Goal: Task Accomplishment & Management: Manage account settings

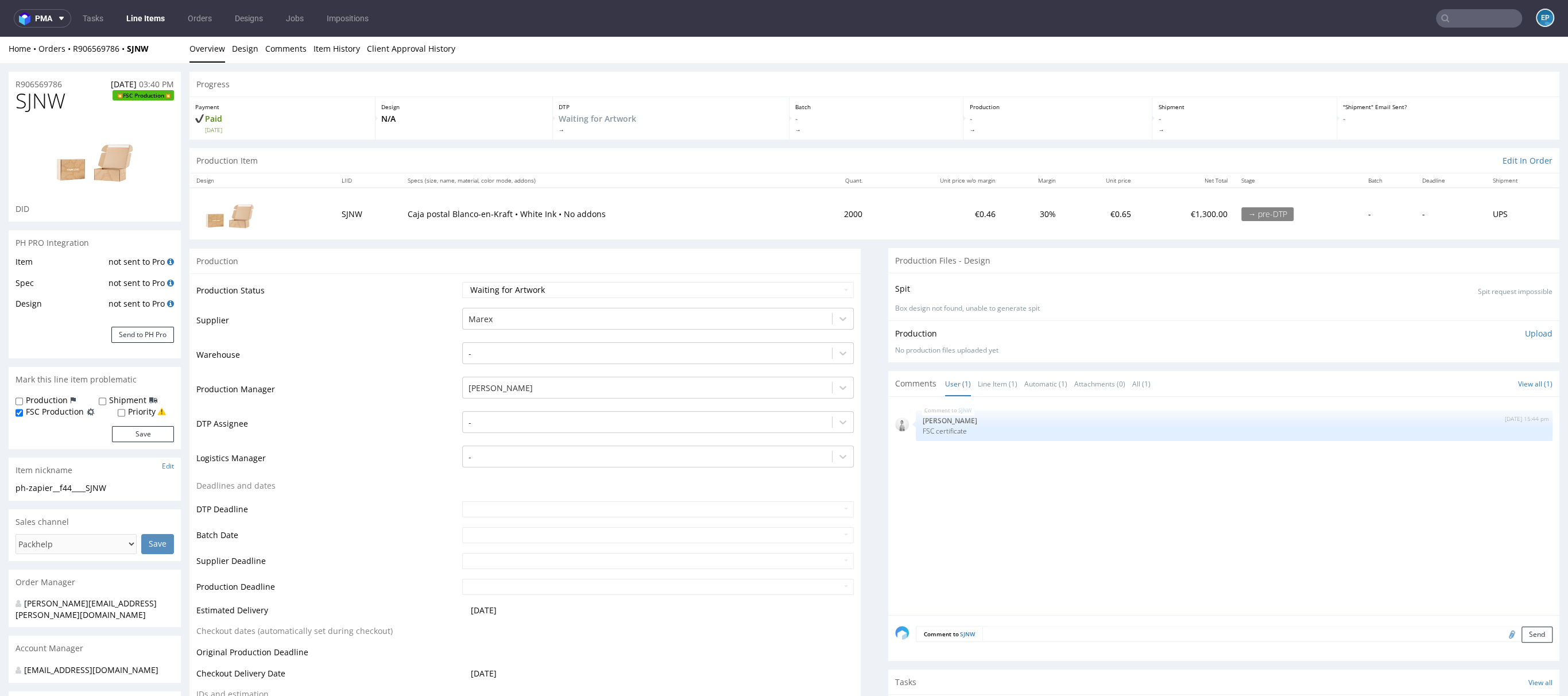
scroll to position [3, 0]
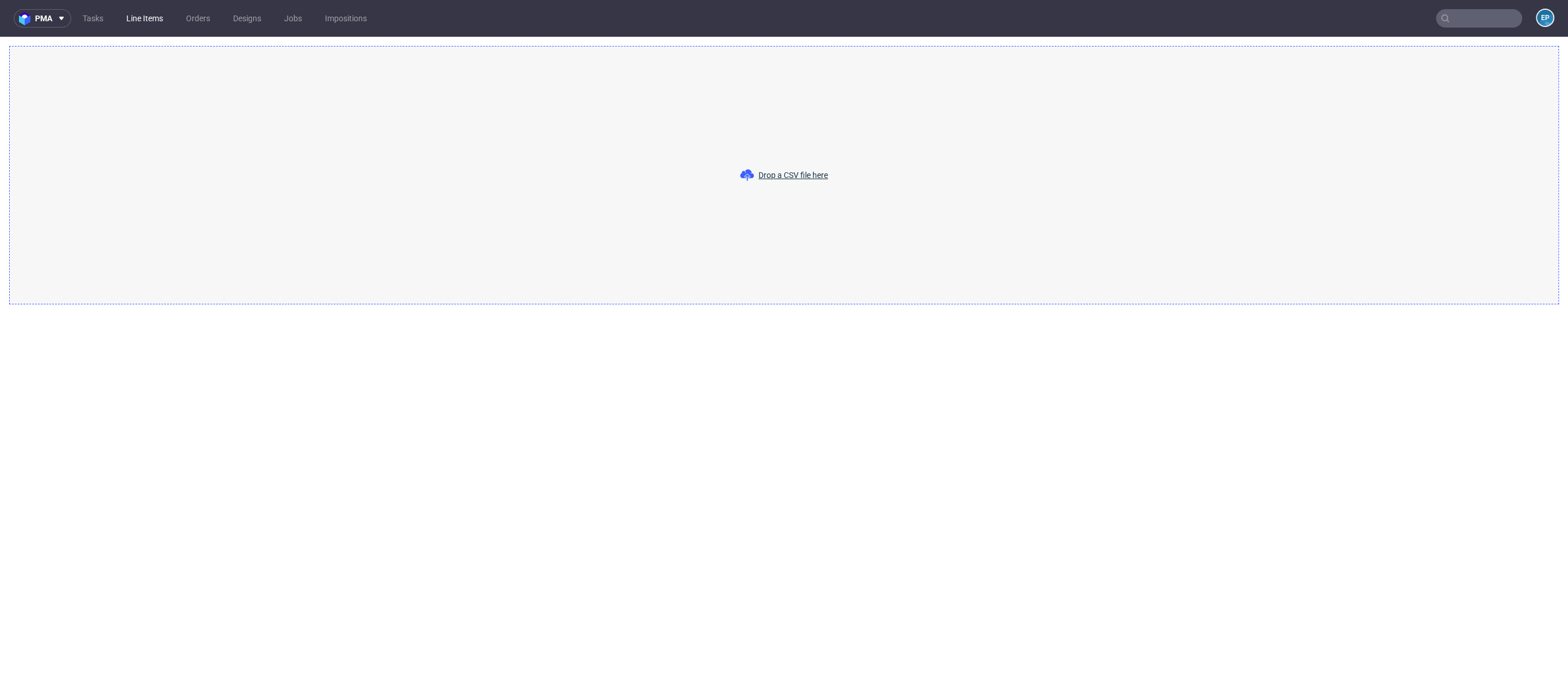
click at [155, 23] on link "Line Items" at bounding box center [145, 18] width 50 height 19
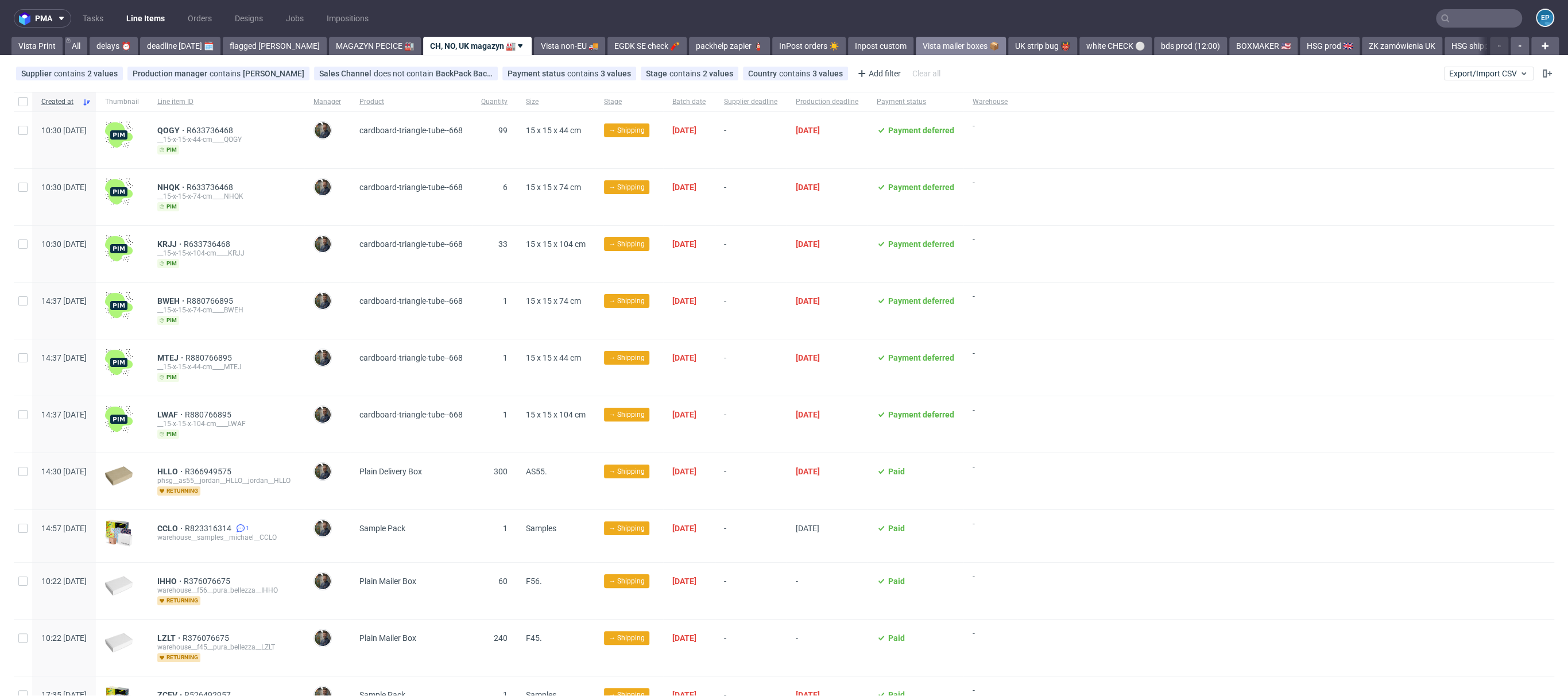
click at [916, 45] on link "Vista mailer boxes 📦" at bounding box center [960, 45] width 90 height 19
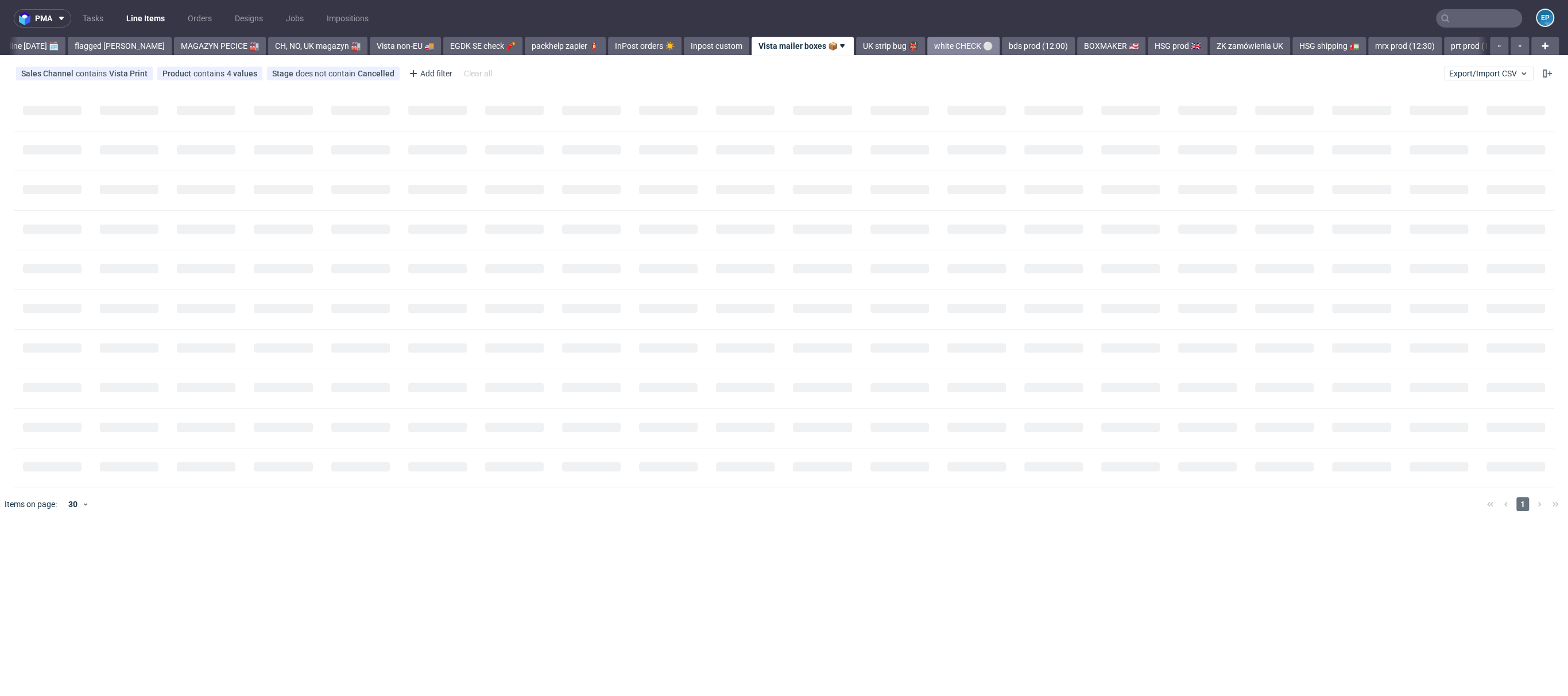
scroll to position [0, 166]
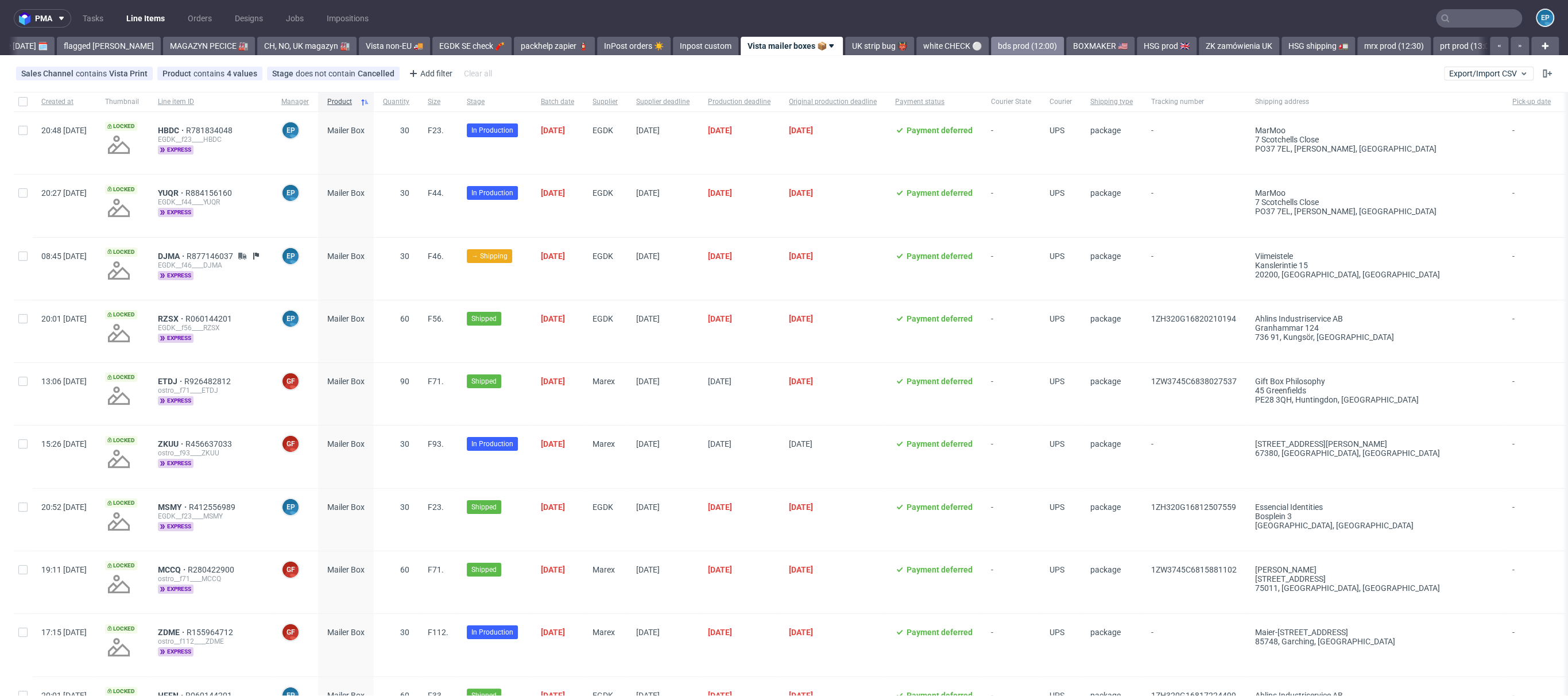
click at [991, 41] on link "bds prod (12:00)" at bounding box center [1028, 45] width 73 height 19
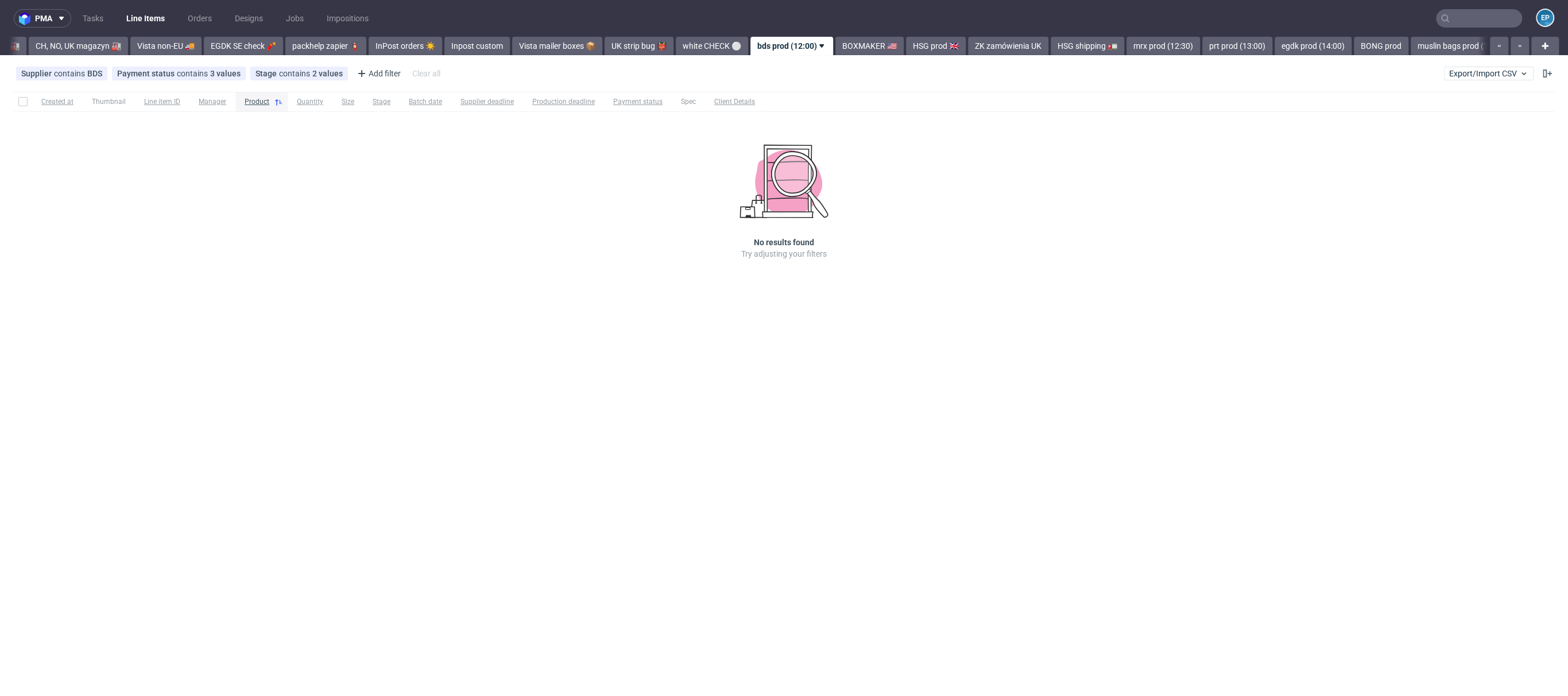
click at [968, 41] on link "ZK zamówienia UK" at bounding box center [1007, 45] width 80 height 19
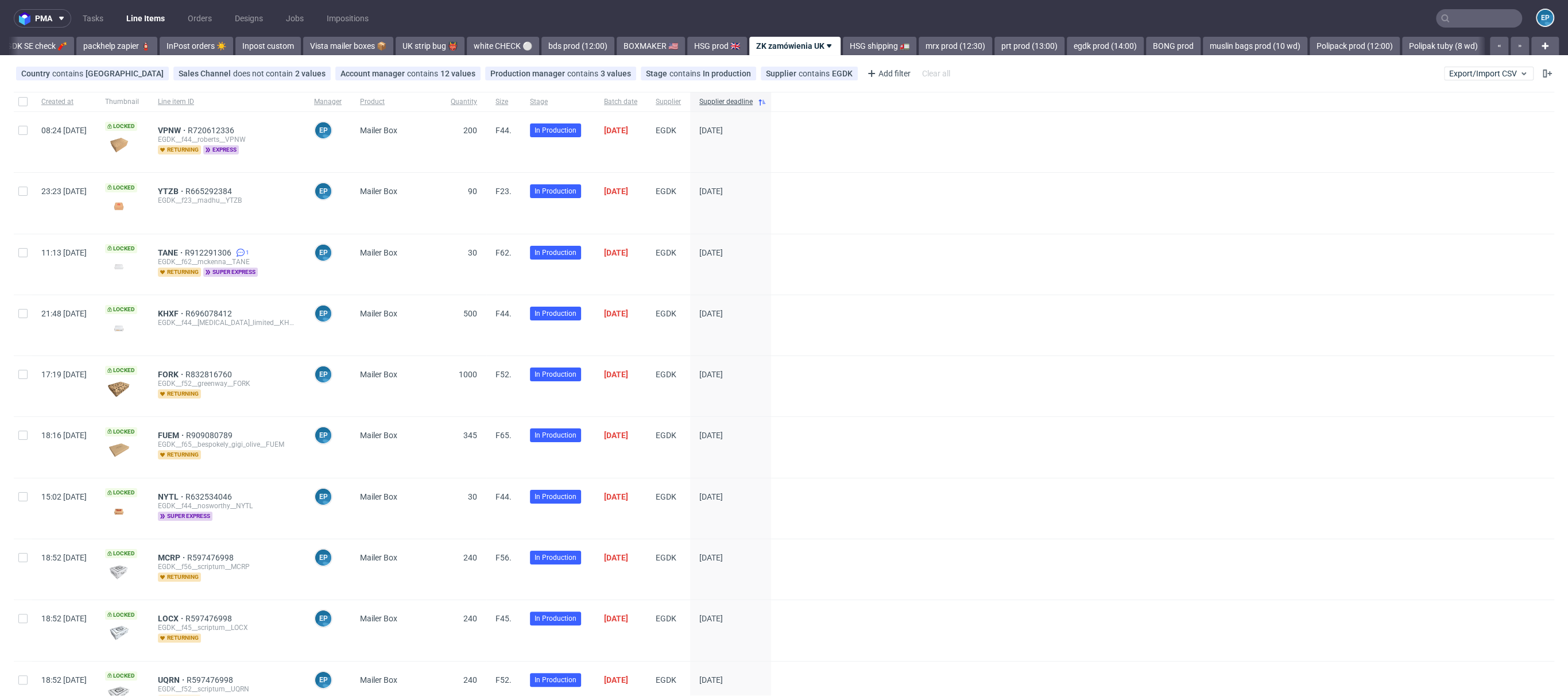
scroll to position [0, 610]
click at [155, 44] on link "InPost orders ☀️" at bounding box center [189, 45] width 74 height 19
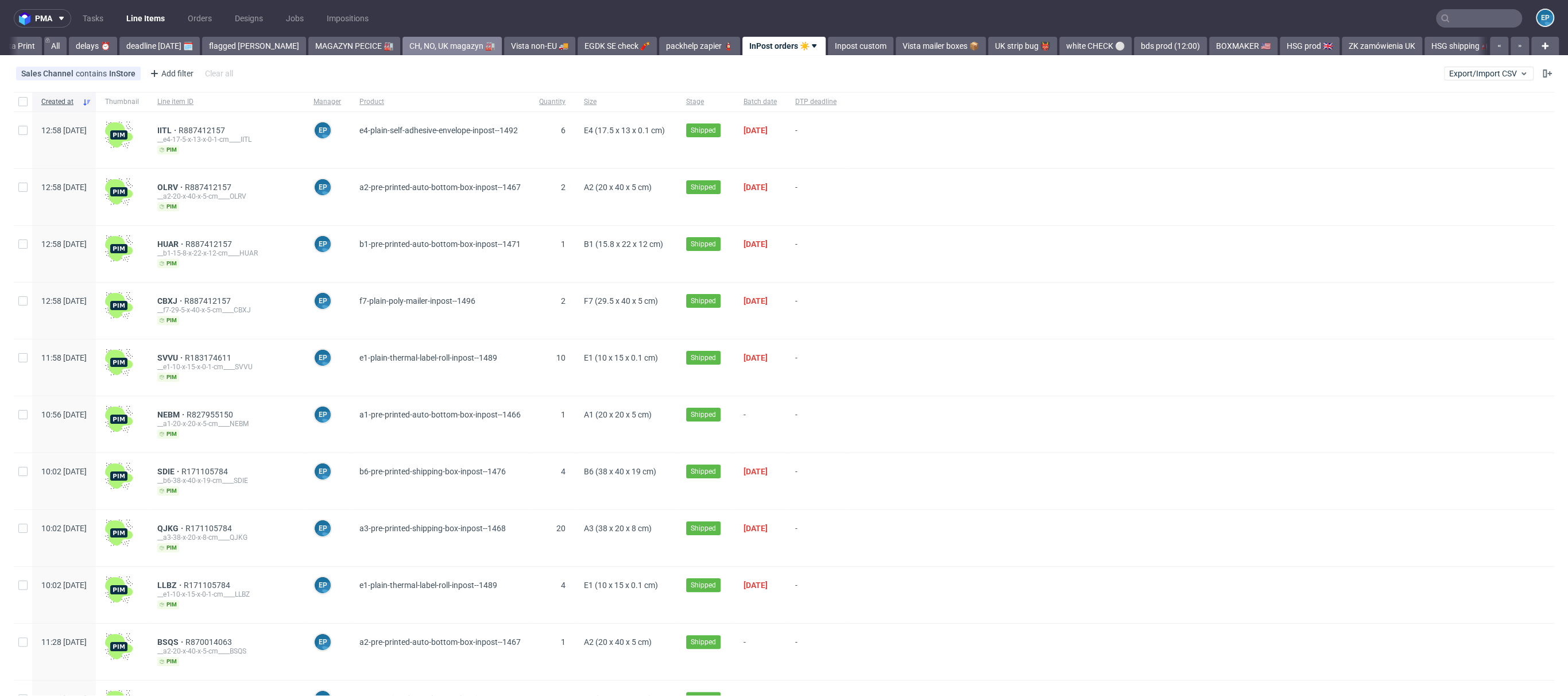
scroll to position [0, 21]
click at [914, 46] on link "Vista mailer boxes 📦" at bounding box center [940, 45] width 90 height 19
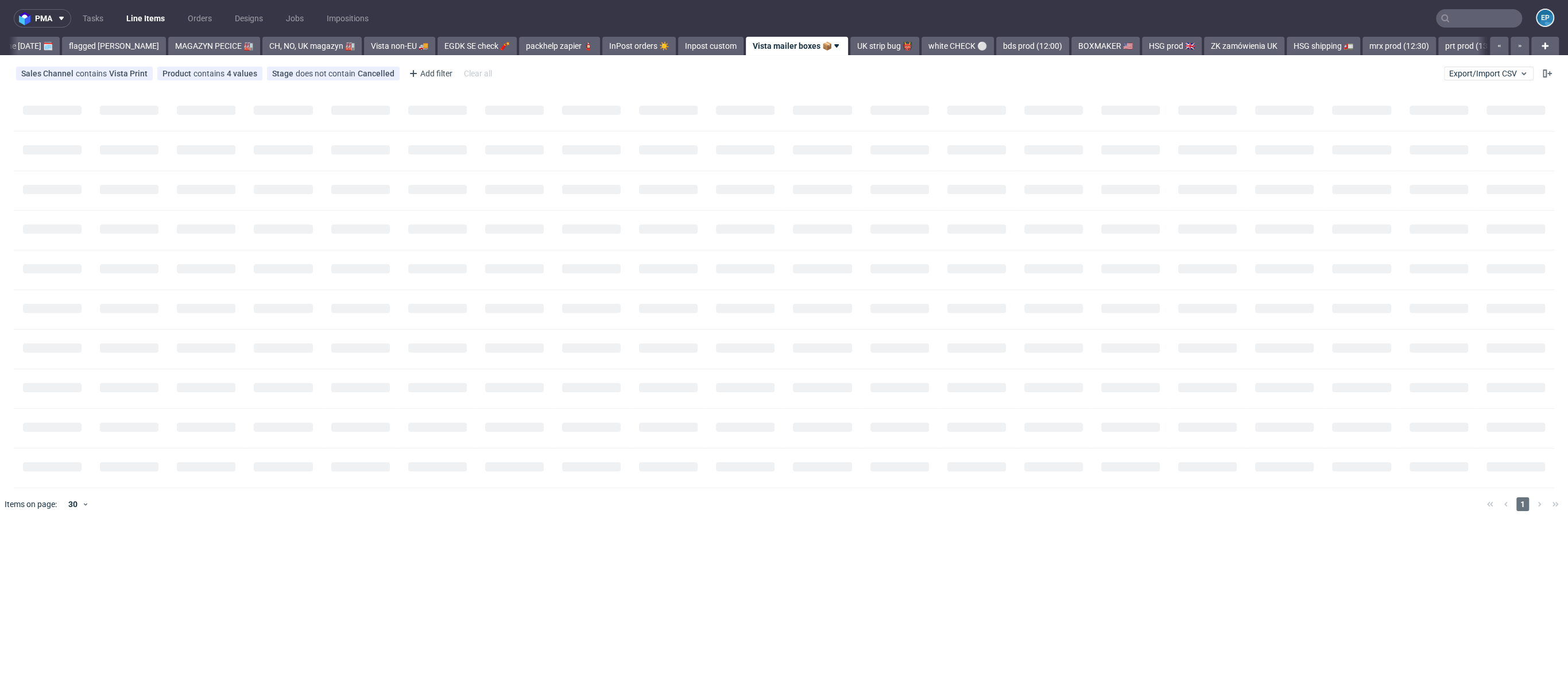
scroll to position [0, 166]
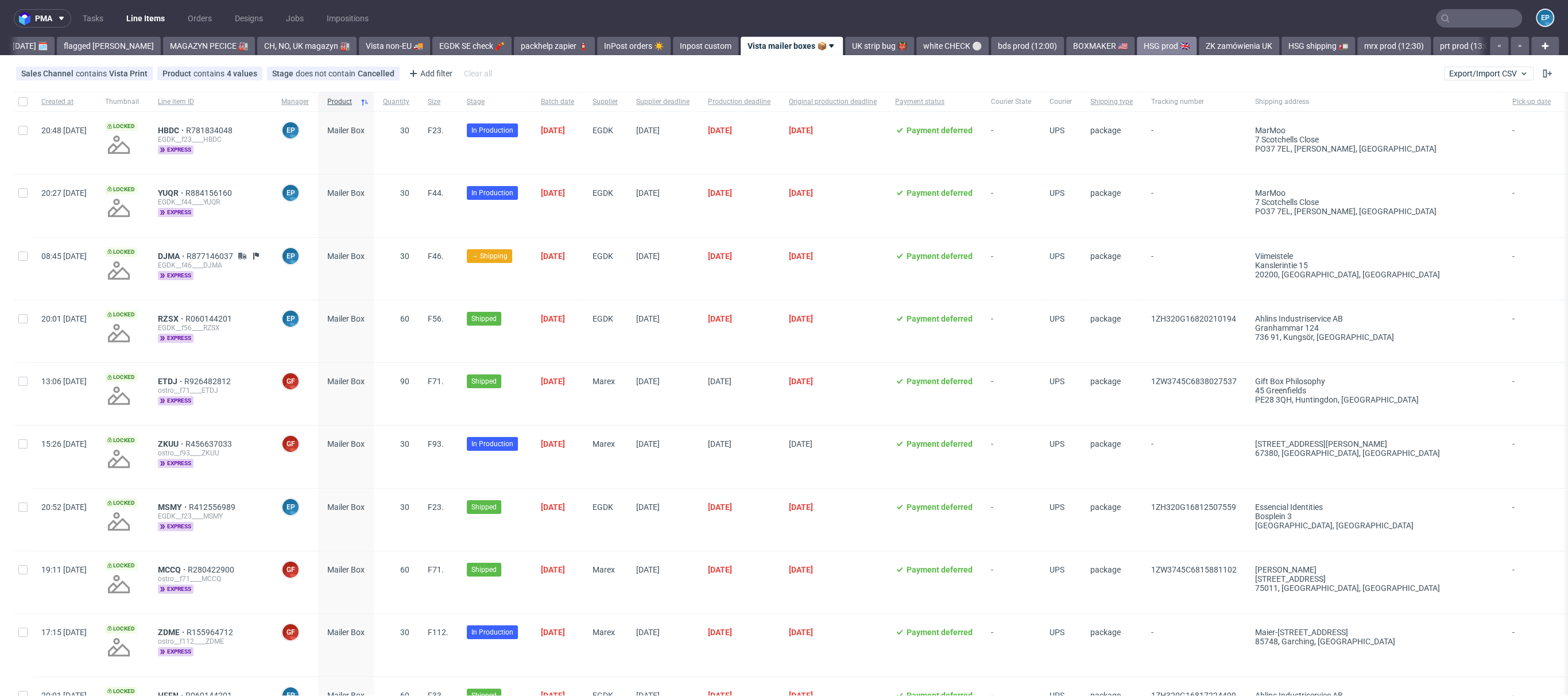
click at [1137, 45] on link "HSG prod 🇬🇧" at bounding box center [1167, 45] width 60 height 19
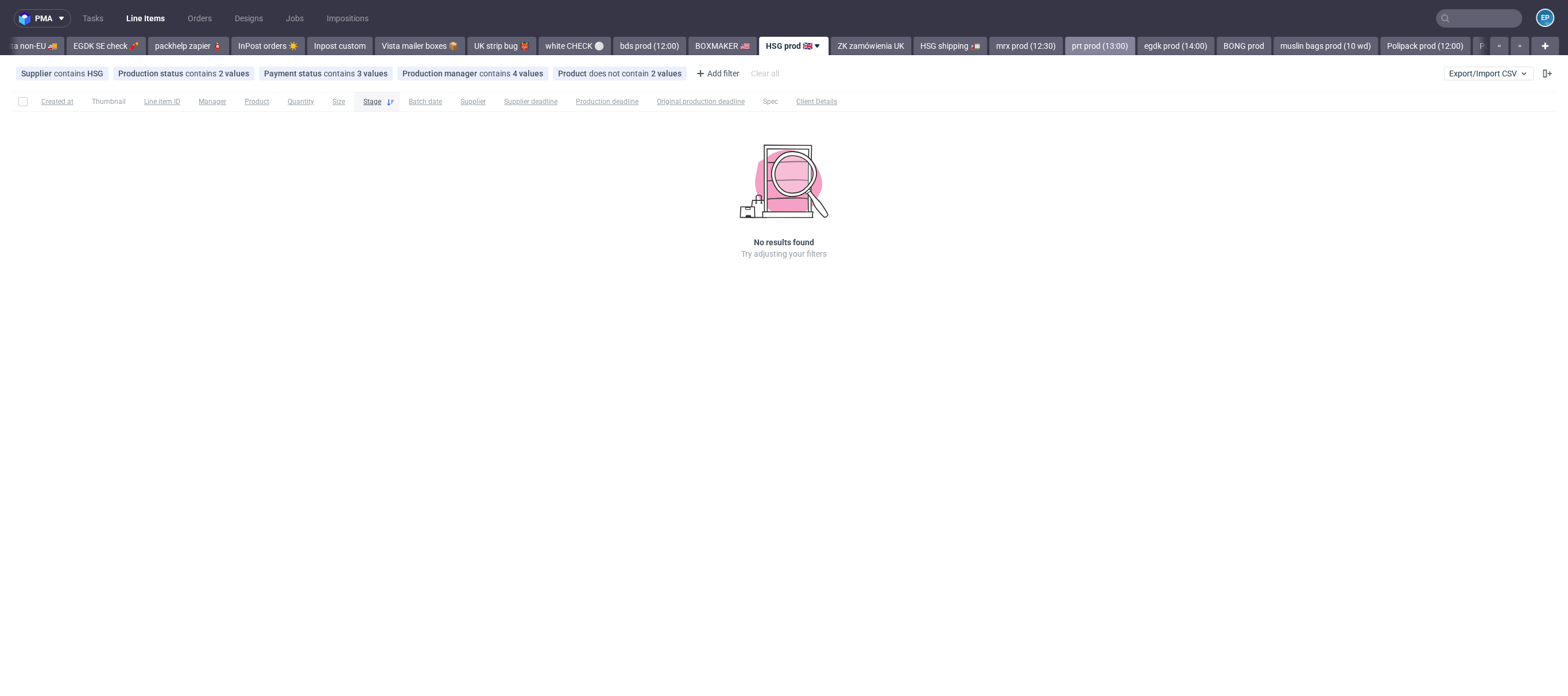
click at [1065, 46] on link "prt prod (13:00)" at bounding box center [1100, 45] width 70 height 19
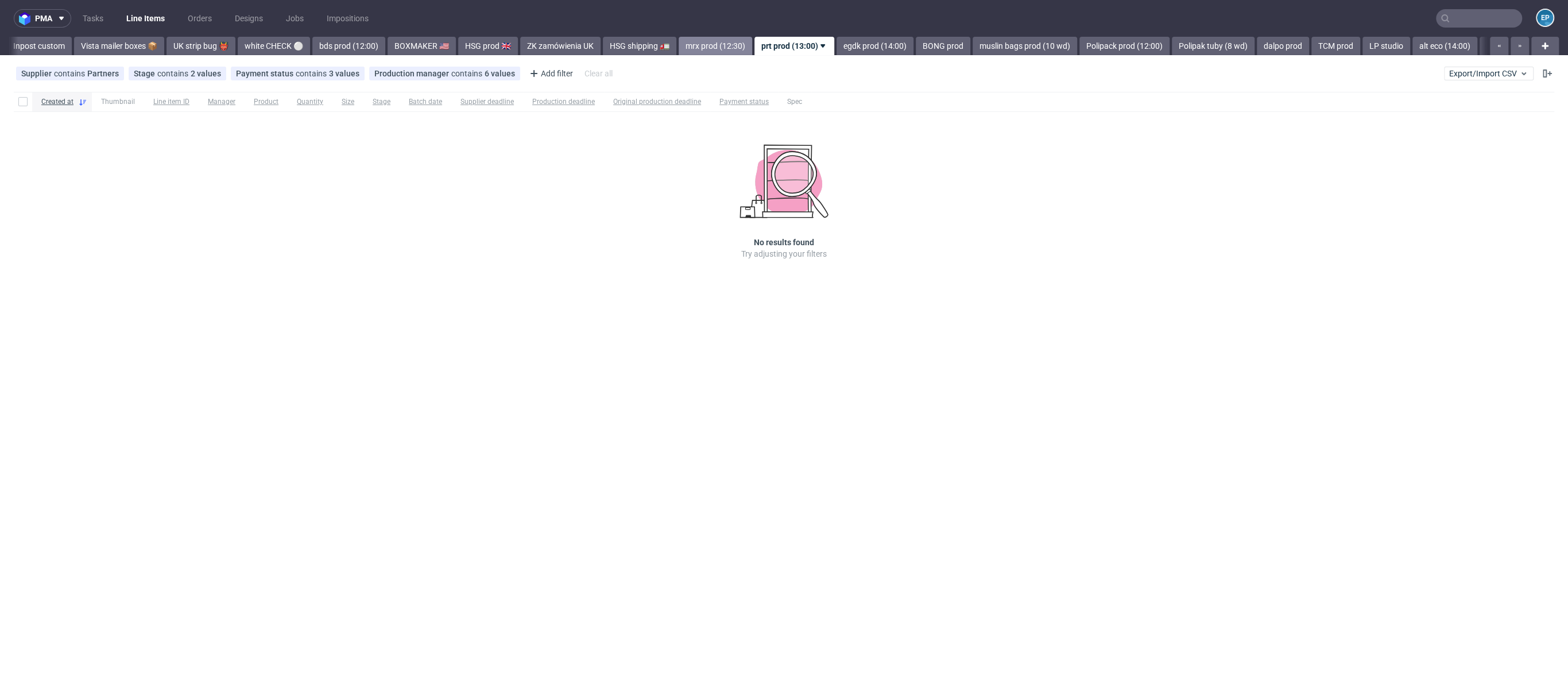
click at [679, 40] on link "mrx prod (12:30)" at bounding box center [715, 45] width 74 height 19
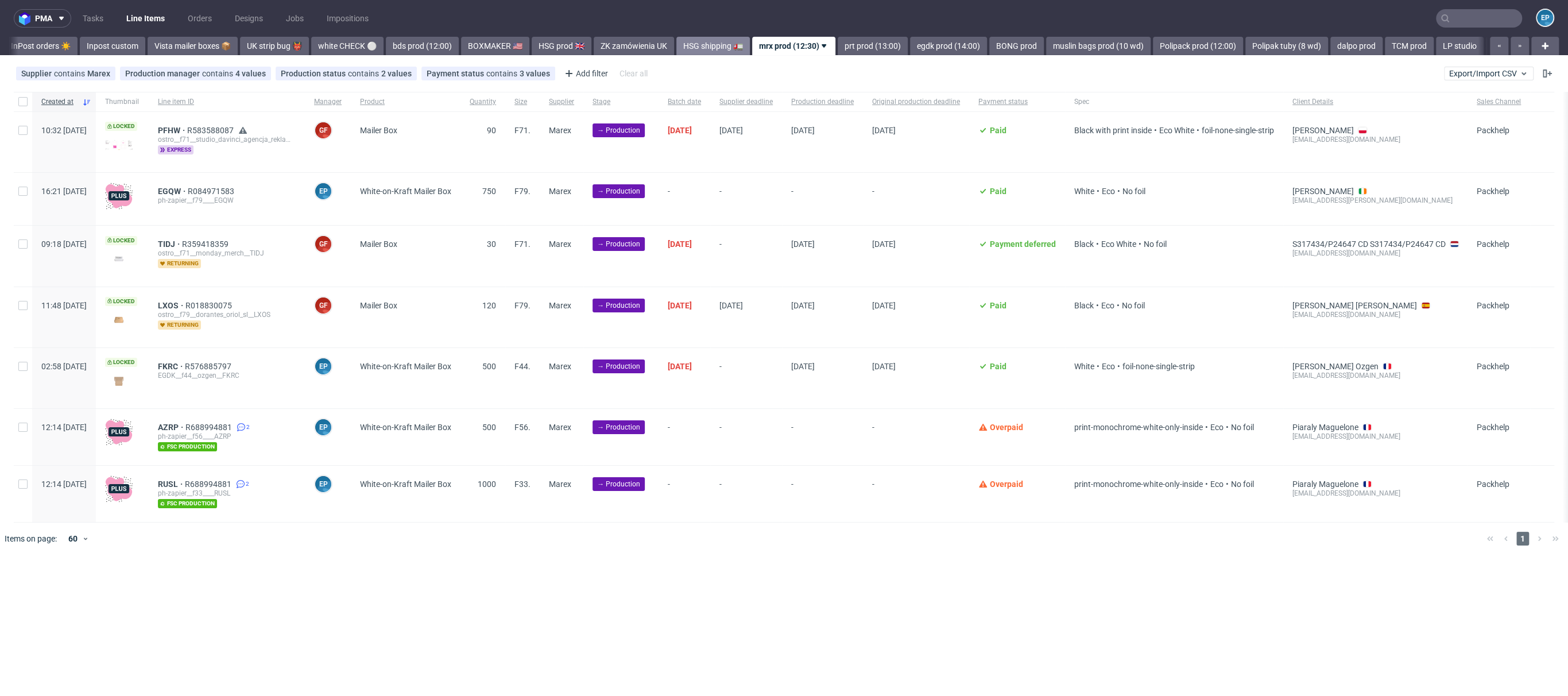
click at [676, 41] on link "HSG shipping 🚛" at bounding box center [713, 45] width 74 height 19
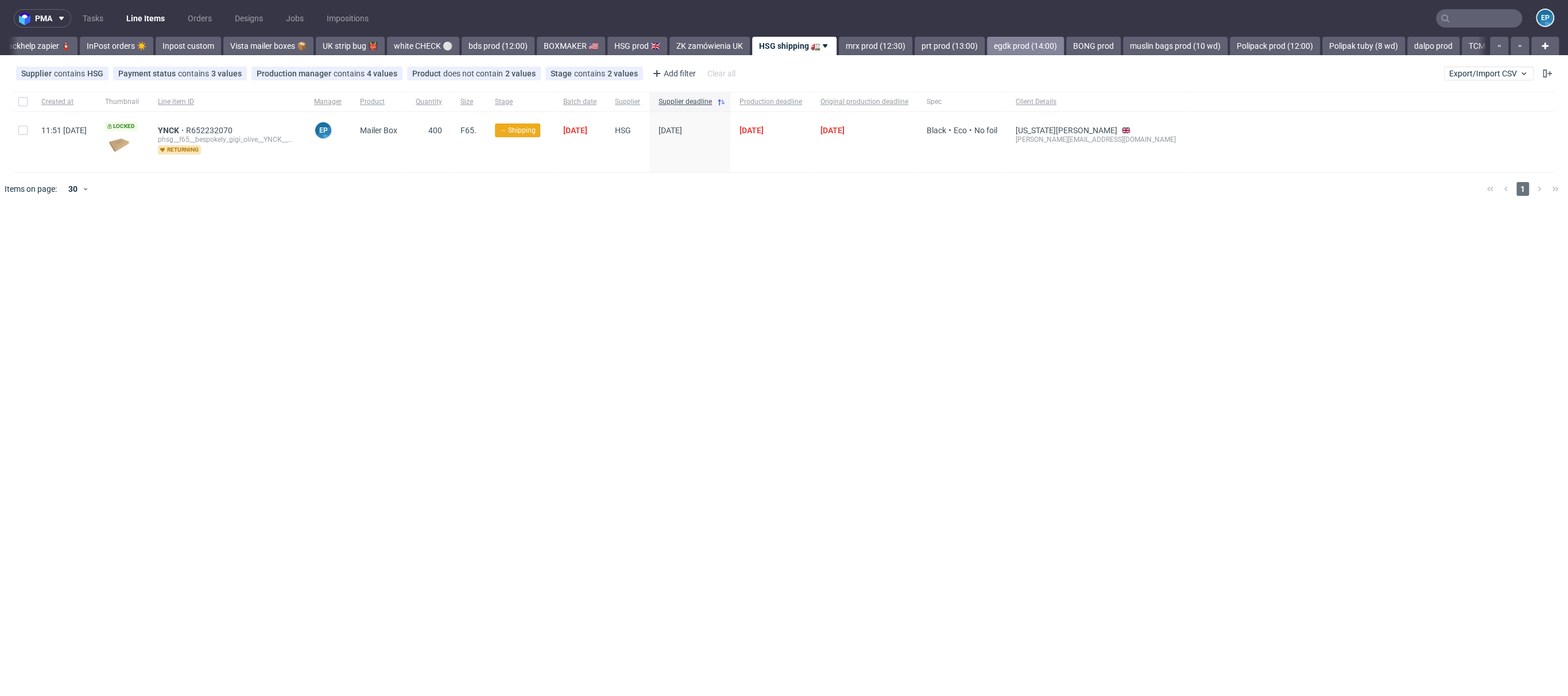
click at [987, 40] on link "egdk prod (14:00)" at bounding box center [1025, 45] width 77 height 19
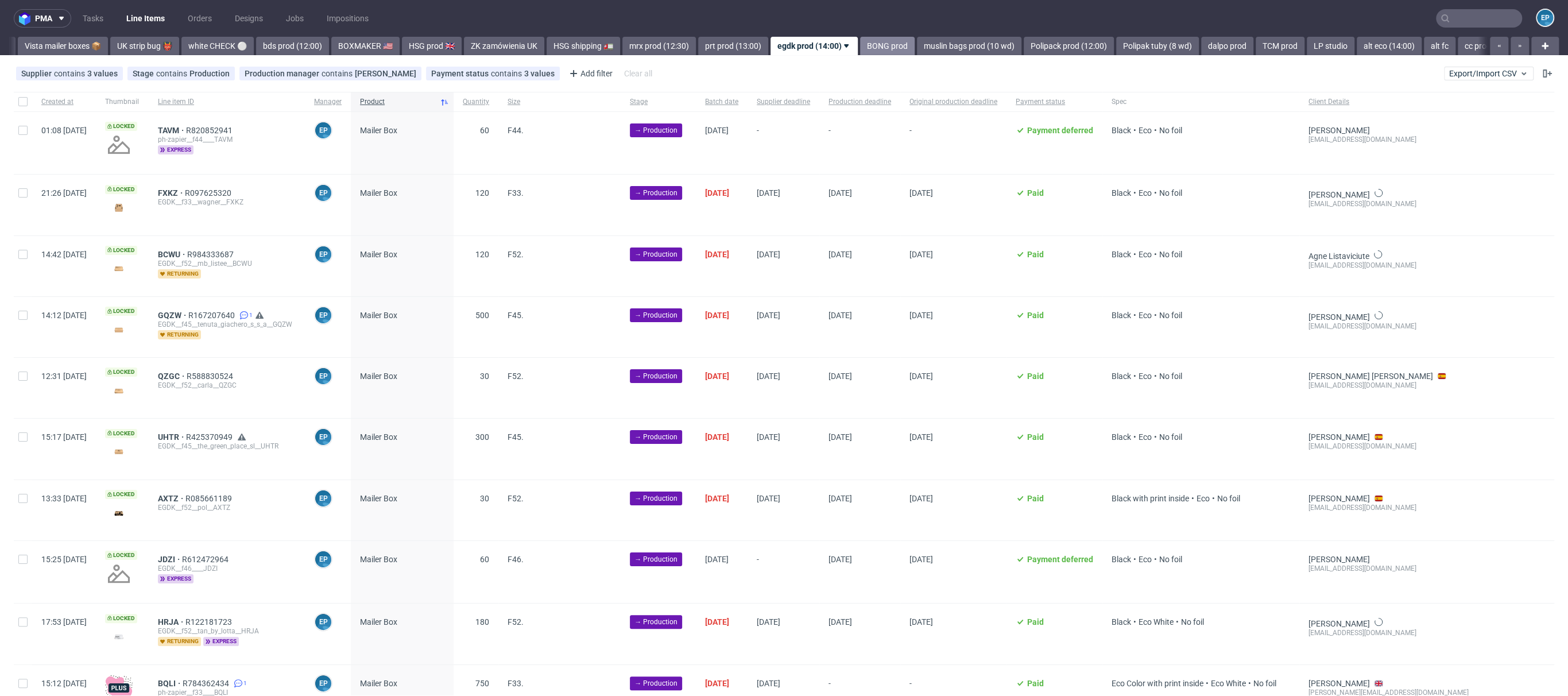
scroll to position [0, 914]
click at [892, 40] on link "muslin bags prod (10 wd)" at bounding box center [943, 45] width 104 height 19
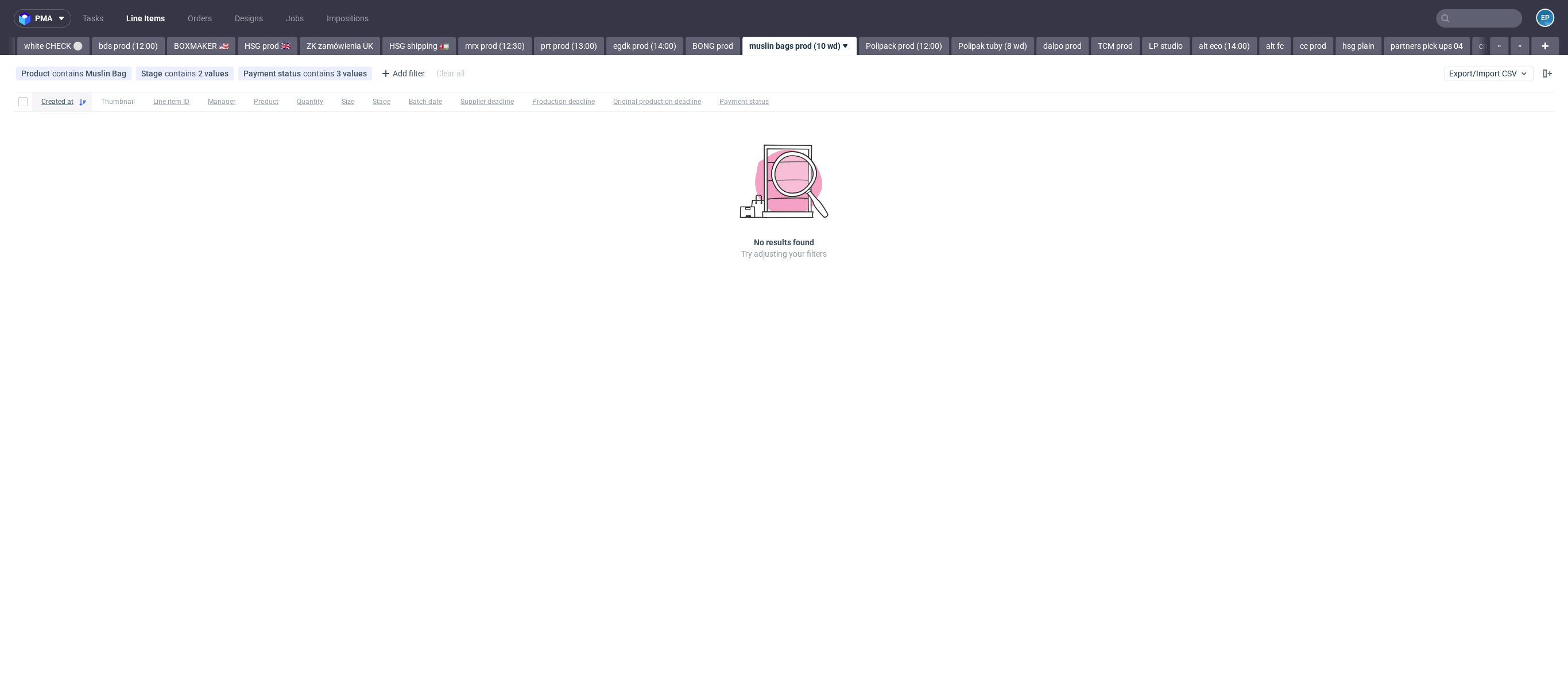
scroll to position [0, 1057]
click at [854, 39] on link "Polipack prod (12:00)" at bounding box center [899, 45] width 90 height 19
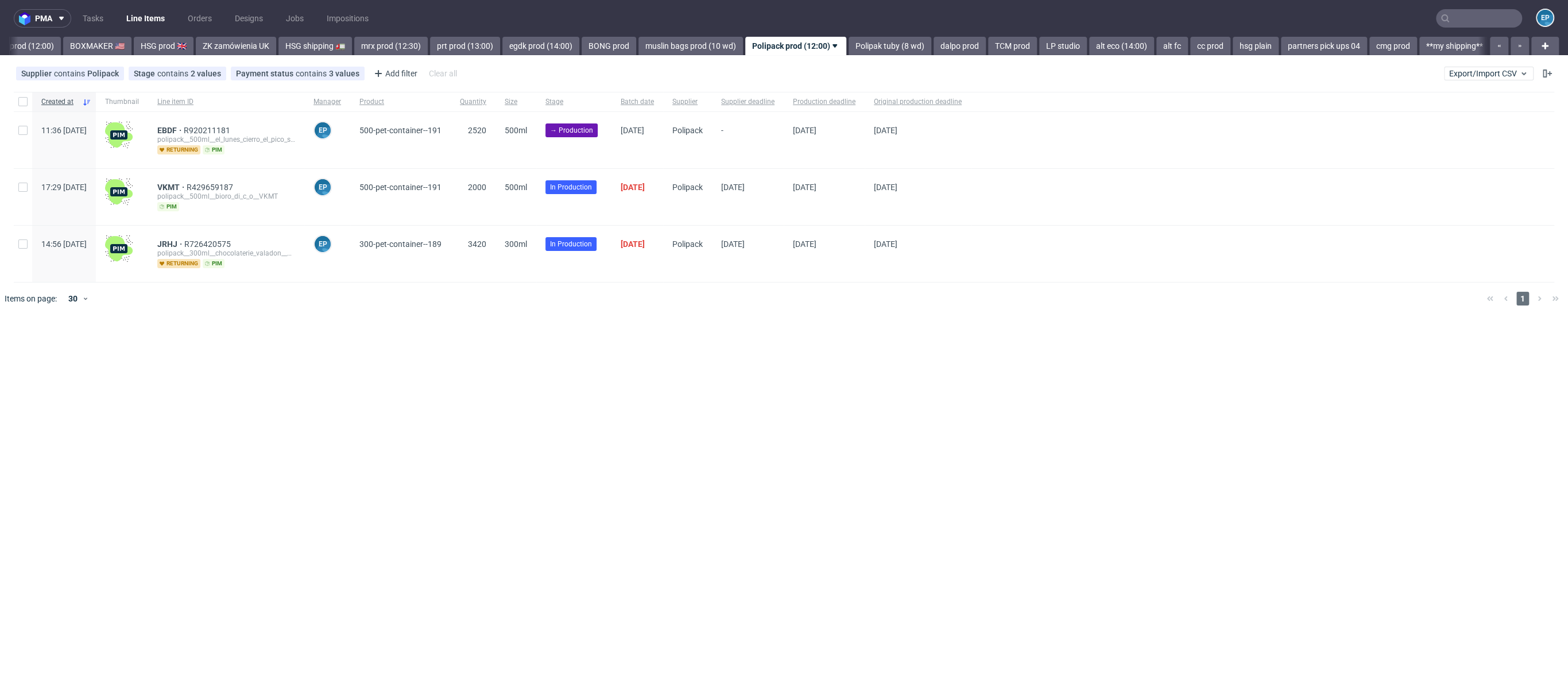
scroll to position [0, 1157]
click at [784, 156] on div "-" at bounding box center [748, 140] width 72 height 57
click at [29, 138] on div at bounding box center [23, 140] width 19 height 57
checkbox input "true"
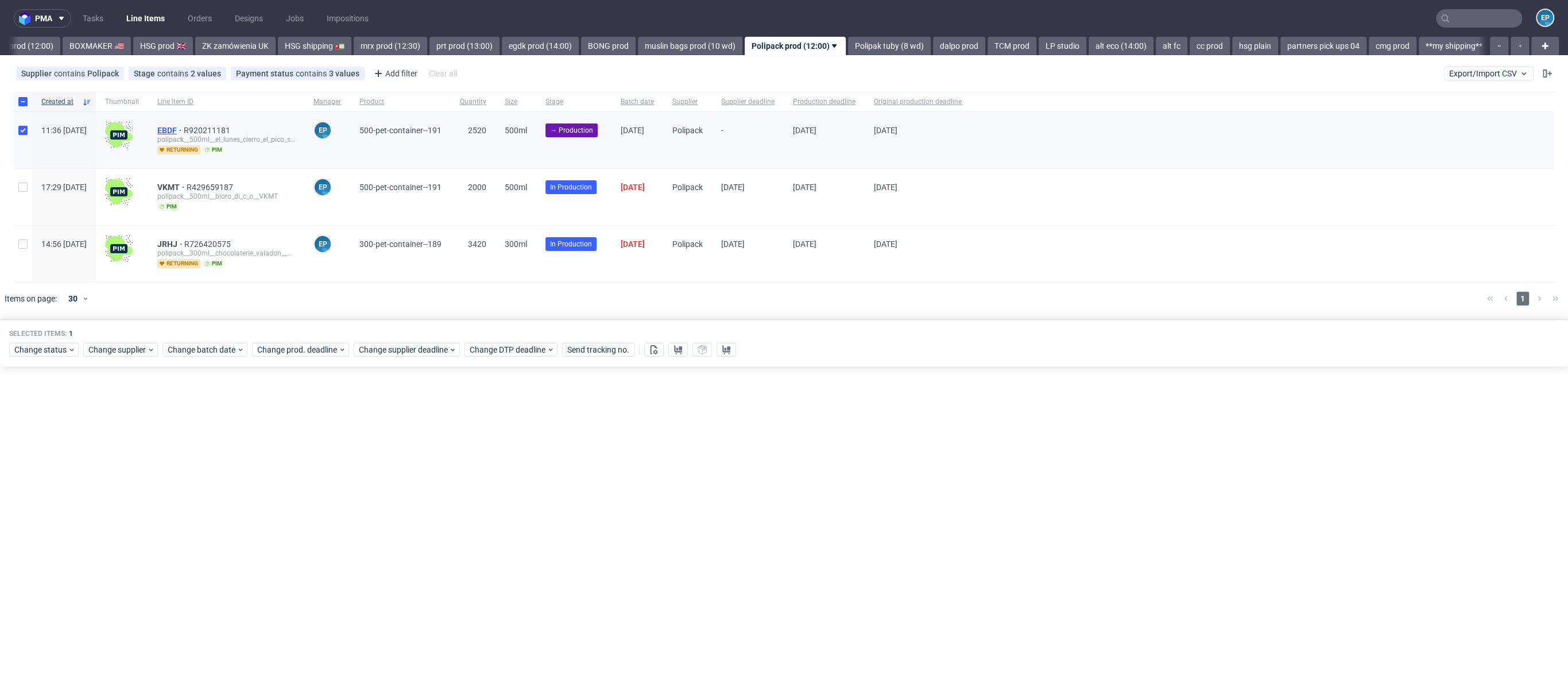
click at [184, 129] on span "EBDF" at bounding box center [170, 129] width 27 height 9
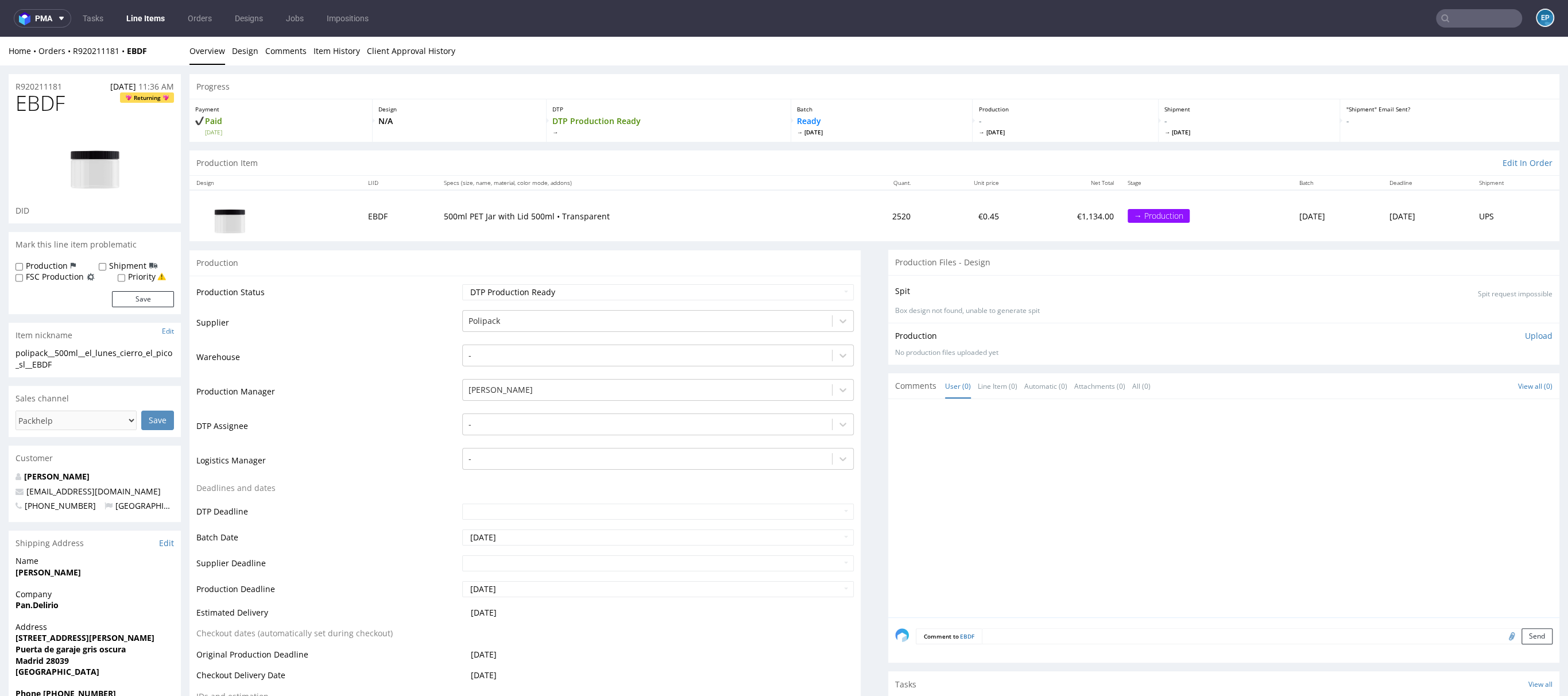
click at [713, 62] on div "Home Orders R920211181 EBDF Overview Design Comments Item History Client Approv…" at bounding box center [784, 50] width 1568 height 28
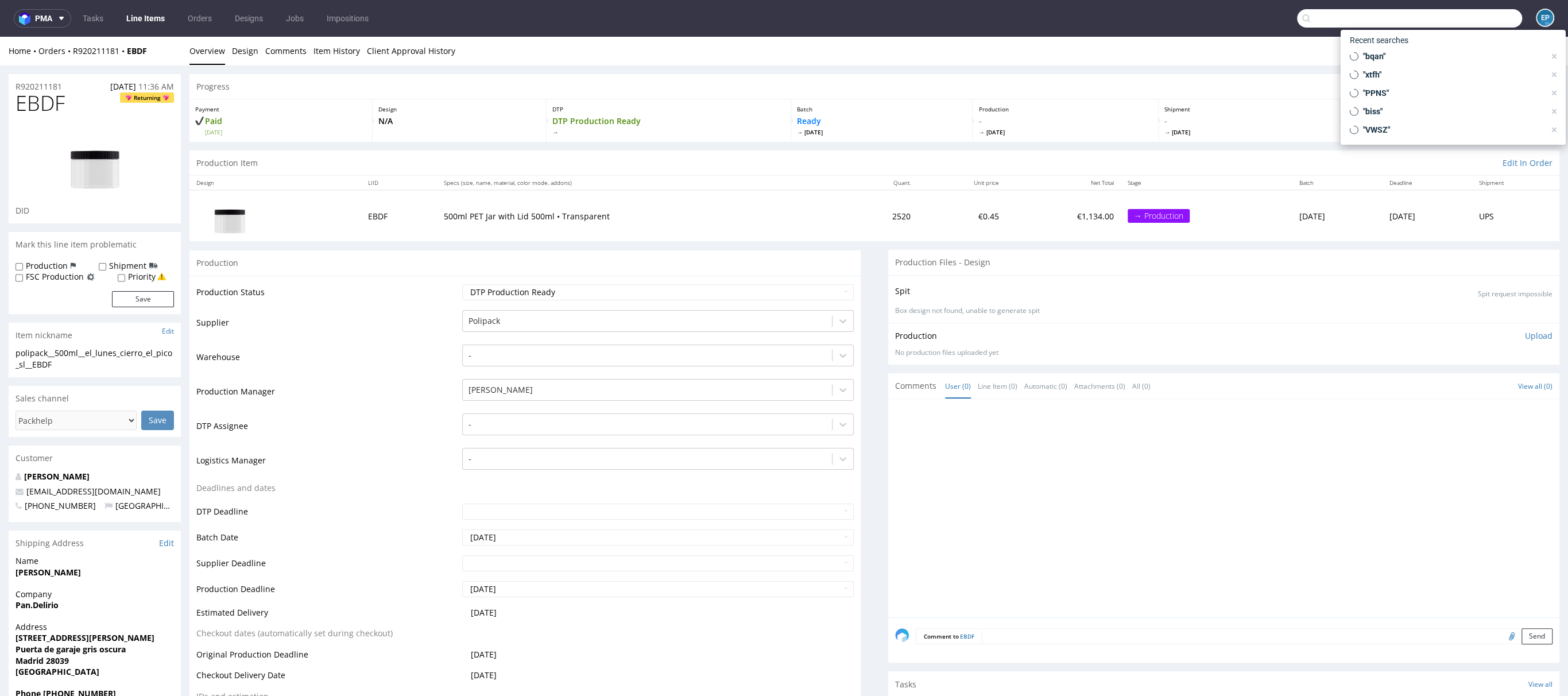
click at [1481, 13] on input "text" at bounding box center [1409, 18] width 225 height 19
click at [155, 23] on link "Line Items" at bounding box center [146, 18] width 53 height 19
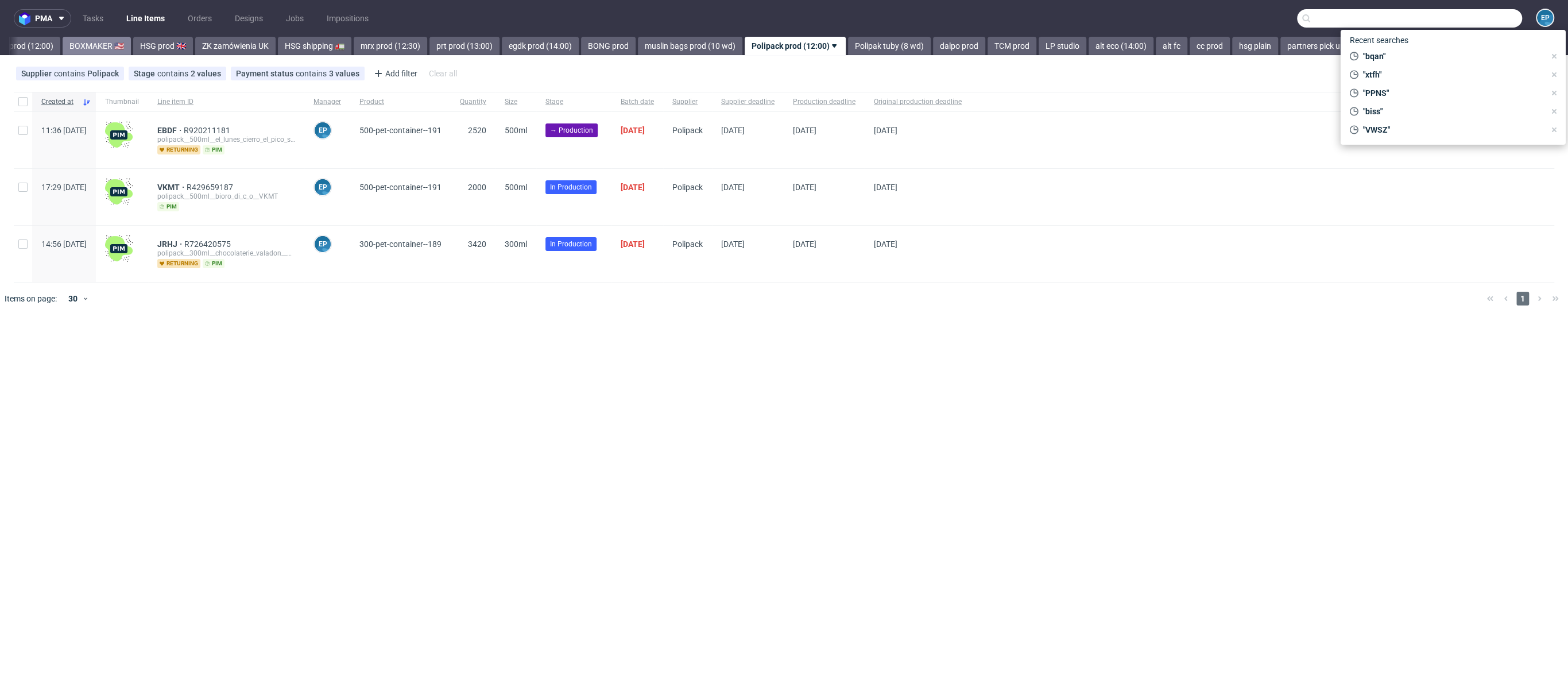
click at [62, 43] on link "BOXMAKER 🇺🇸" at bounding box center [96, 45] width 68 height 19
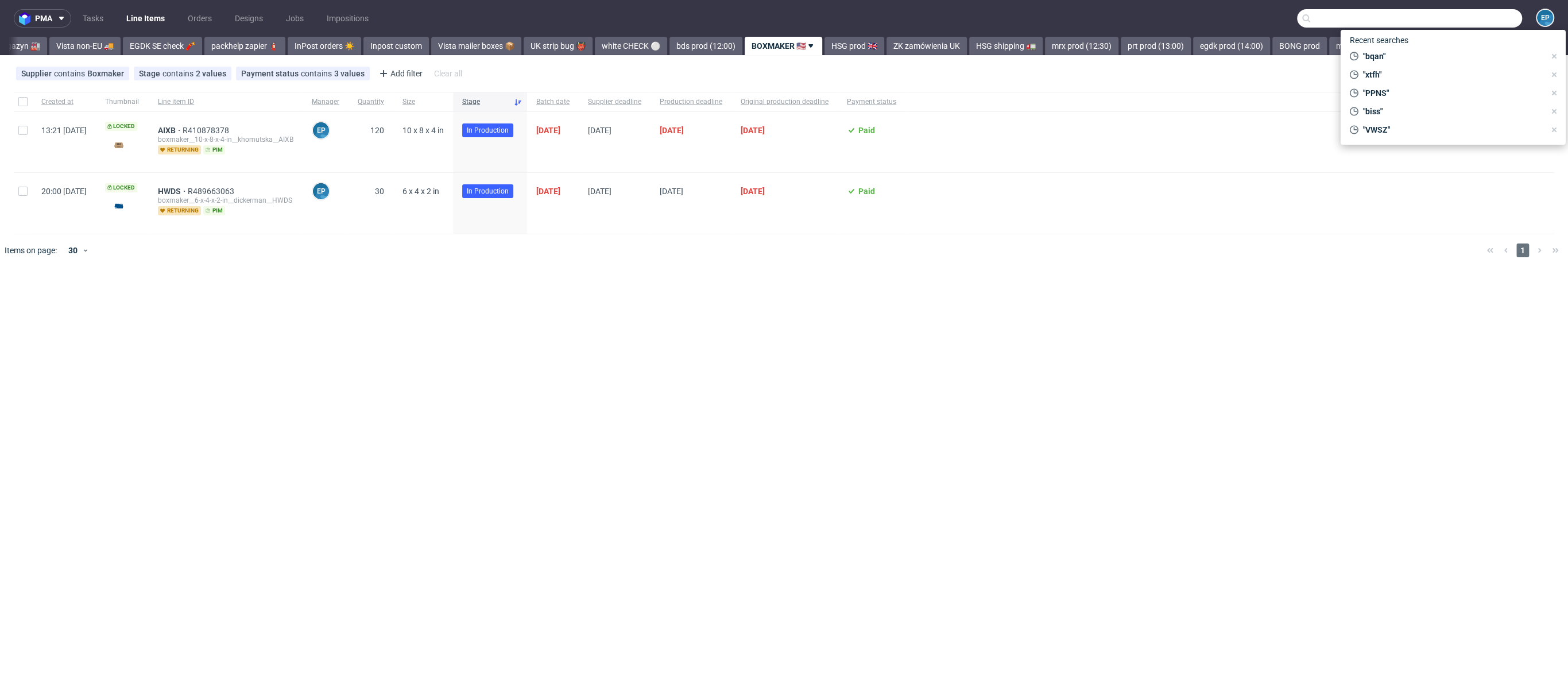
click at [50, 43] on link "Vista non-EU 🚚" at bounding box center [85, 45] width 71 height 19
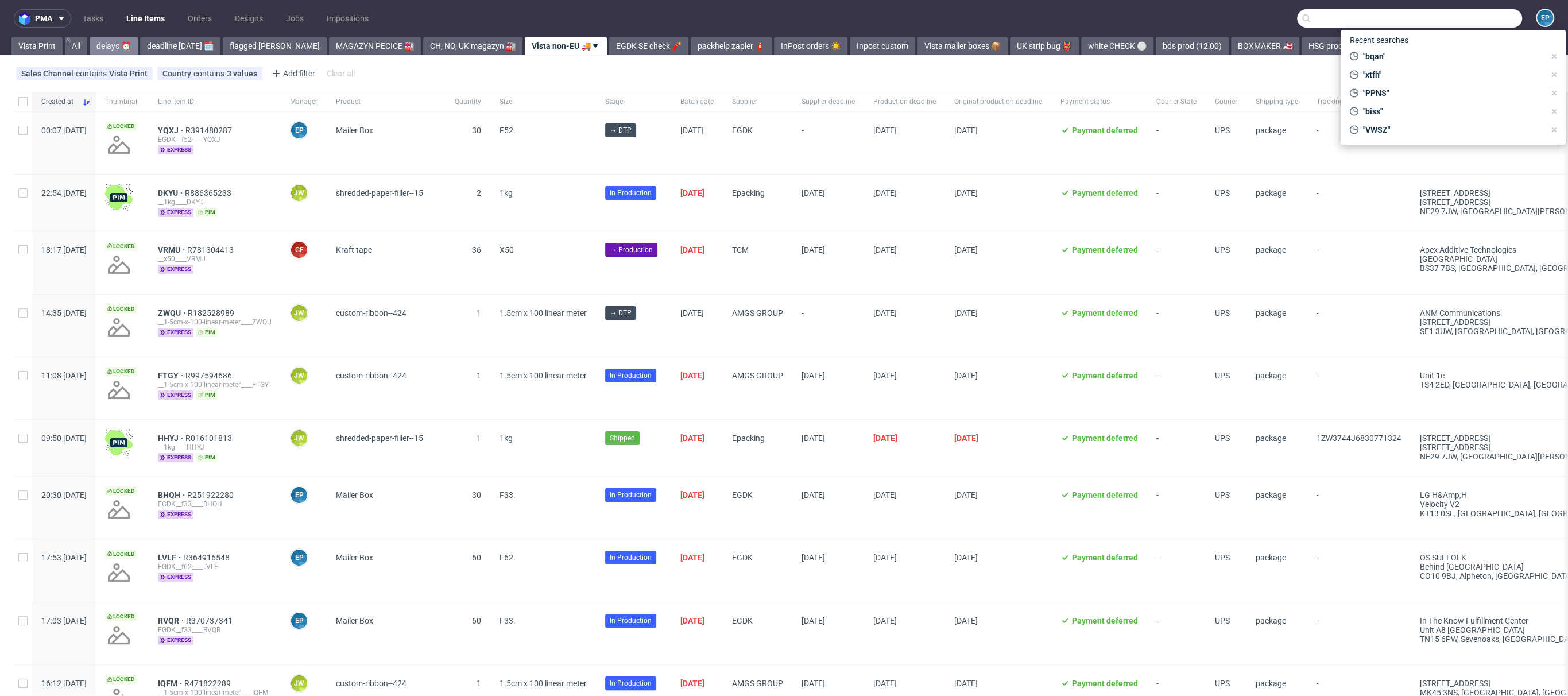
click at [119, 51] on link "delays ⏰" at bounding box center [114, 45] width 49 height 19
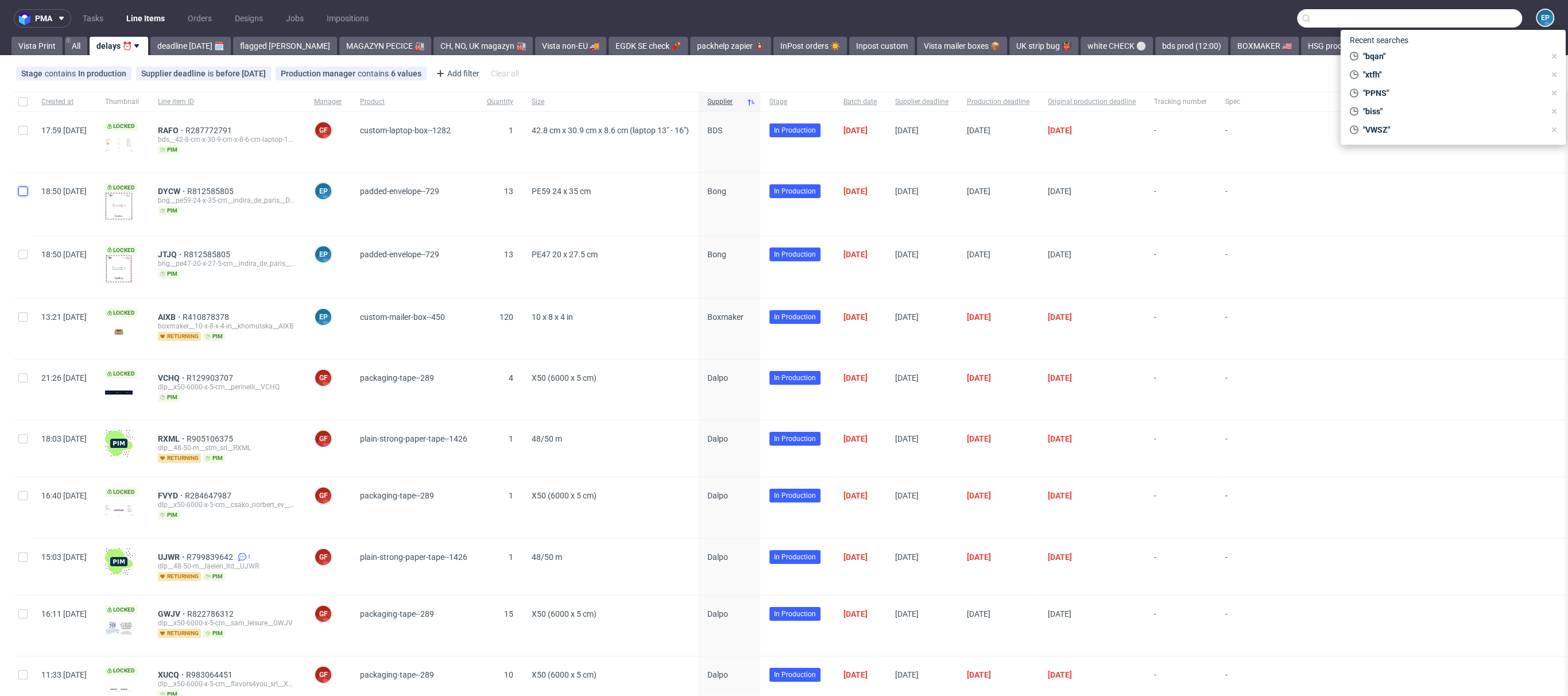
click at [19, 189] on input "checkbox" at bounding box center [23, 191] width 9 height 9
checkbox input "true"
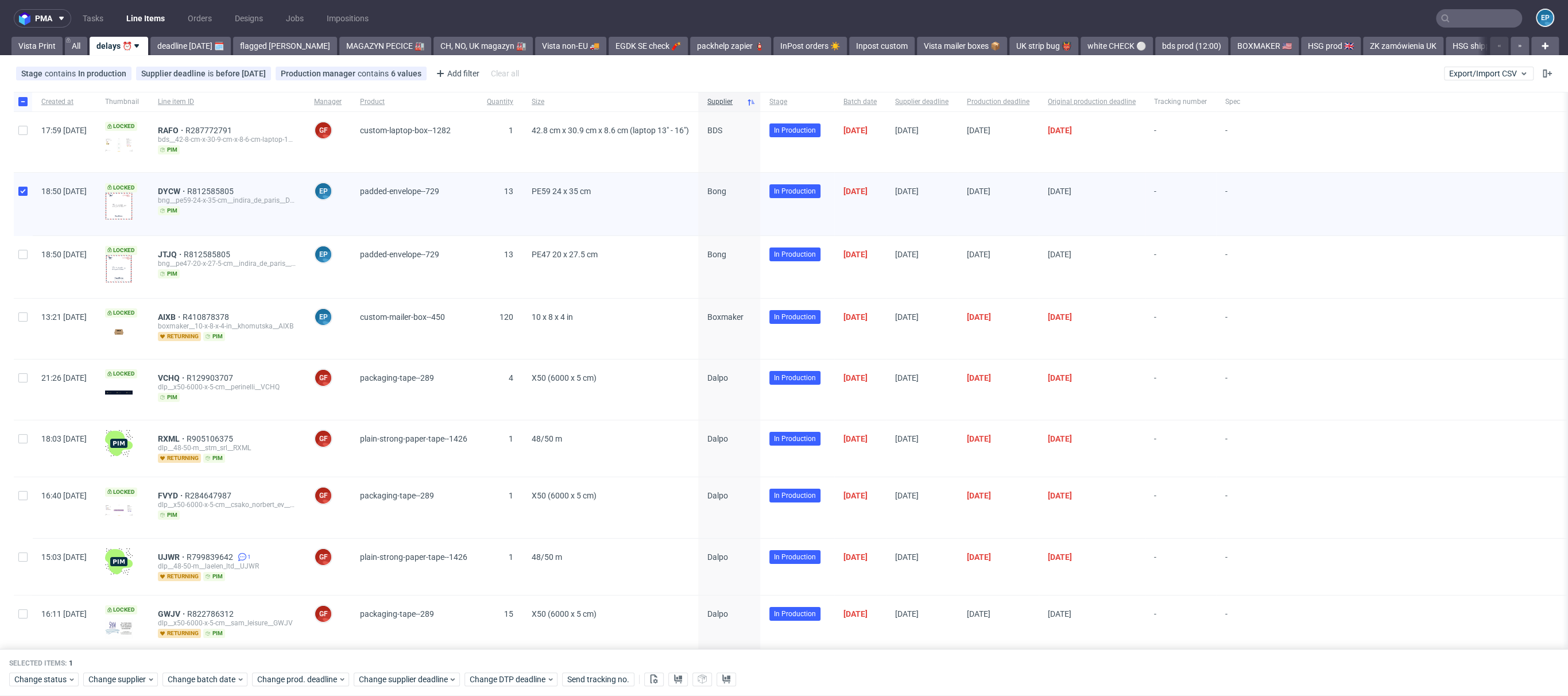
click at [28, 260] on div at bounding box center [23, 267] width 19 height 62
checkbox input "true"
click at [269, 49] on link "flagged Ewa 🚩" at bounding box center [285, 45] width 104 height 19
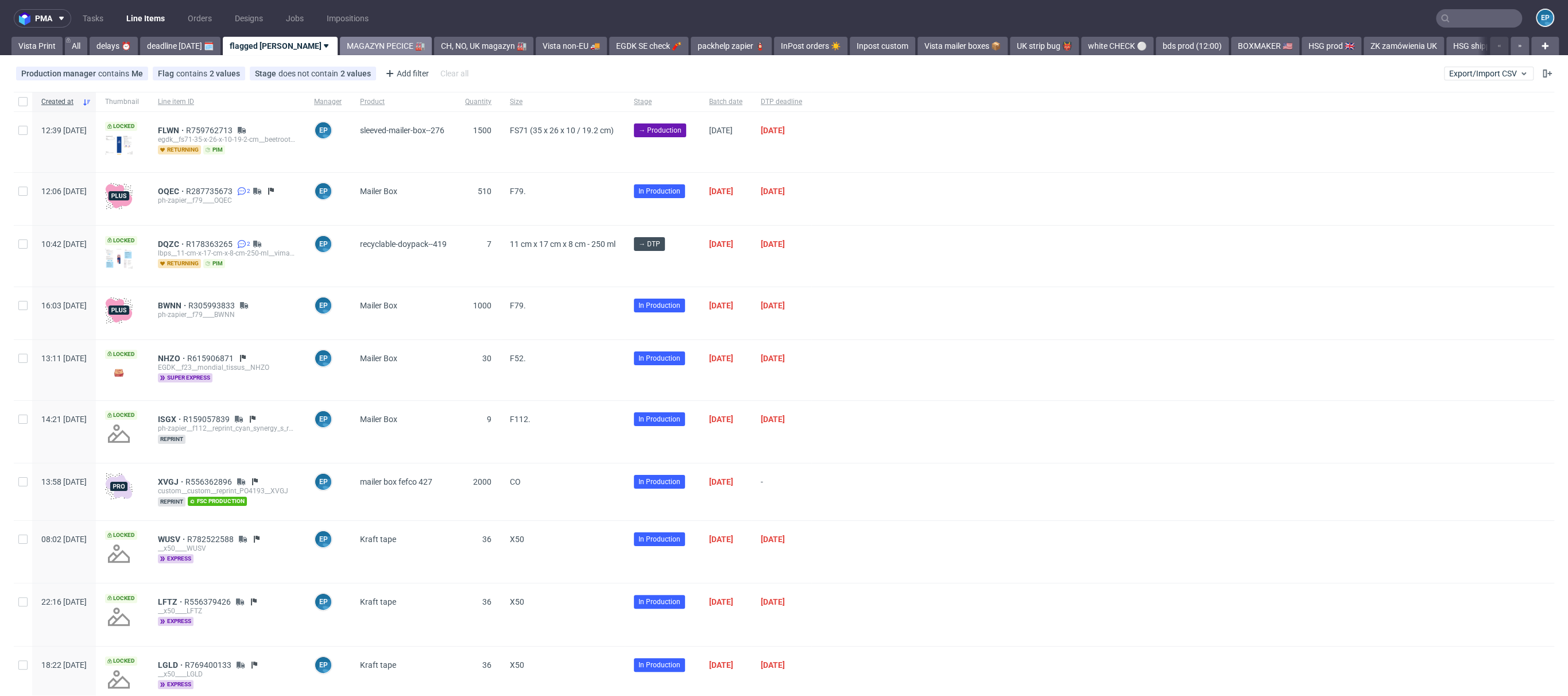
click at [340, 45] on link "MAGAZYN PECICE 🏭" at bounding box center [386, 45] width 92 height 19
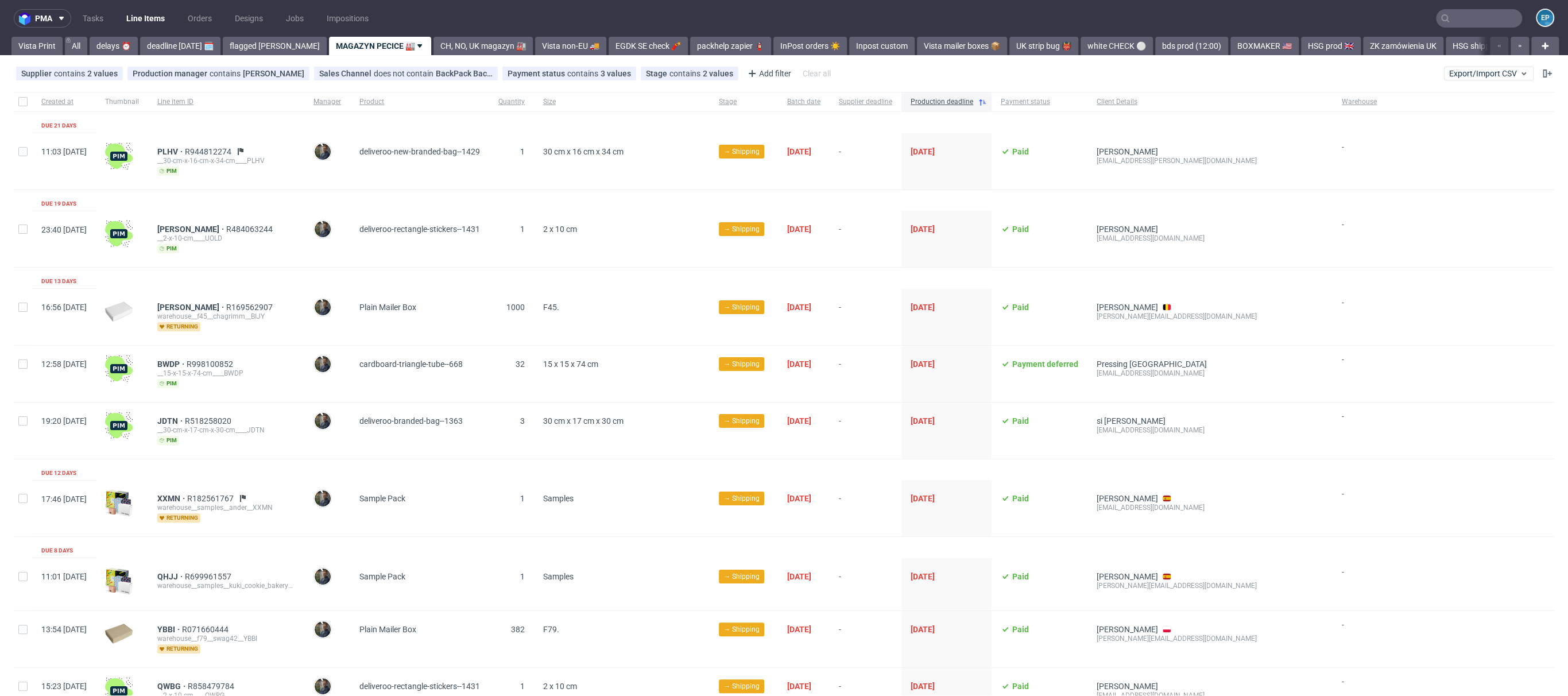
click at [1480, 14] on input "text" at bounding box center [1479, 18] width 86 height 19
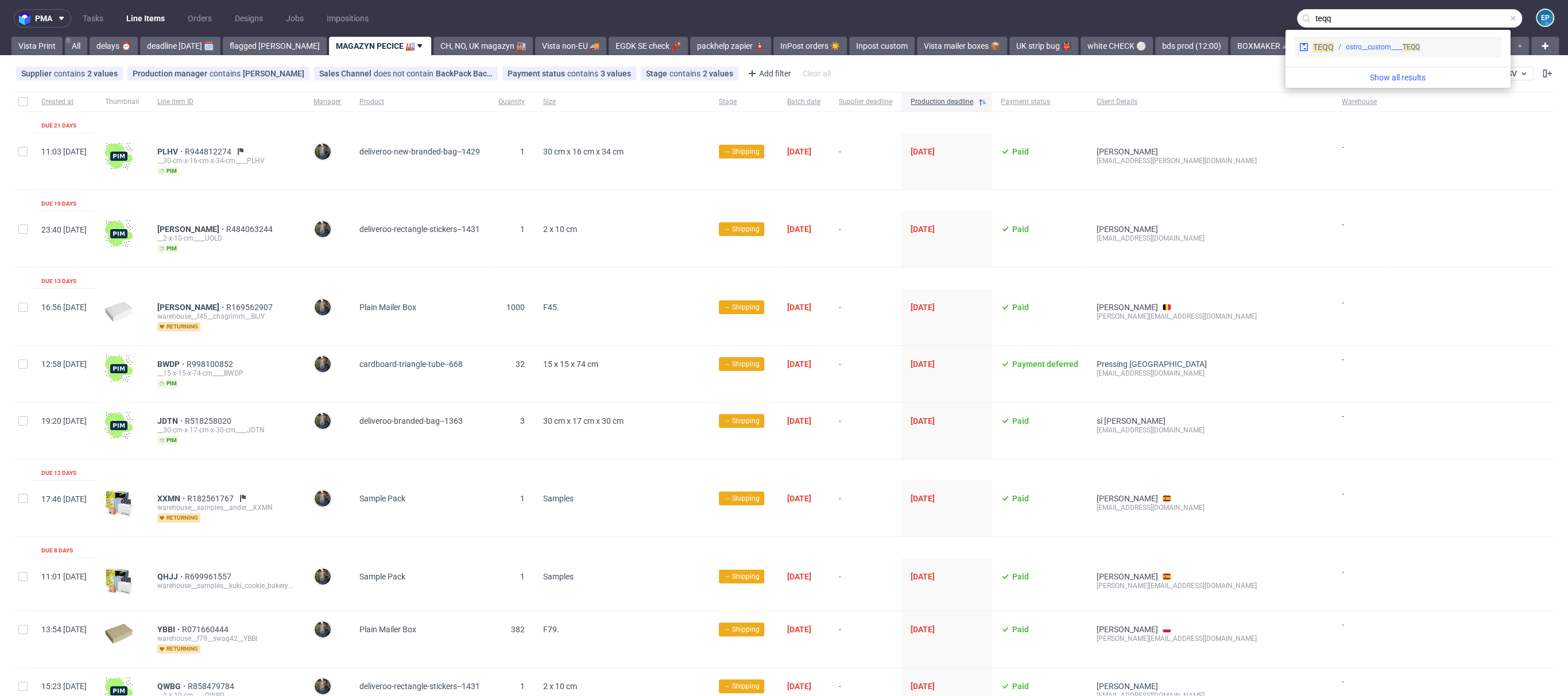
type input "teqq"
click at [1447, 45] on div "ostro__custom____ TEQQ" at bounding box center [1415, 47] width 163 height 11
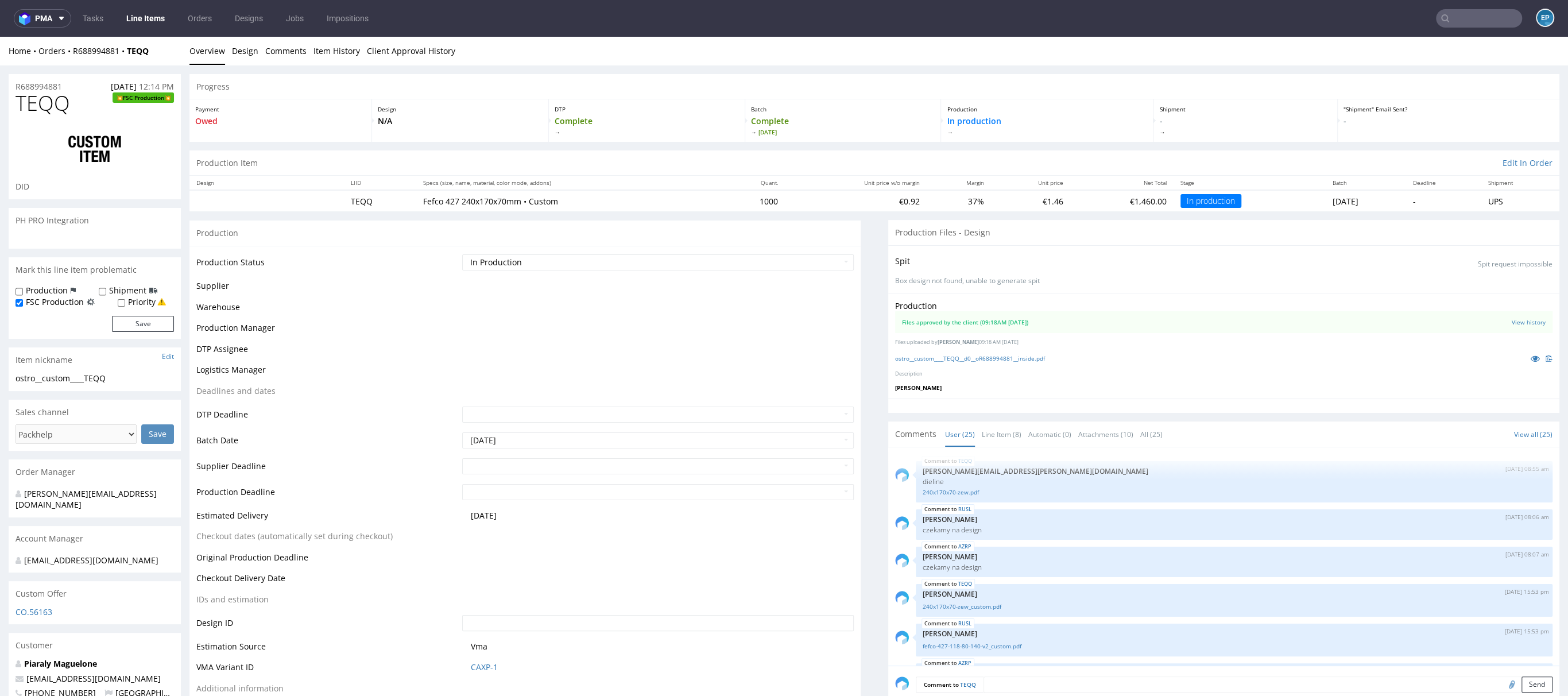
scroll to position [932, 0]
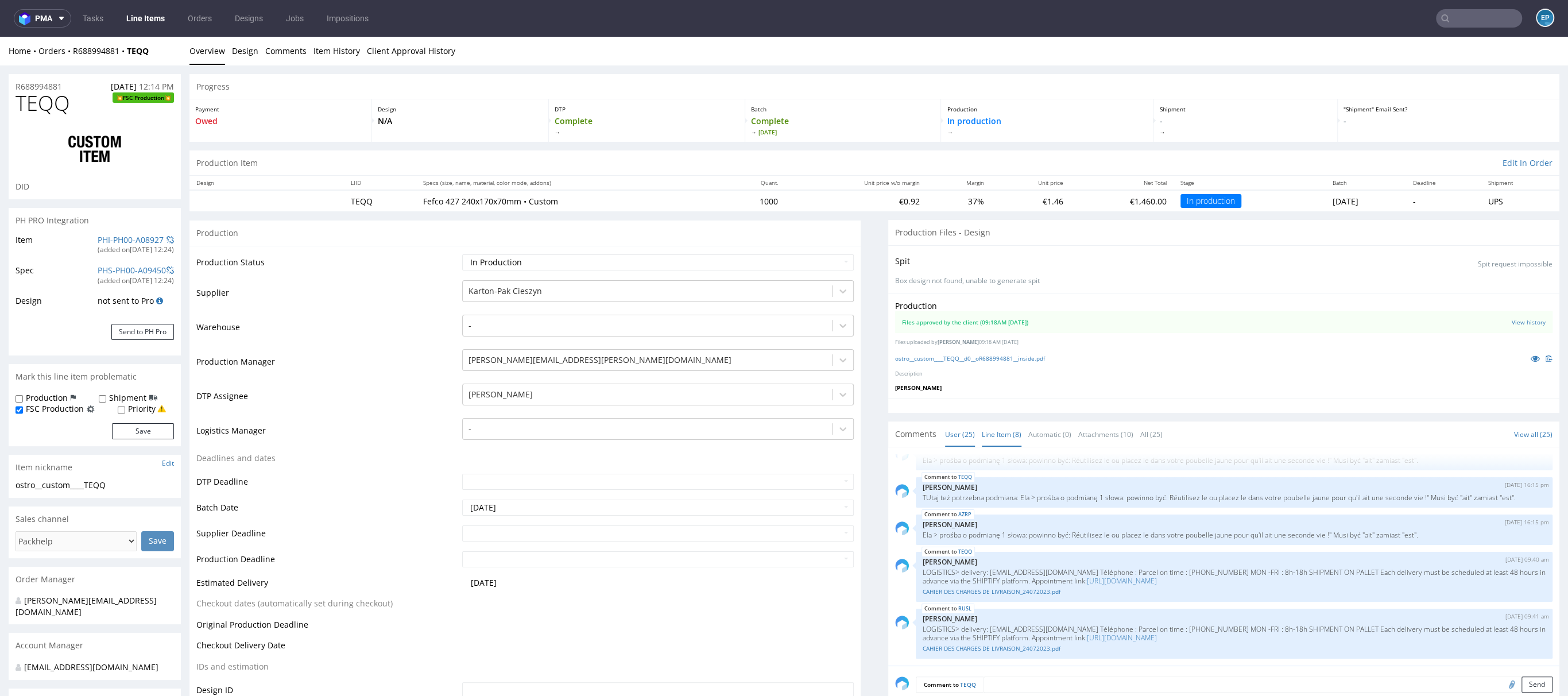
click at [981, 438] on link "Line Item (8)" at bounding box center [1001, 435] width 40 height 25
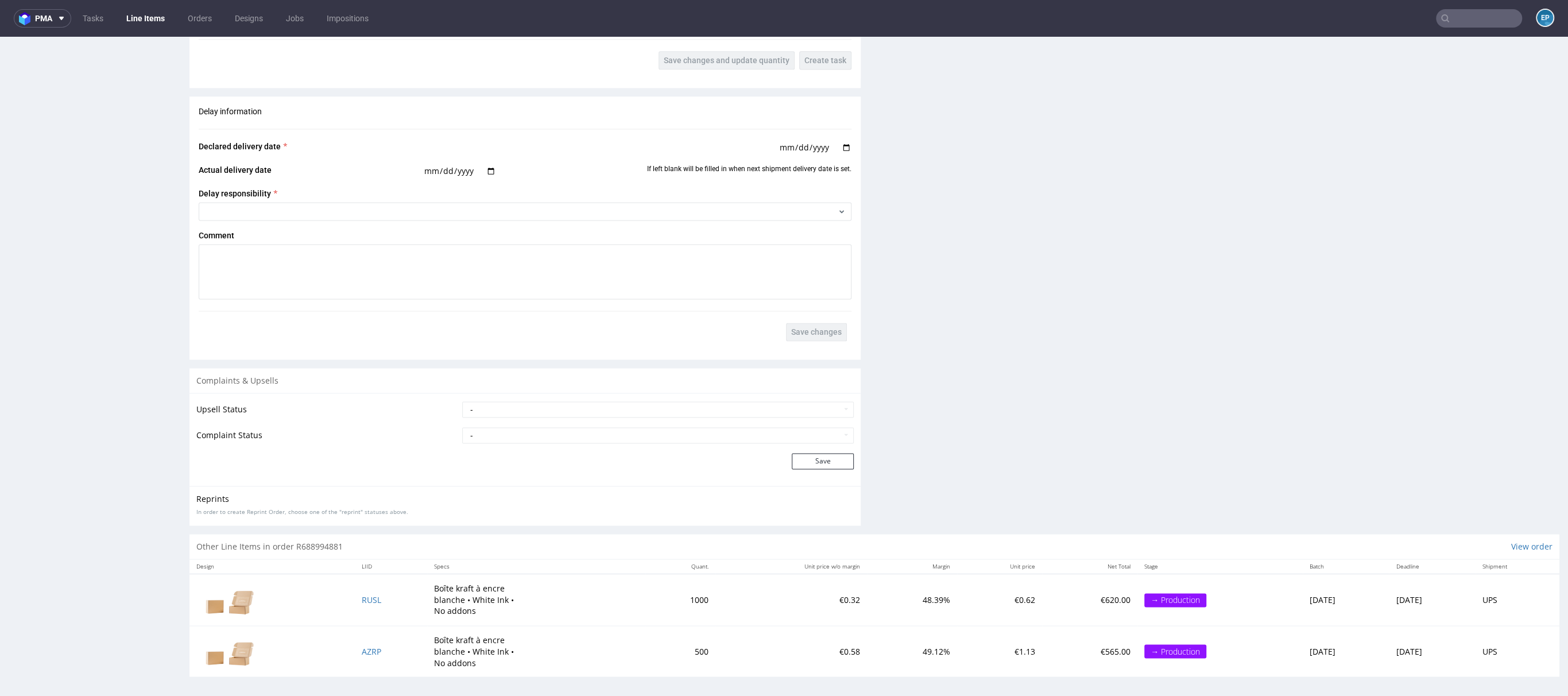
scroll to position [3, 0]
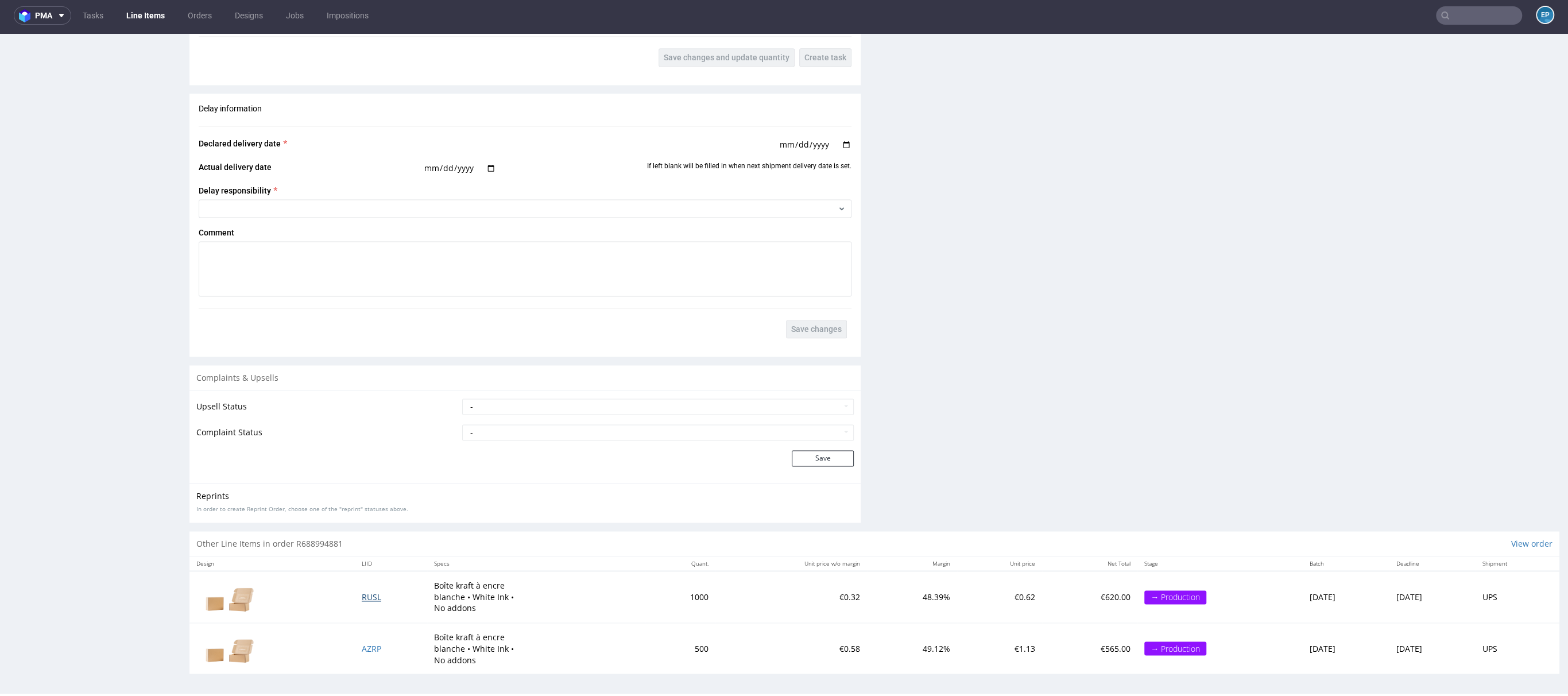
click at [362, 592] on span "RUSL" at bounding box center [371, 596] width 19 height 11
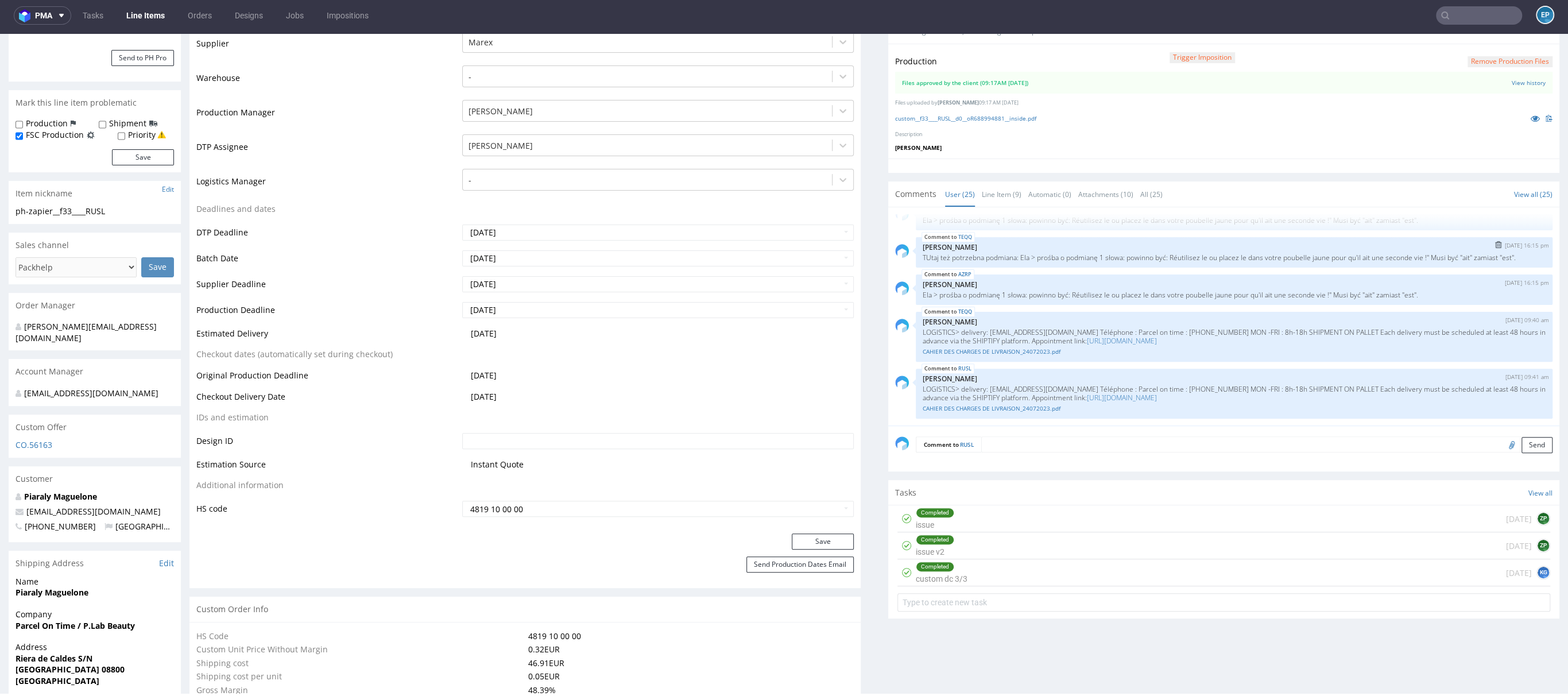
scroll to position [262, 0]
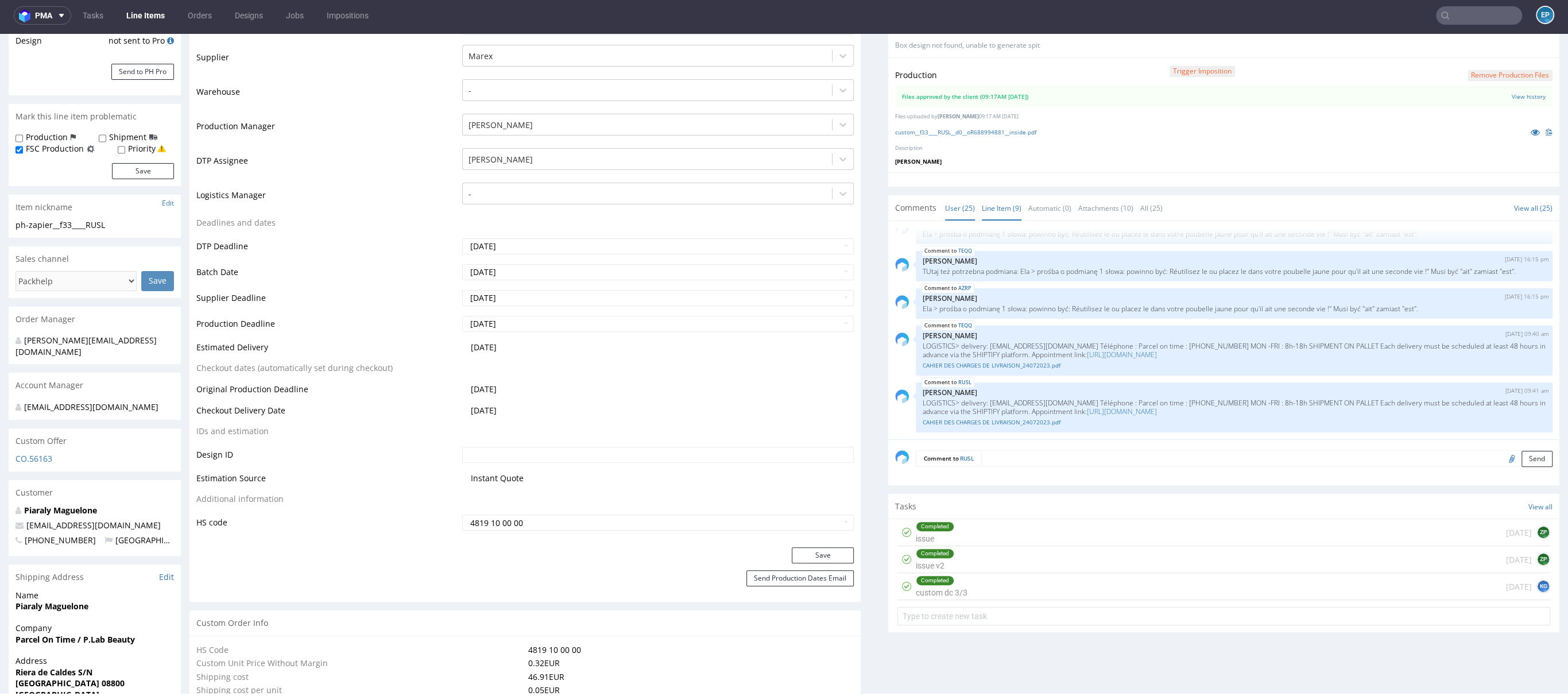
click at [981, 216] on link "Line Item (9)" at bounding box center [1001, 208] width 40 height 25
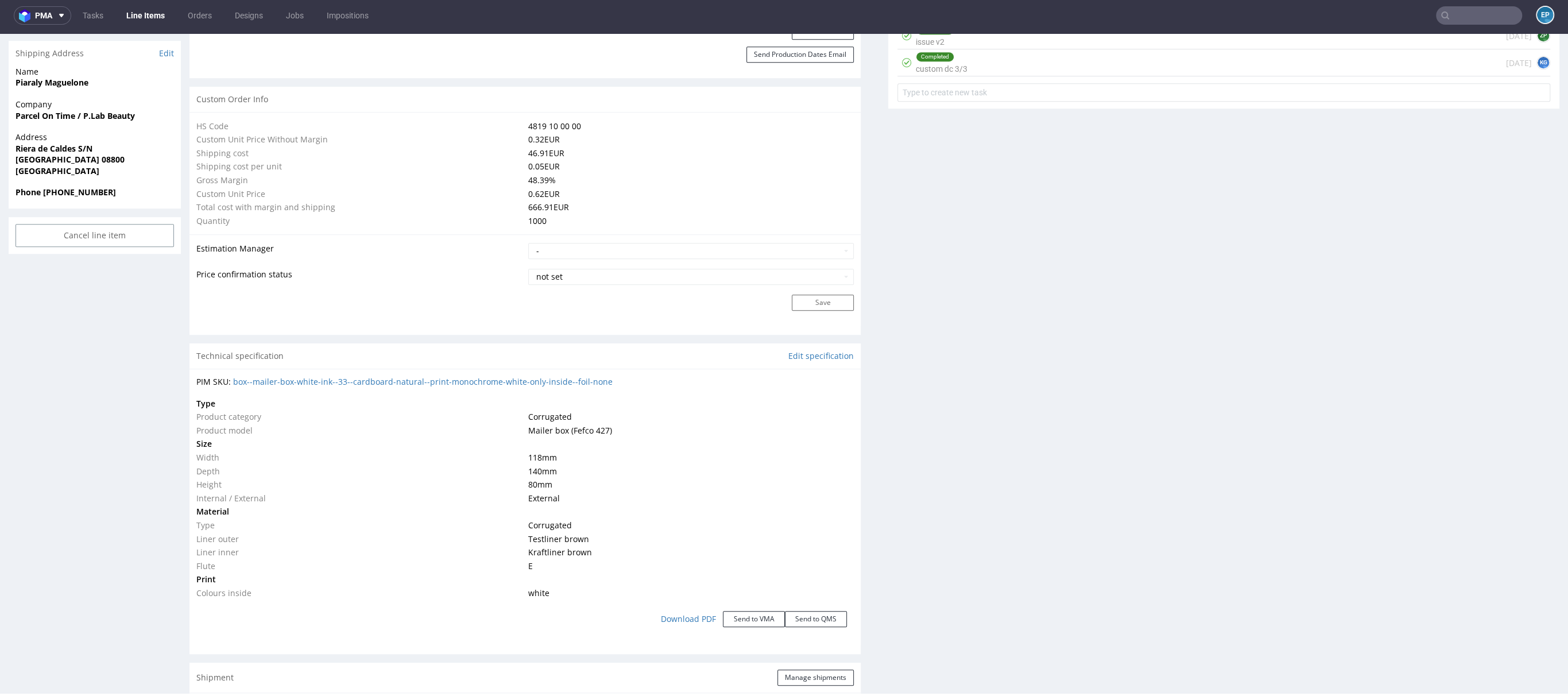
scroll to position [1723, 0]
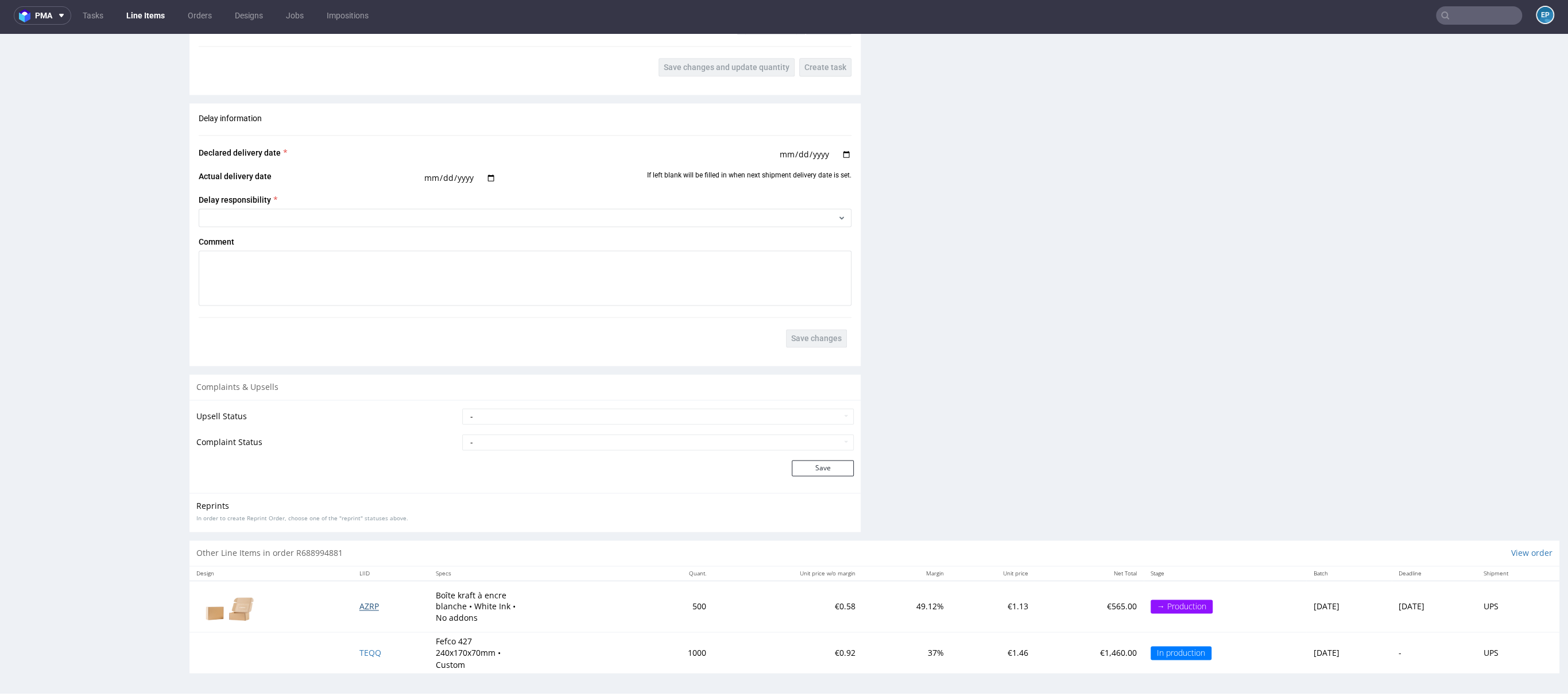
click at [359, 607] on span "AZRP" at bounding box center [369, 605] width 19 height 11
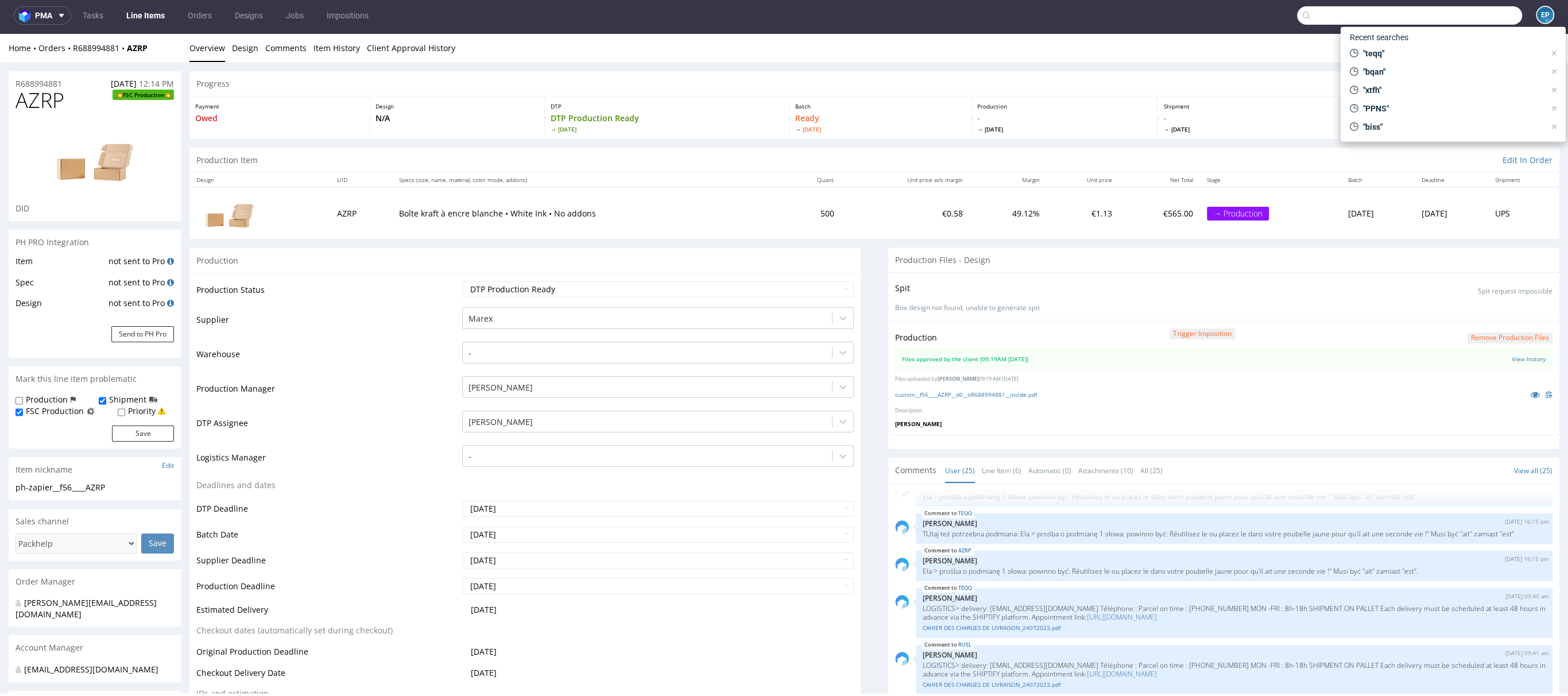
click at [1456, 19] on input "text" at bounding box center [1409, 15] width 225 height 19
type input "hxnn"
click at [1430, 39] on div "bds__y60__reprint___ HXNN" at bounding box center [1388, 44] width 83 height 11
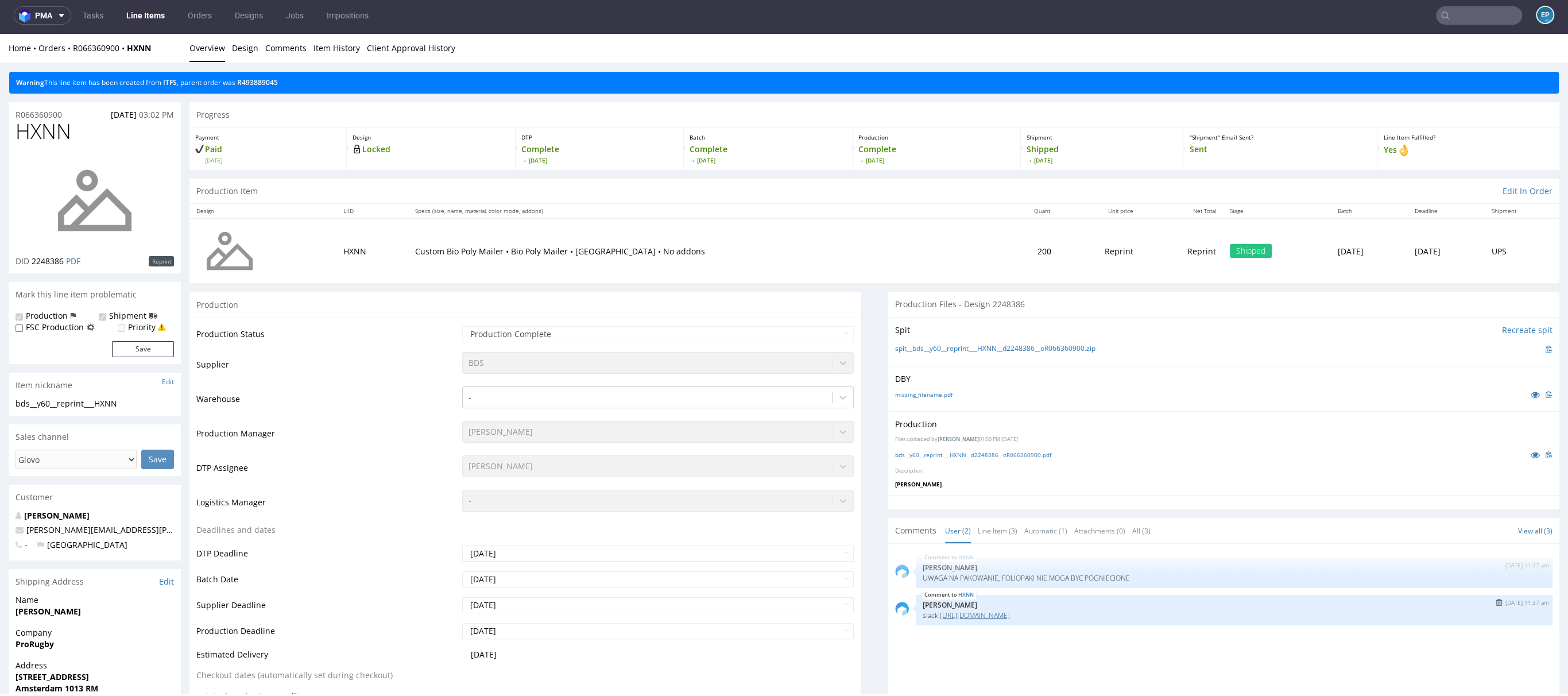
click at [1010, 611] on link "https://packhelp.slack.com/archives/C08TP6D5GBA/p1757075312929309" at bounding box center [975, 615] width 70 height 10
click at [1474, 21] on input "text" at bounding box center [1479, 15] width 86 height 19
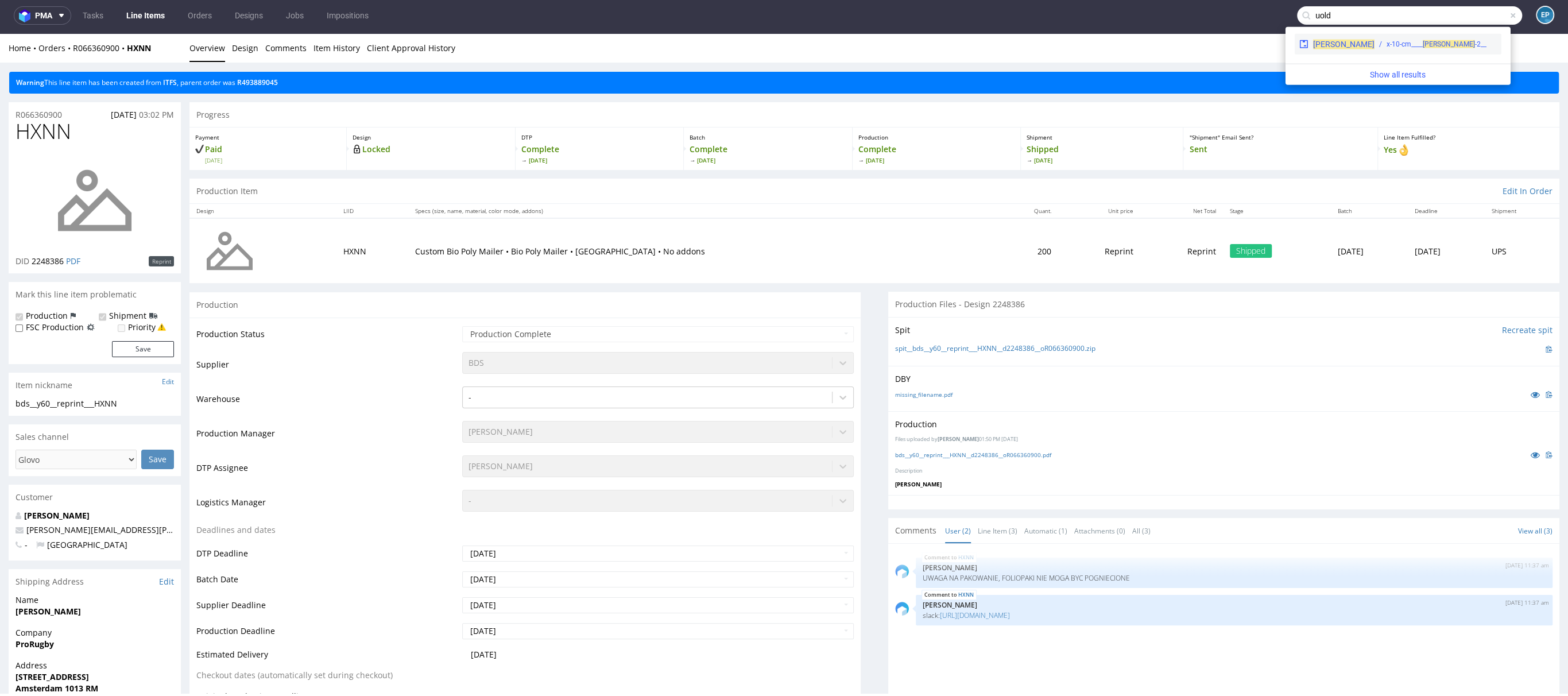
type input "uold"
click at [1402, 46] on div "__2-x-10-cm____ UOLD" at bounding box center [1436, 44] width 100 height 11
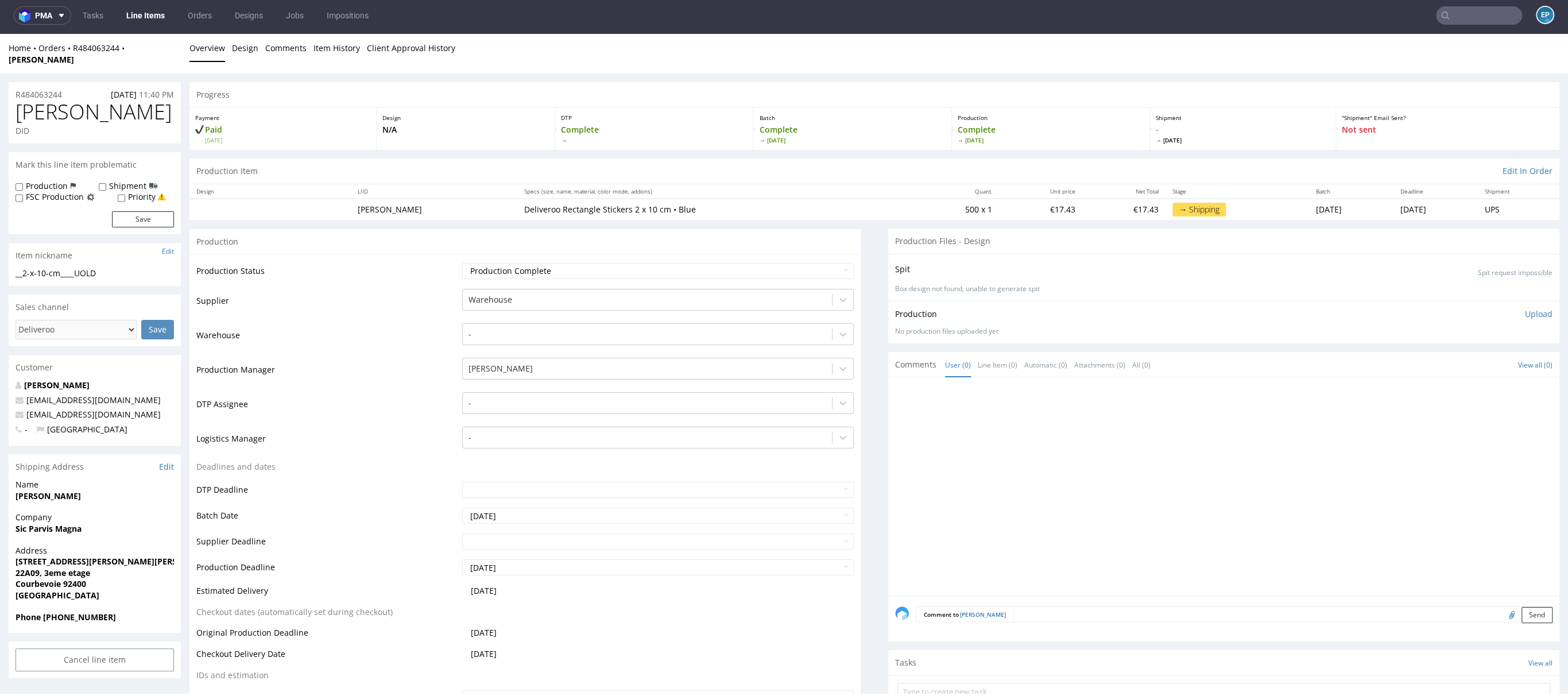
click at [138, 26] on nav "pma Tasks Line Items Orders Designs Jobs Impositions EP" at bounding box center [784, 15] width 1568 height 36
click at [146, 19] on link "Line Items" at bounding box center [146, 15] width 53 height 19
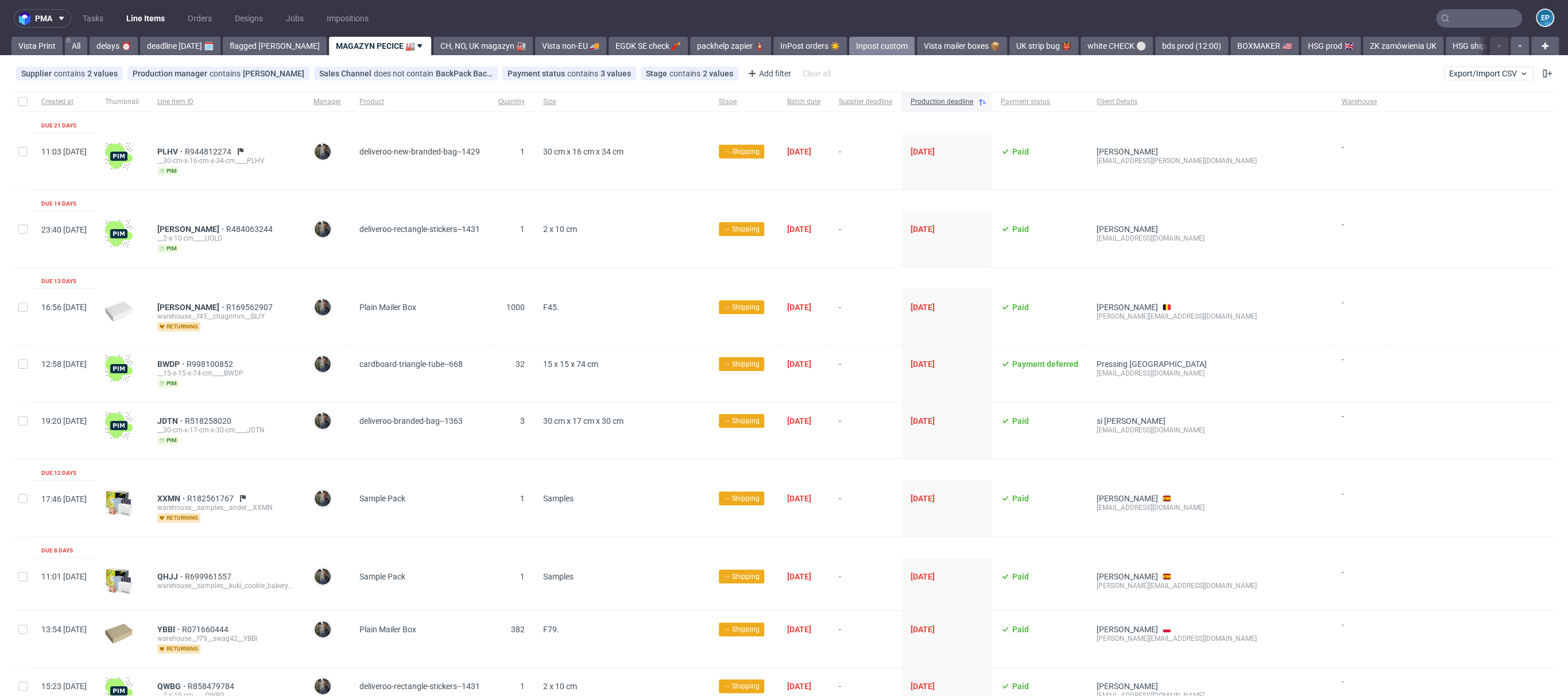
click at [849, 47] on link "Inpost custom" at bounding box center [881, 45] width 66 height 19
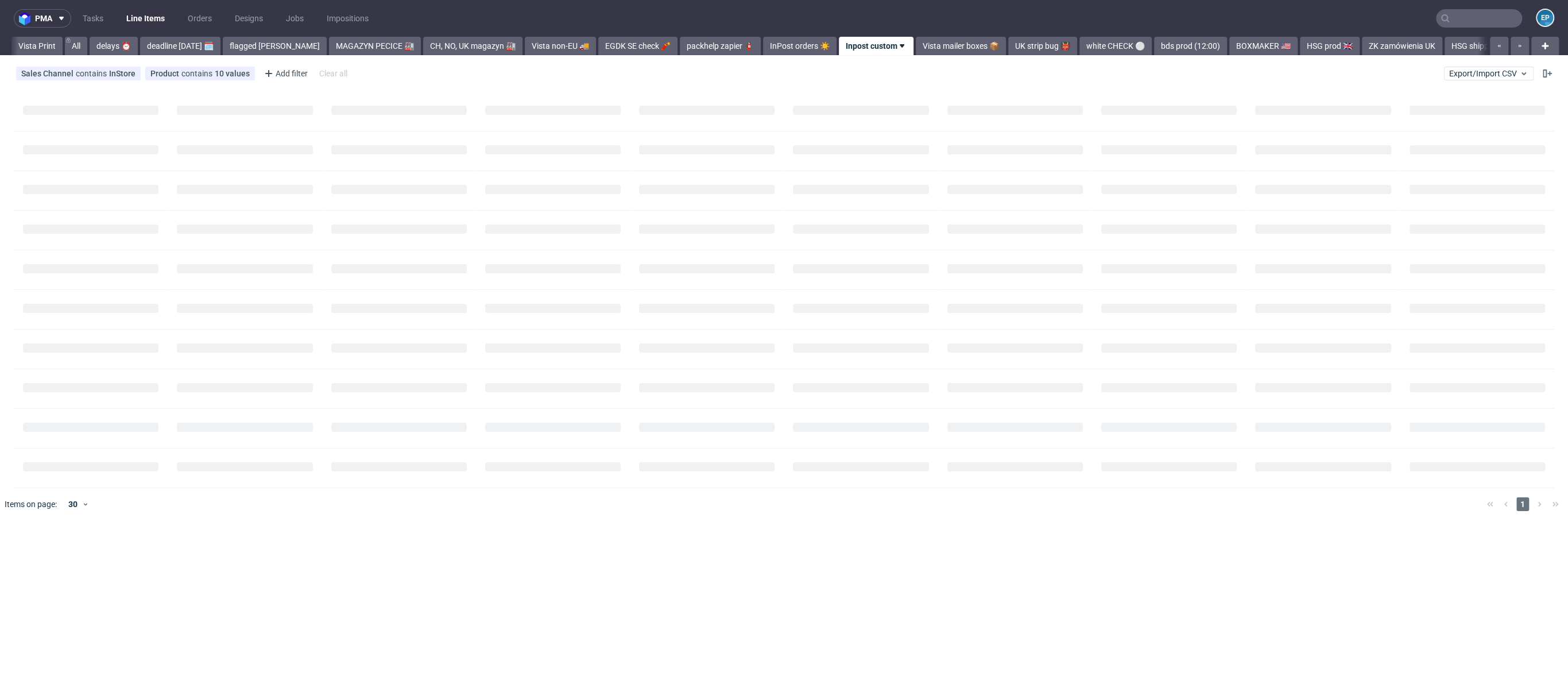
scroll to position [0, 86]
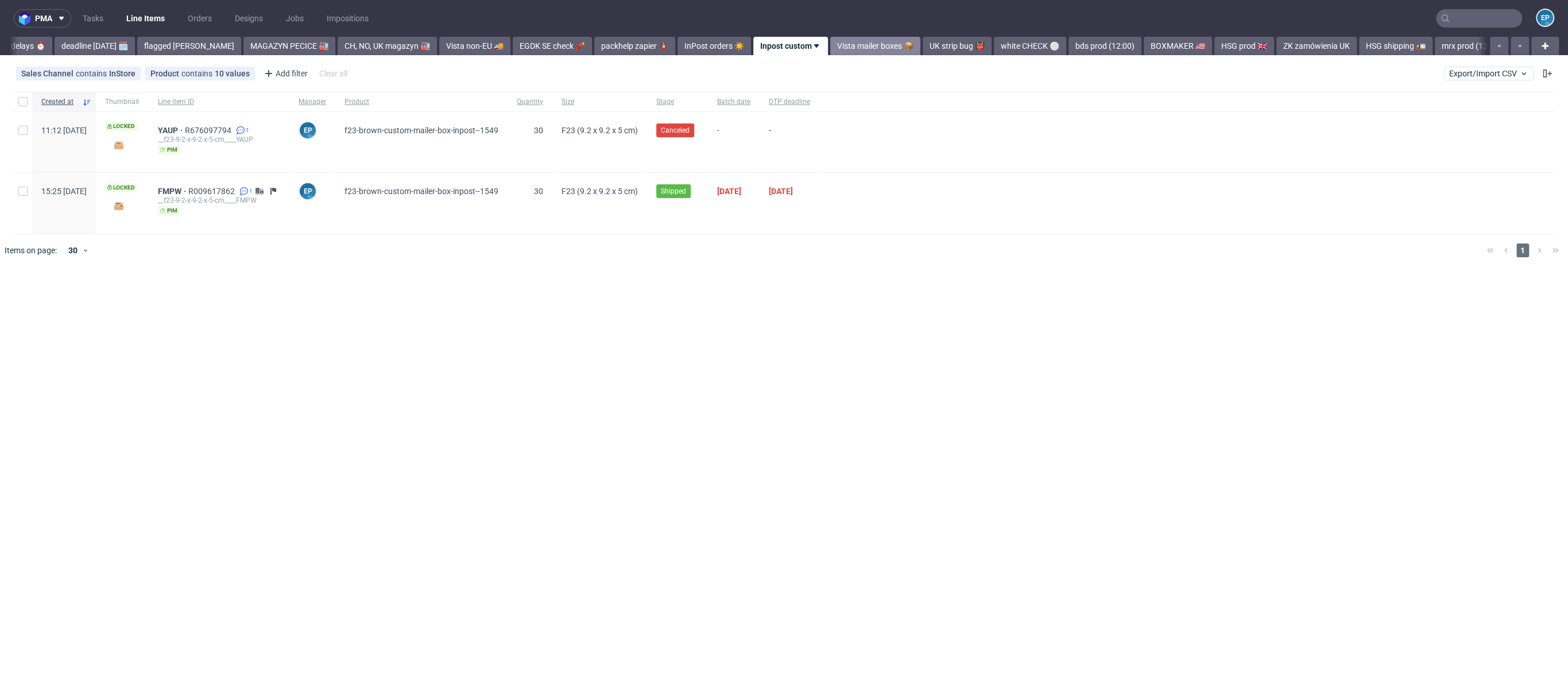
click at [830, 47] on link "Vista mailer boxes 📦" at bounding box center [875, 45] width 90 height 19
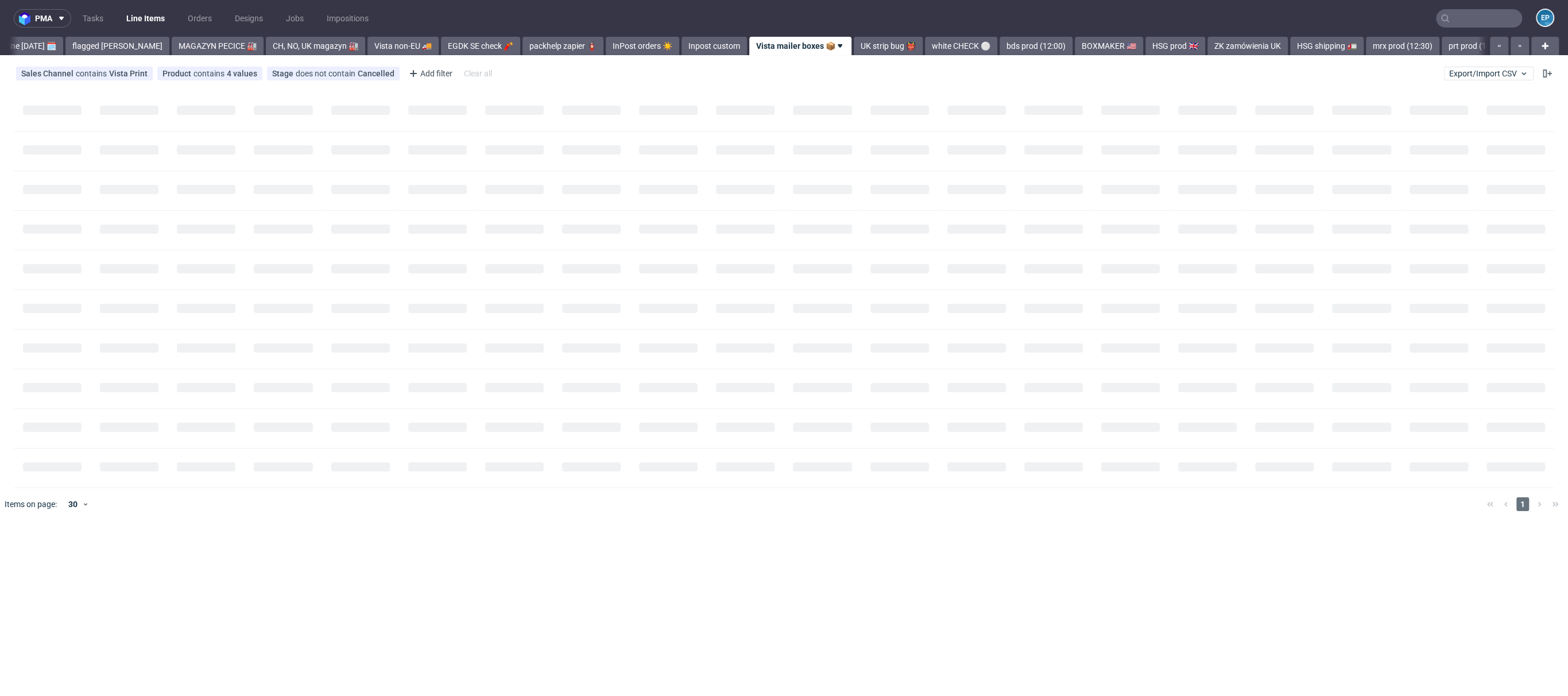
scroll to position [0, 166]
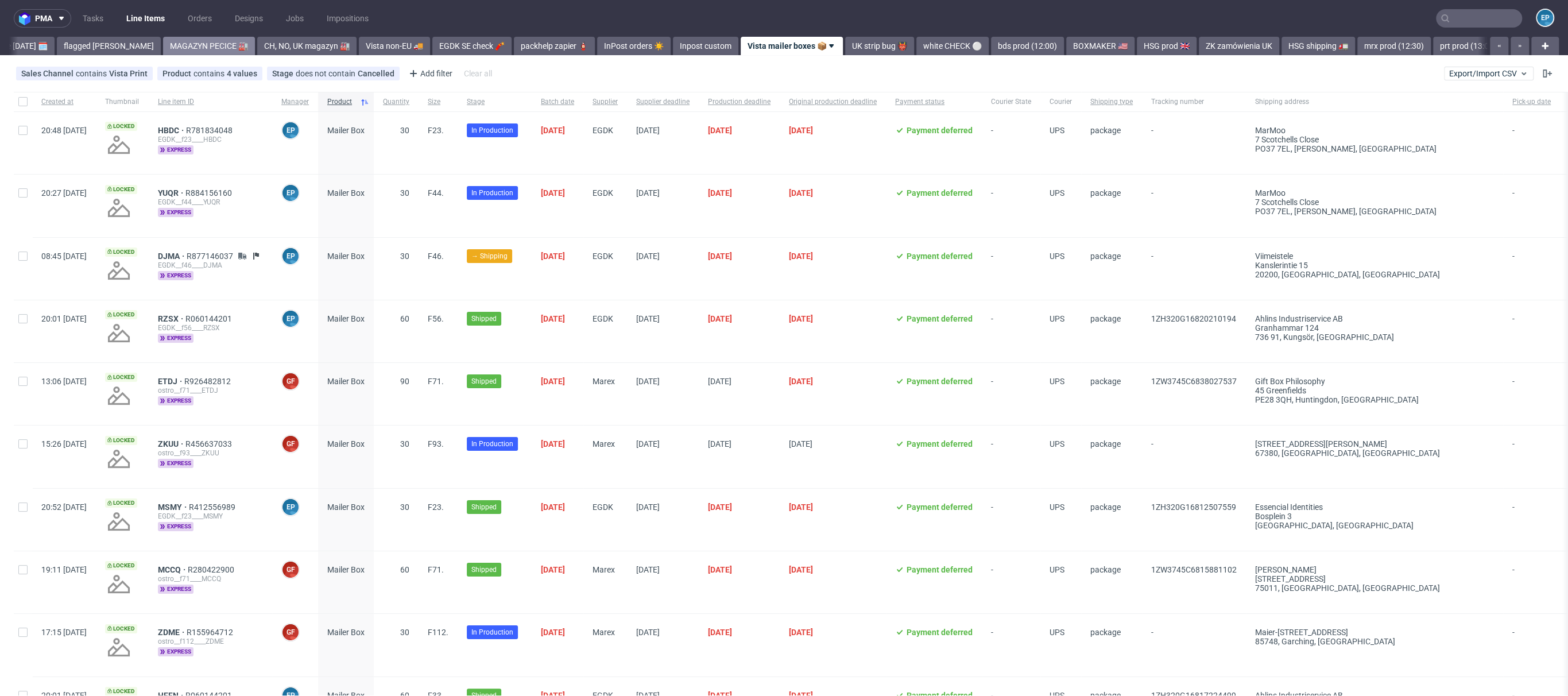
click at [198, 43] on link "MAGAZYN PECICE 🏭" at bounding box center [210, 45] width 92 height 19
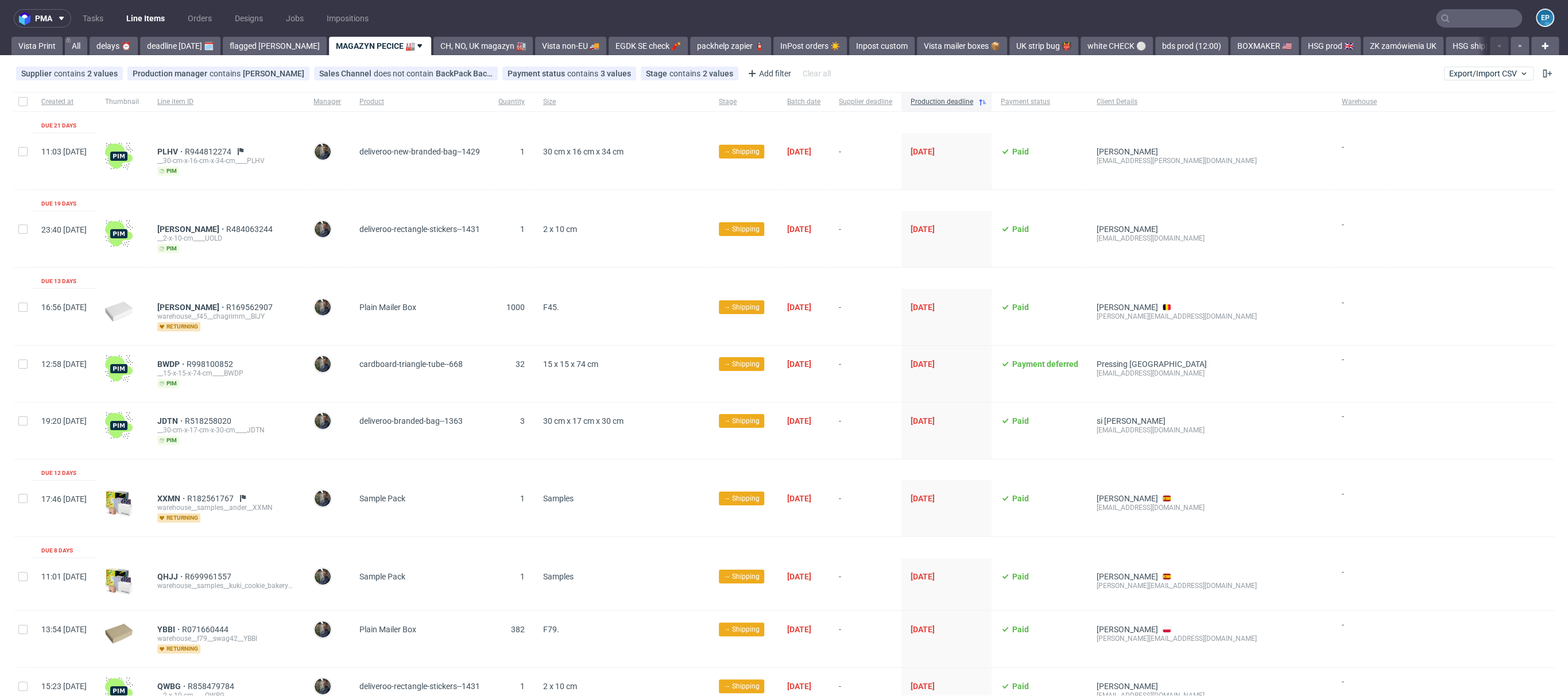
click at [965, 155] on span "27/08/2025" at bounding box center [946, 161] width 72 height 28
click at [934, 153] on span "27/08/2025" at bounding box center [922, 151] width 24 height 9
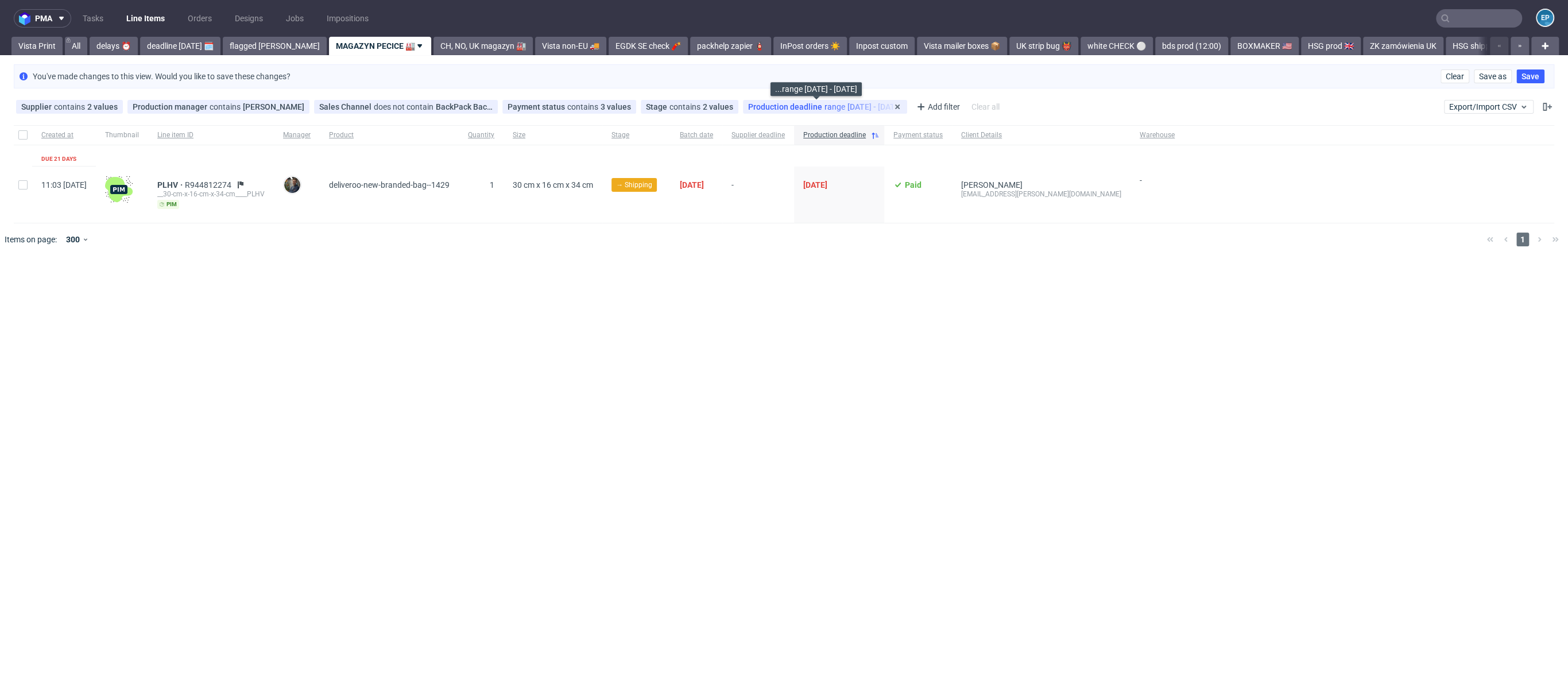
click at [824, 103] on span "range" at bounding box center [836, 106] width 23 height 9
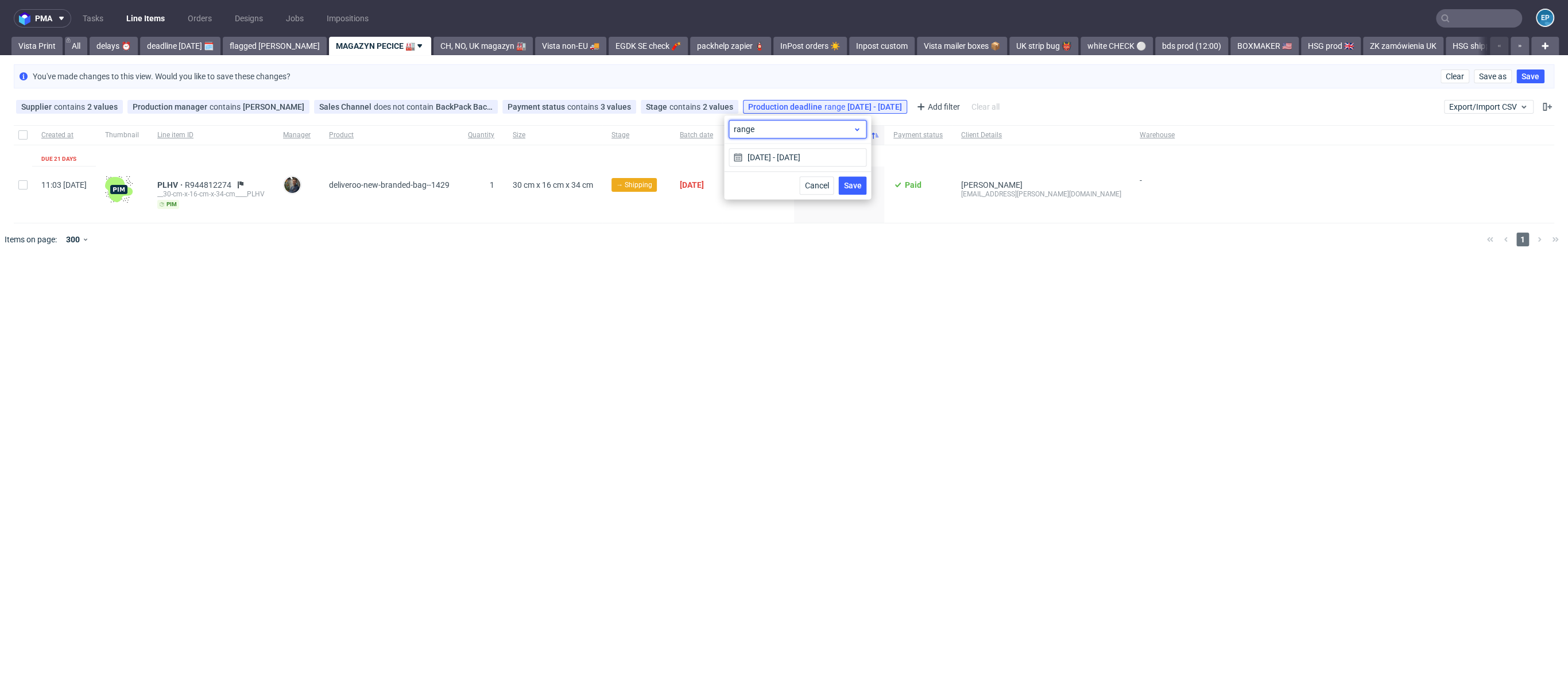
click at [795, 128] on span "range" at bounding box center [793, 129] width 119 height 11
click at [795, 194] on span "before today" at bounding box center [777, 197] width 50 height 11
type input "17/09/2025"
click at [853, 191] on button "Save" at bounding box center [852, 185] width 28 height 19
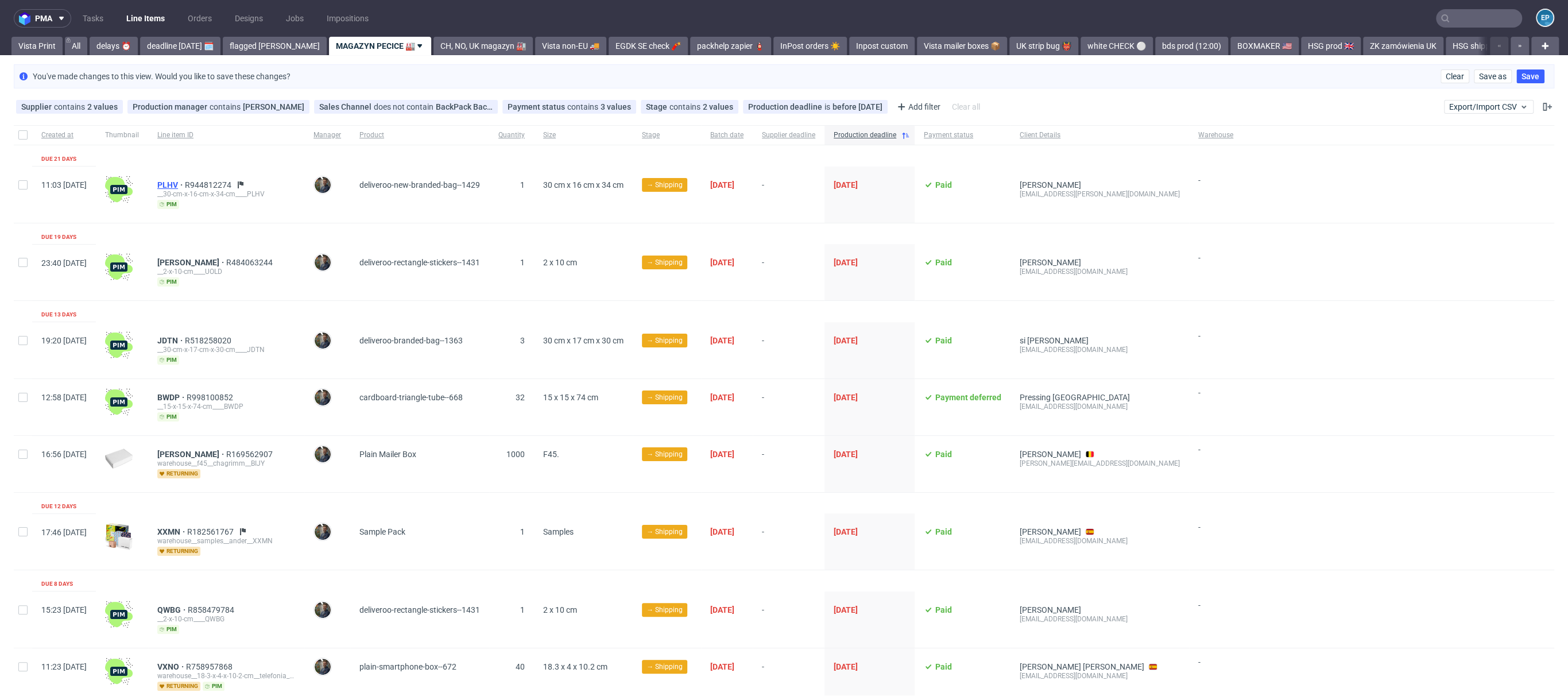
click at [184, 185] on span "PLHV" at bounding box center [171, 185] width 28 height 9
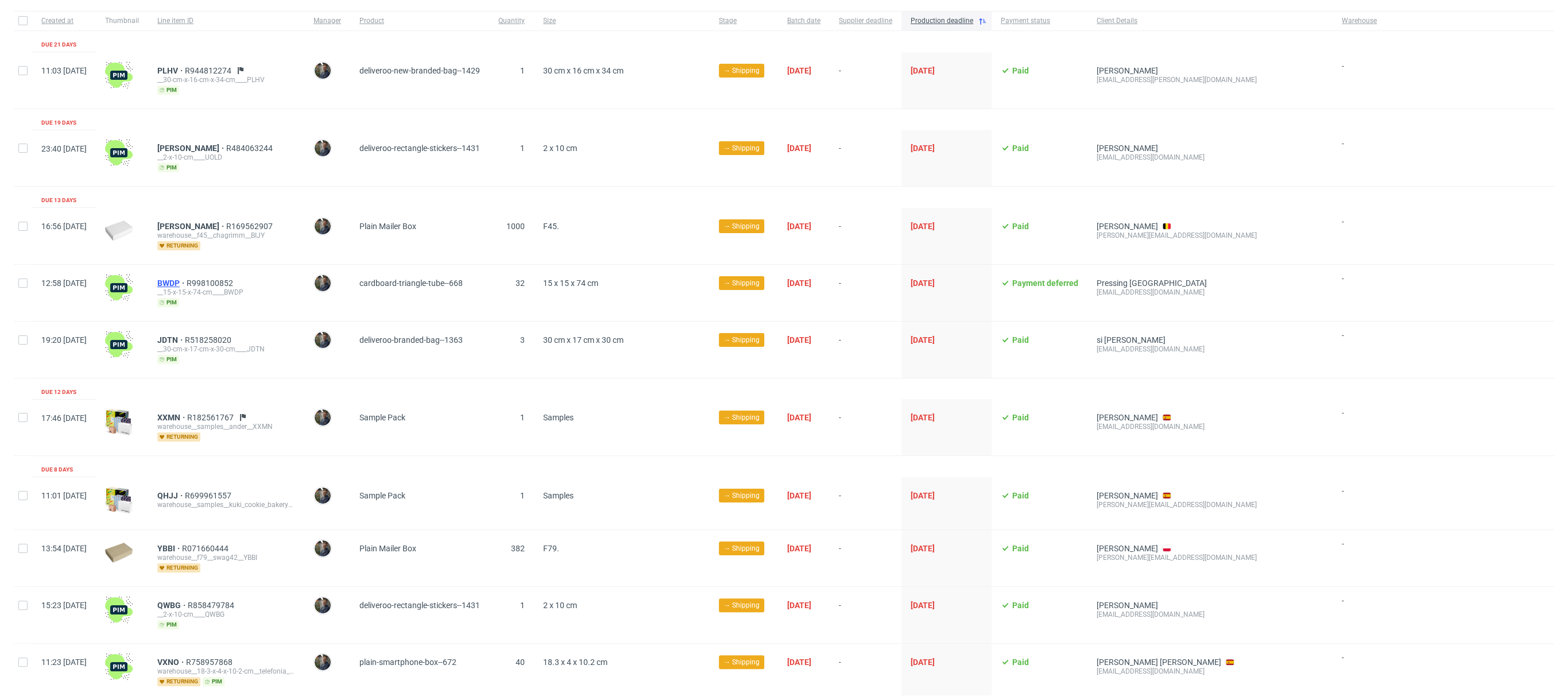
click at [187, 278] on span "BWDP" at bounding box center [172, 282] width 29 height 9
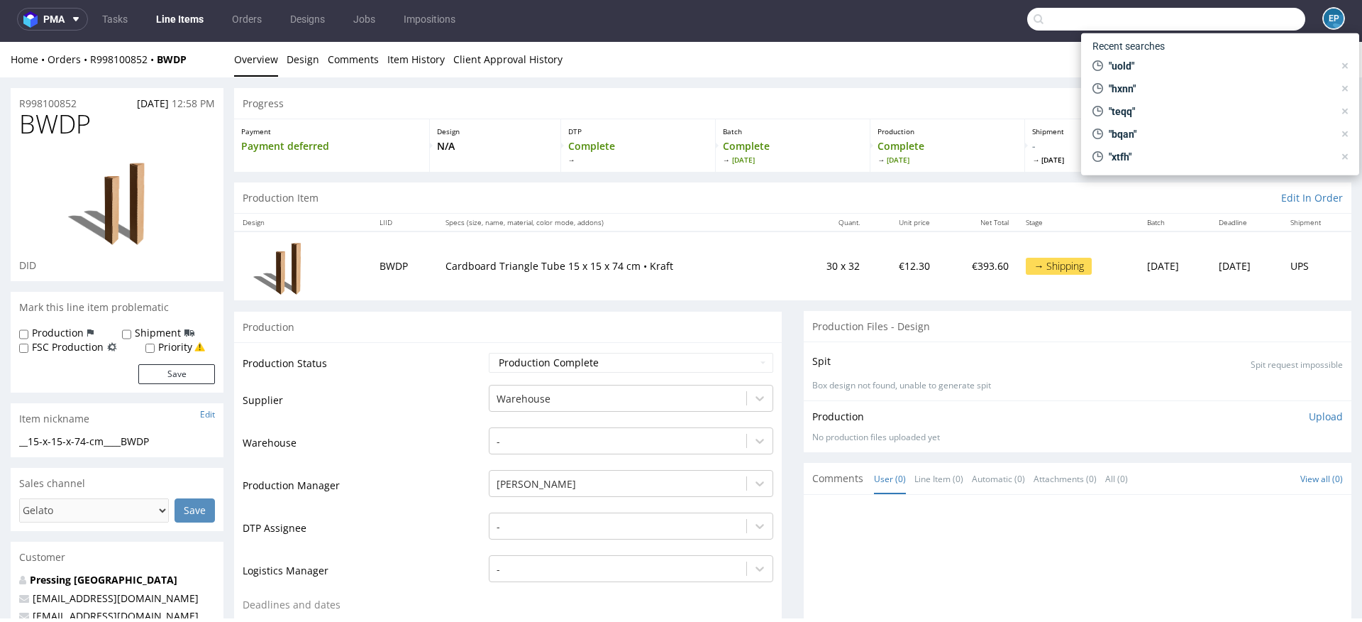
click at [1243, 21] on input "text" at bounding box center [1166, 19] width 278 height 23
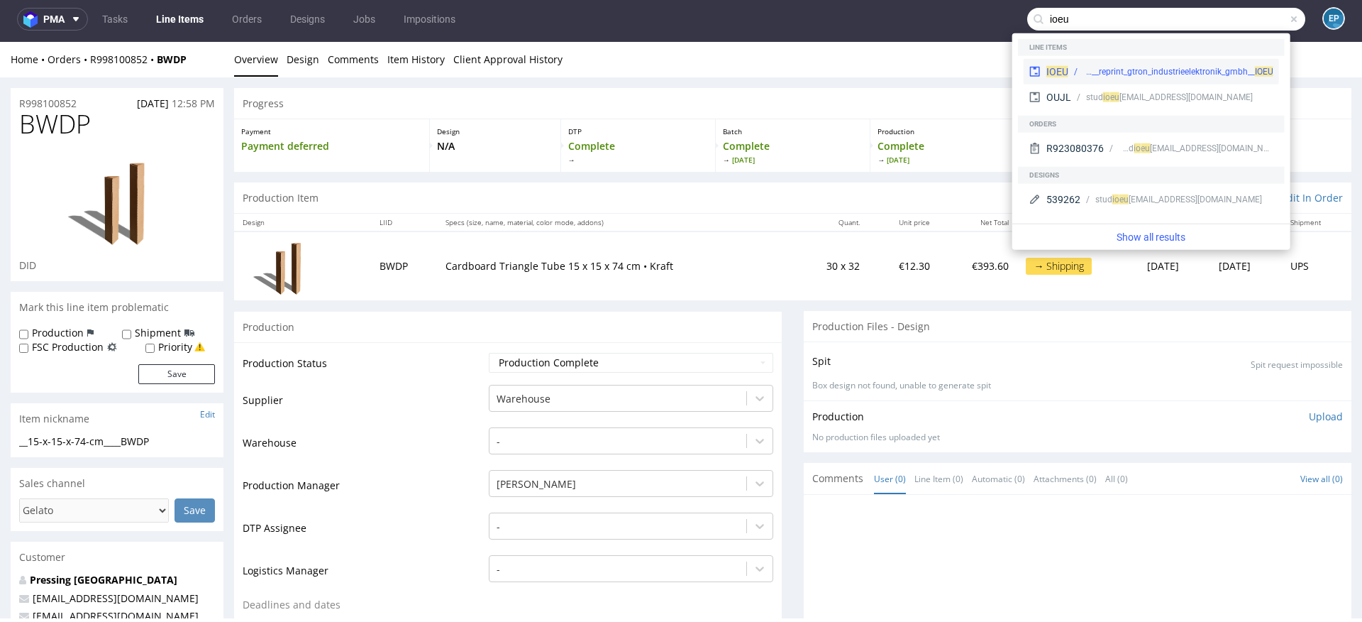
type input "ioeu"
click at [1061, 65] on div "IOEU" at bounding box center [1058, 72] width 22 height 14
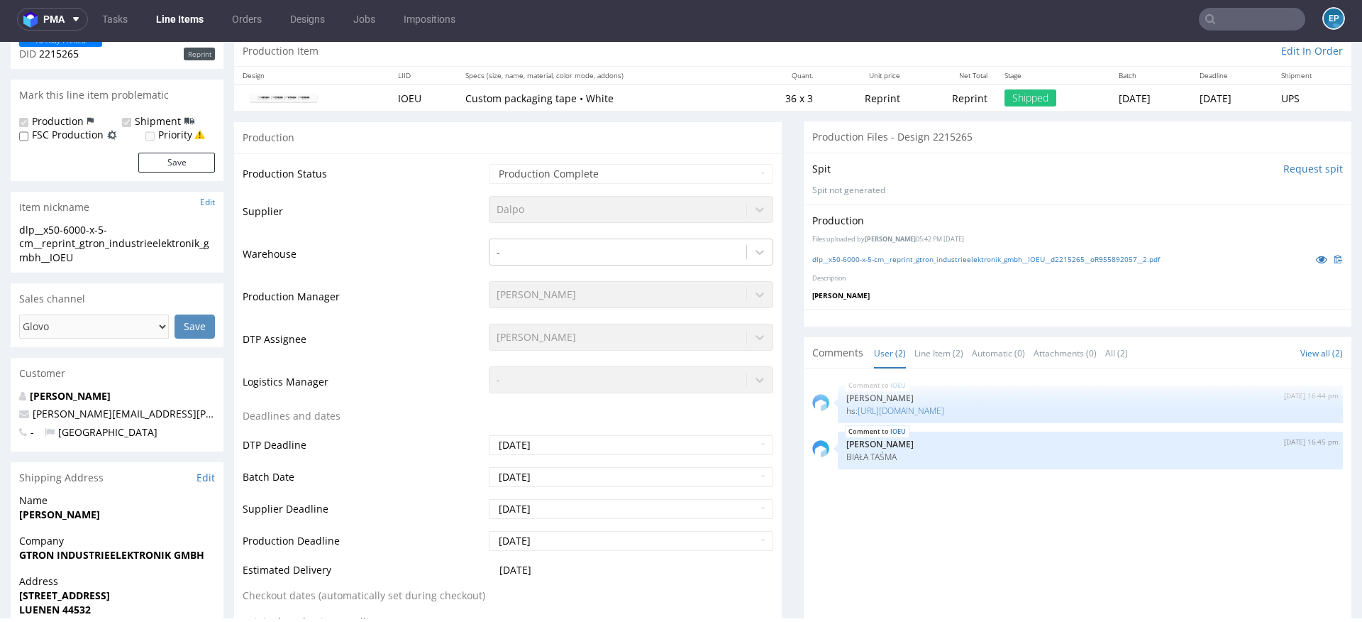
scroll to position [187, 0]
click at [930, 407] on link "https://app-eu1.hubspot.com/contacts/25600958/record/0-5/121708188891/" at bounding box center [901, 408] width 87 height 12
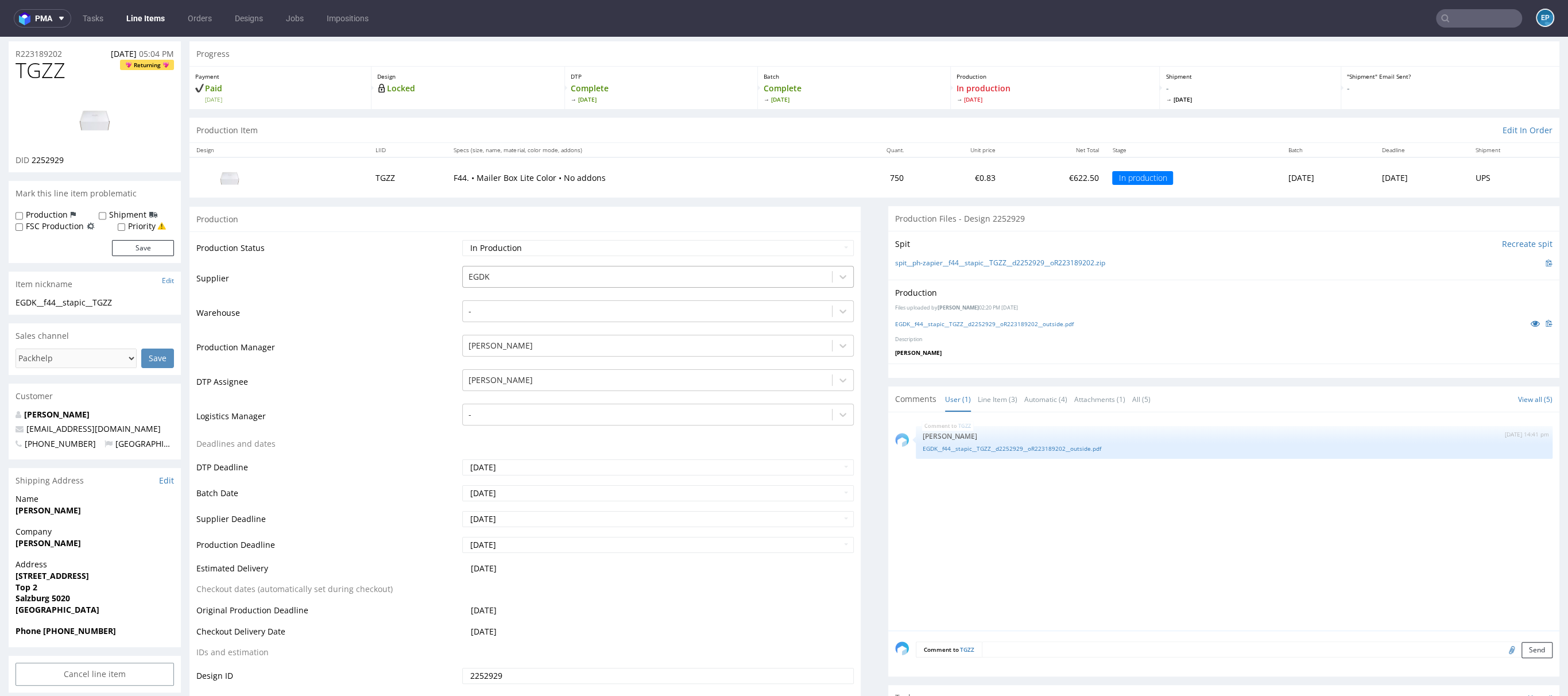
scroll to position [180, 0]
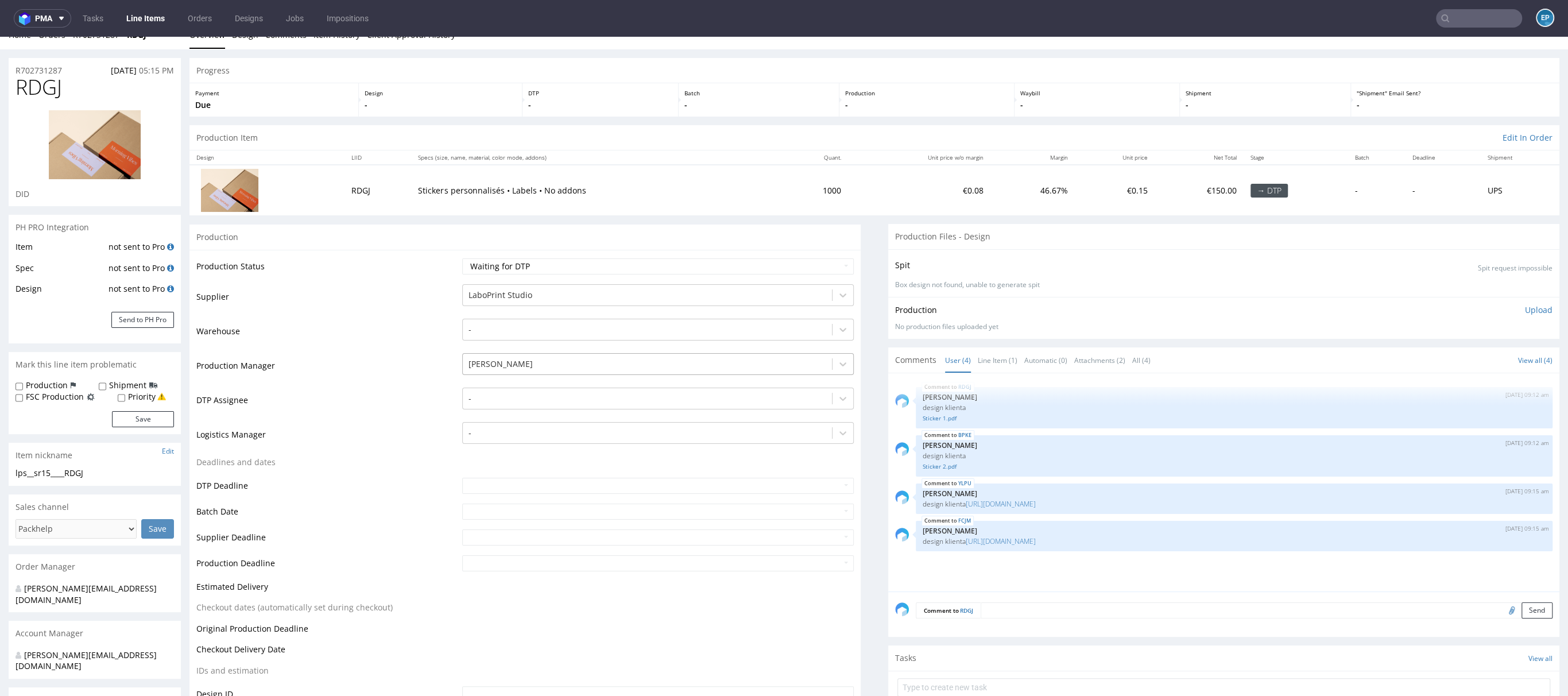
scroll to position [41, 0]
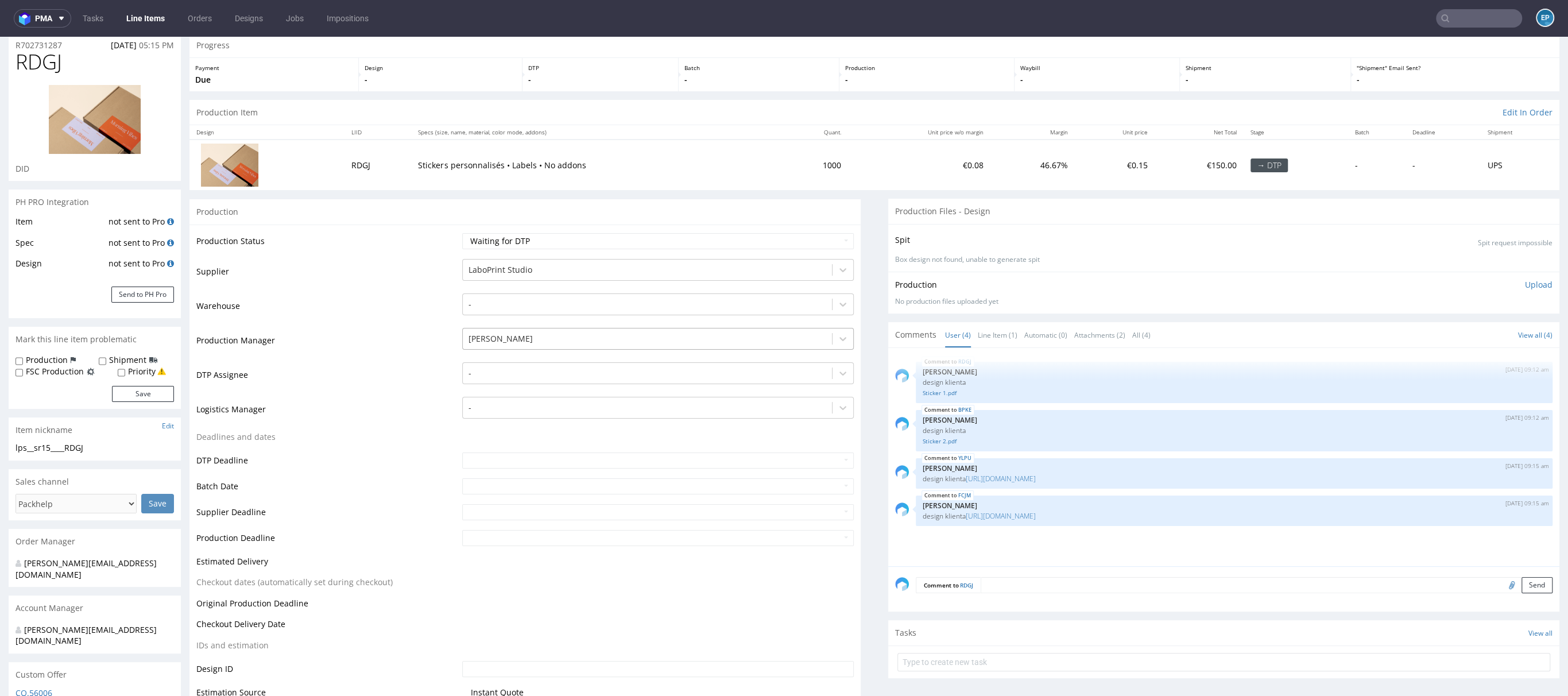
click at [515, 333] on div at bounding box center [647, 338] width 358 height 14
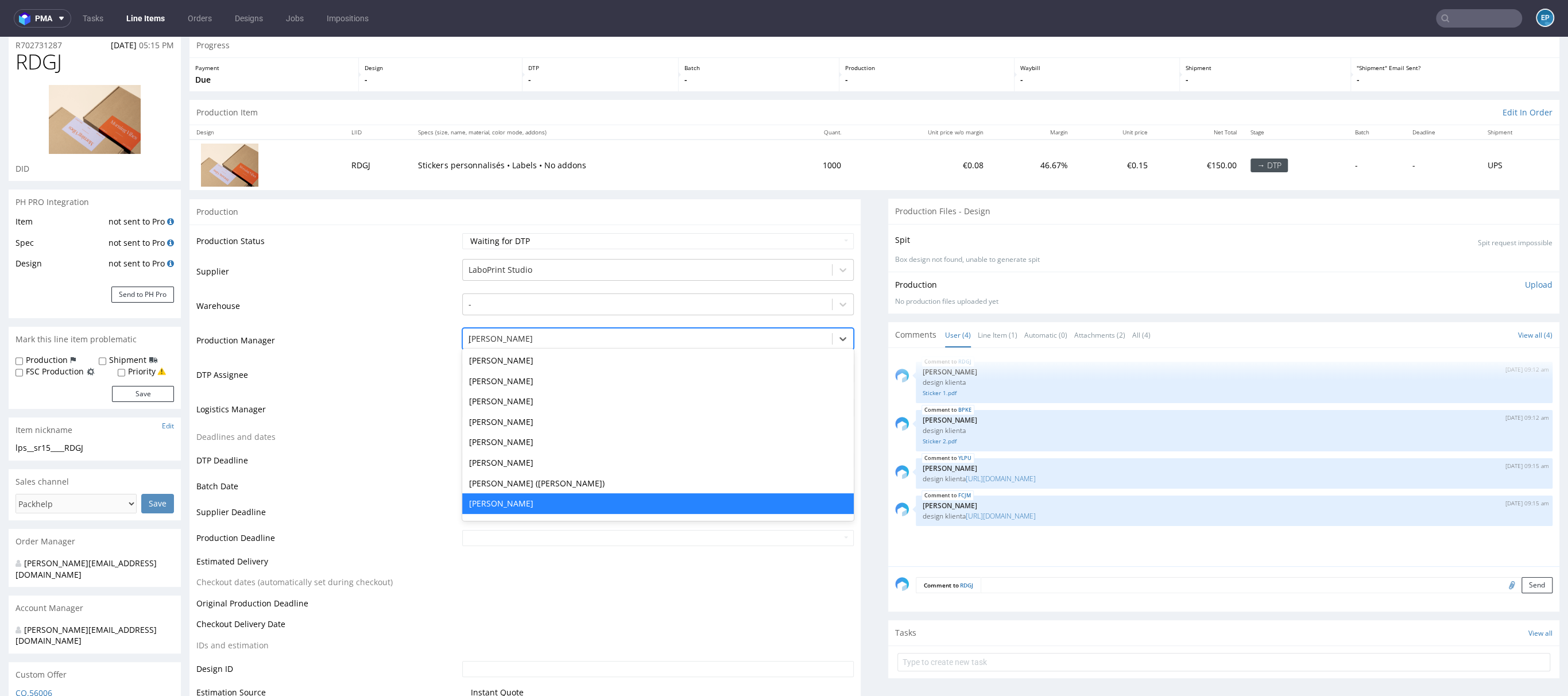
scroll to position [0, 0]
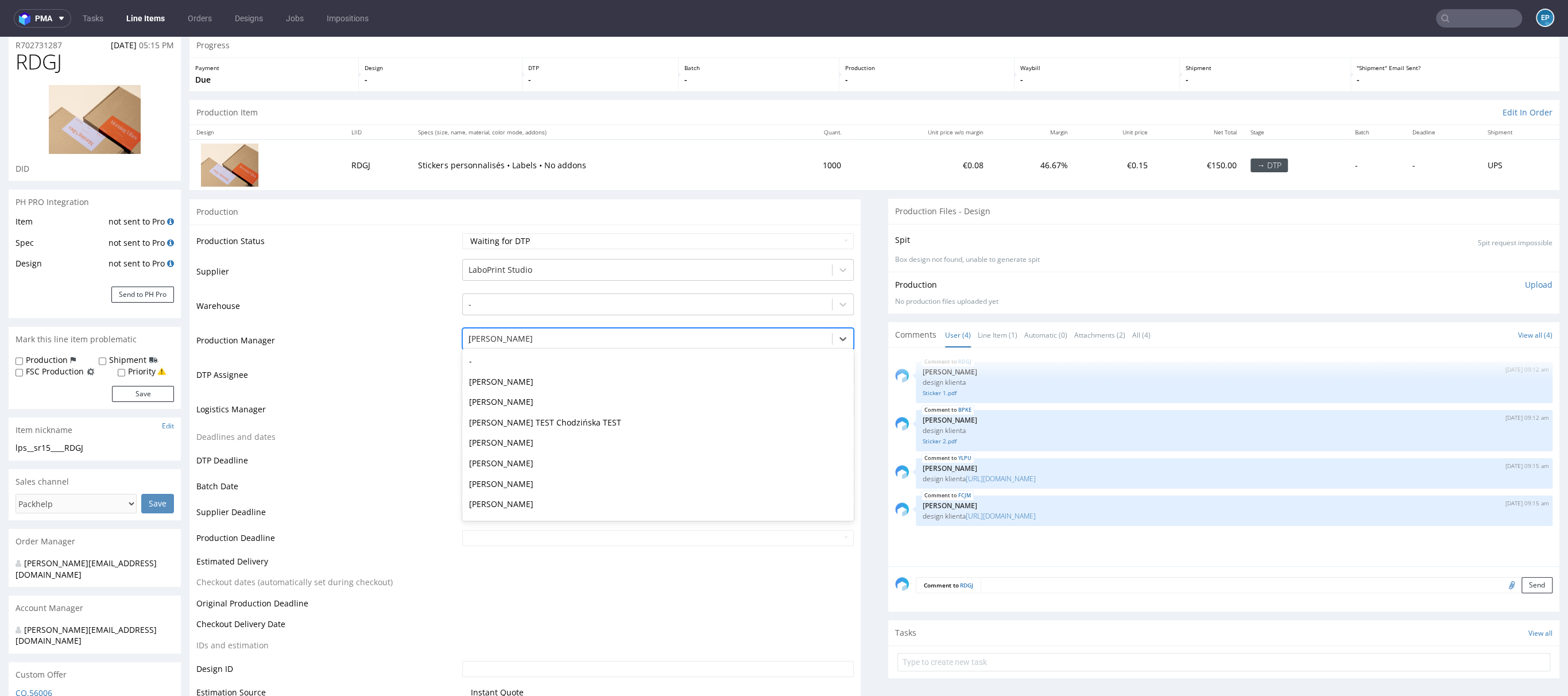
type input "jed"
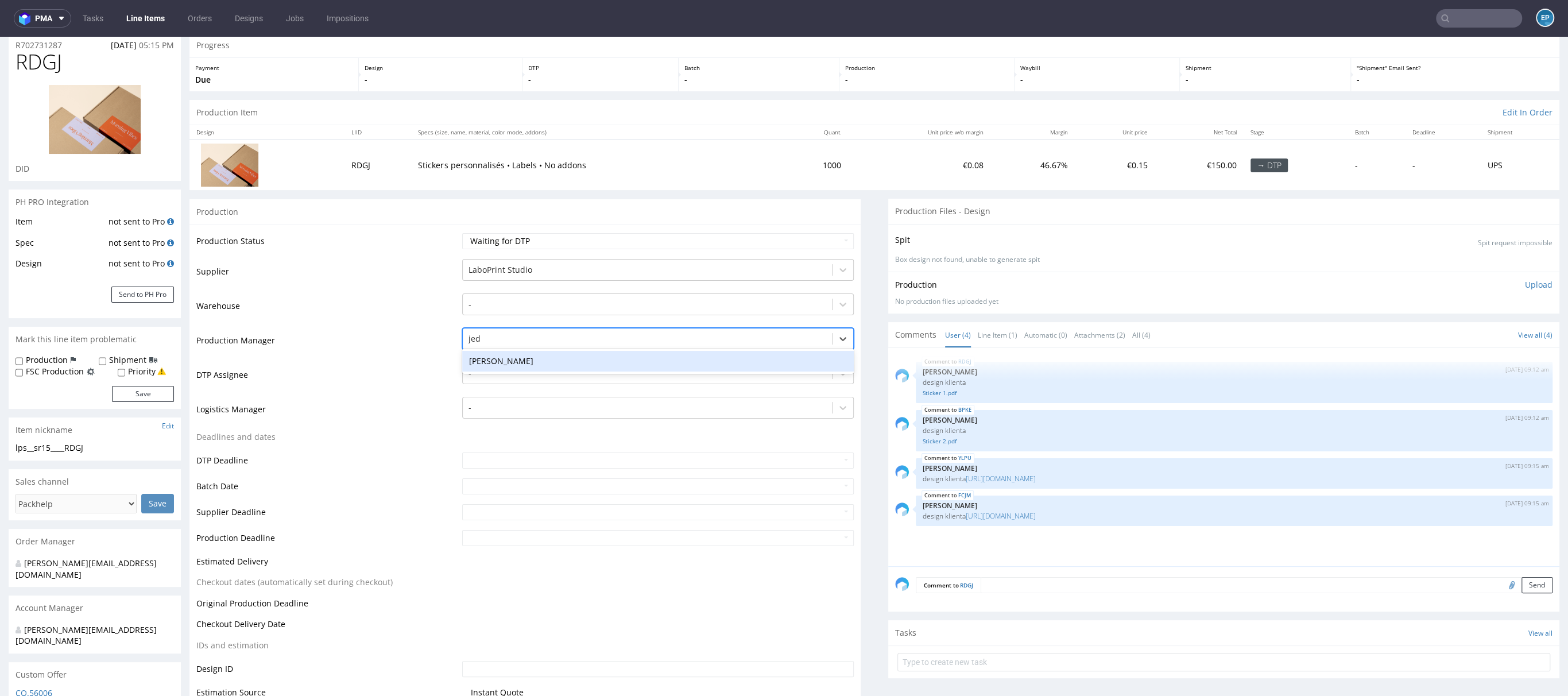
click at [520, 361] on div "Jędrzej Wiśniewski" at bounding box center [658, 362] width 392 height 21
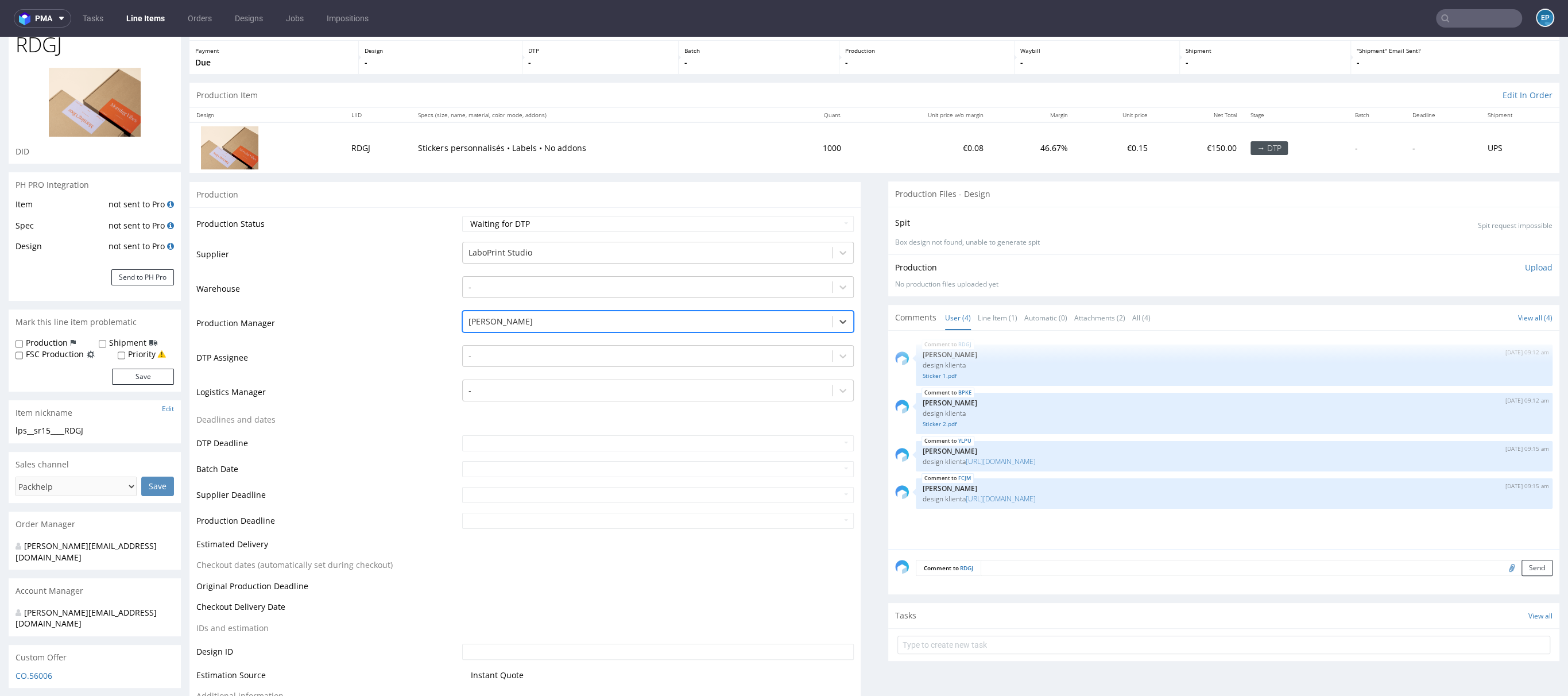
scroll to position [188, 0]
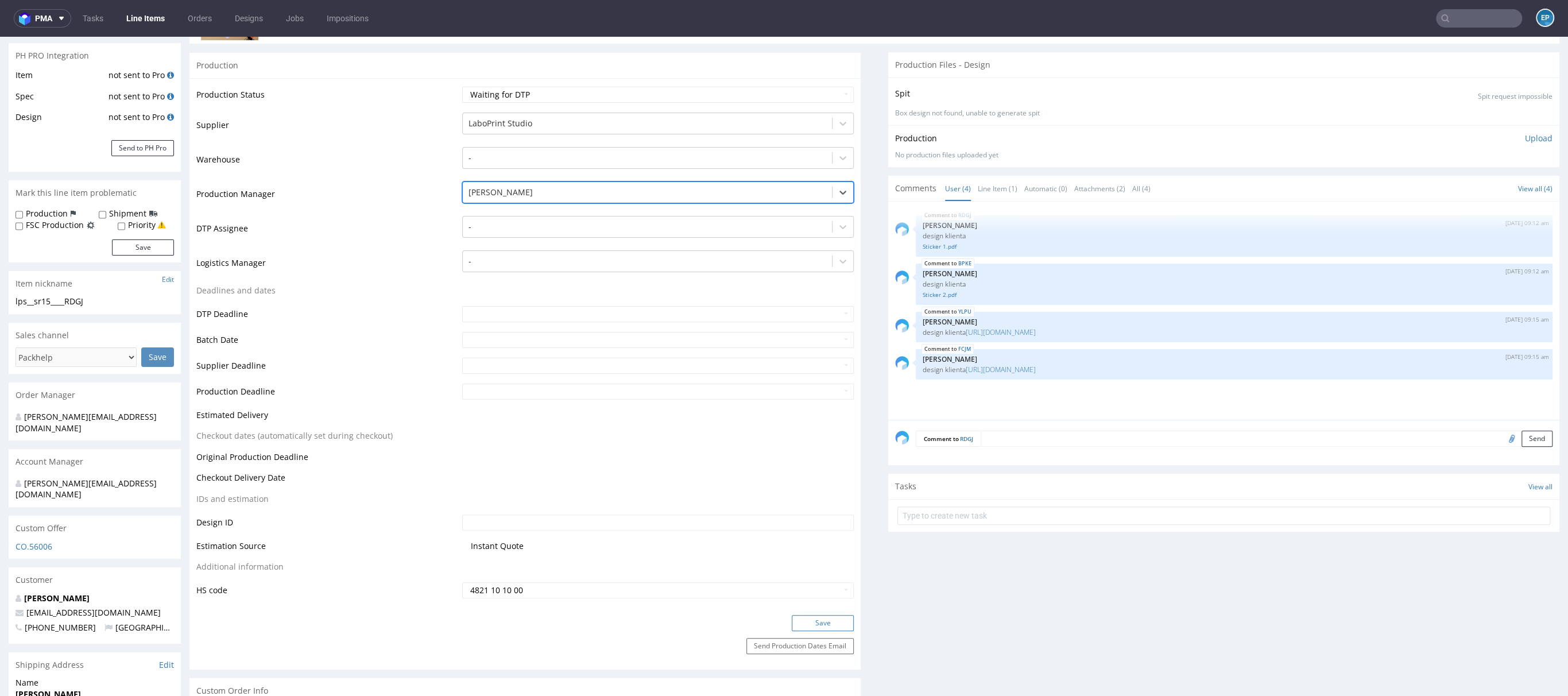
click at [826, 623] on button "Save" at bounding box center [822, 623] width 62 height 16
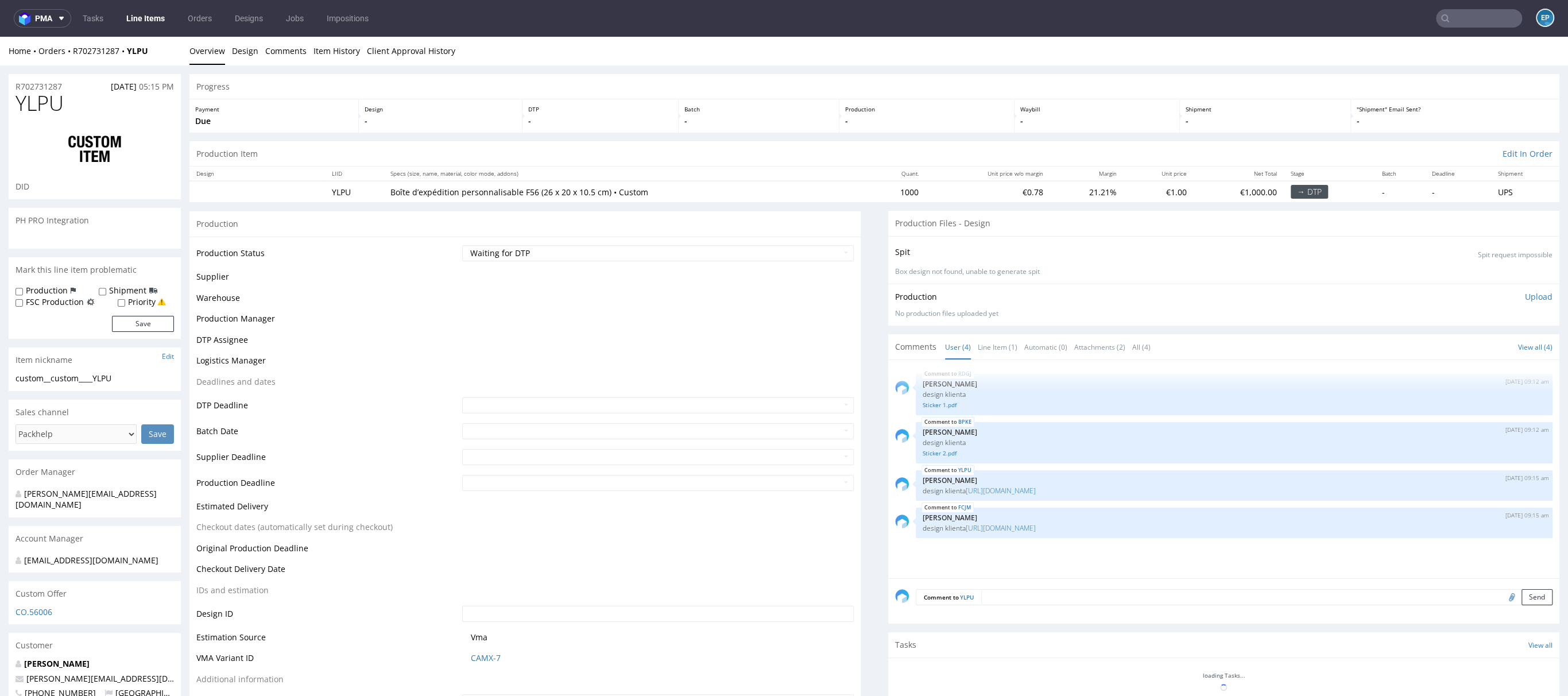
select select "in_progress"
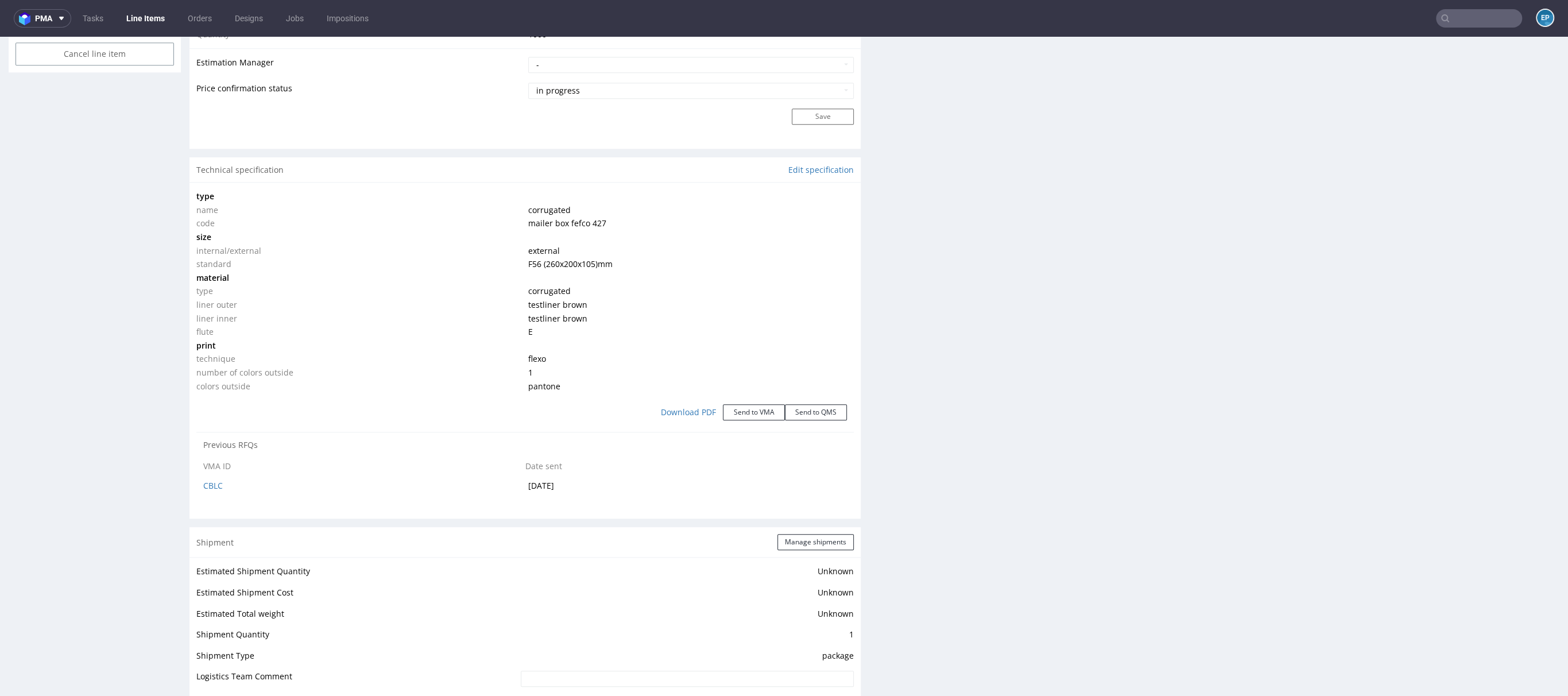
scroll to position [956, 0]
drag, startPoint x: 521, startPoint y: 294, endPoint x: 558, endPoint y: 385, distance: 98.2
click at [558, 385] on tbody "type name corrugated code mailer box fefco 427 size internal/external external …" at bounding box center [525, 292] width 657 height 203
click at [558, 385] on td "pantone" at bounding box center [689, 387] width 329 height 14
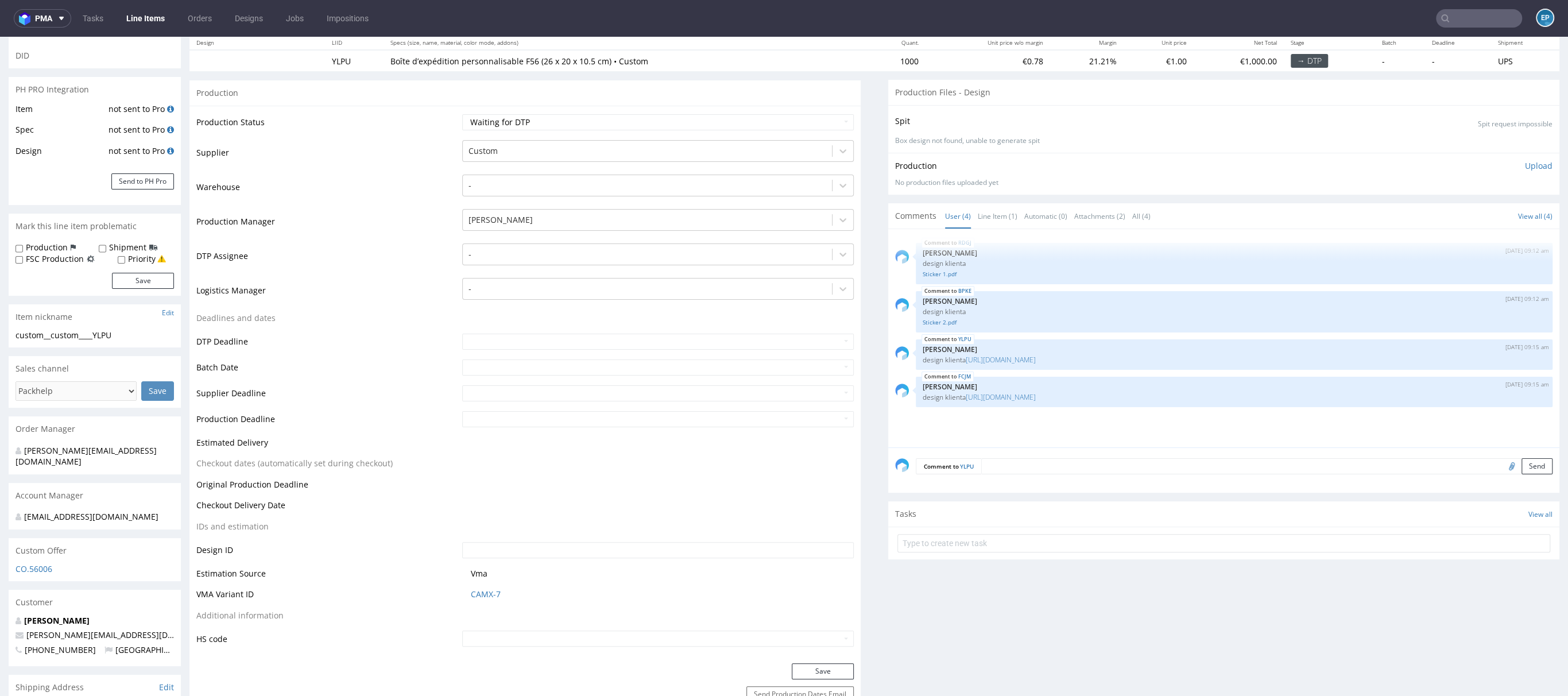
scroll to position [0, 0]
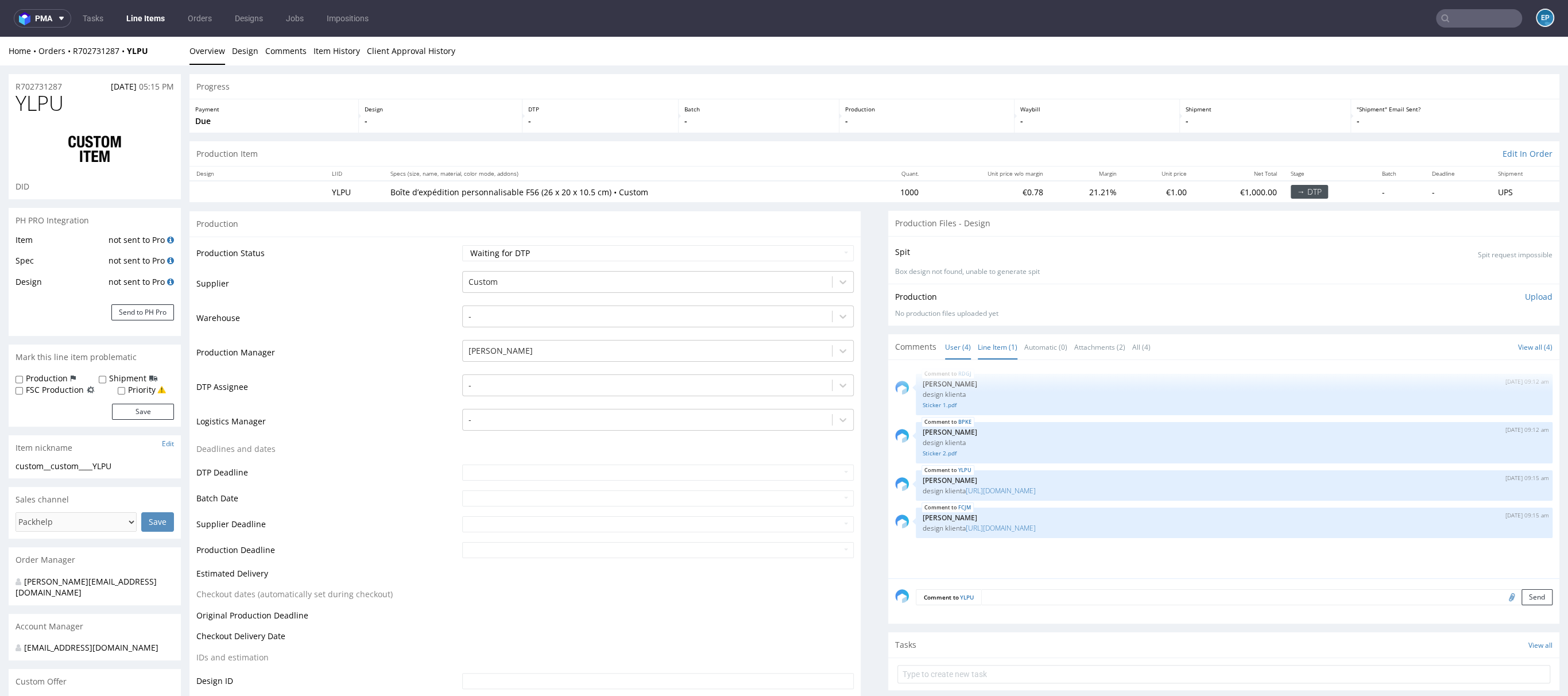
click at [982, 353] on link "Line Item (1)" at bounding box center [997, 347] width 40 height 25
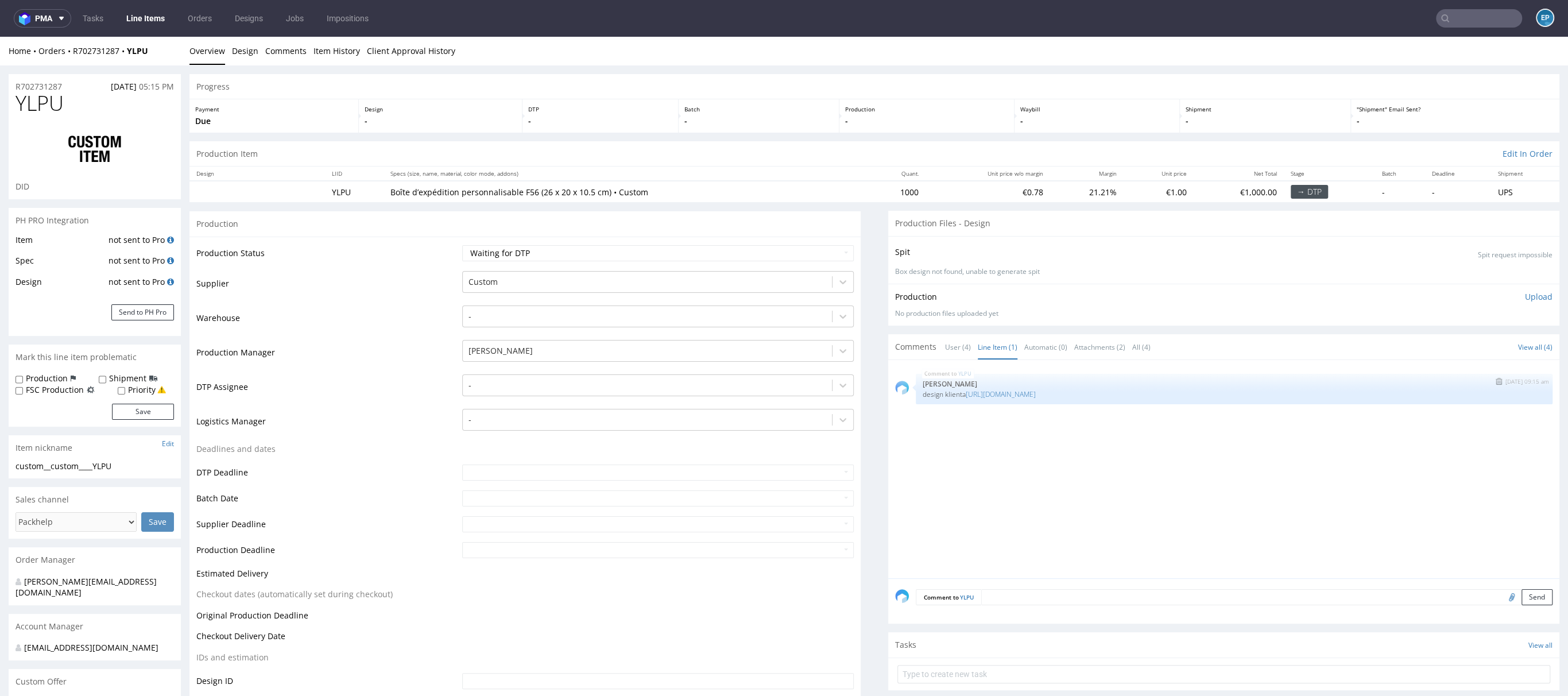
click at [1029, 400] on div "YLPU 17th Sep 25 | 09:15 am Zuzanna Pawlicka-Sabak design klienta https://packh…" at bounding box center [1234, 389] width 637 height 31
click at [1031, 390] on link "https://packhelp.fr/editor/product/design/2261978?source=editor" at bounding box center [1000, 394] width 70 height 10
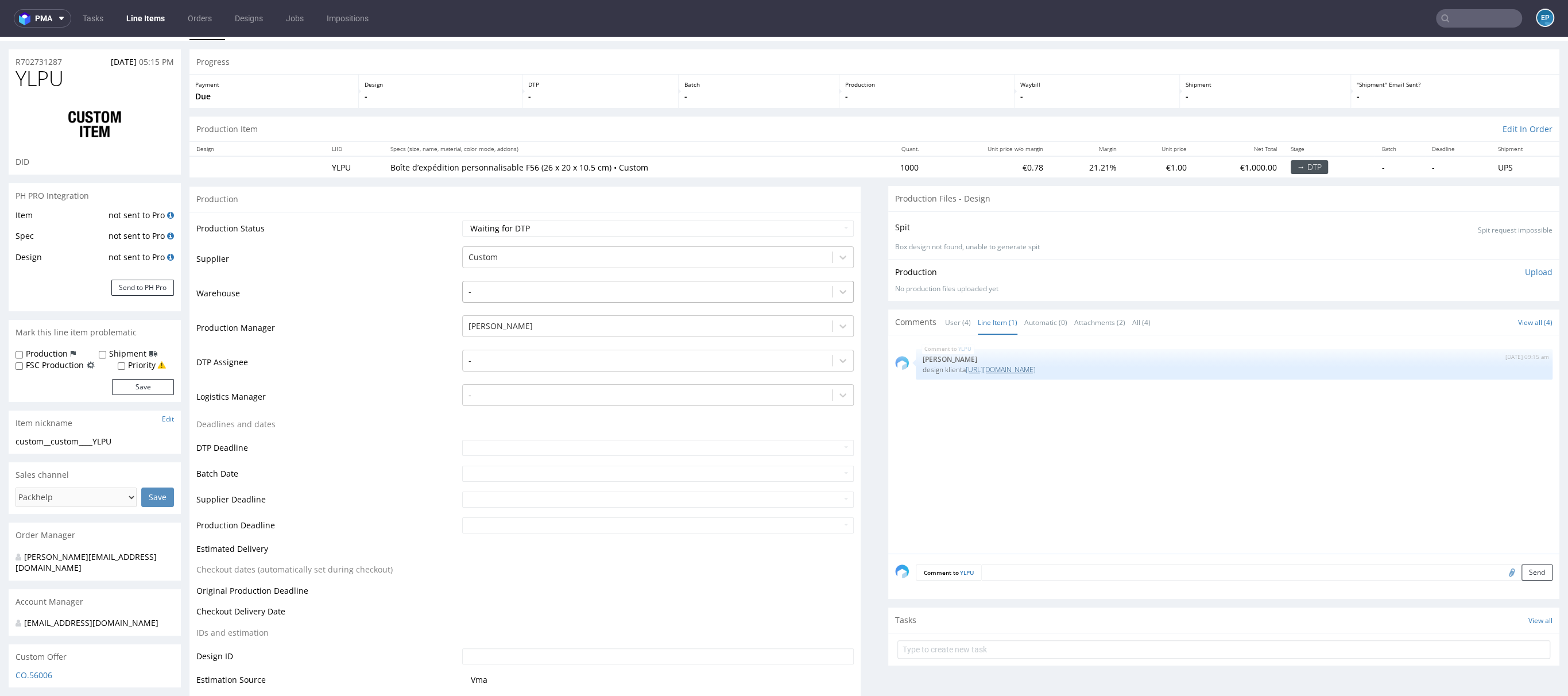
scroll to position [28, 0]
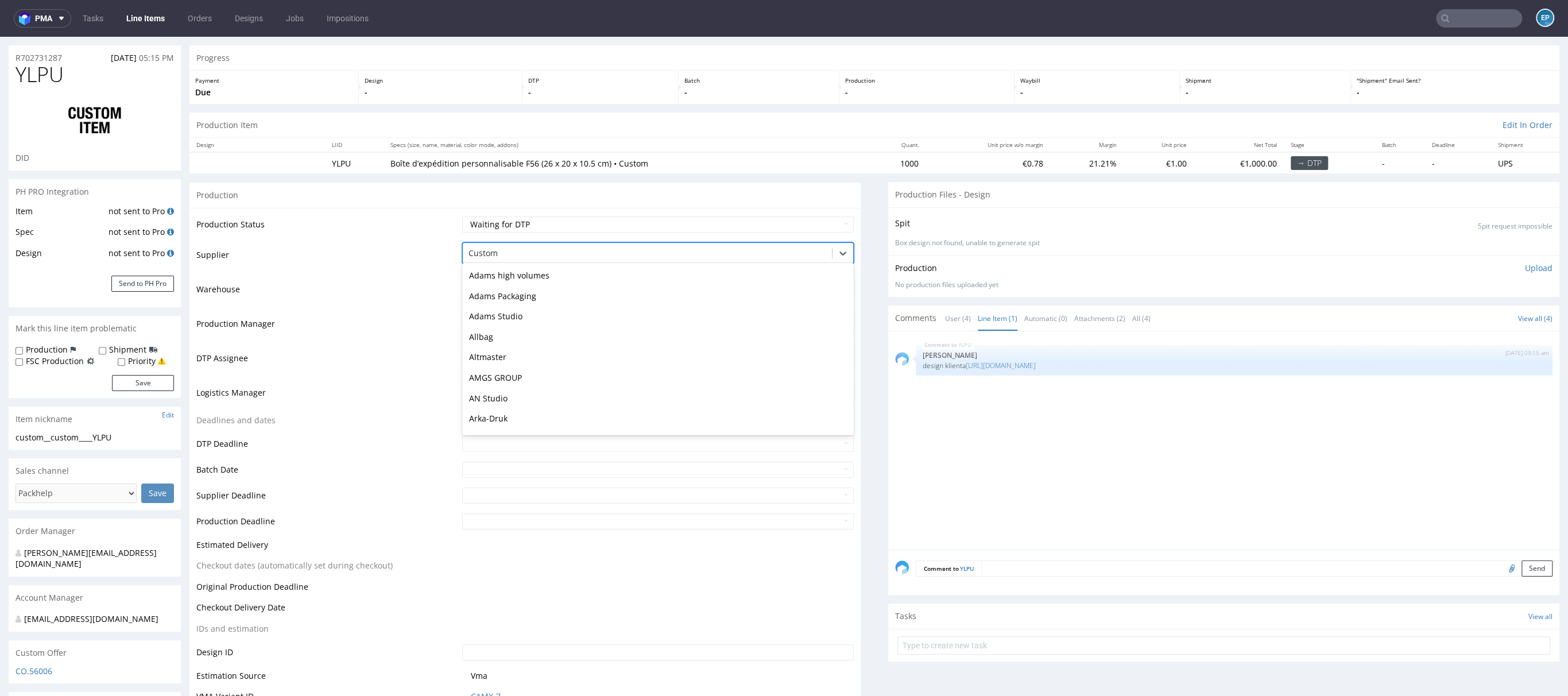
click at [553, 261] on div "Custom" at bounding box center [658, 253] width 392 height 22
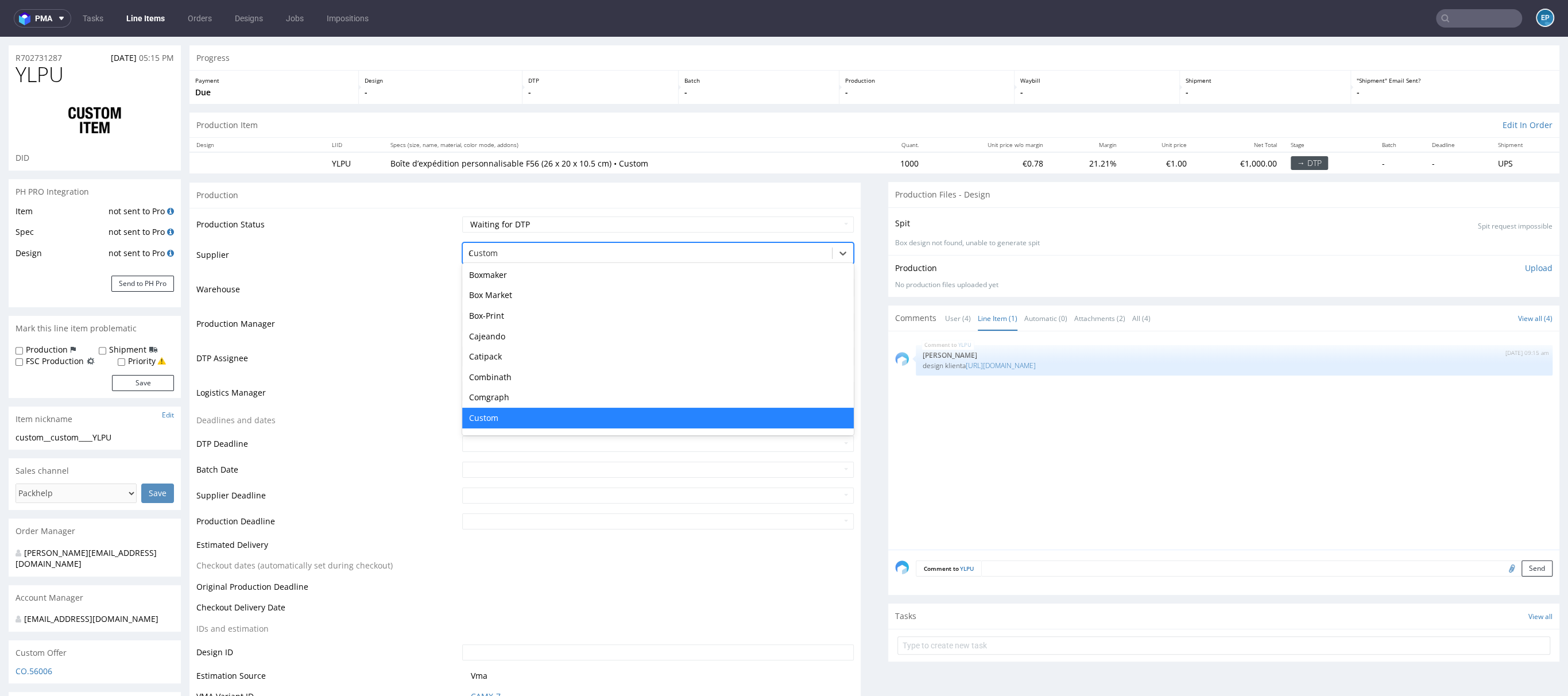
type input "eg"
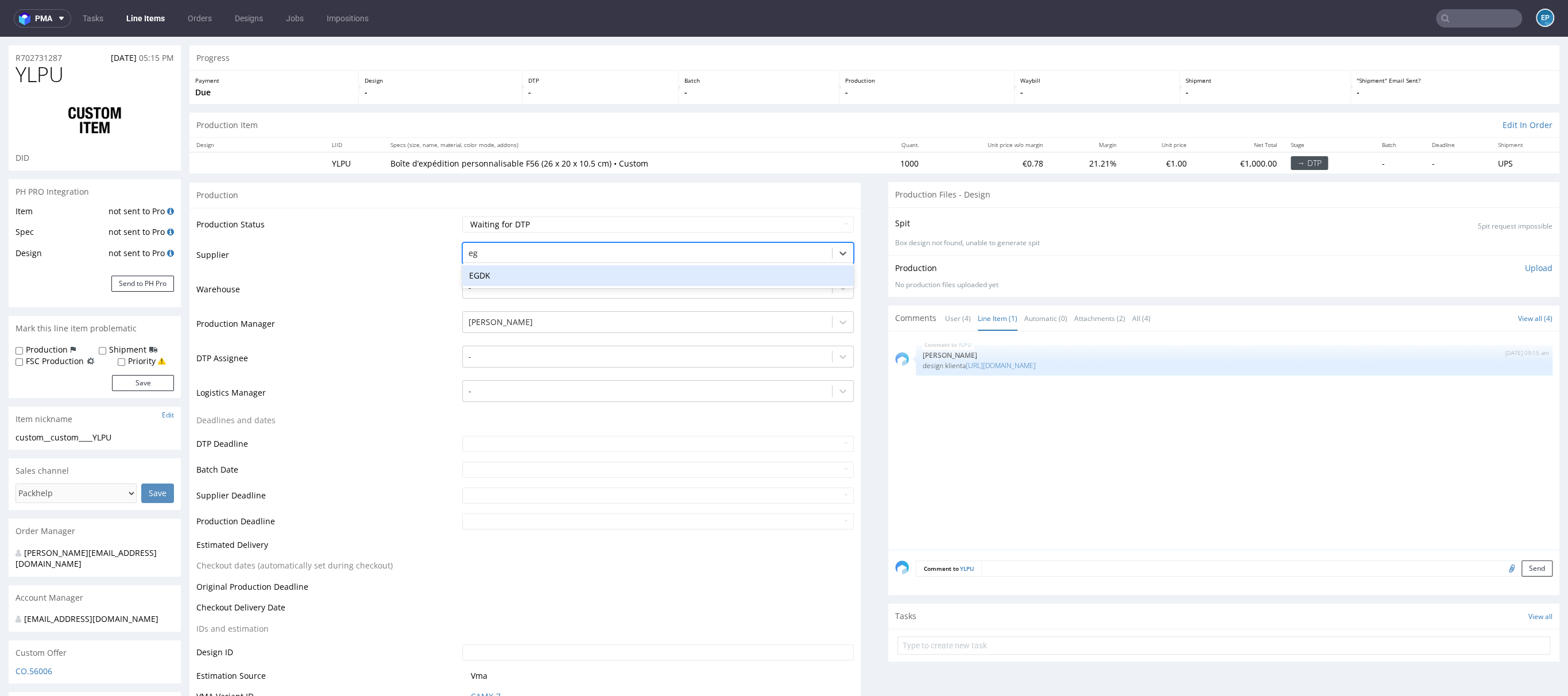
scroll to position [0, 0]
click at [499, 279] on div "EGDK" at bounding box center [658, 276] width 392 height 21
click at [468, 323] on div at bounding box center [647, 322] width 358 height 14
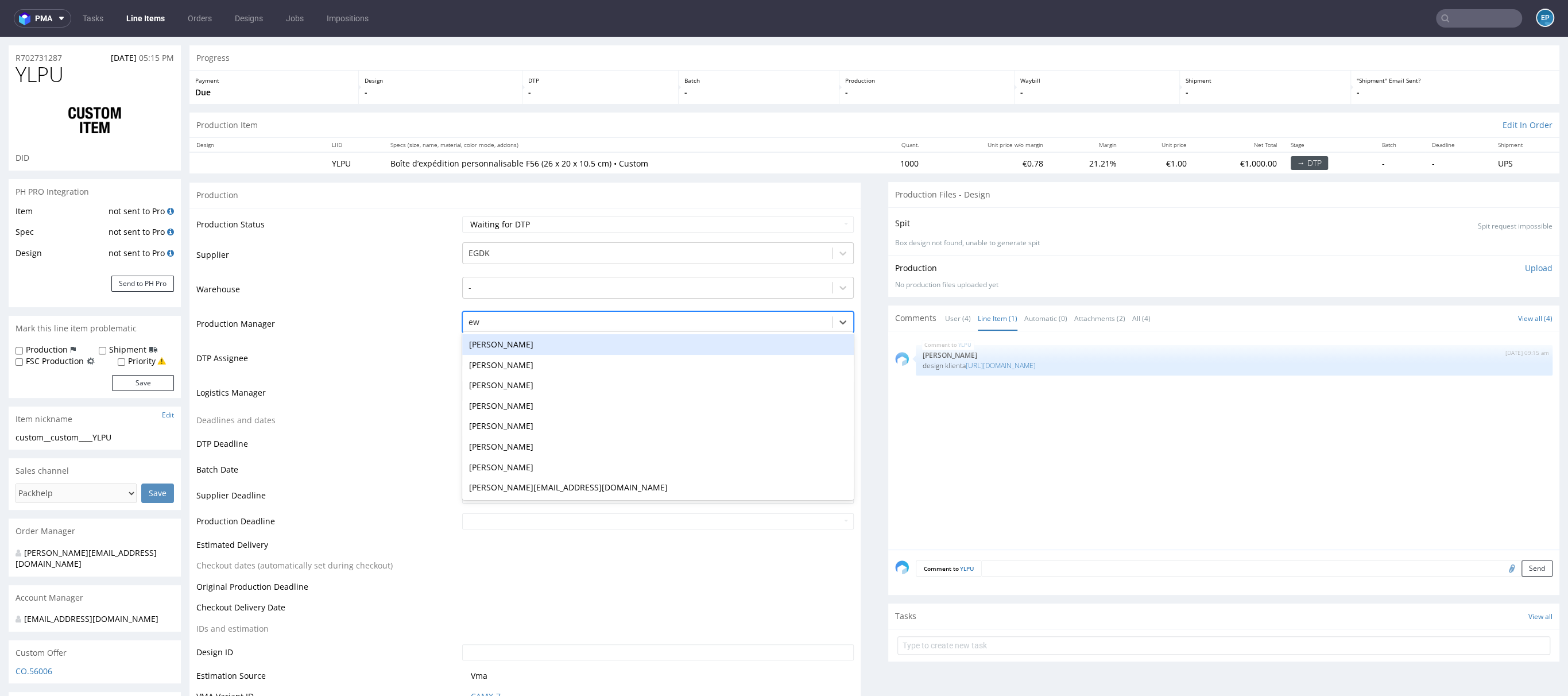
type input "ewa"
click at [490, 346] on div "Ewa Prus" at bounding box center [658, 345] width 392 height 21
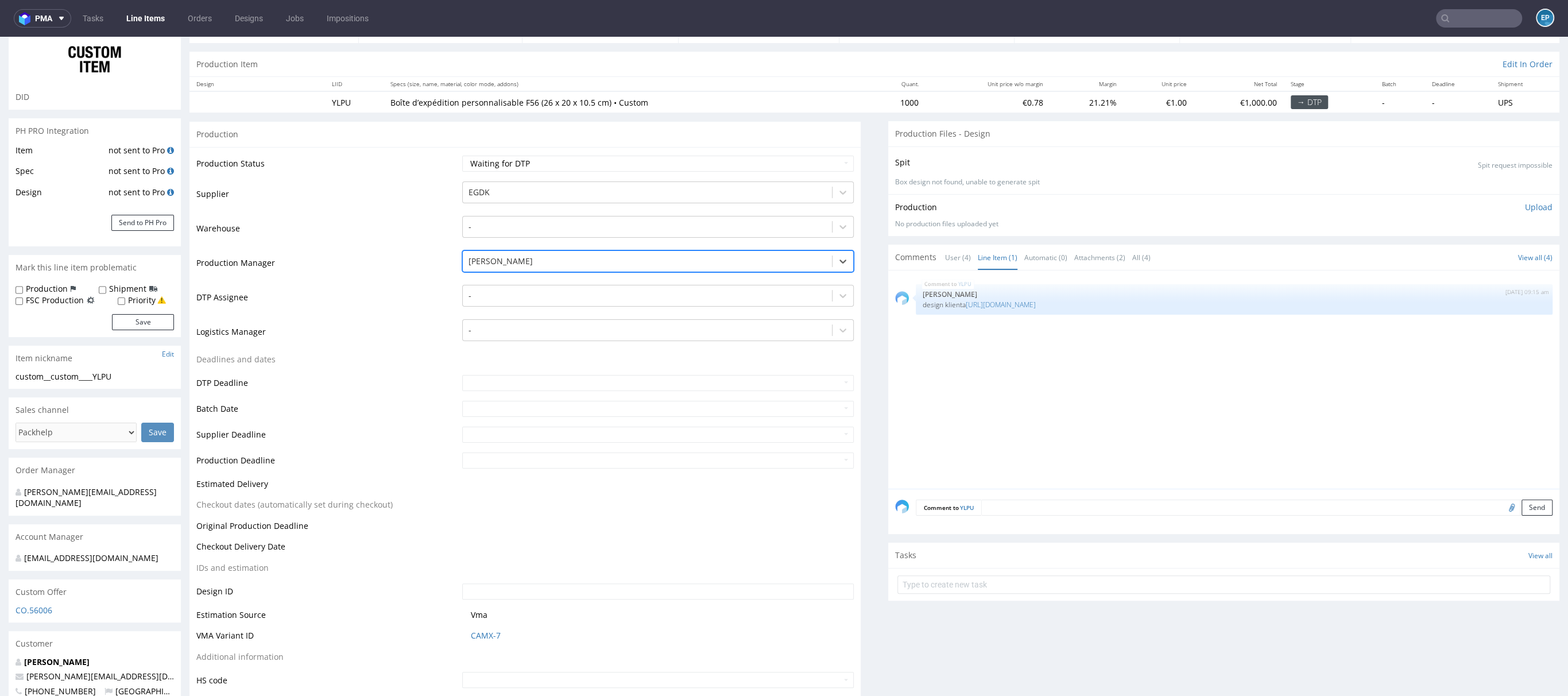
scroll to position [242, 0]
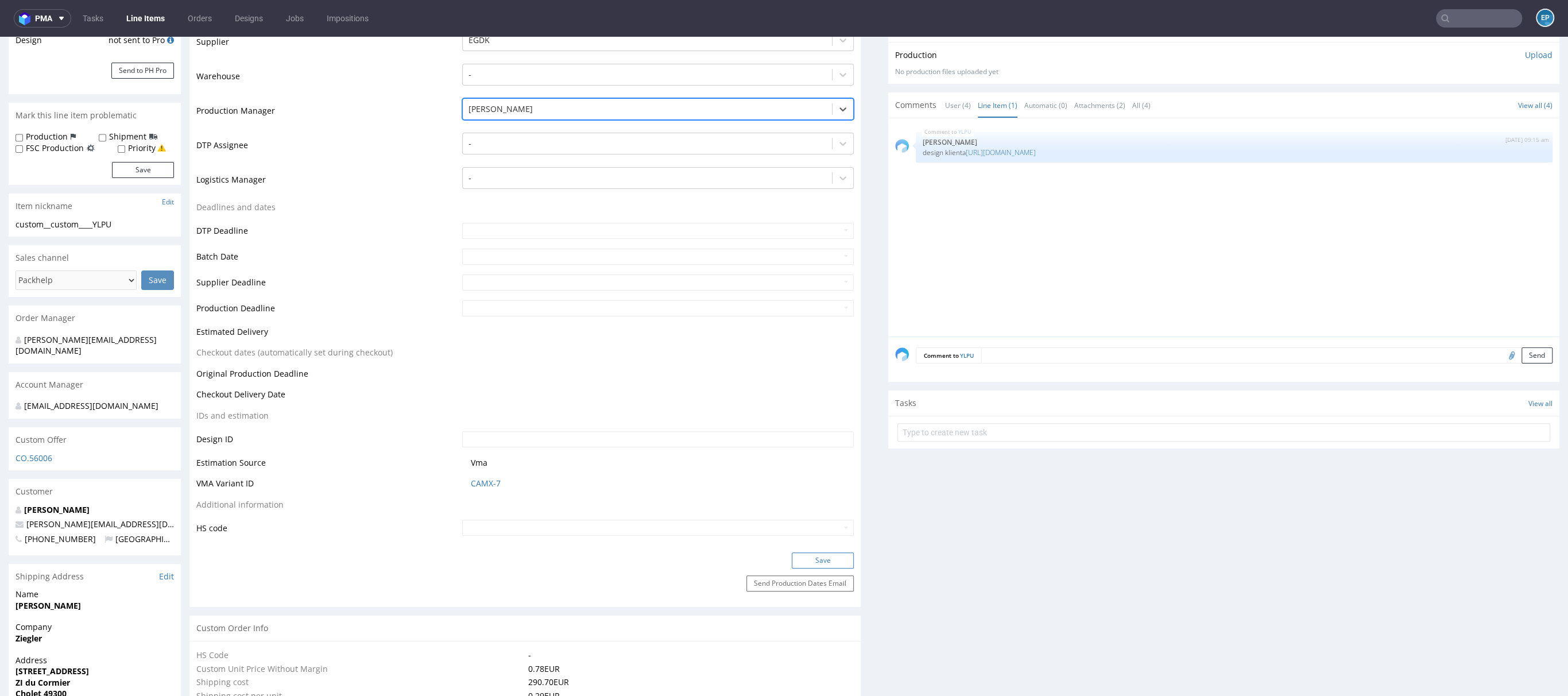
click at [800, 562] on button "Save" at bounding box center [822, 561] width 62 height 16
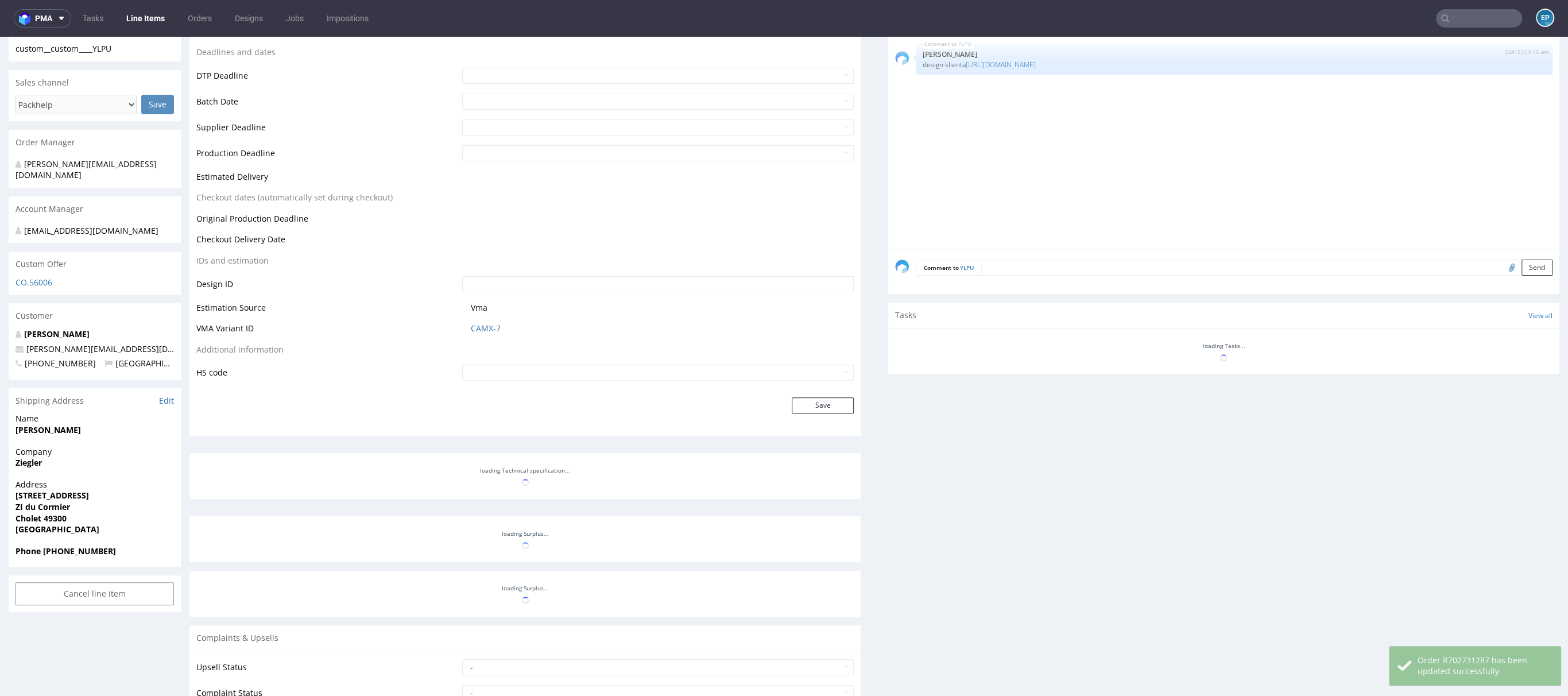
select select "in_progress"
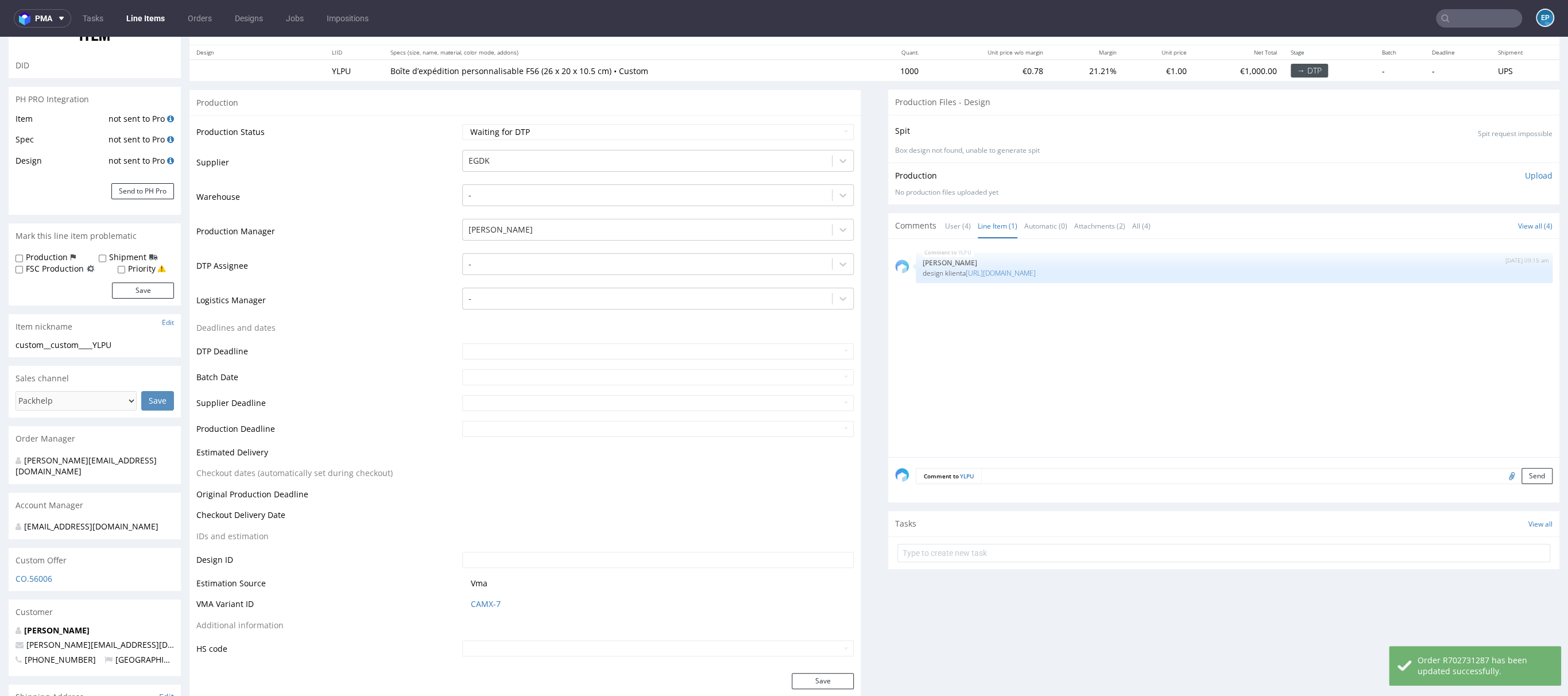
scroll to position [0, 0]
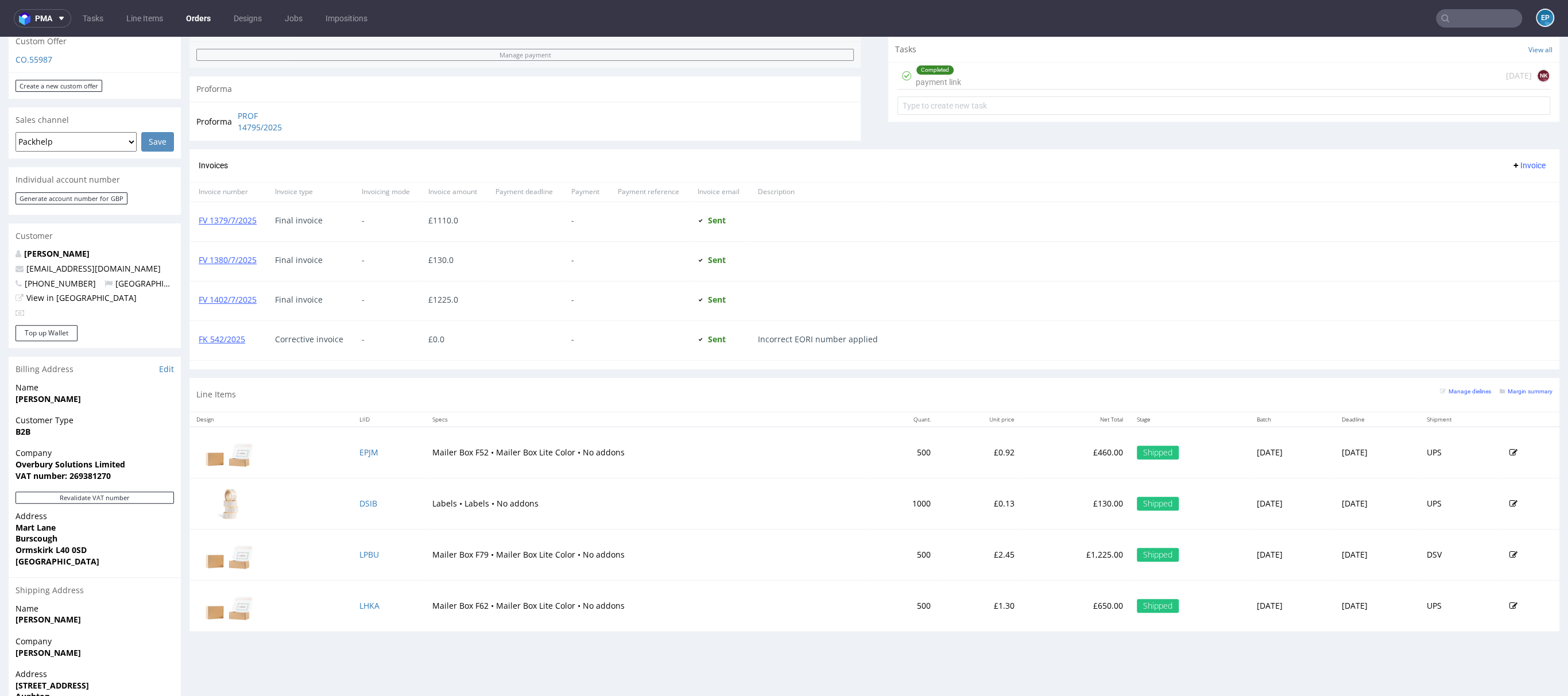
scroll to position [439, 0]
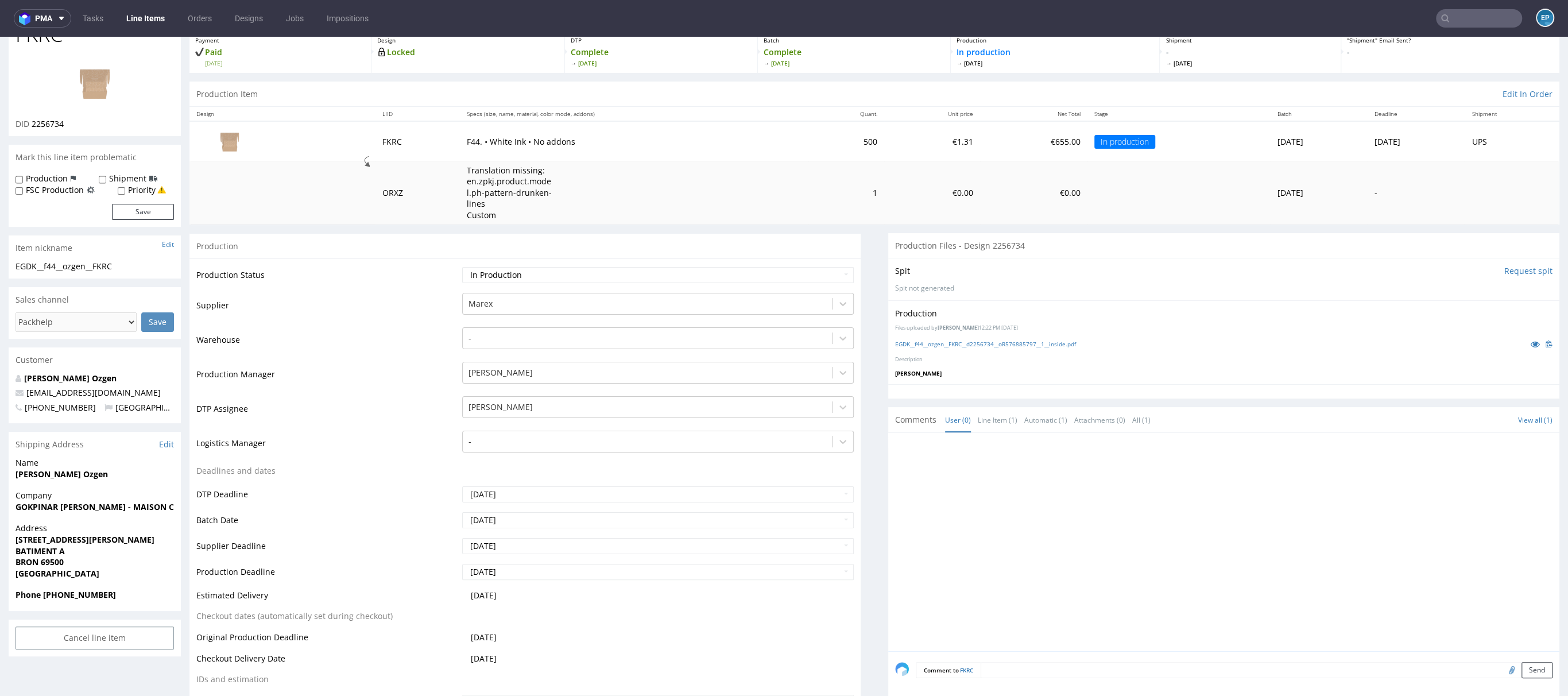
scroll to position [71, 0]
click at [62, 179] on label "Production" at bounding box center [47, 176] width 42 height 11
click at [23, 179] on input "Production" at bounding box center [19, 177] width 7 height 9
checkbox input "true"
click at [158, 207] on button "Save" at bounding box center [142, 210] width 62 height 16
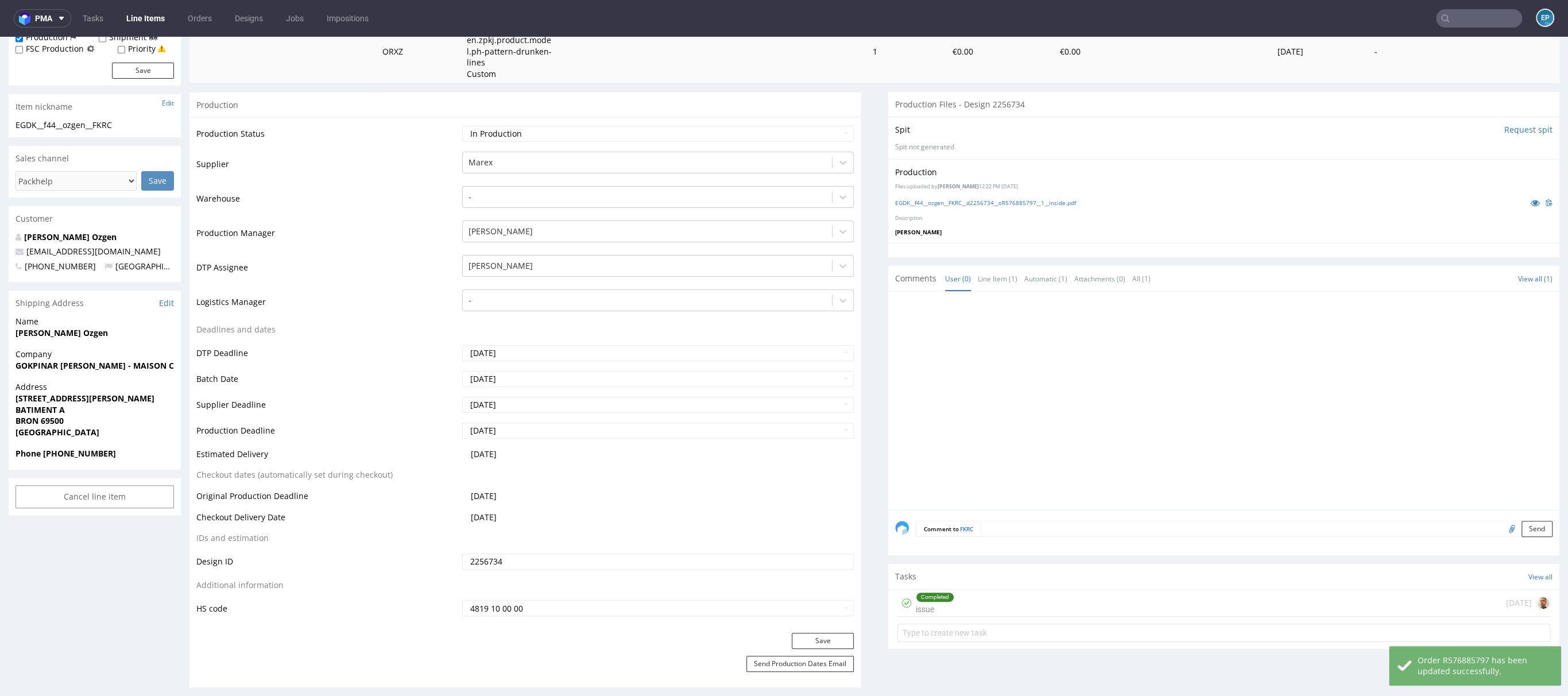
scroll to position [264, 0]
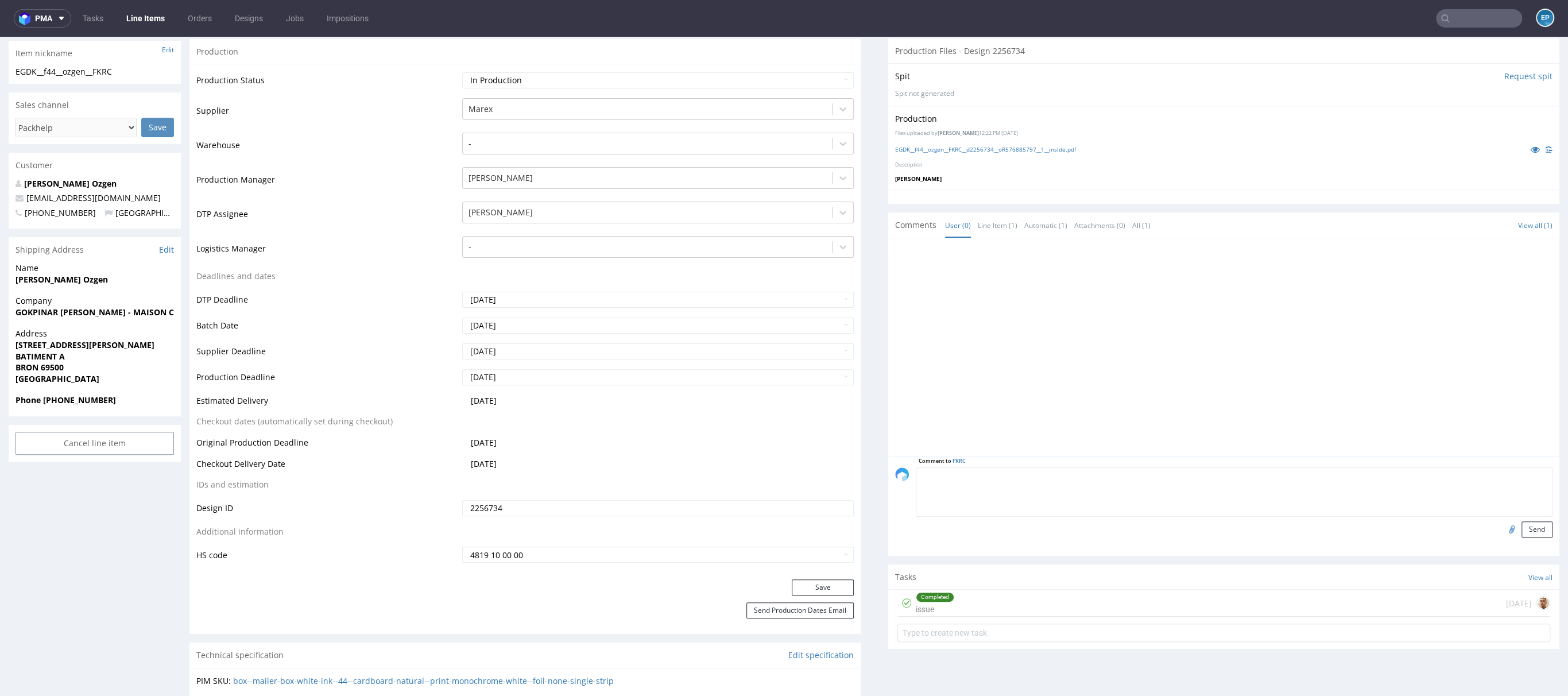
click at [1024, 468] on textarea at bounding box center [1234, 492] width 637 height 49
paste textarea "[URL][DOMAIN_NAME]"
type textarea "slack: https://packhelp.slack.com/archives/C03AR6KRWNS/p1758013803425089"
click at [1521, 531] on button "Send" at bounding box center [1536, 529] width 31 height 16
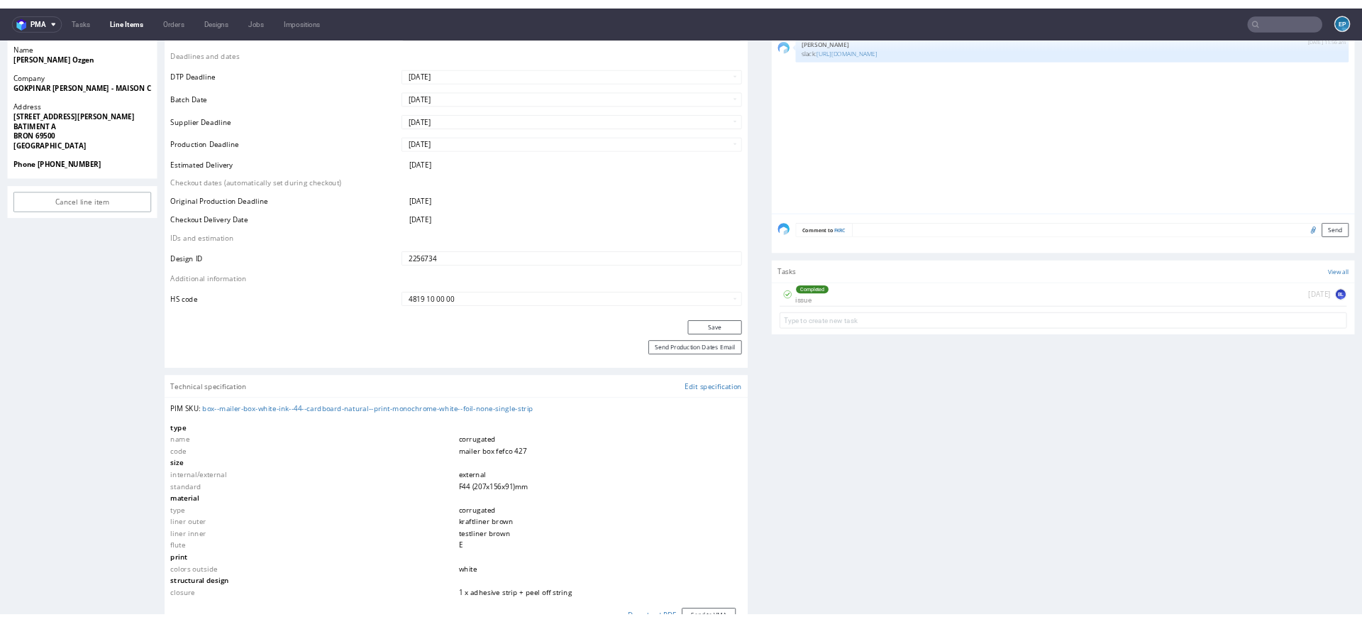
scroll to position [607, 0]
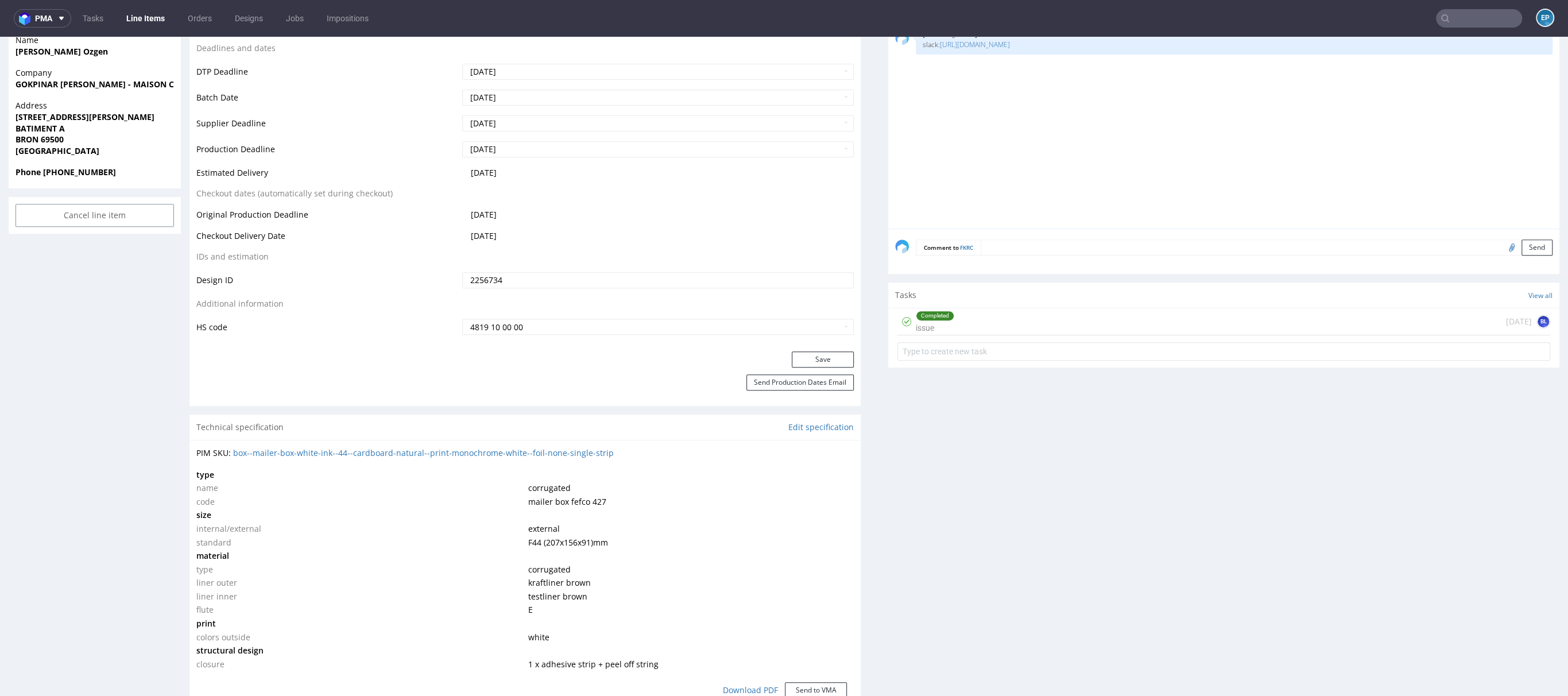
click at [1176, 320] on div "Completed issue 6 days ago BL" at bounding box center [1223, 321] width 653 height 27
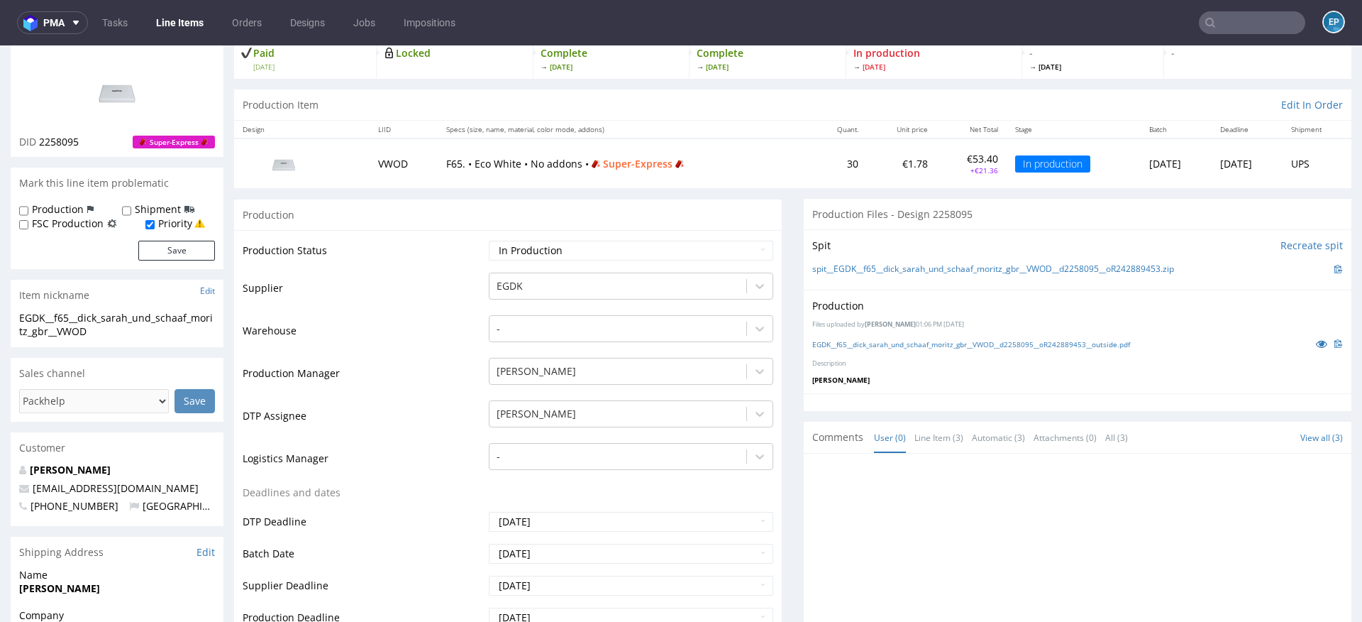
scroll to position [134, 0]
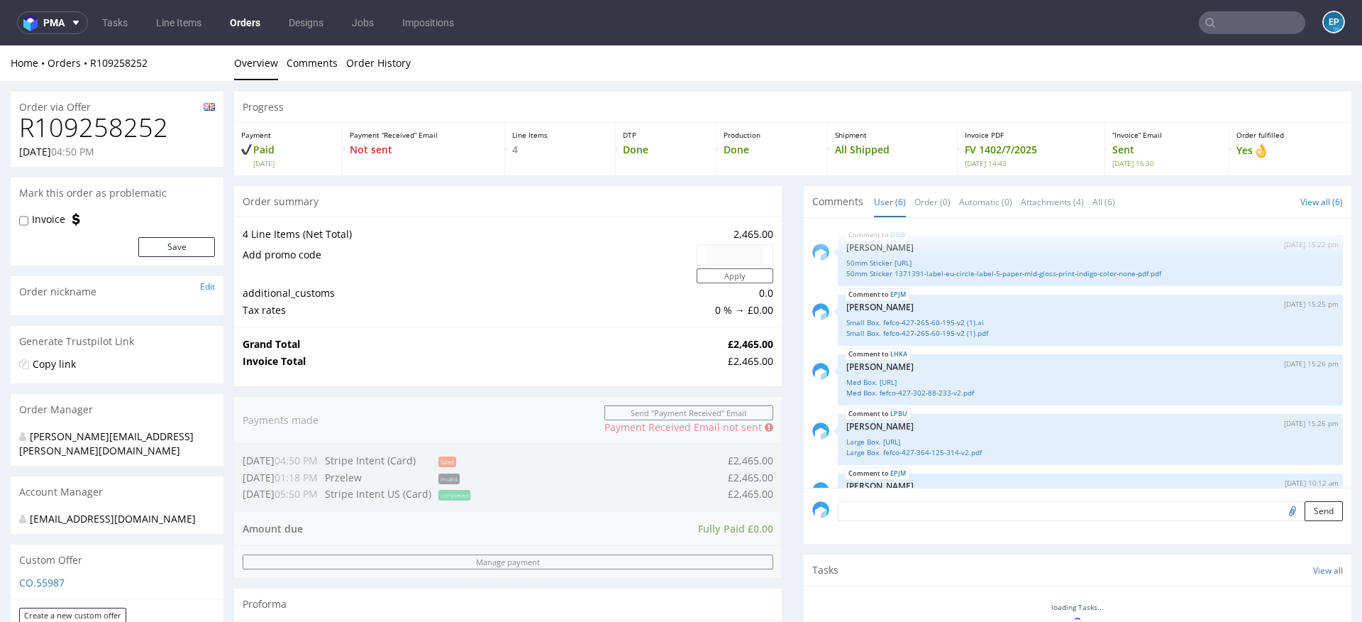
scroll to position [89, 0]
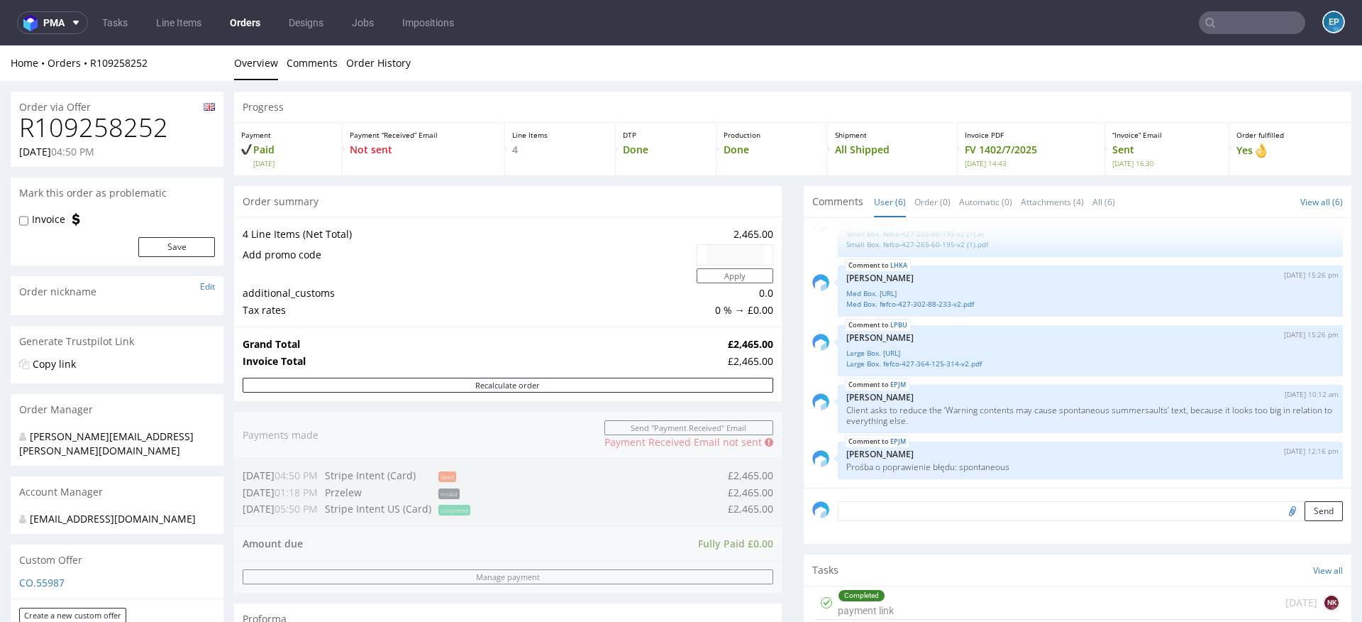
click at [133, 138] on h1 "R109258252" at bounding box center [117, 128] width 196 height 28
copy h1 "R109258252"
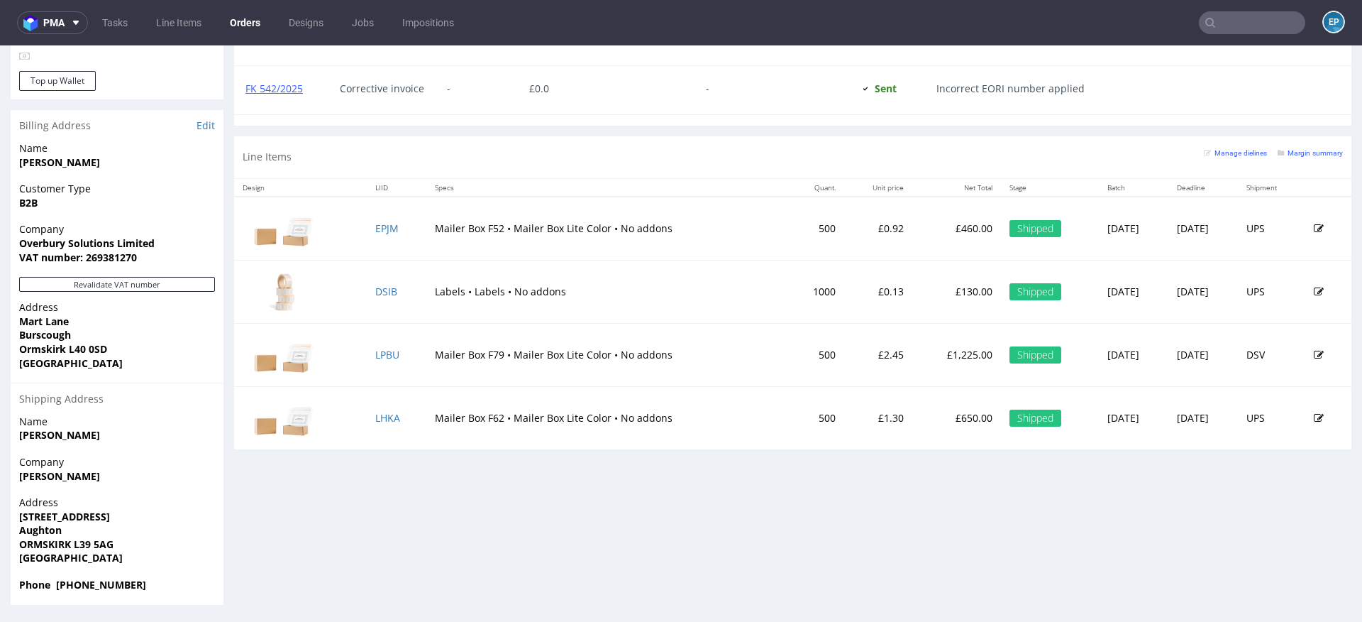
scroll to position [4, 0]
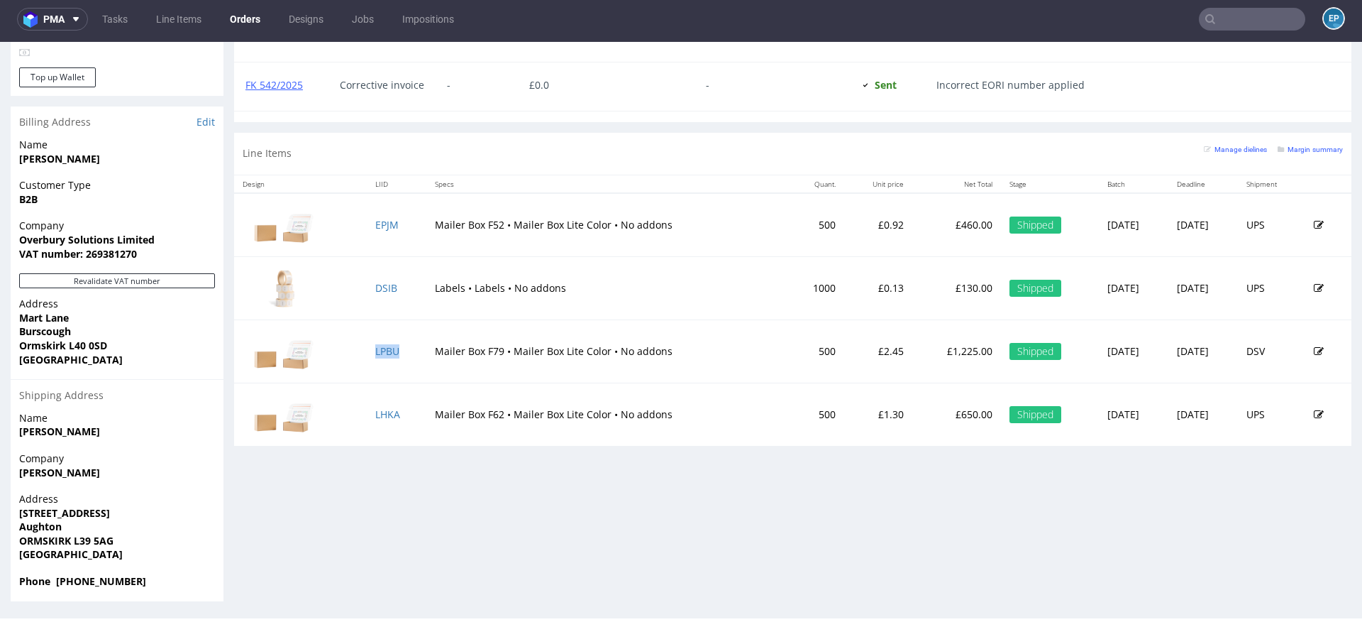
click at [395, 343] on td "LPBU" at bounding box center [397, 350] width 60 height 63
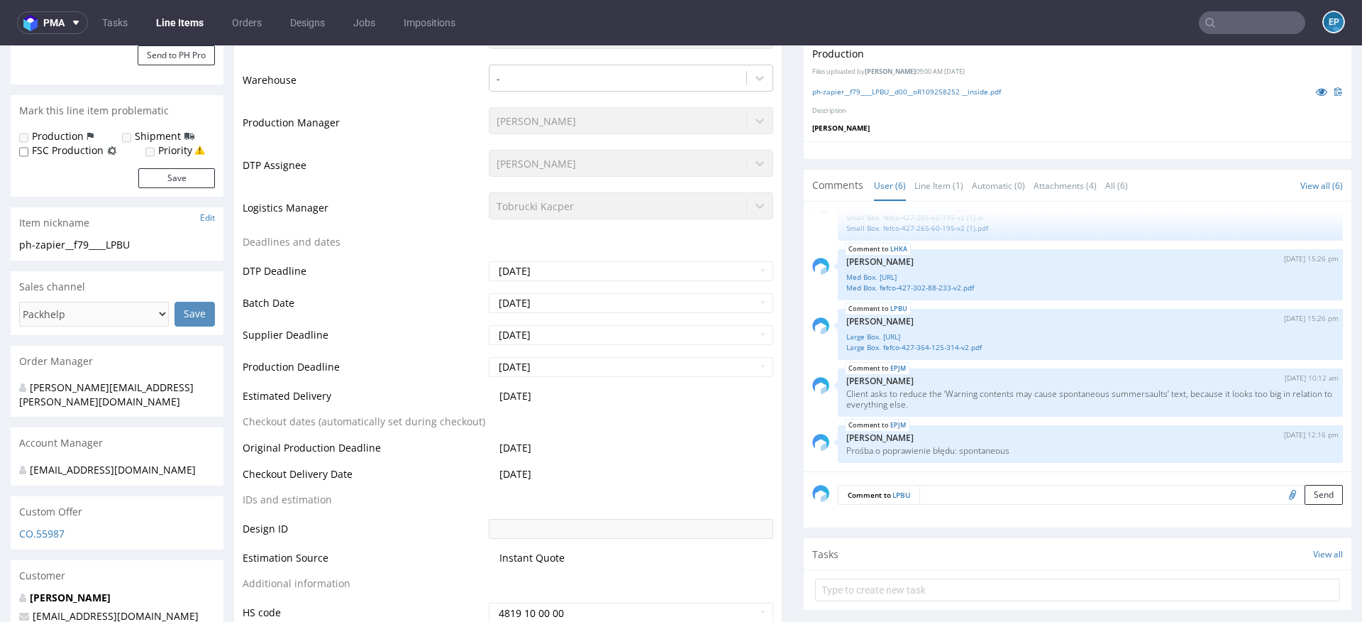
scroll to position [363, 0]
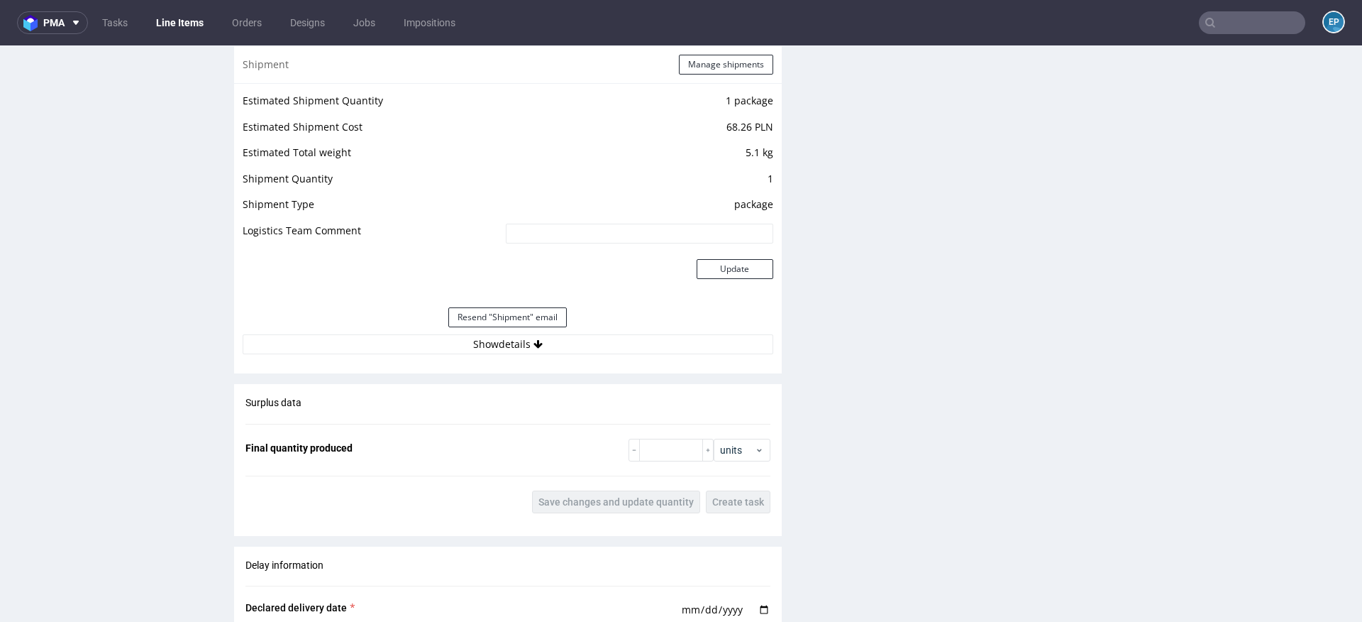
scroll to position [1635, 0]
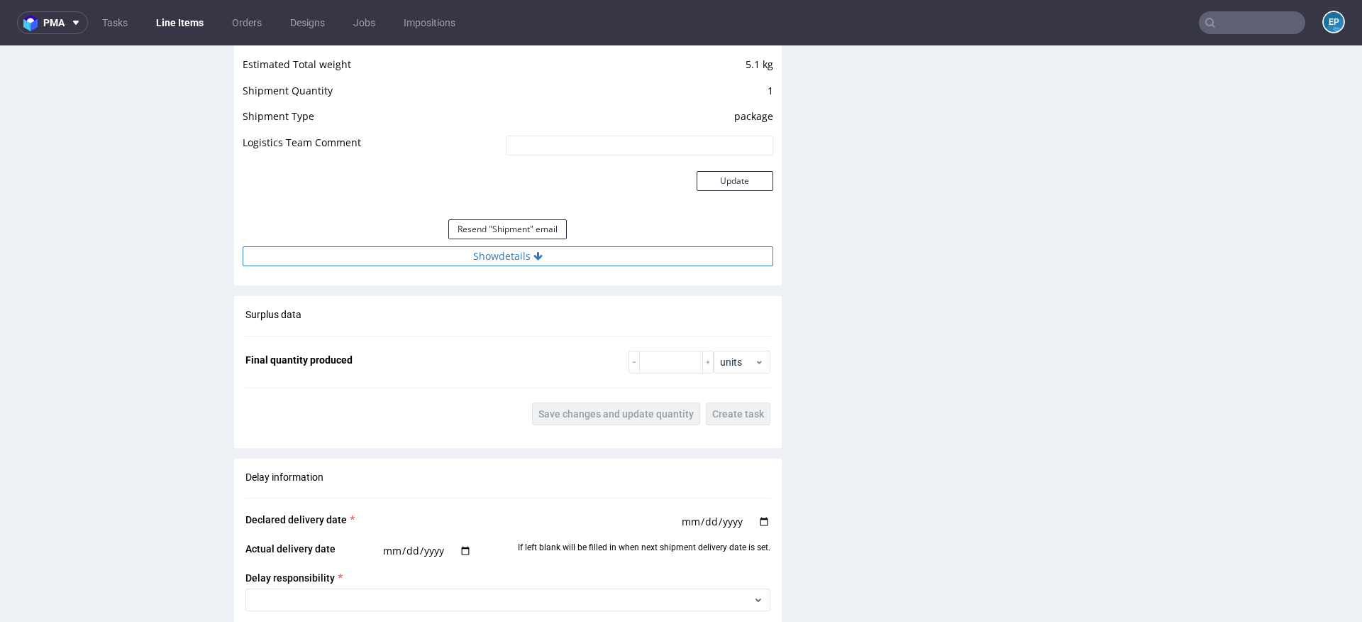
click at [543, 255] on button "Show details" at bounding box center [508, 256] width 531 height 20
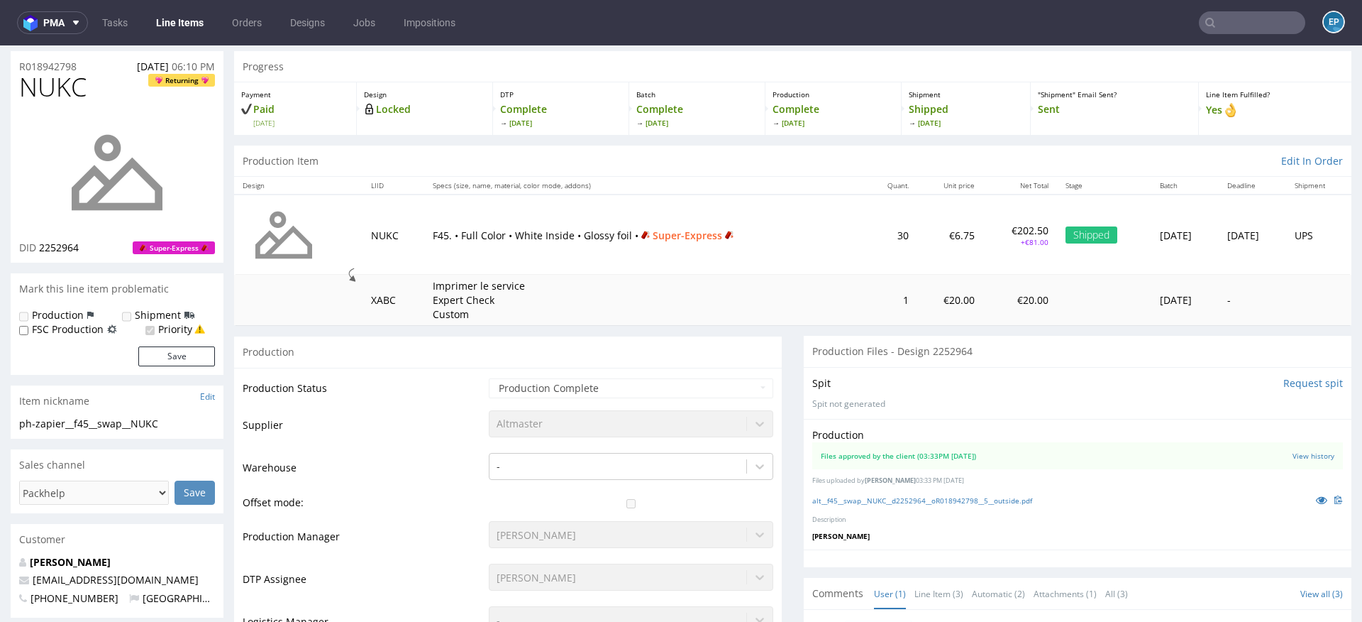
scroll to position [0, 0]
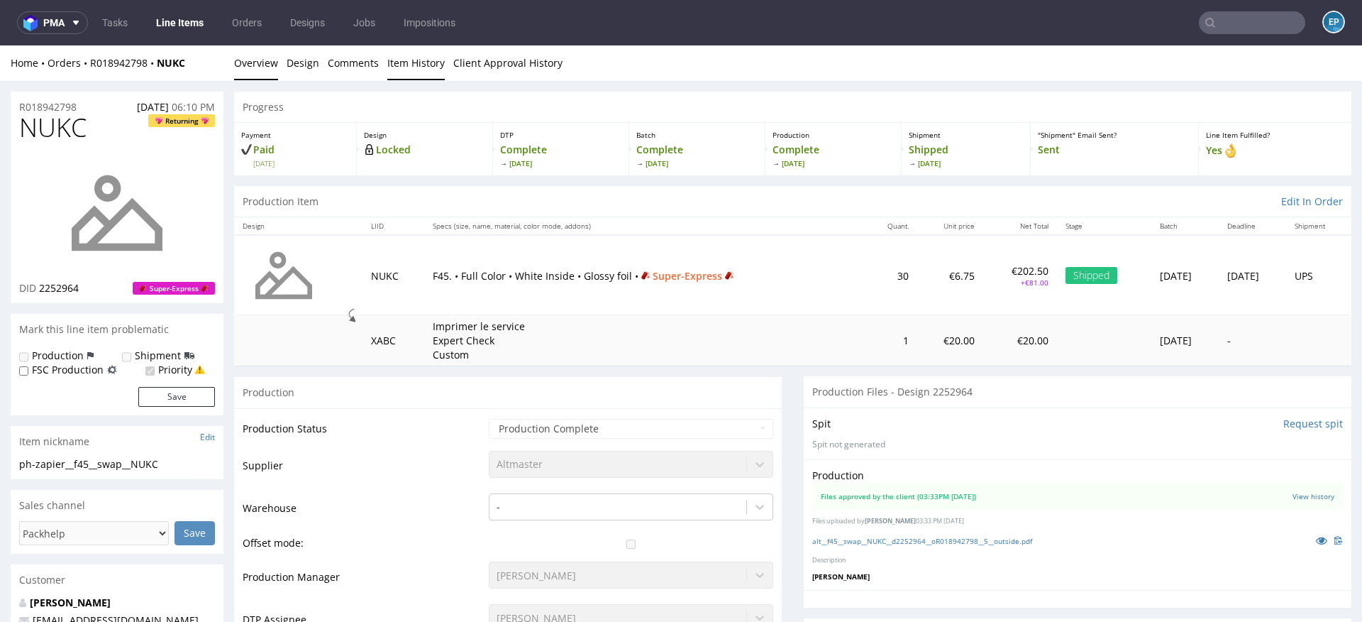
click at [401, 67] on link "Item History" at bounding box center [415, 62] width 57 height 35
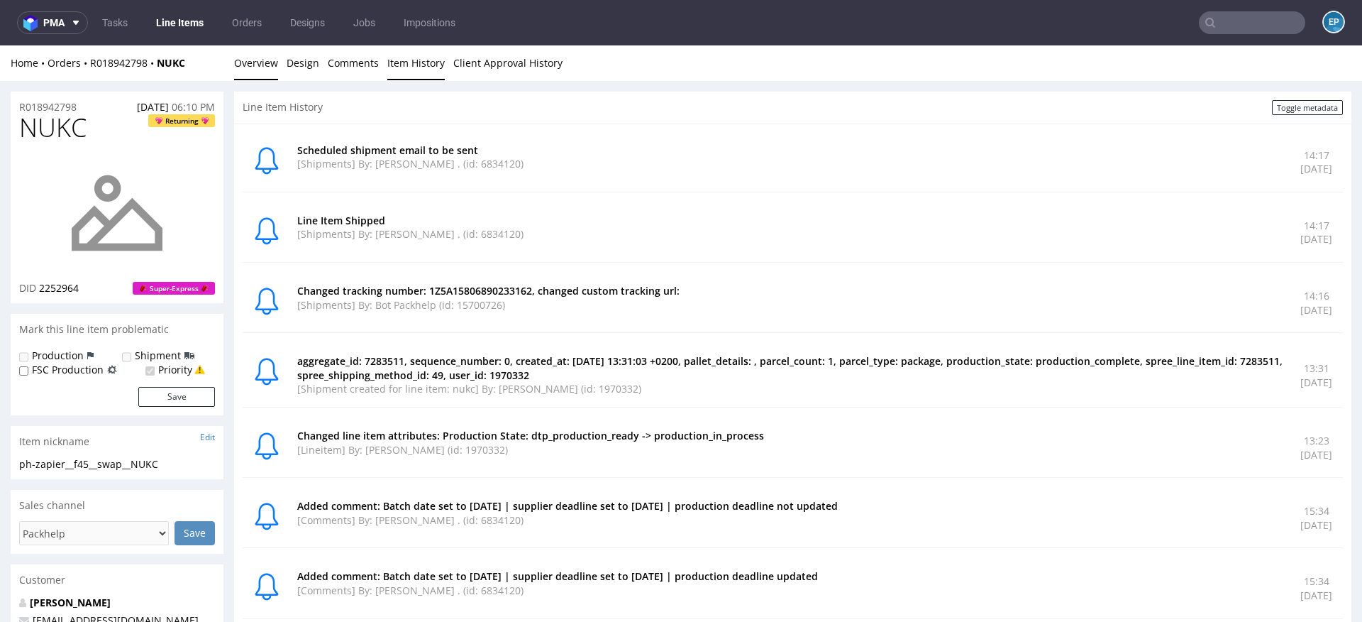
click at [255, 77] on link "Overview" at bounding box center [256, 62] width 44 height 35
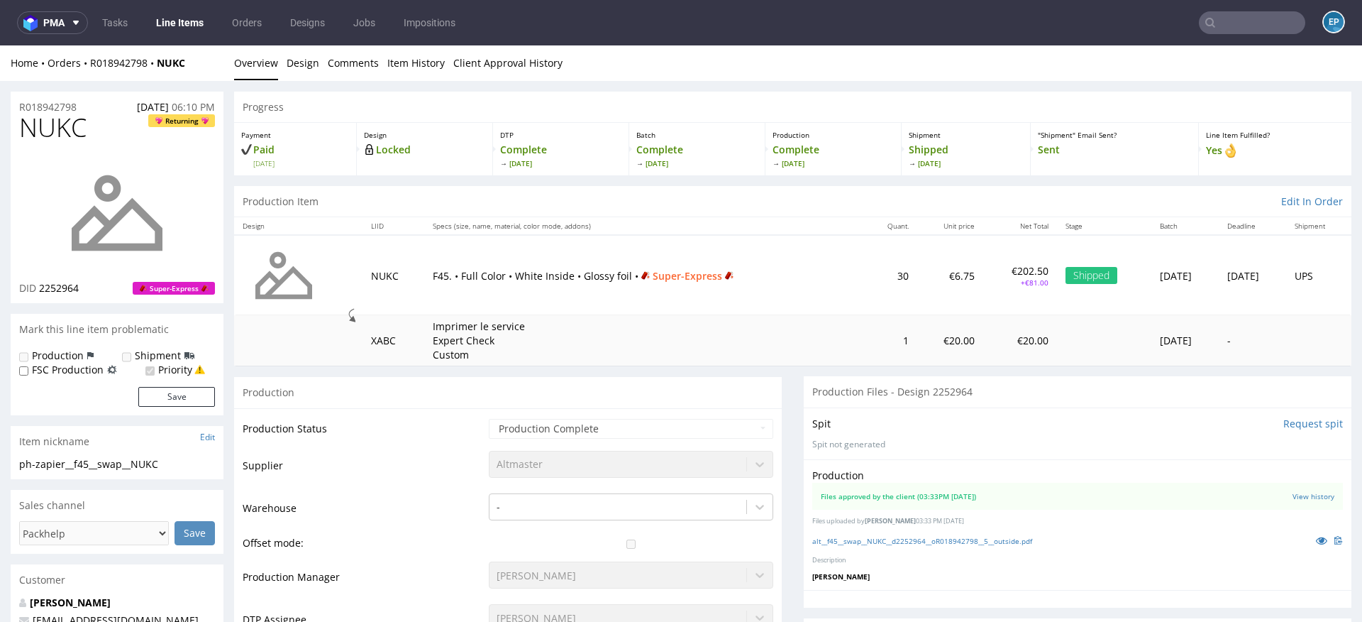
click at [379, 72] on div "Home Orders R018942798 NUKC Overview Design Comments Item History Client Approv…" at bounding box center [681, 62] width 1362 height 35
click at [402, 74] on link "Item History" at bounding box center [415, 62] width 57 height 35
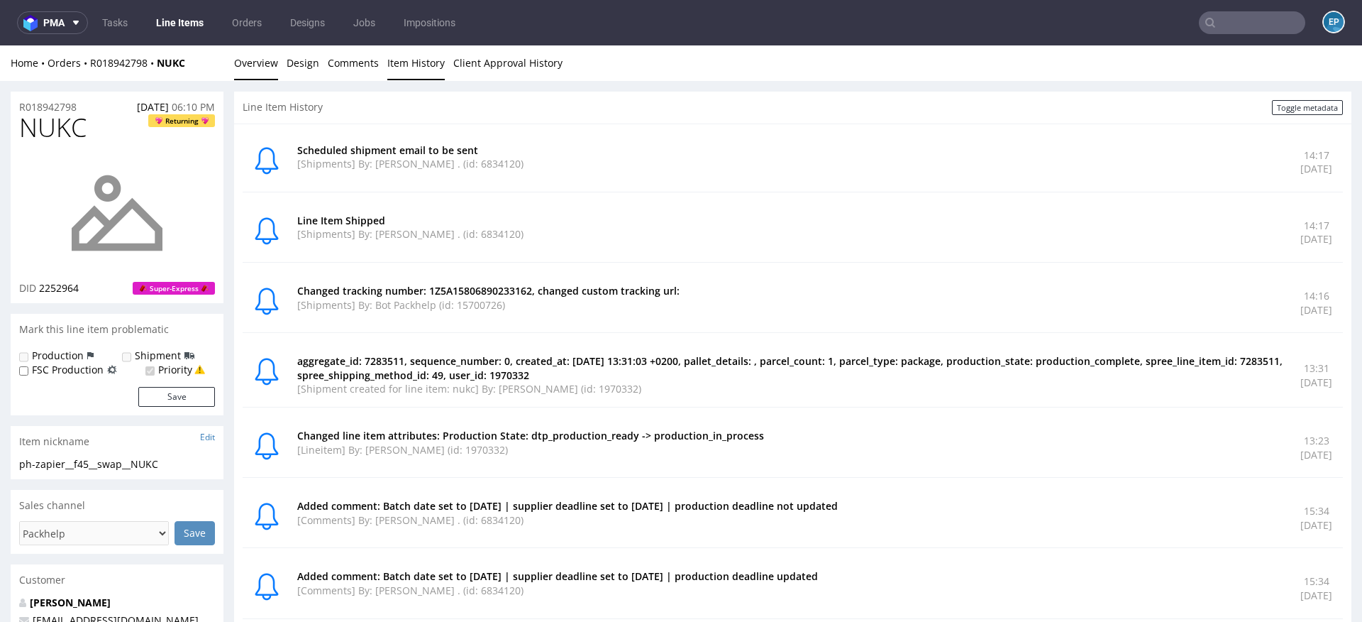
click at [248, 67] on link "Overview" at bounding box center [256, 62] width 44 height 35
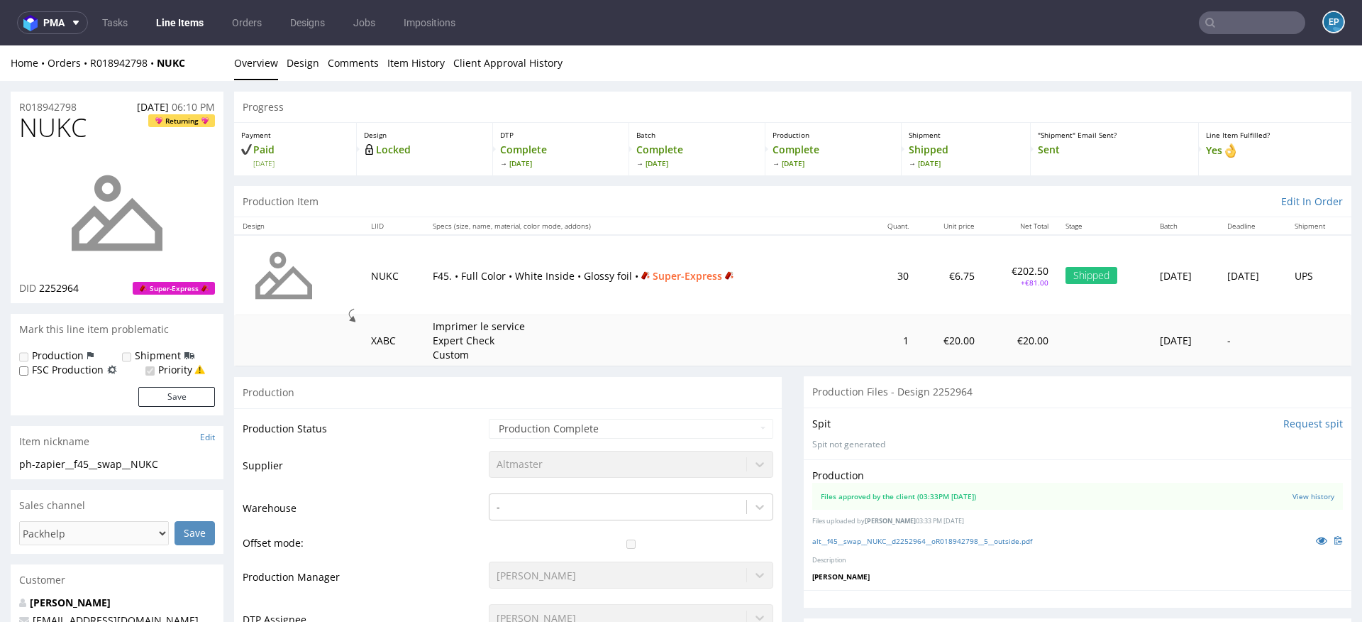
click at [57, 136] on span "NUKC" at bounding box center [52, 128] width 67 height 28
copy span "NUKC"
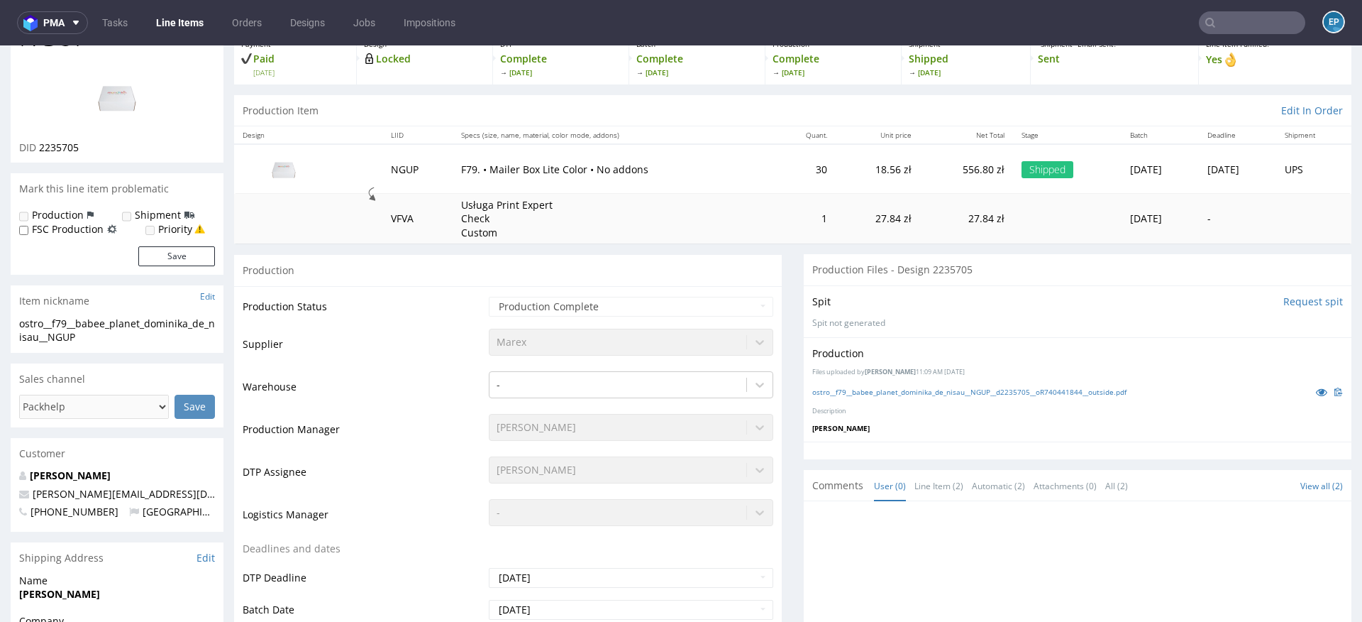
scroll to position [102, 0]
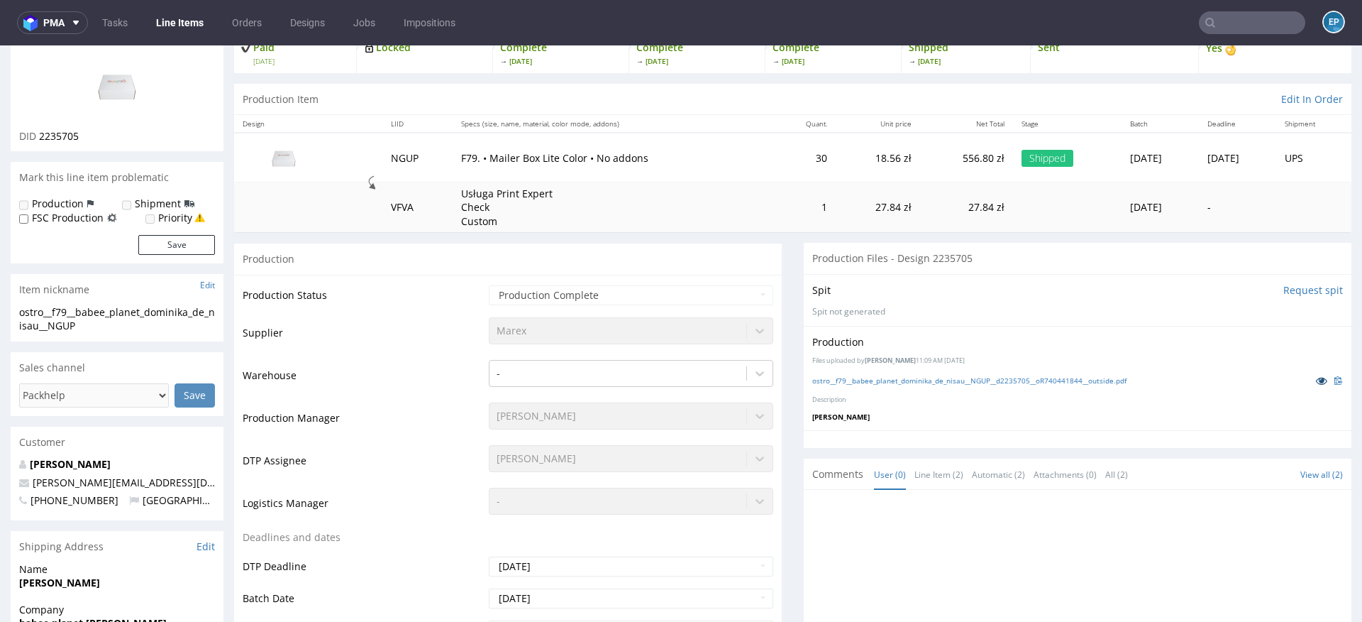
click at [1309, 382] on link at bounding box center [1322, 381] width 26 height 16
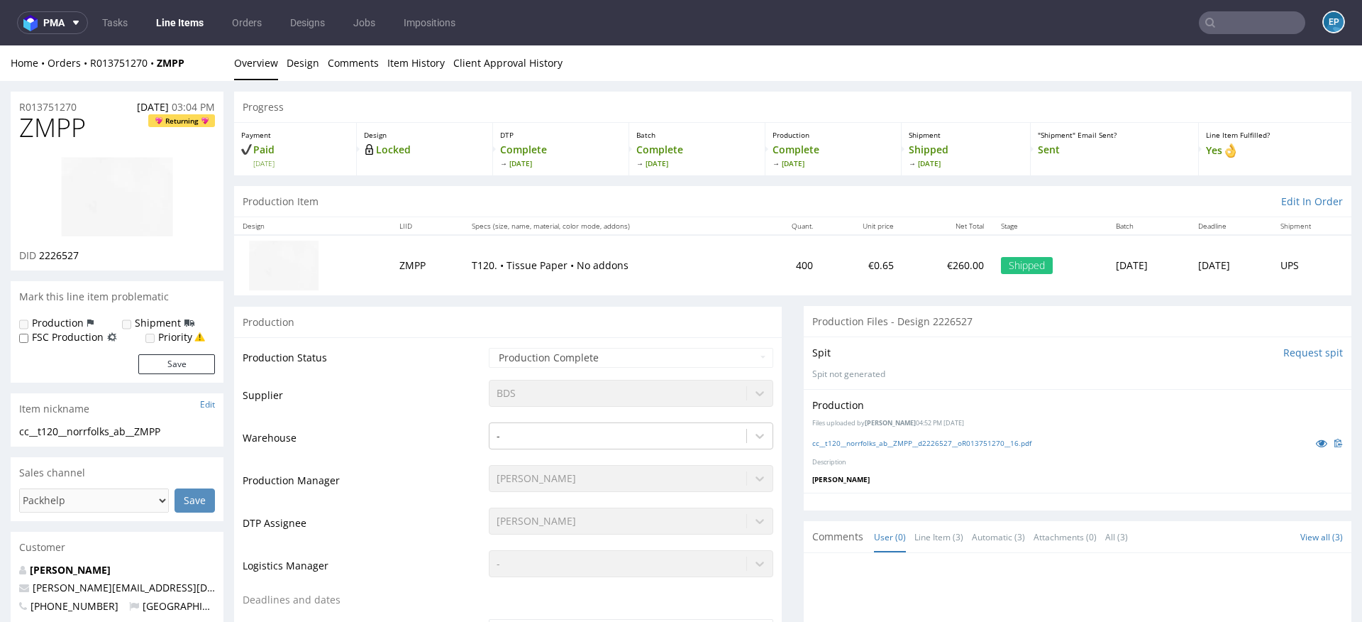
click at [1222, 33] on input "text" at bounding box center [1252, 22] width 106 height 23
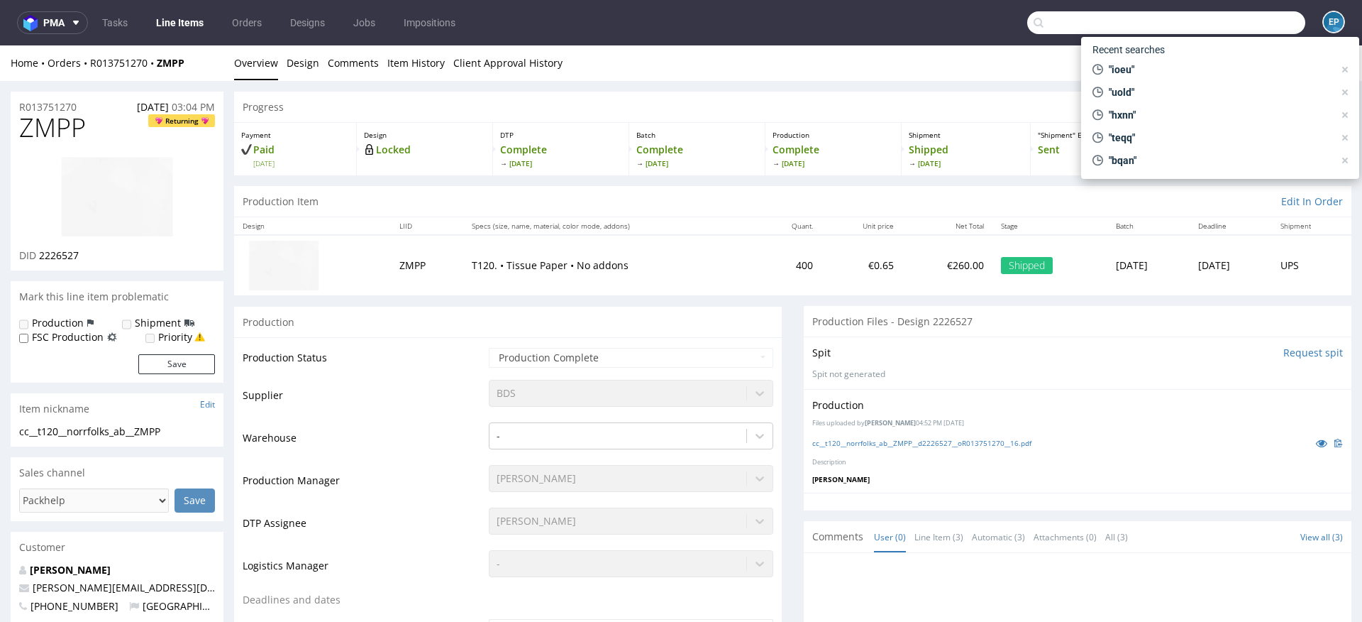
paste input "R943938702"
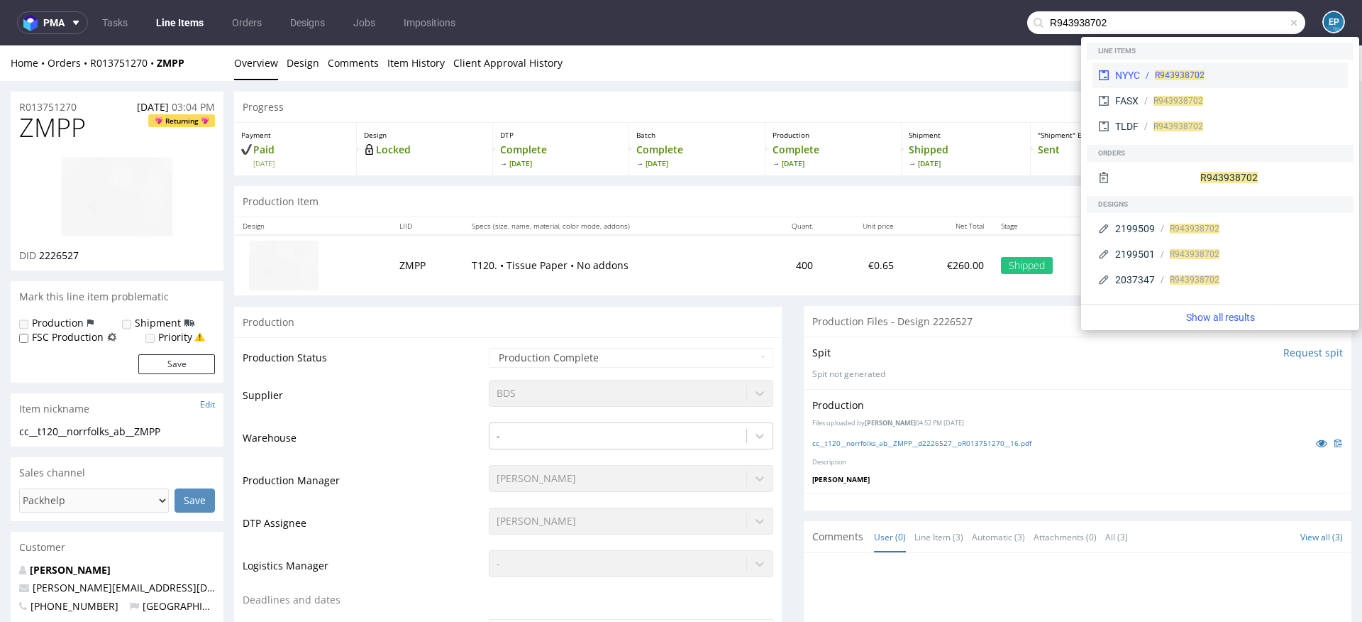
type input "R943938702"
click at [1155, 74] on span "R943938702" at bounding box center [1180, 75] width 50 height 10
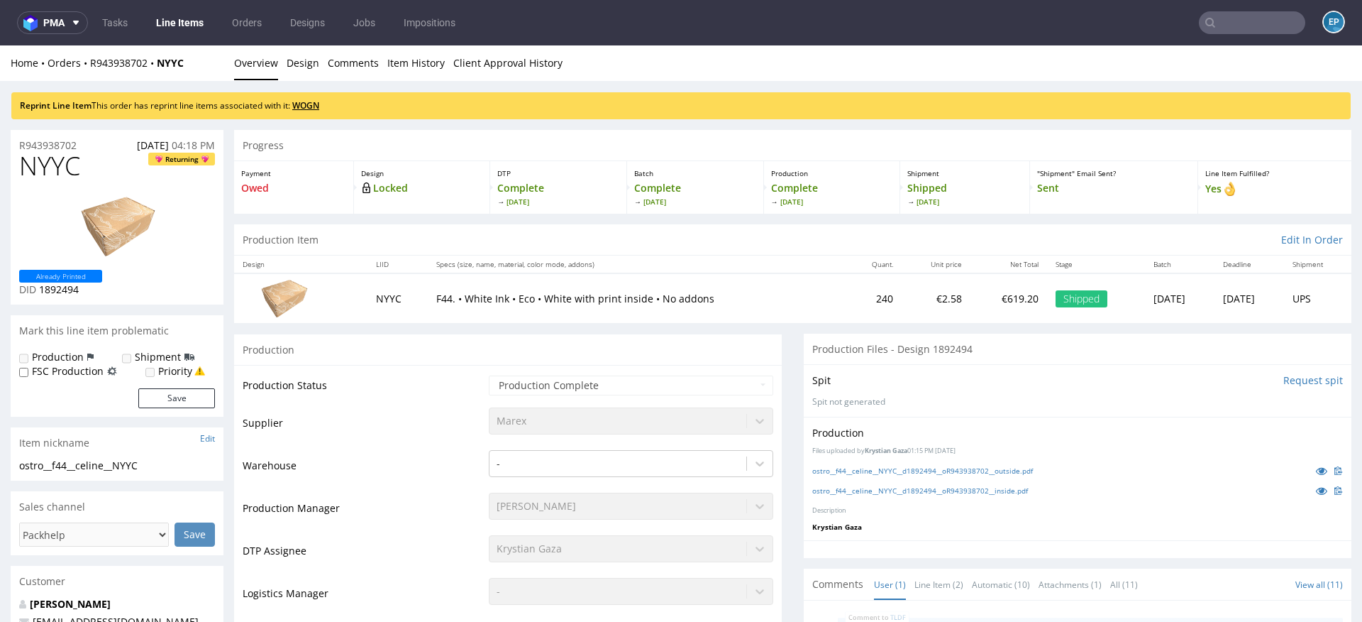
click at [307, 107] on link "WOGN" at bounding box center [305, 105] width 27 height 12
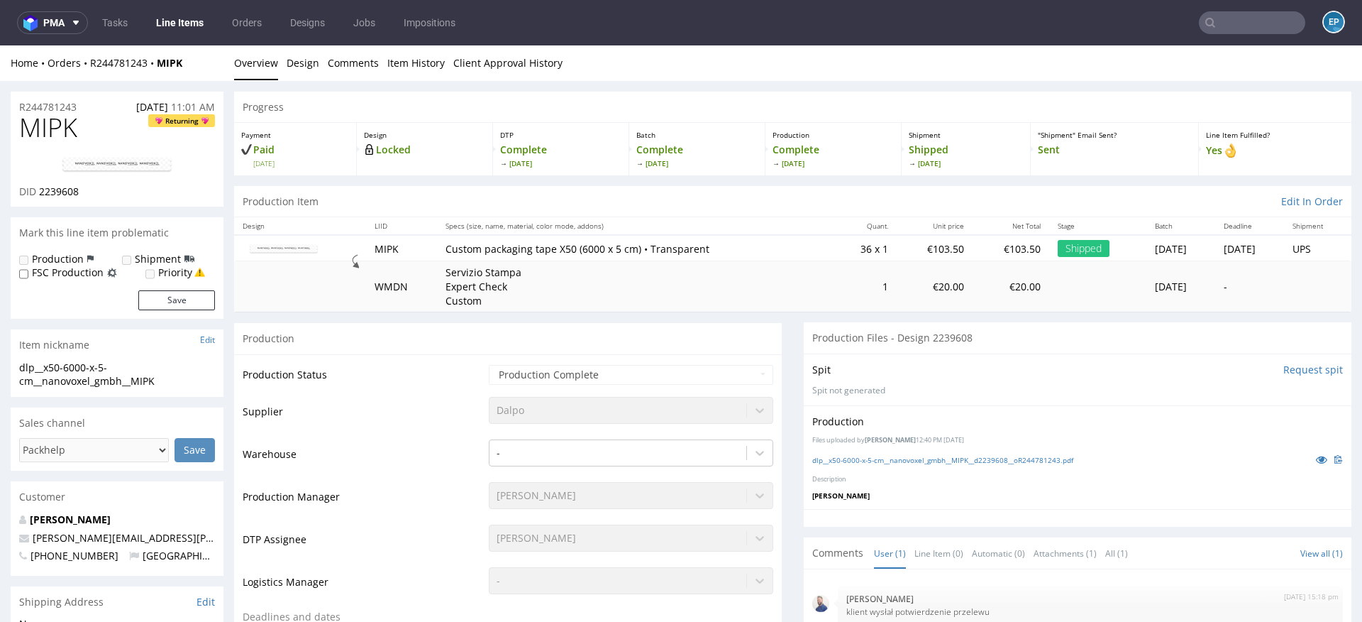
scroll to position [136, 0]
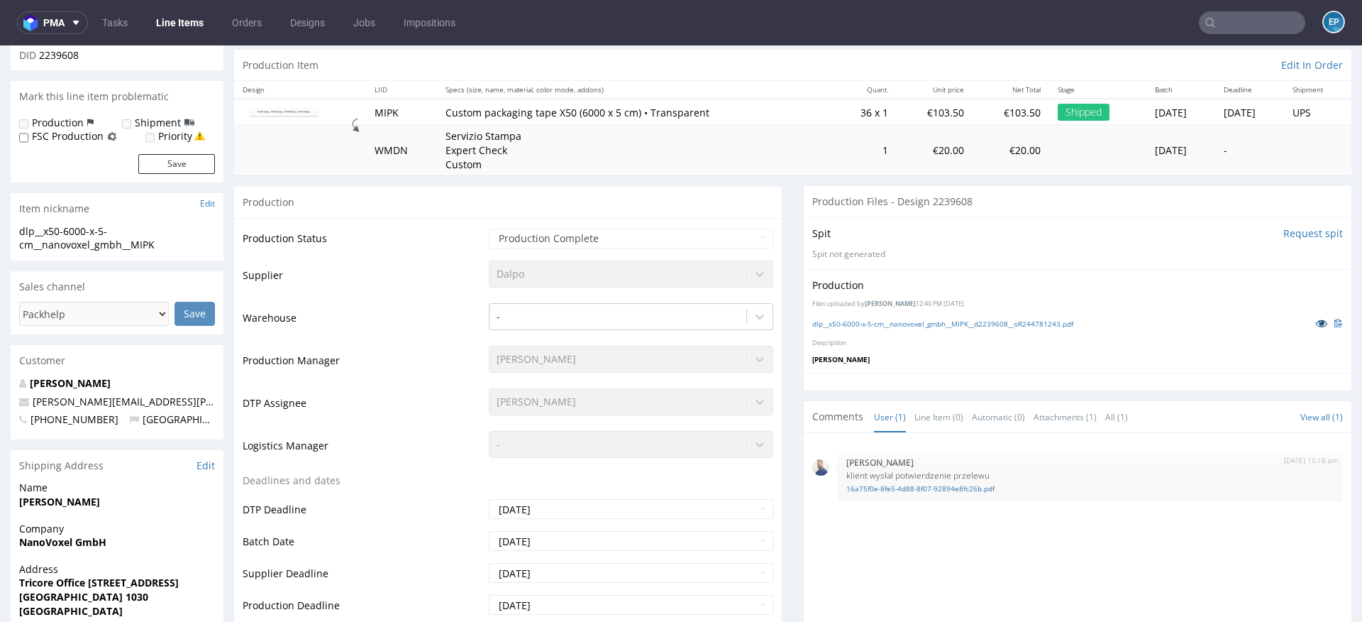
click at [1316, 323] on icon at bounding box center [1321, 323] width 11 height 10
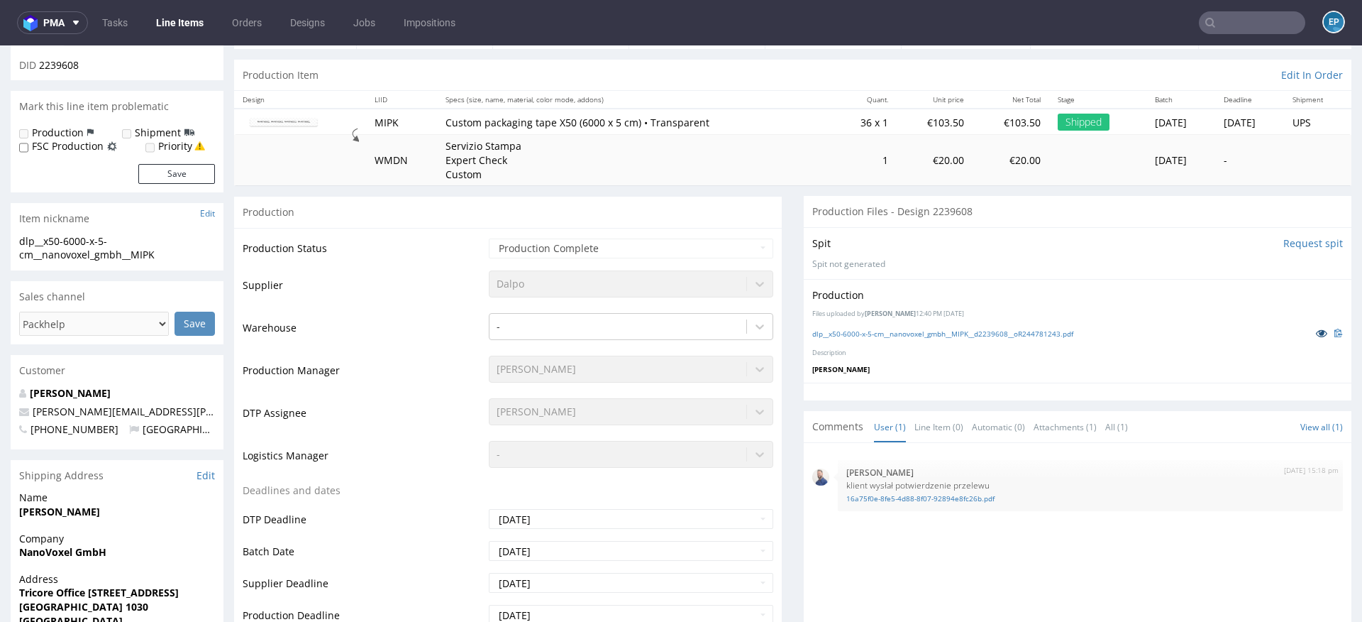
scroll to position [138, 0]
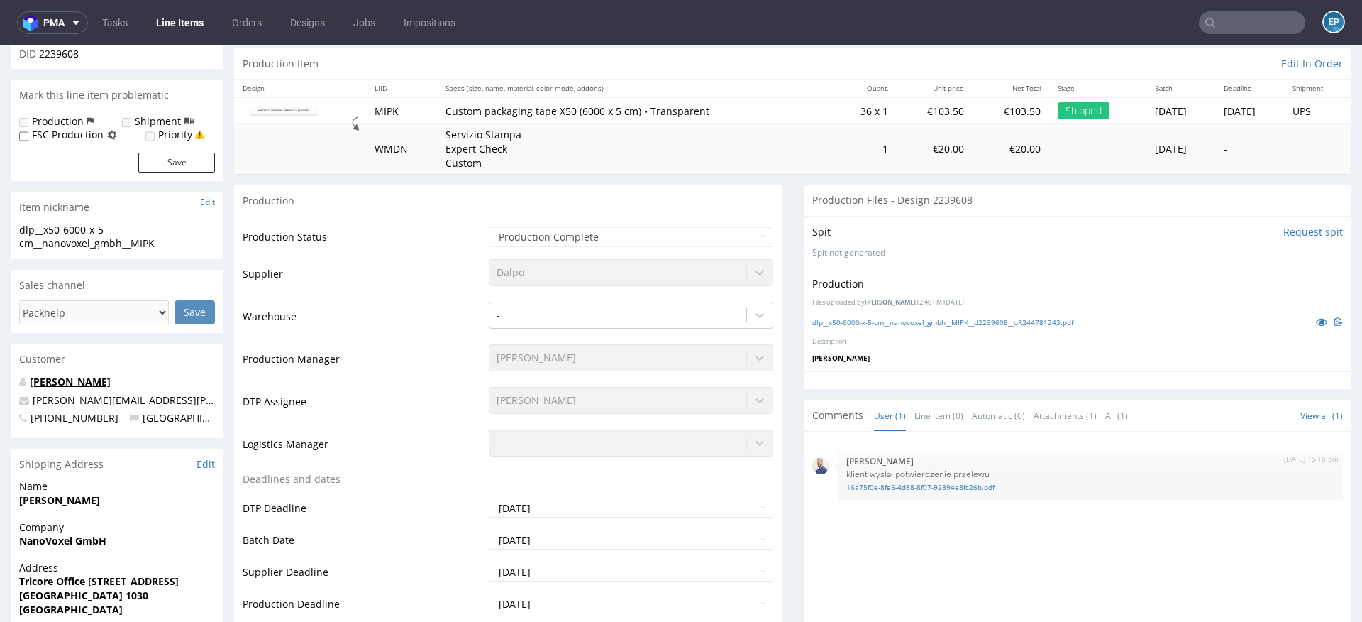
click at [92, 383] on link "Domenico Foglia" at bounding box center [70, 381] width 81 height 13
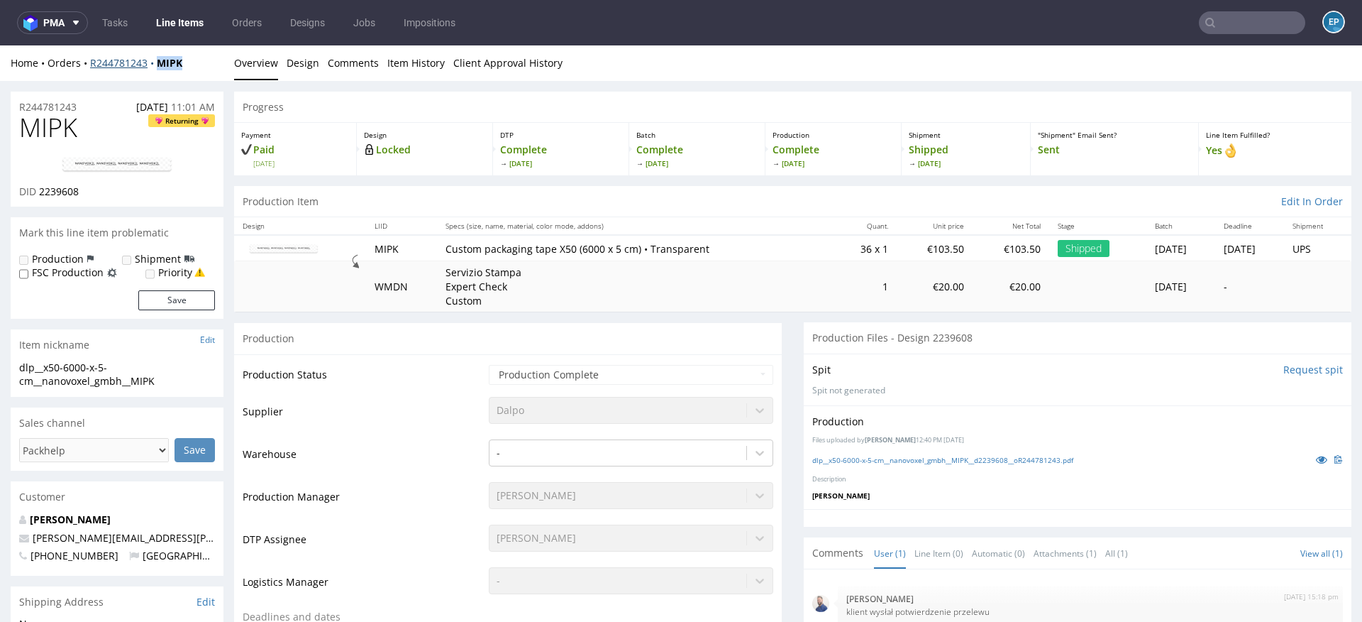
drag, startPoint x: 197, startPoint y: 61, endPoint x: 156, endPoint y: 61, distance: 40.4
click at [156, 61] on div "Home Orders R244781243 MIPK" at bounding box center [117, 63] width 213 height 14
copy strong "MIPK"
click at [143, 162] on img at bounding box center [117, 164] width 114 height 17
click at [300, 62] on link "Design" at bounding box center [303, 62] width 33 height 35
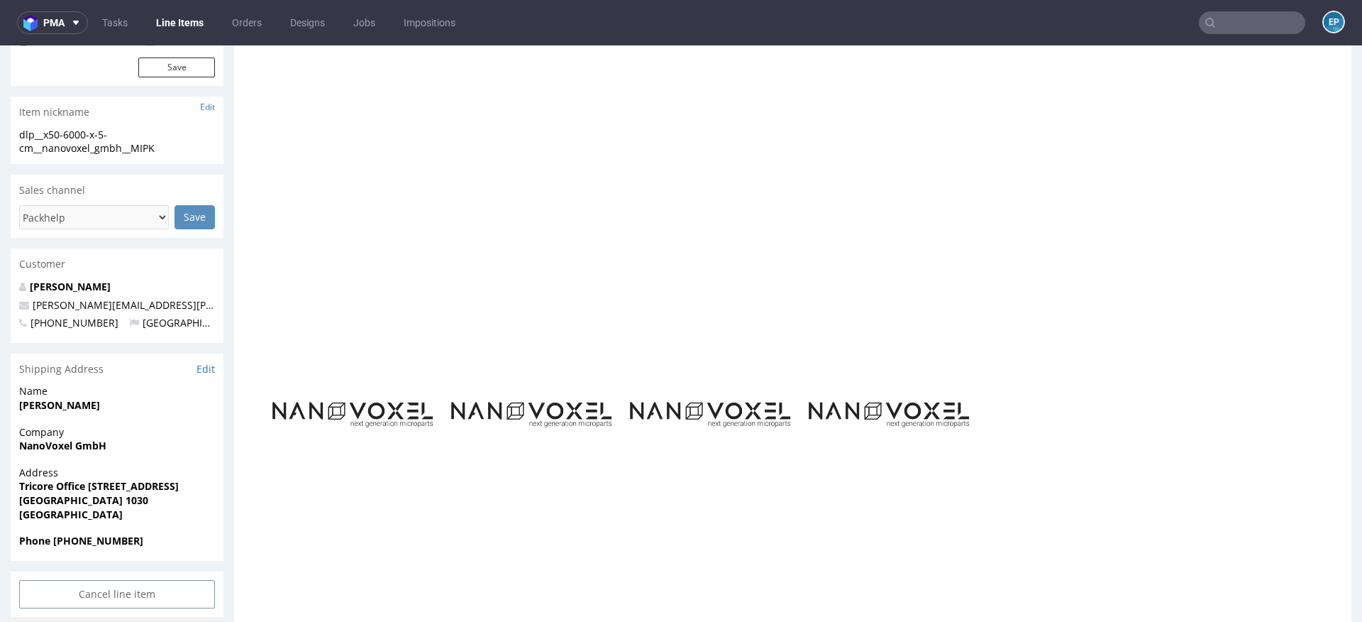
scroll to position [228, 0]
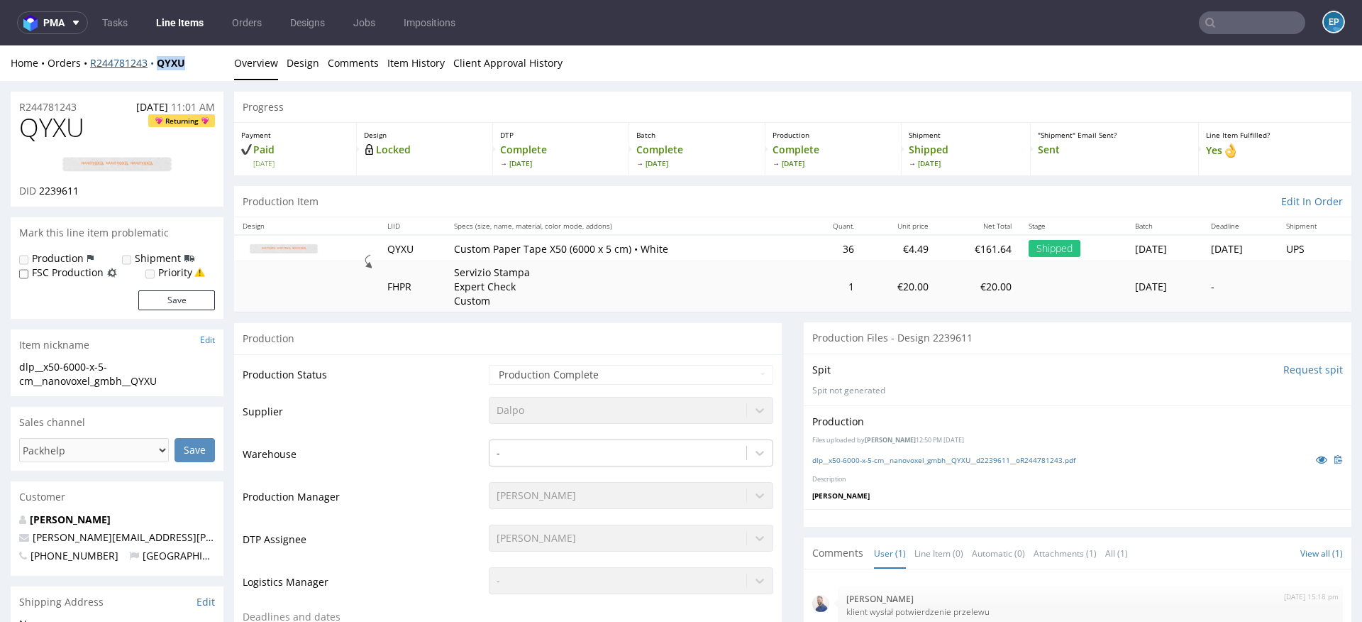
drag, startPoint x: 200, startPoint y: 50, endPoint x: 158, endPoint y: 64, distance: 44.7
click at [158, 64] on div "Home Orders R244781243 QYXU" at bounding box center [117, 63] width 213 height 14
copy strong "QYXU"
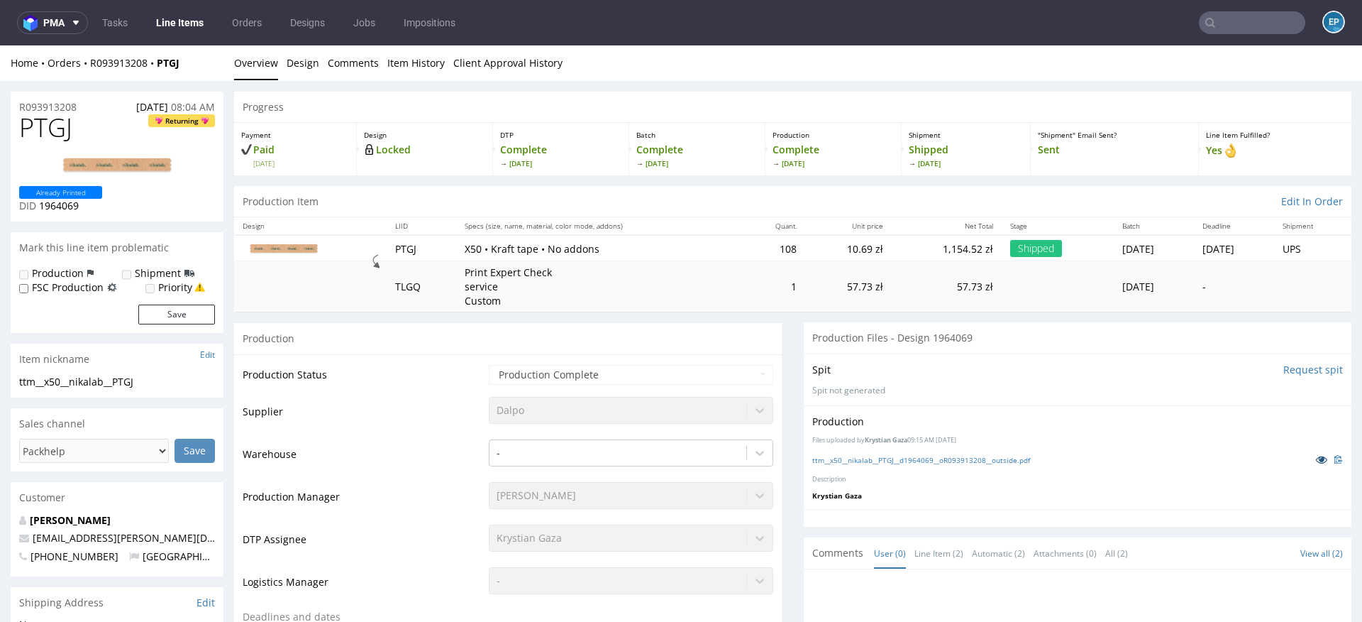
click at [1316, 458] on icon at bounding box center [1321, 459] width 11 height 10
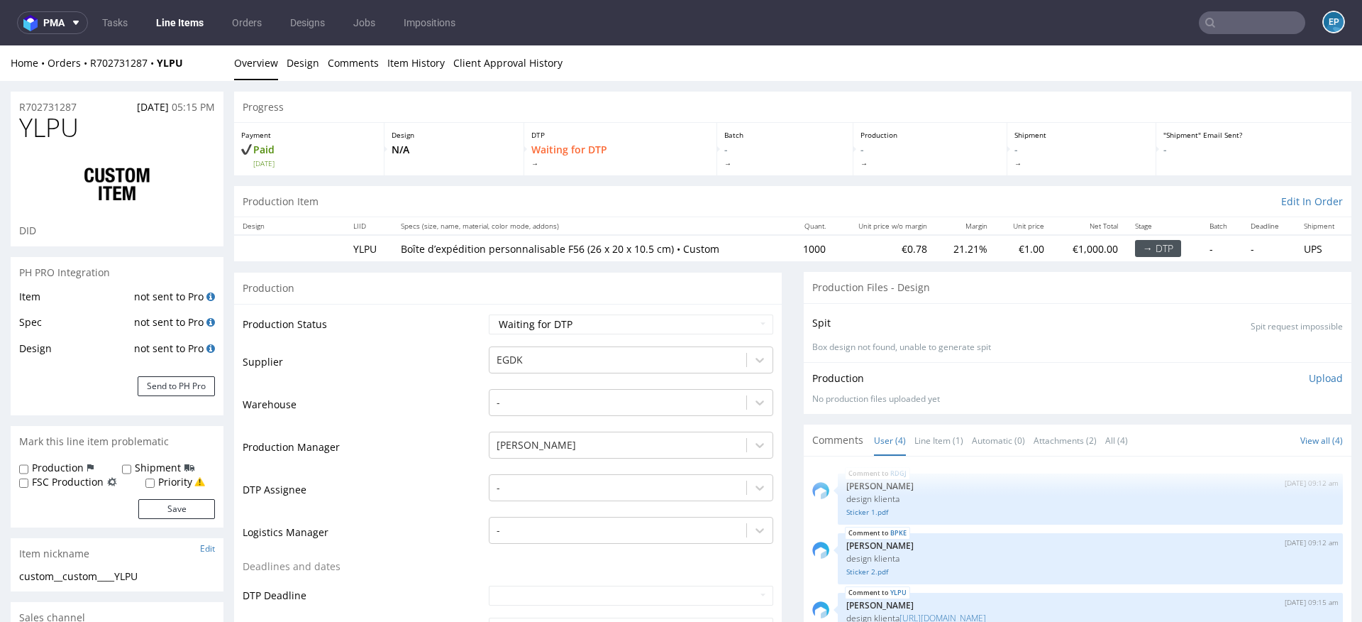
select select "in_progress"
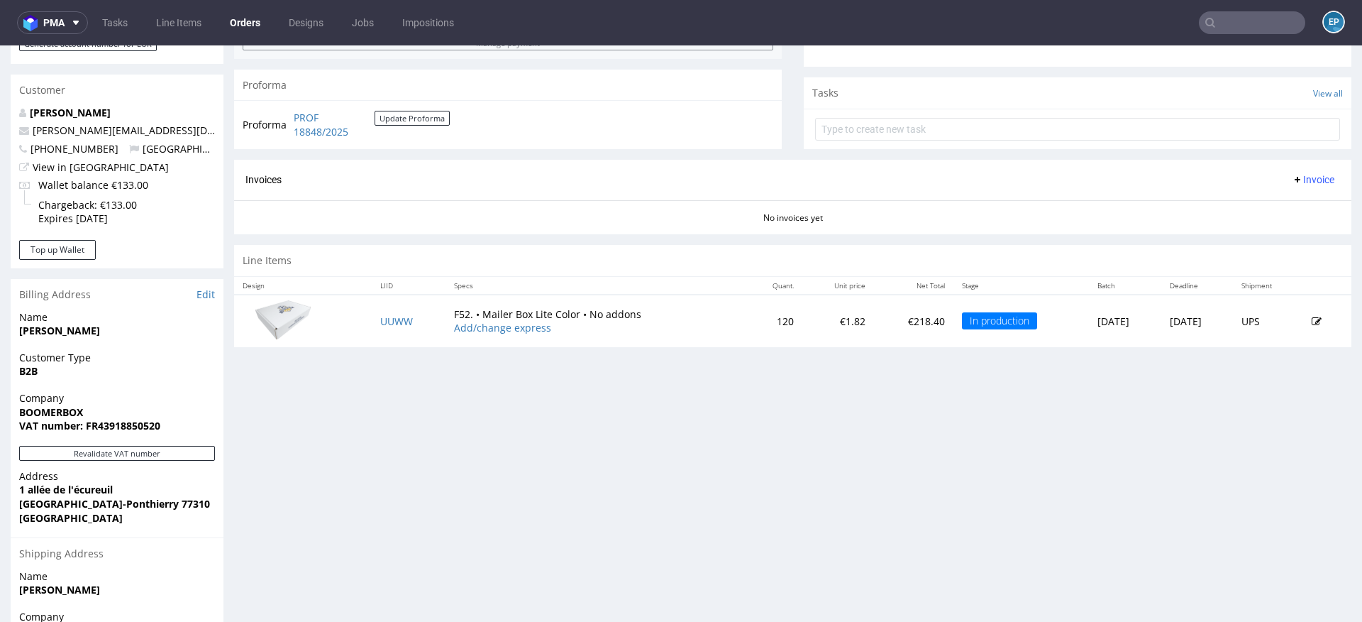
scroll to position [481, 0]
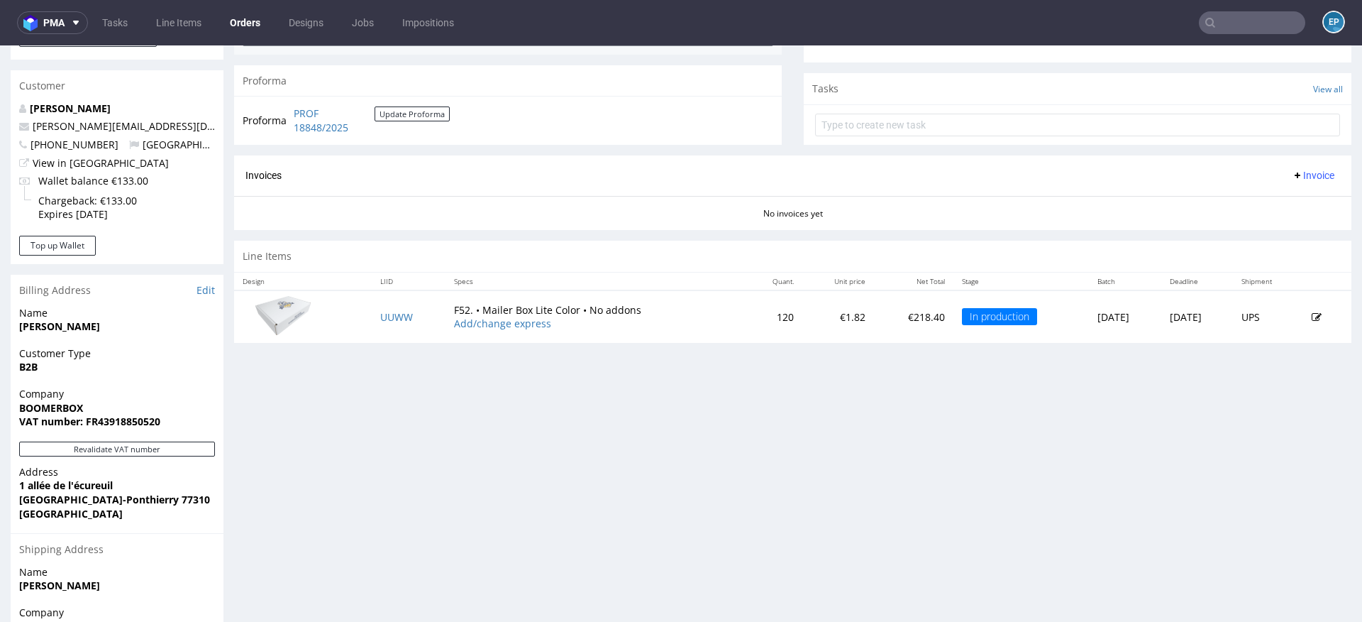
click at [1312, 318] on icon at bounding box center [1317, 317] width 10 height 10
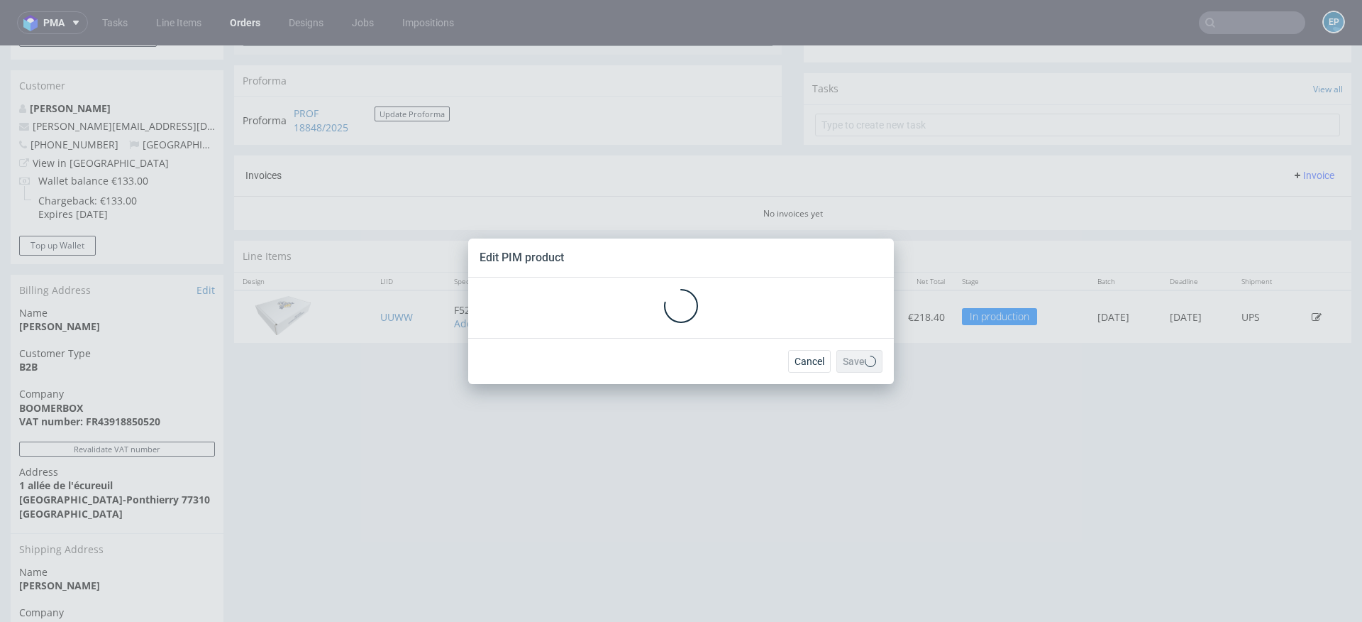
scroll to position [0, 0]
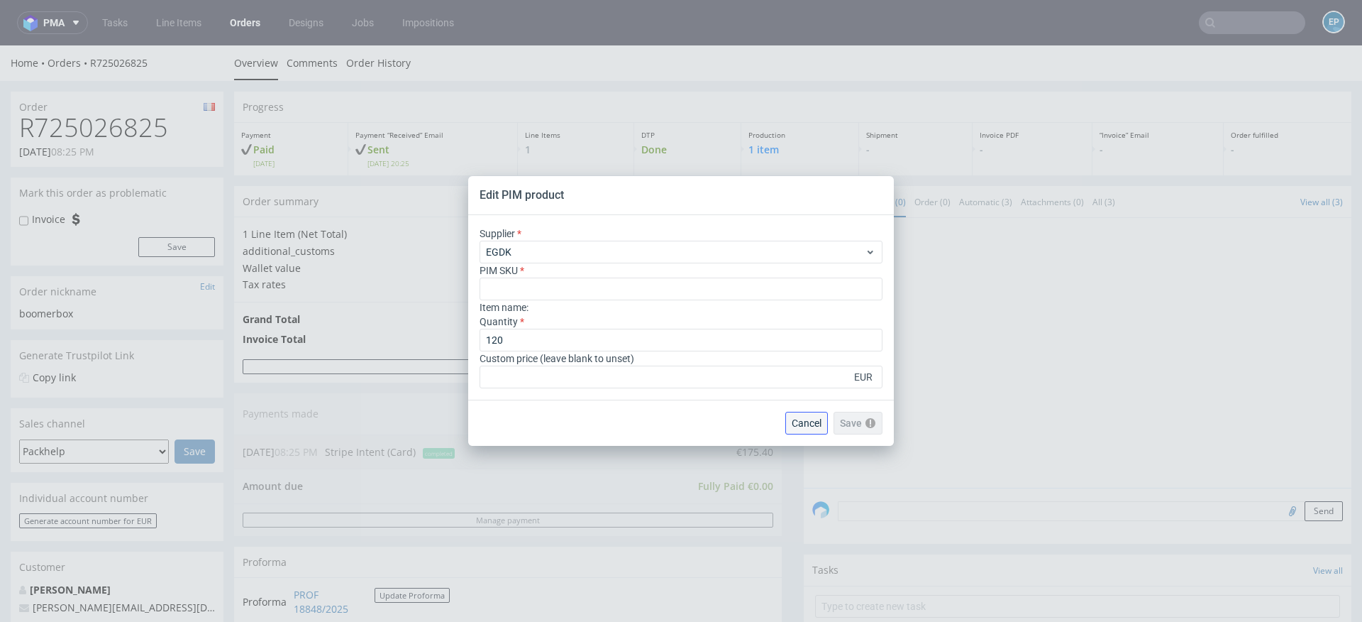
click at [796, 431] on button "Cancel" at bounding box center [806, 423] width 43 height 23
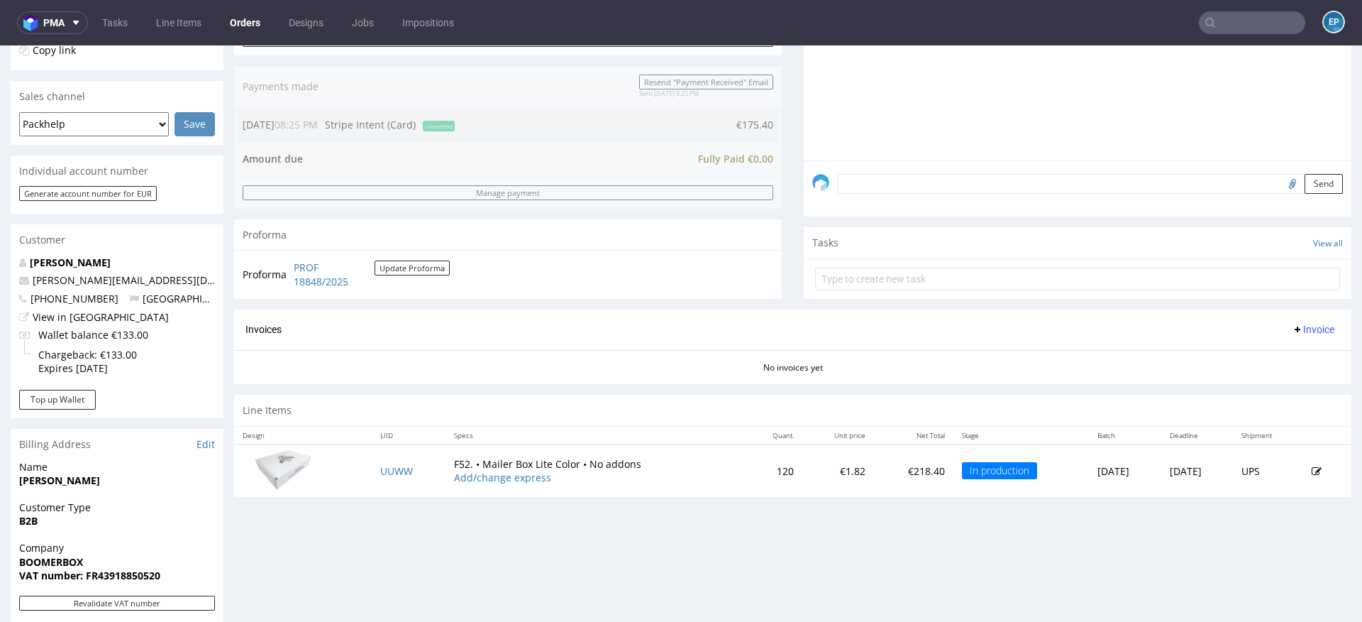
scroll to position [458, 0]
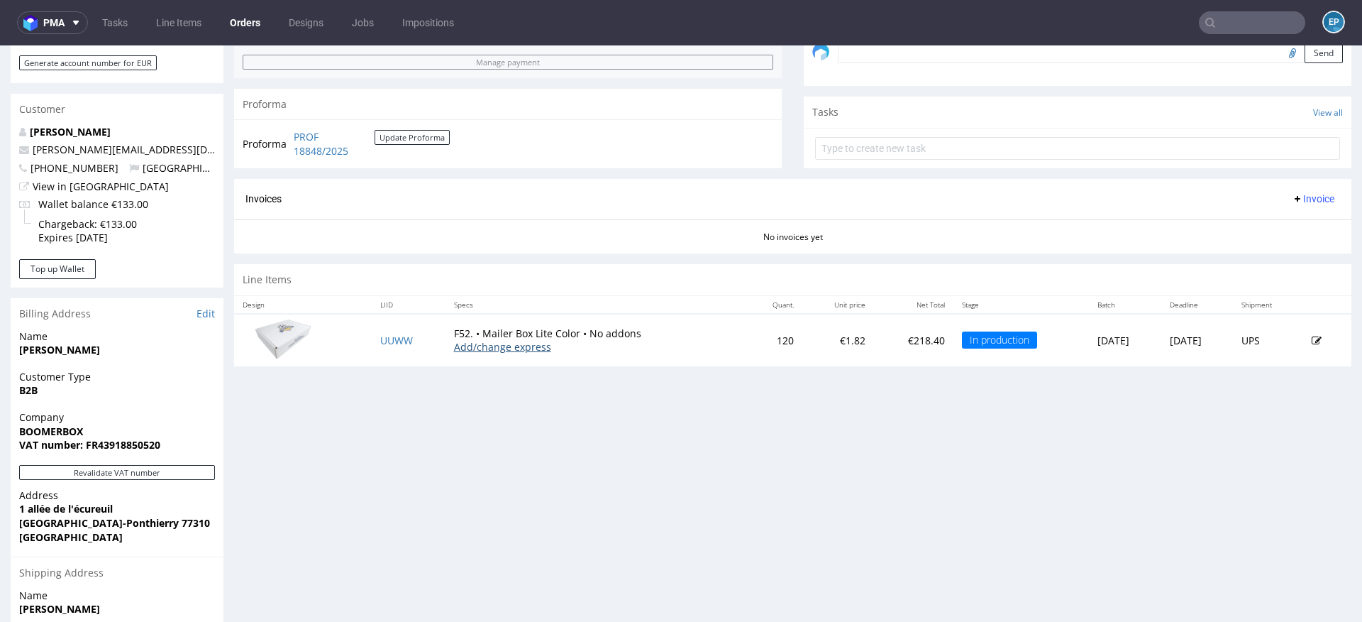
click at [462, 348] on link "Add/change express" at bounding box center [502, 346] width 97 height 13
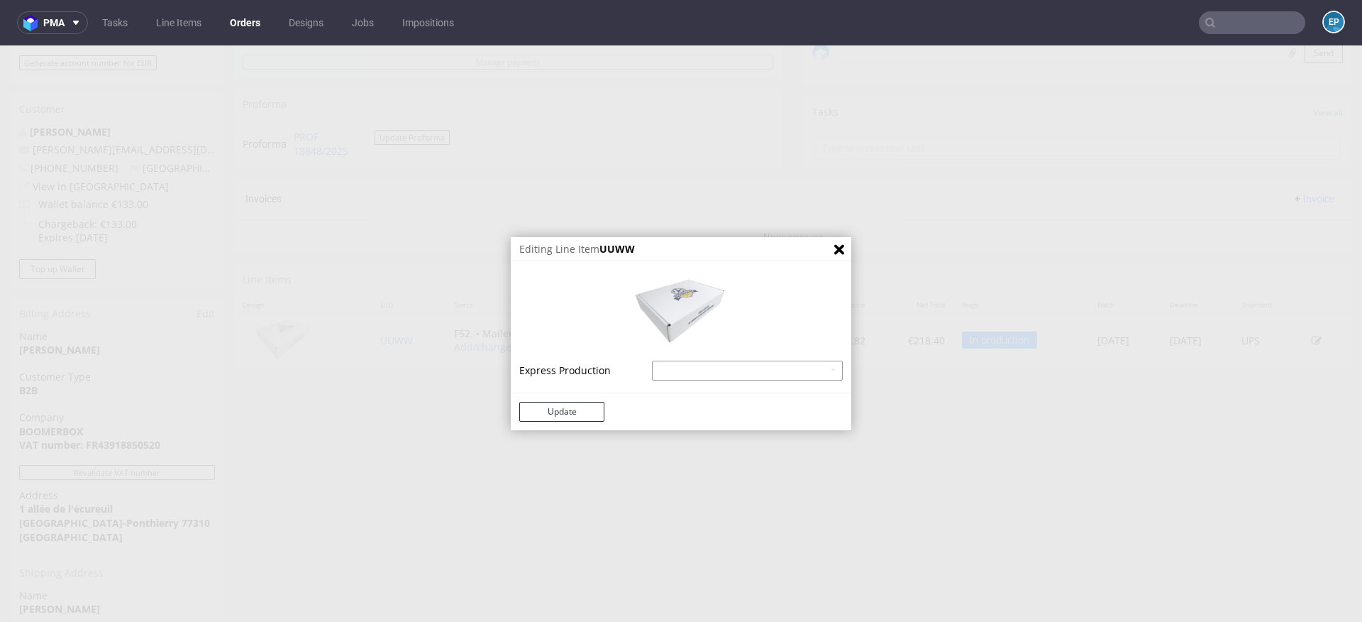
click at [681, 377] on select "Mailer Box Lite Color - express - 18% Mailer Box Lite Color - superexpress - 40%" at bounding box center [747, 370] width 191 height 20
click at [834, 250] on icon "Close" at bounding box center [839, 249] width 10 height 10
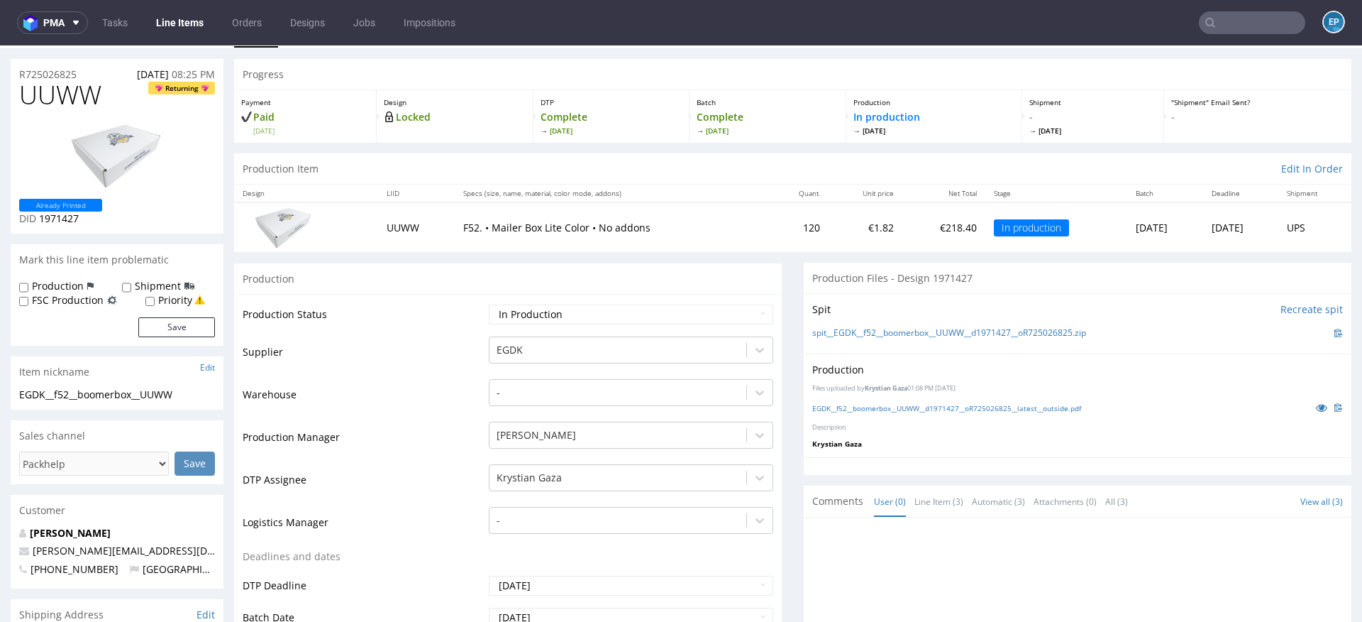
scroll to position [37, 0]
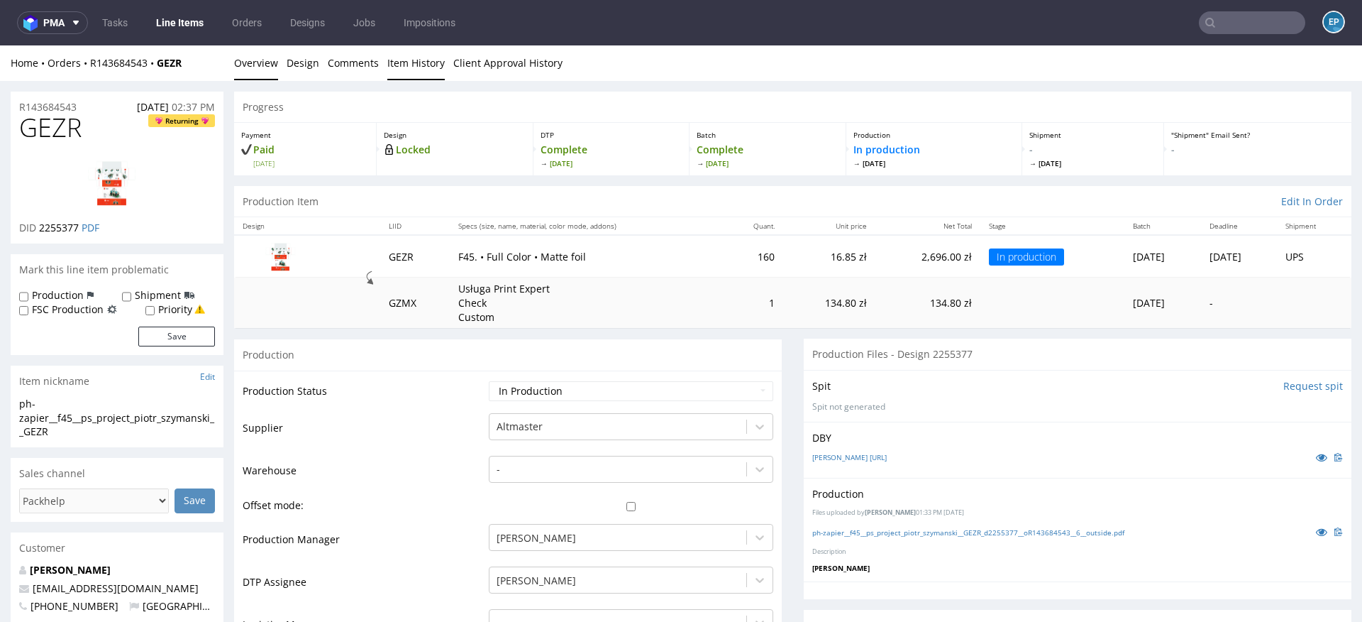
click at [420, 73] on link "Item History" at bounding box center [415, 62] width 57 height 35
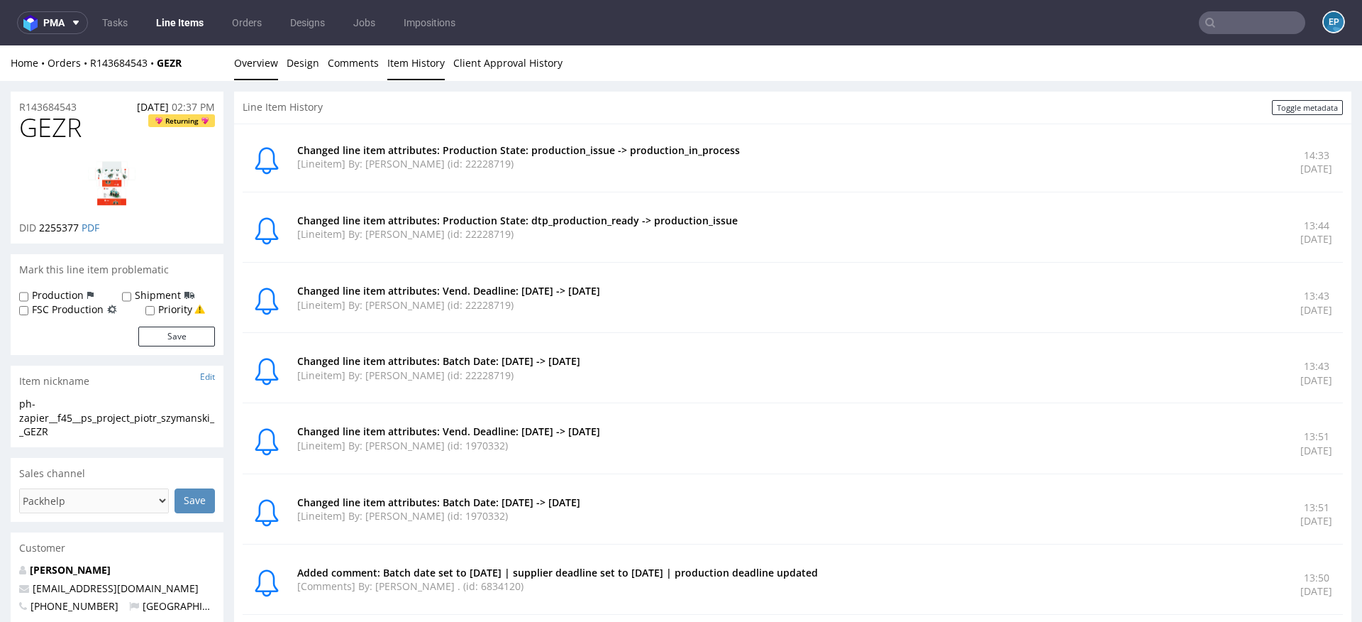
click at [261, 69] on link "Overview" at bounding box center [256, 62] width 44 height 35
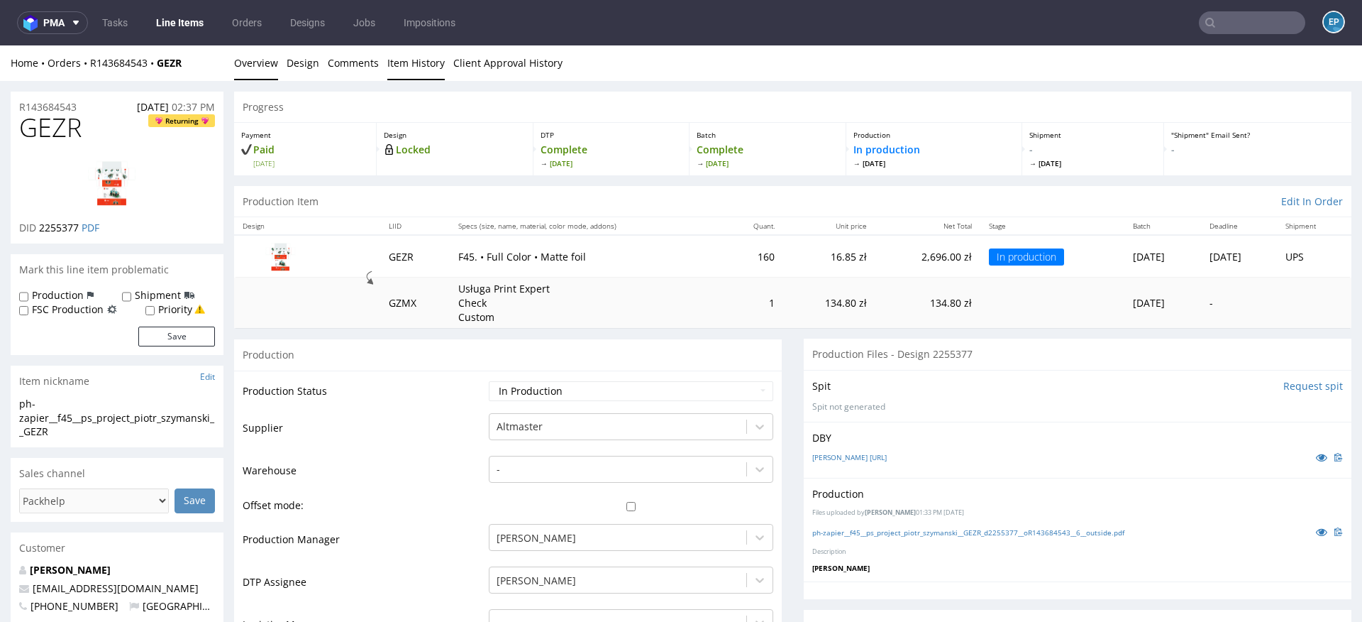
click at [431, 67] on link "Item History" at bounding box center [415, 62] width 57 height 35
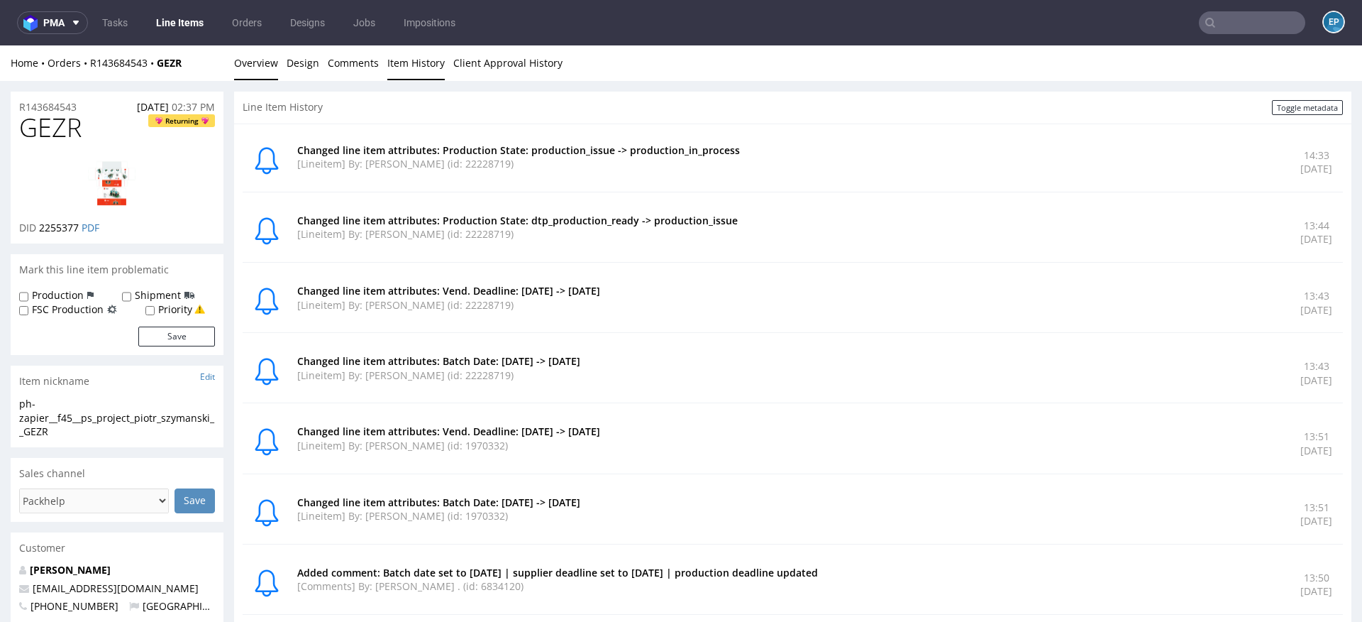
click at [246, 52] on link "Overview" at bounding box center [256, 62] width 44 height 35
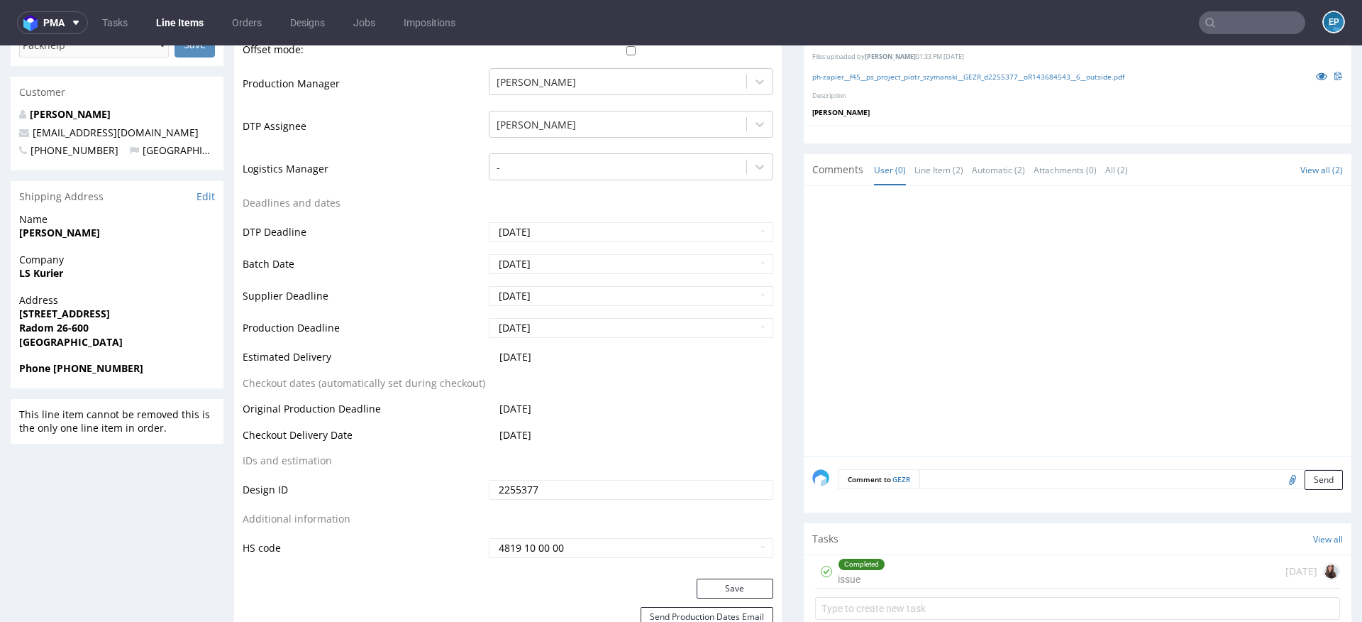
scroll to position [457, 0]
click at [531, 295] on input "[DATE]" at bounding box center [631, 295] width 285 height 20
click at [600, 202] on td "19" at bounding box center [605, 209] width 21 height 21
type input "[DATE]"
click at [559, 322] on input "[DATE]" at bounding box center [631, 326] width 285 height 20
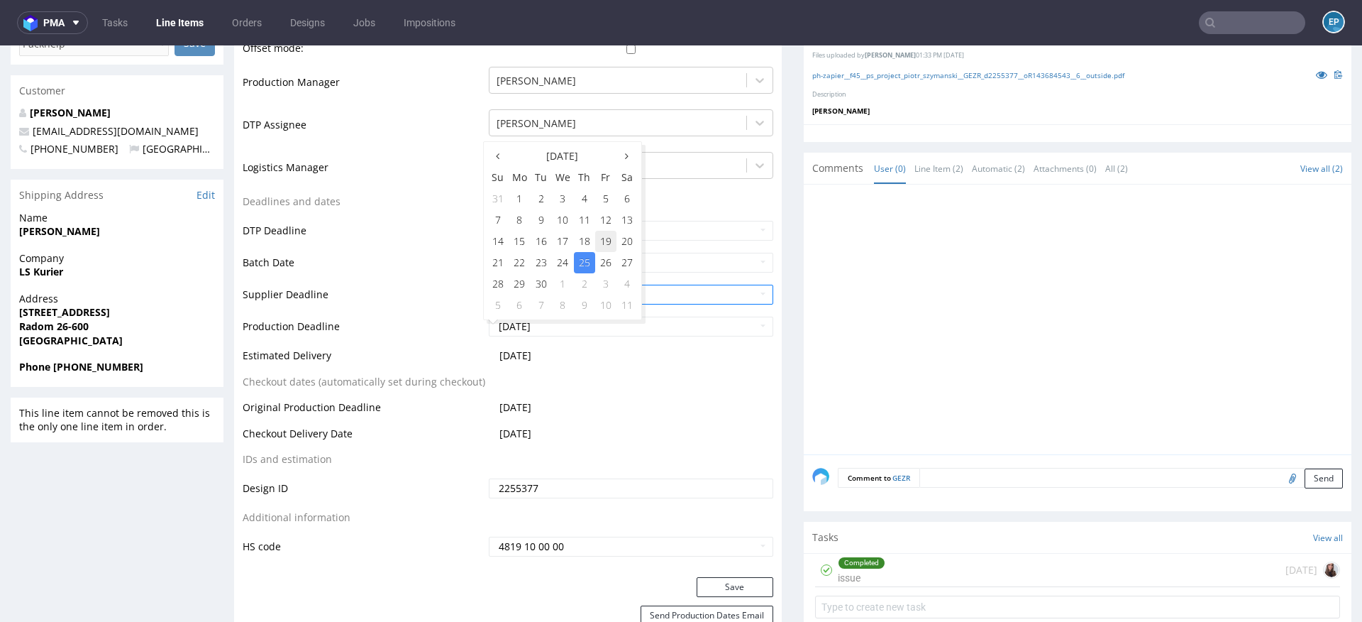
click at [598, 244] on td "19" at bounding box center [605, 241] width 21 height 21
type input "[DATE]"
click at [707, 591] on button "Save" at bounding box center [735, 587] width 77 height 20
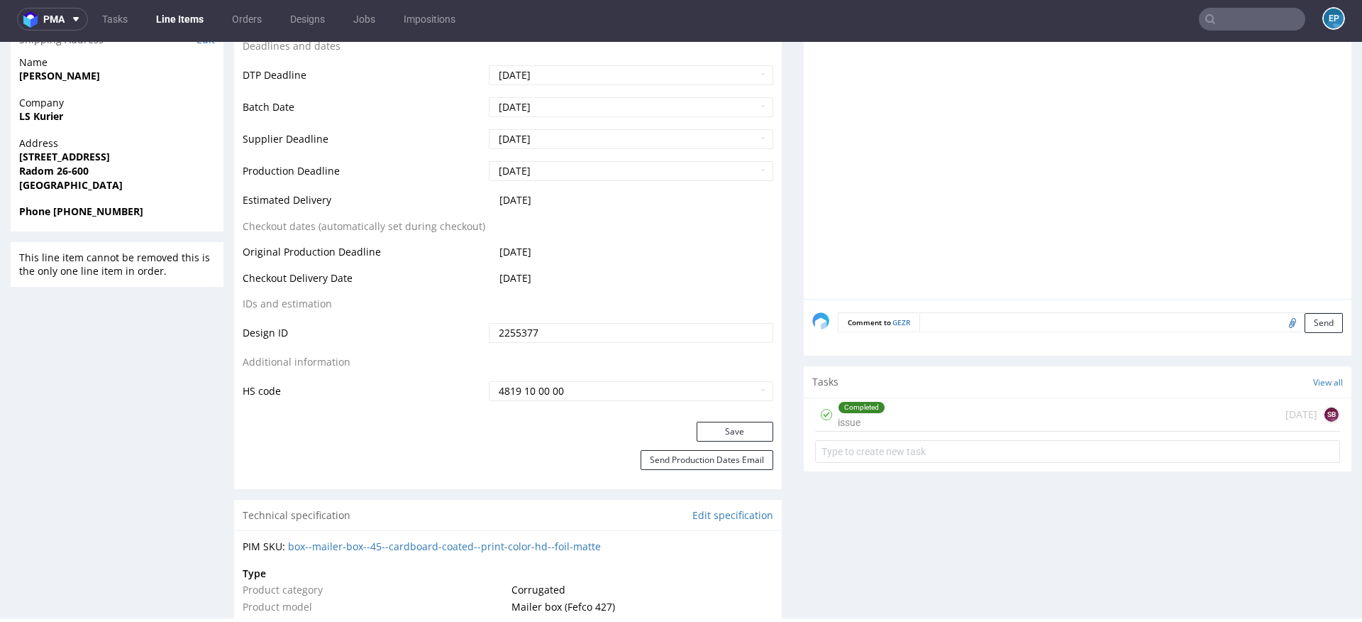
scroll to position [613, 0]
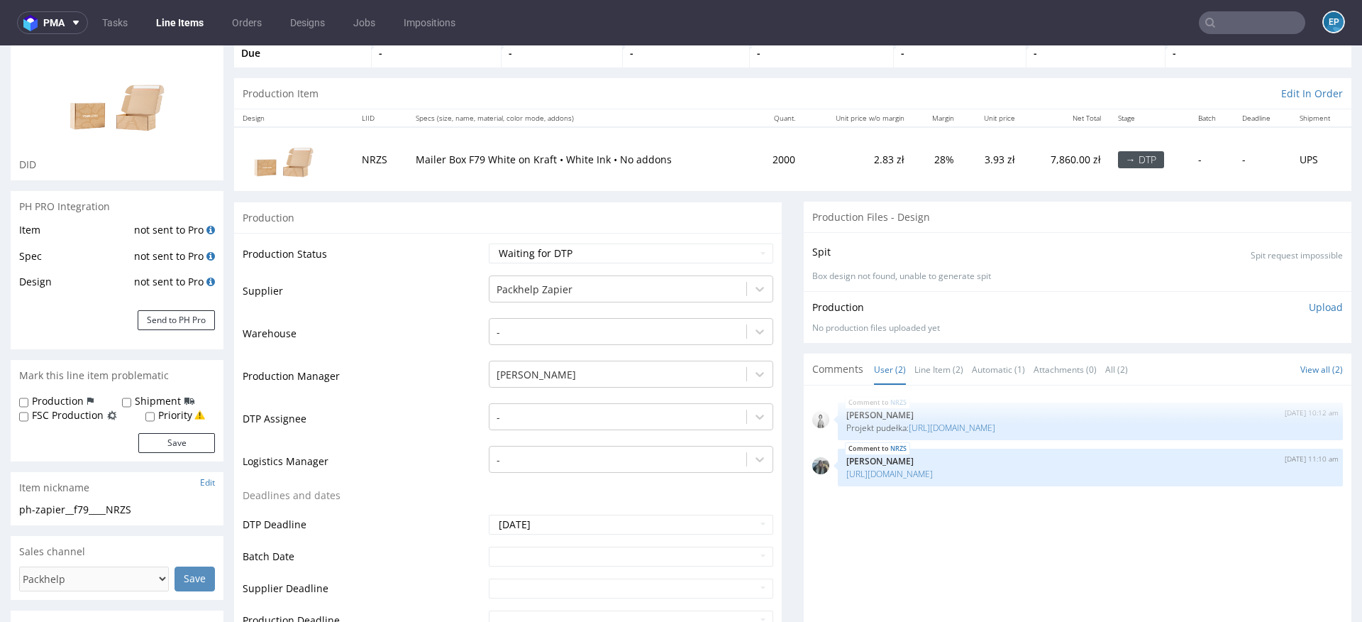
scroll to position [98, 0]
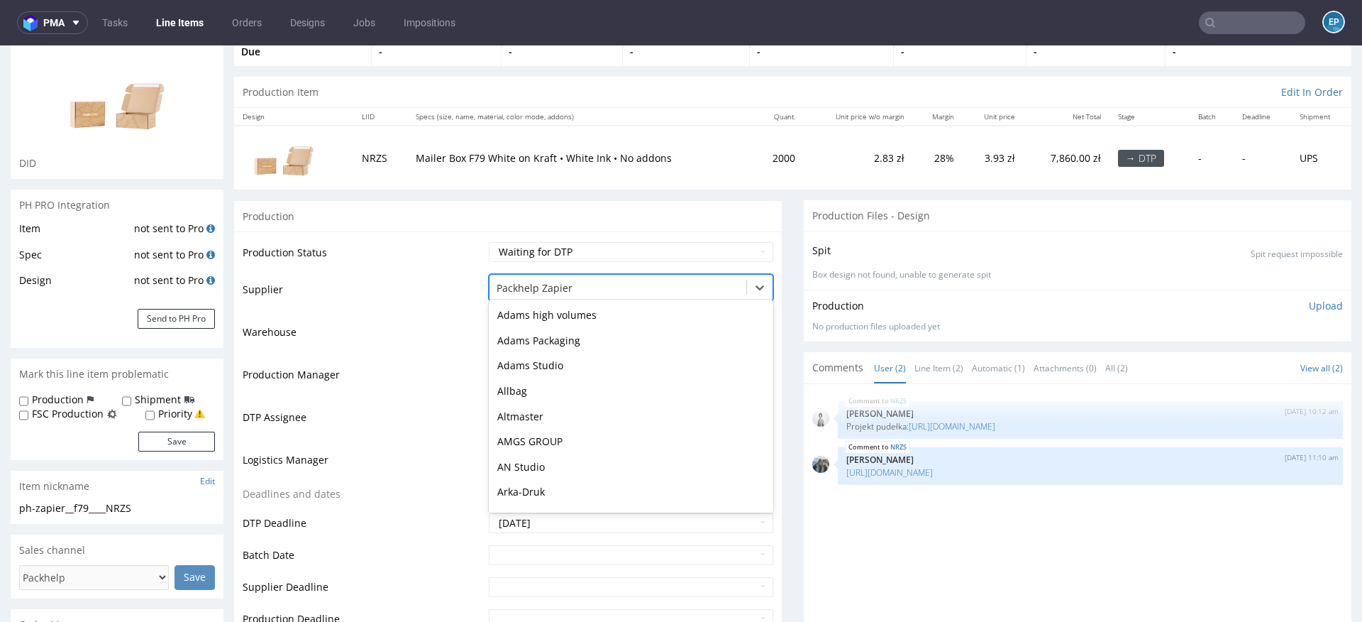
click at [592, 288] on div at bounding box center [618, 288] width 243 height 17
type input "mare"
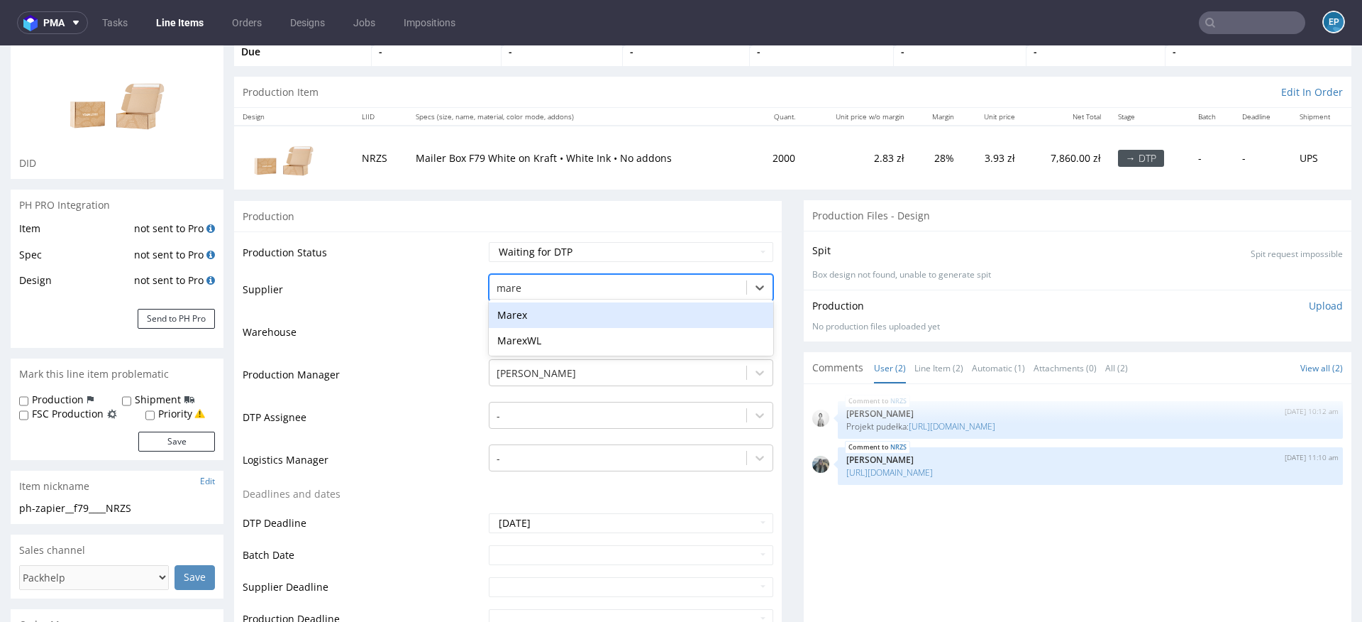
scroll to position [0, 0]
click at [553, 312] on div "Marex" at bounding box center [631, 315] width 285 height 26
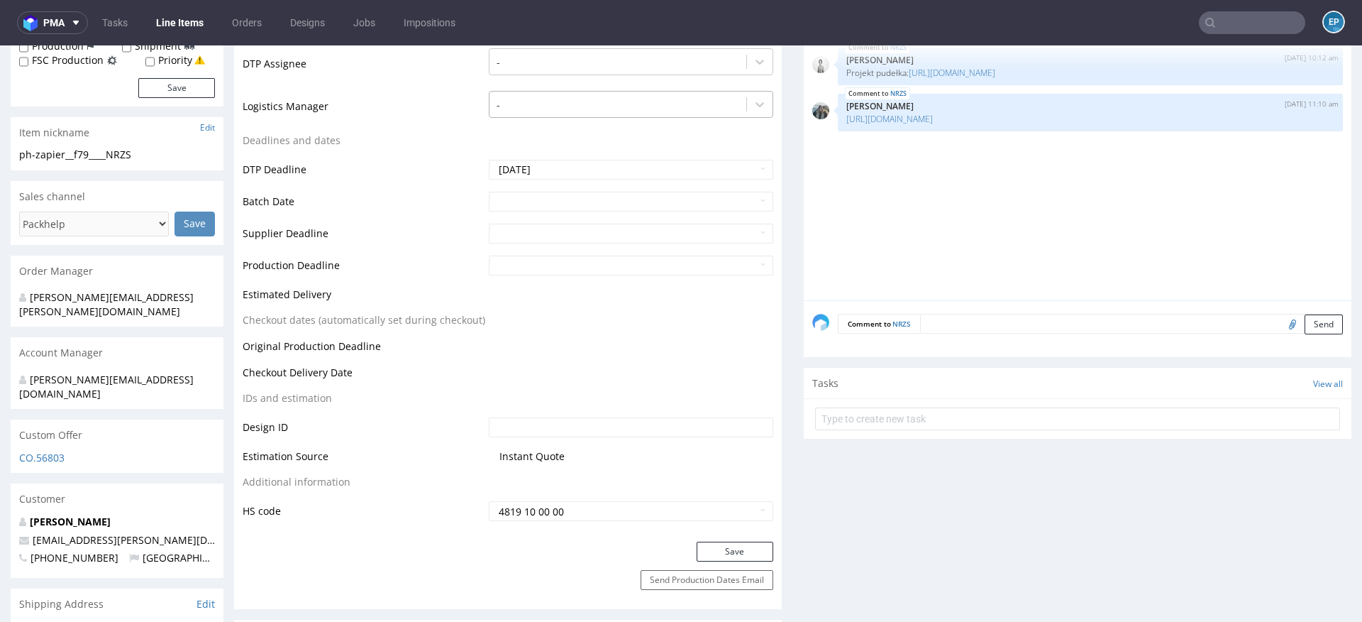
scroll to position [463, 0]
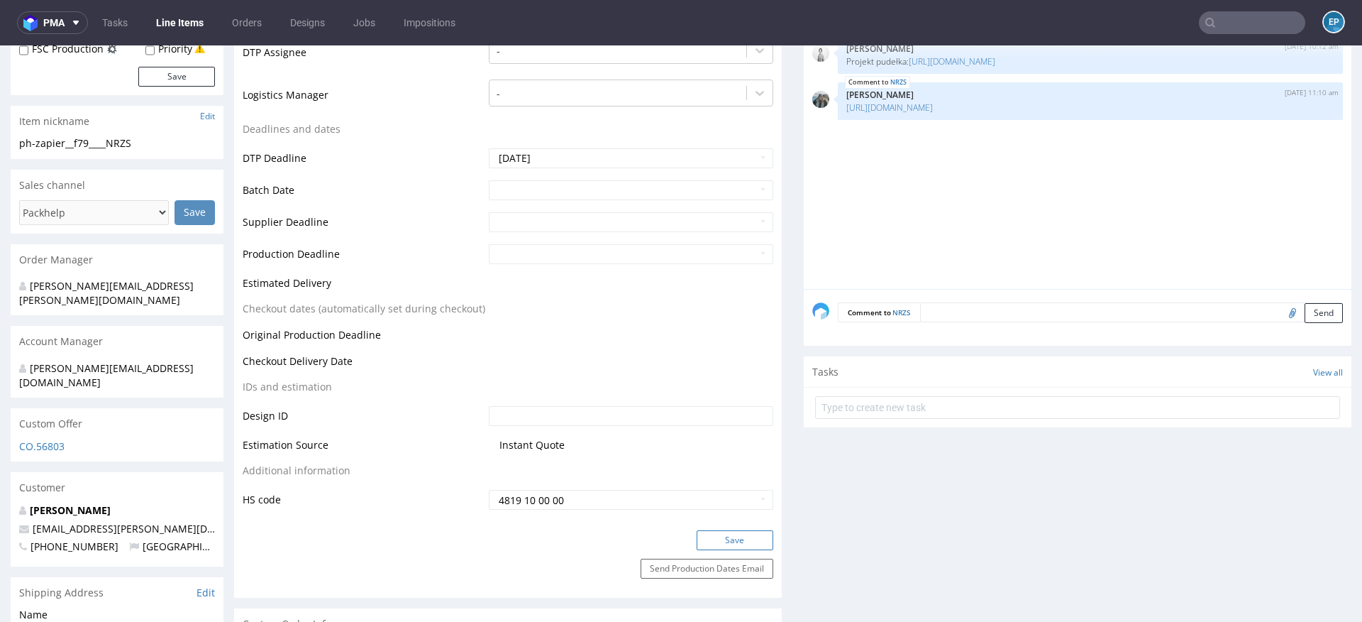
click at [715, 546] on button "Save" at bounding box center [735, 540] width 77 height 20
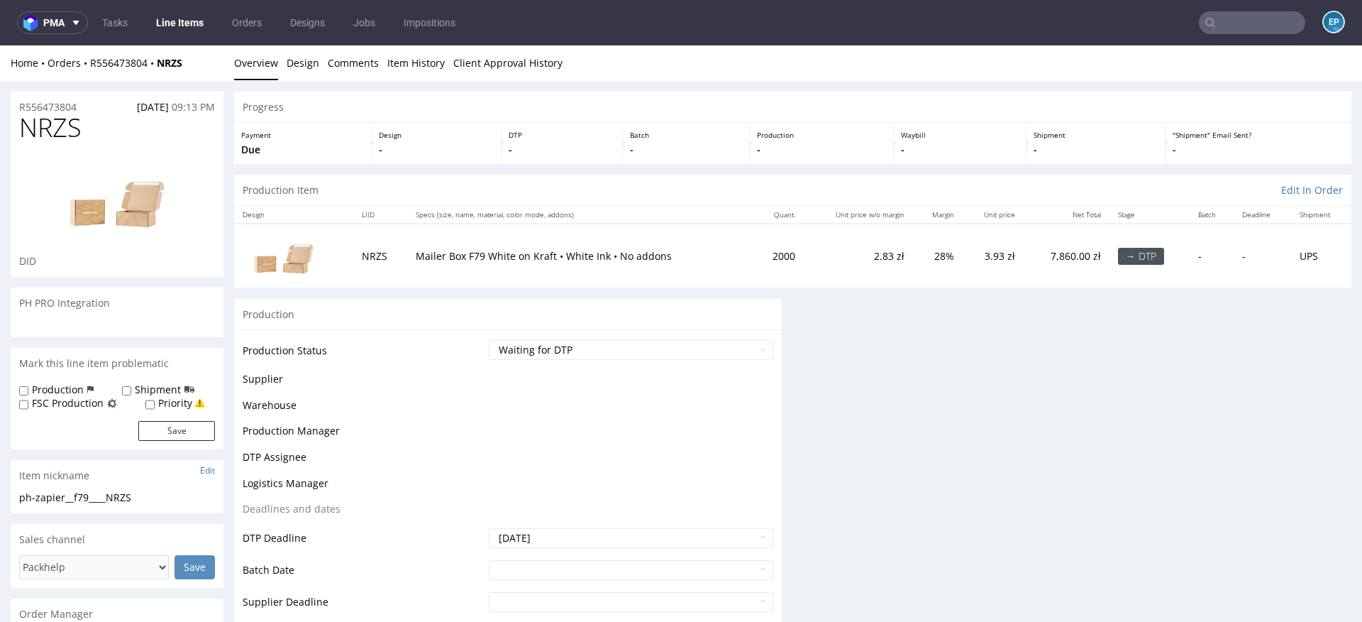
scroll to position [135, 0]
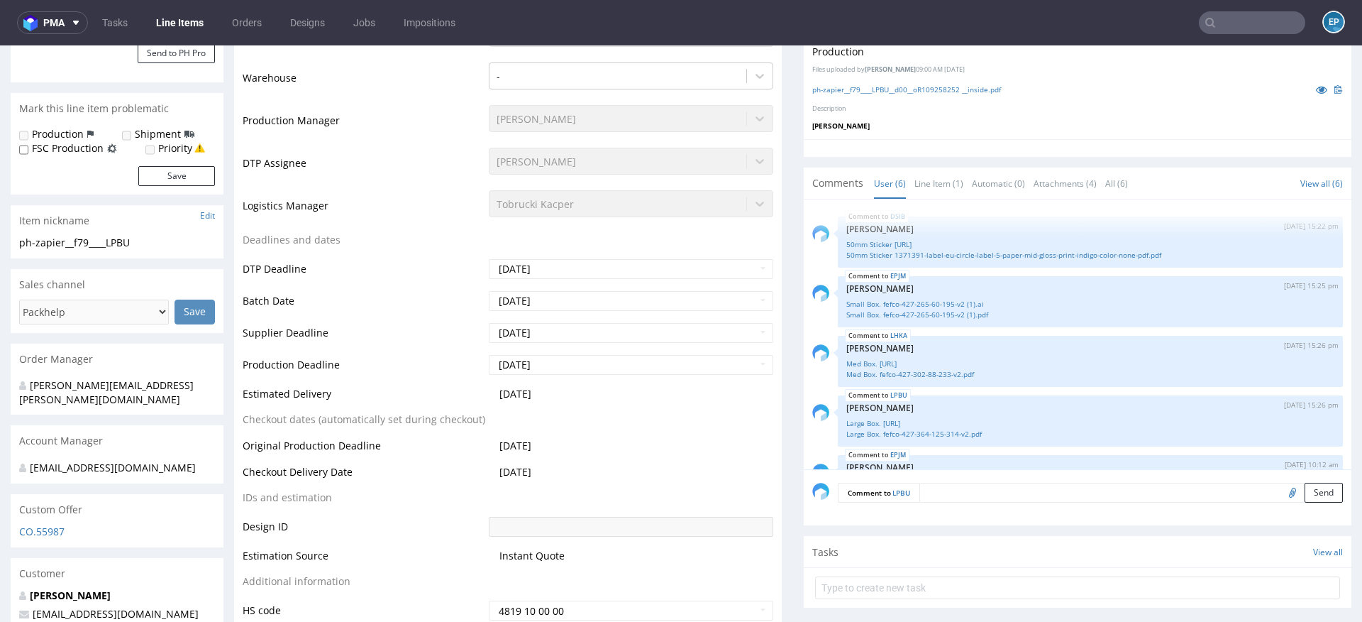
scroll to position [89, 0]
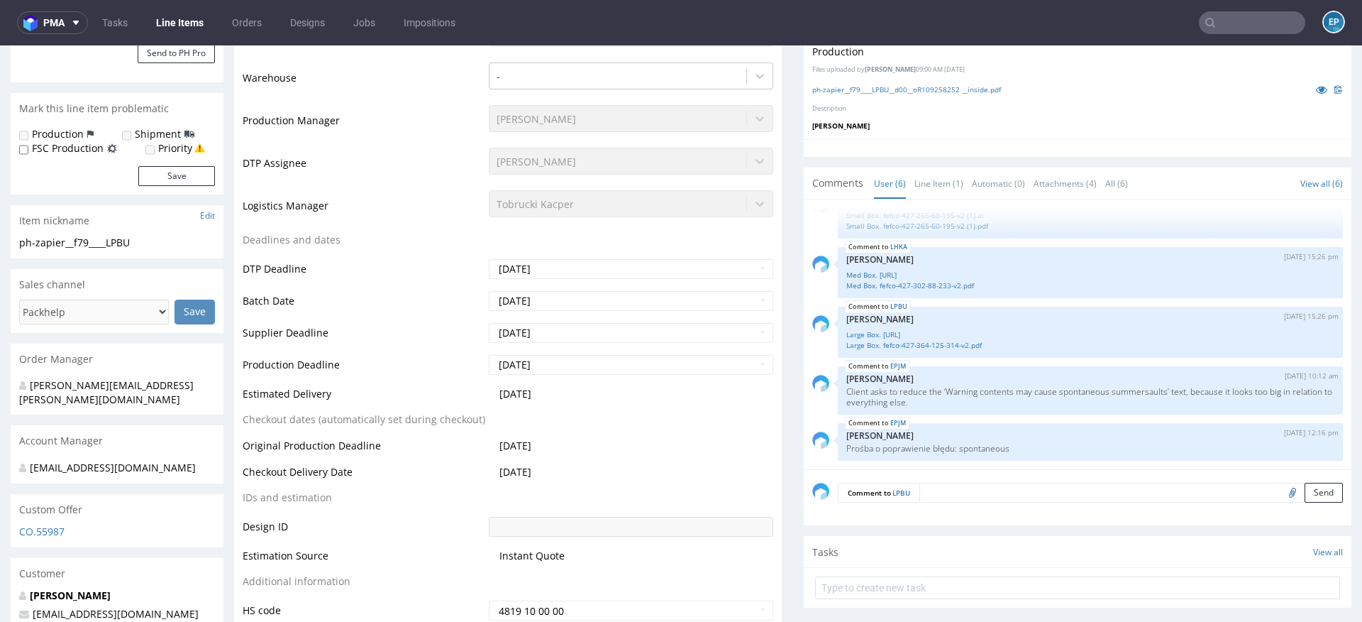
click at [1242, 29] on input "text" at bounding box center [1252, 22] width 106 height 23
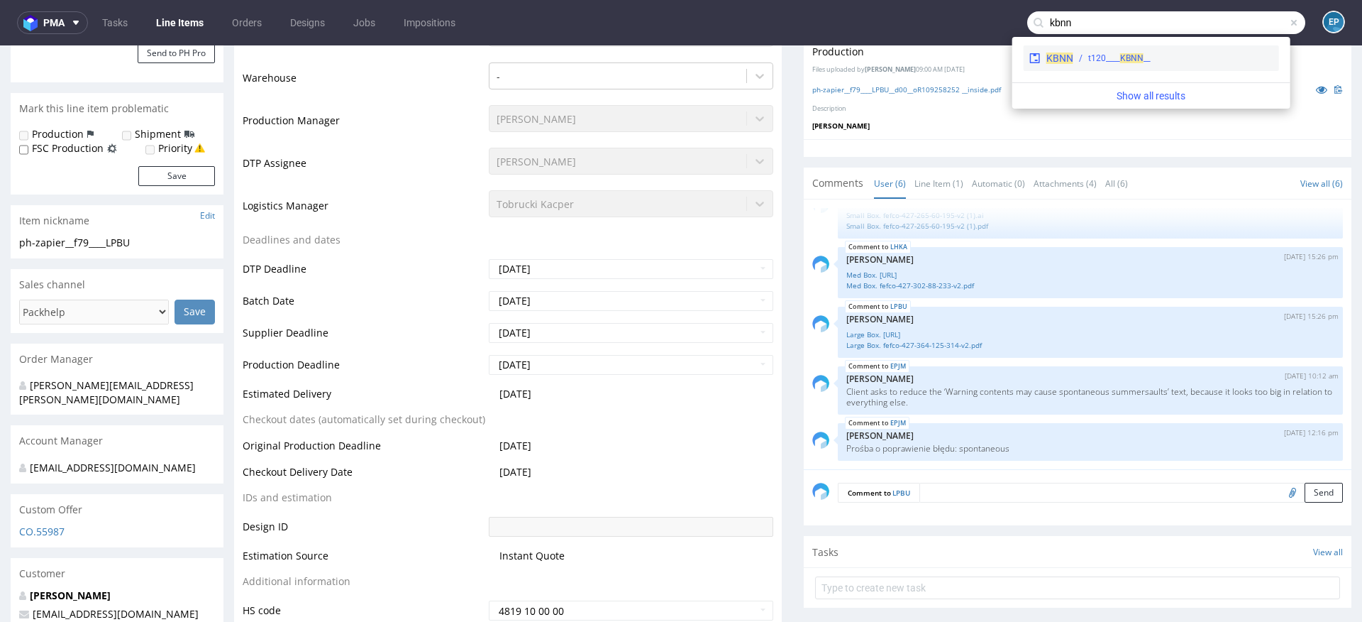
type input "kbnn"
click at [1192, 48] on div "KBNN __t120____ KBNN" at bounding box center [1151, 58] width 255 height 26
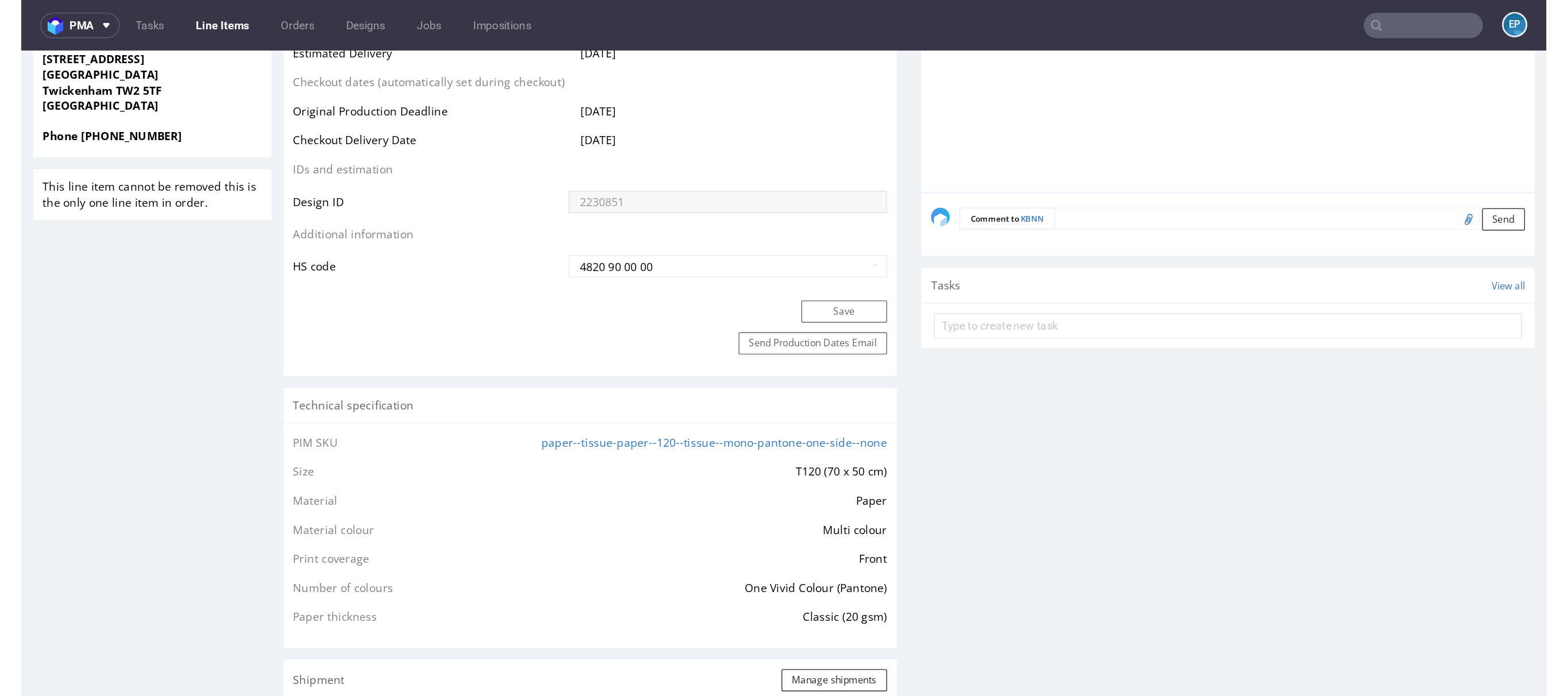
scroll to position [589, 0]
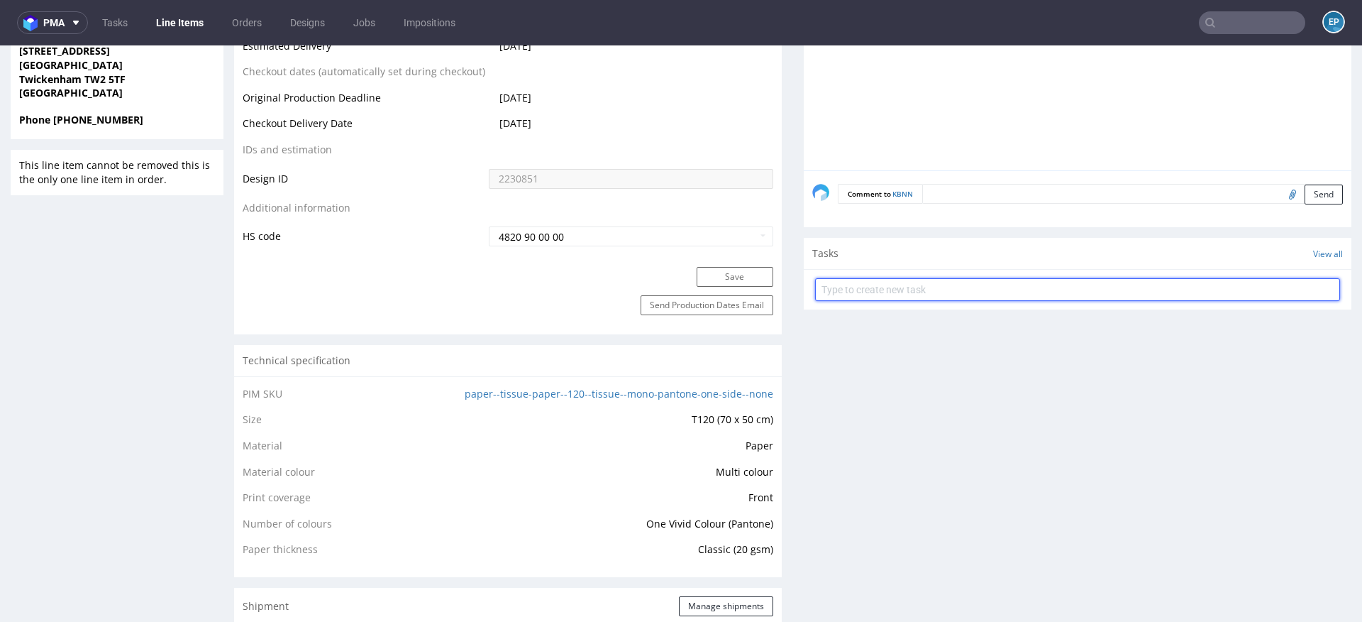
click at [1041, 278] on input "text" at bounding box center [1077, 289] width 525 height 23
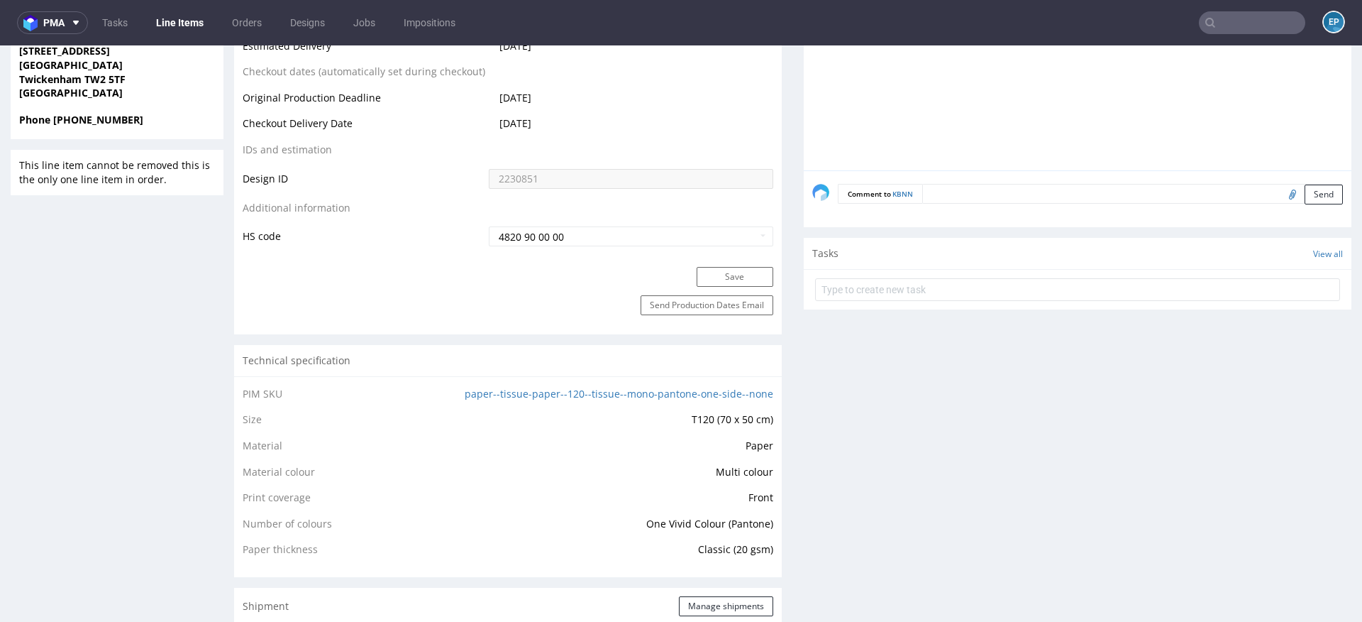
click at [981, 356] on div "Production Files - Design 2230851 Spit Request spit Spit not generated DBY miss…" at bounding box center [1078, 613] width 548 height 2030
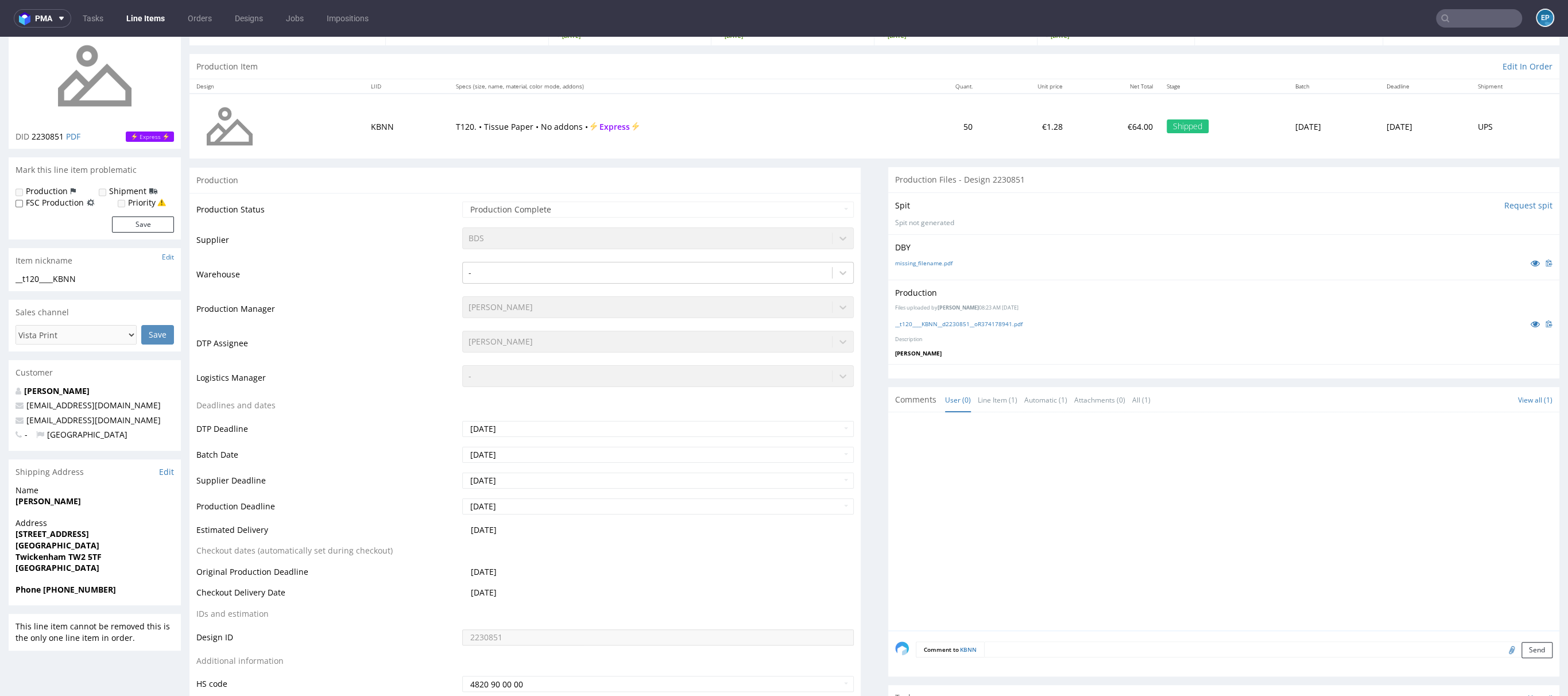
scroll to position [0, 0]
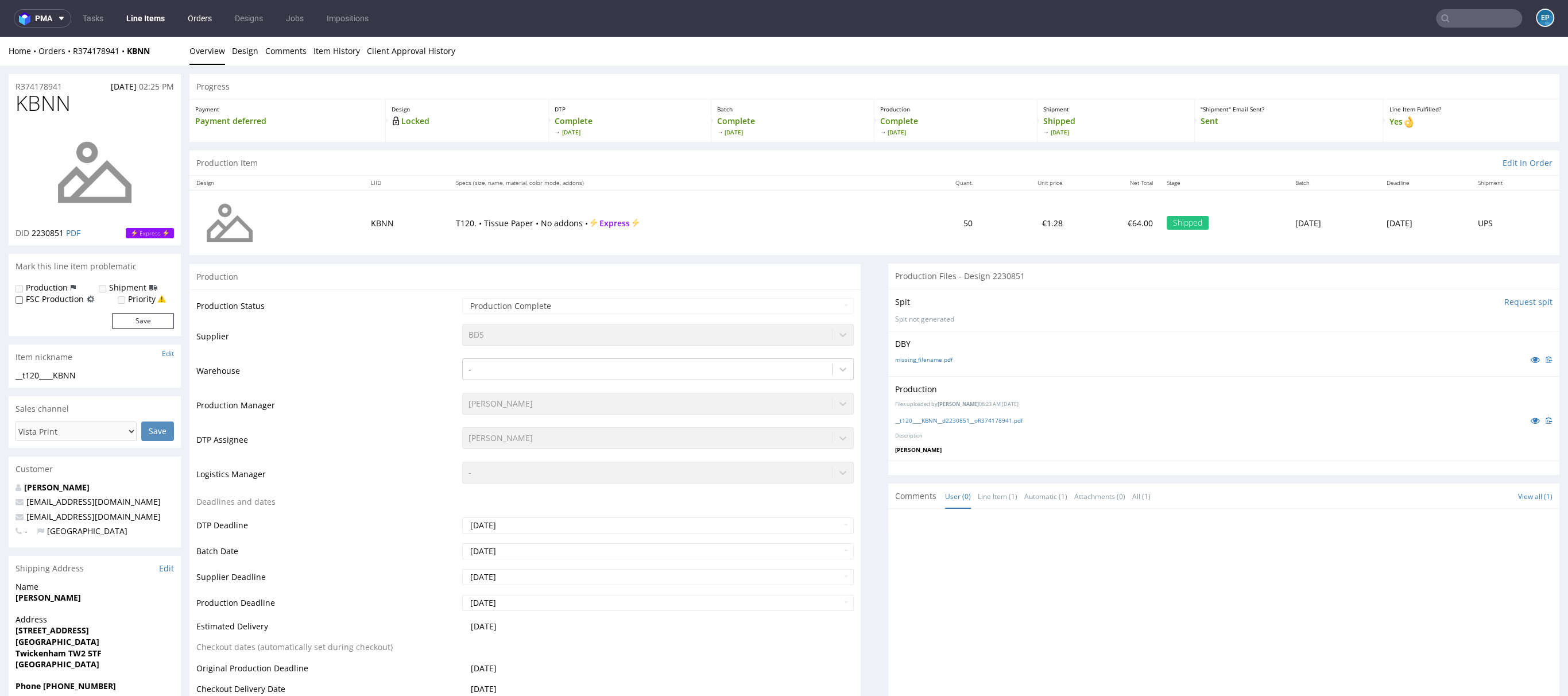
click at [206, 17] on link "Orders" at bounding box center [200, 18] width 38 height 19
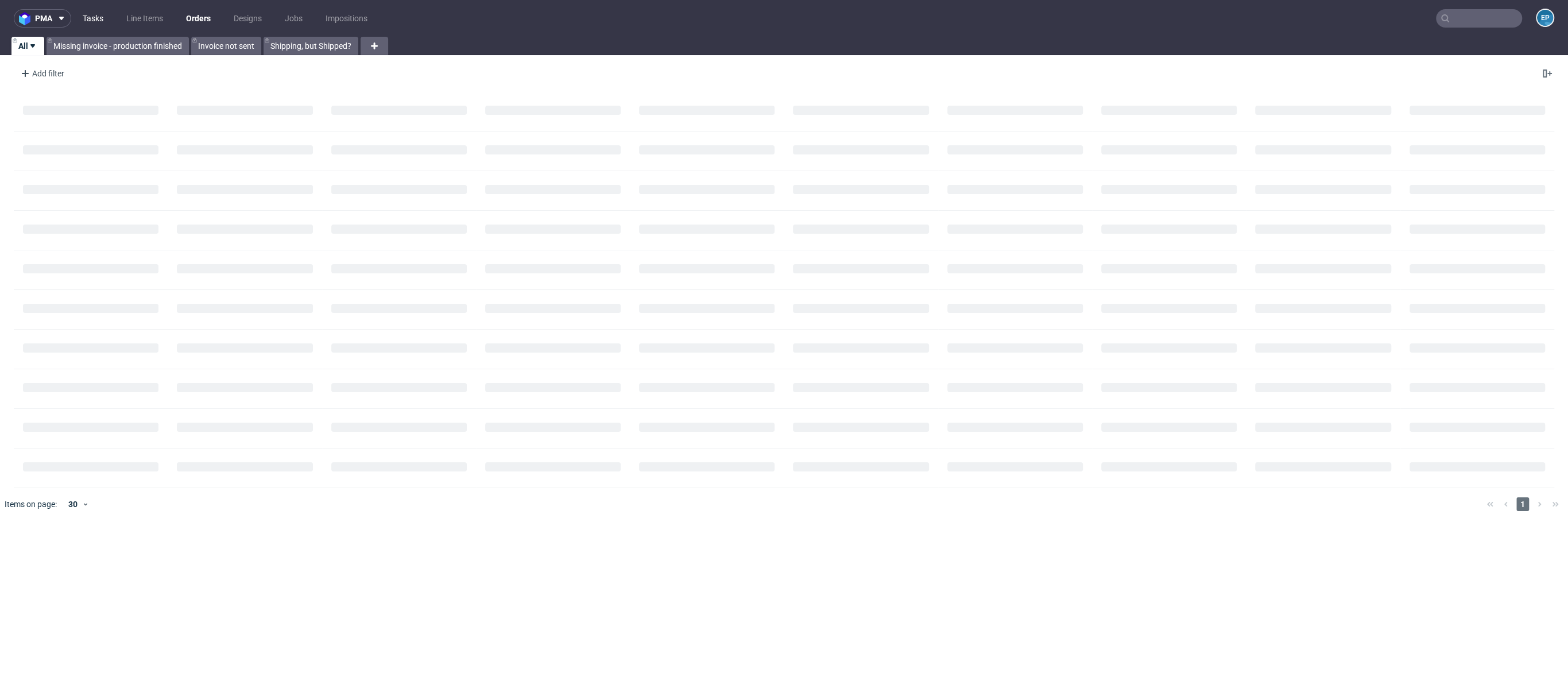
click at [94, 23] on link "Tasks" at bounding box center [93, 18] width 35 height 19
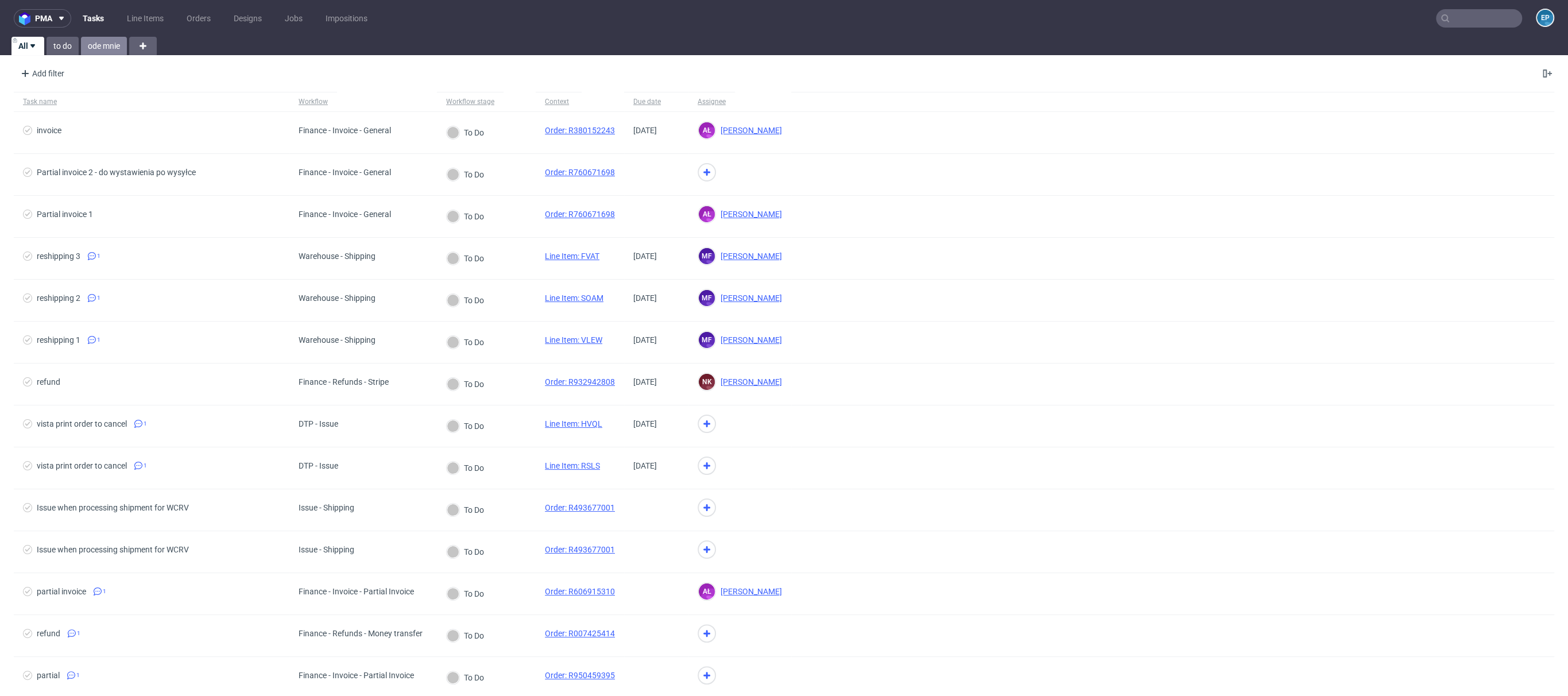
click at [100, 44] on link "ode mnie" at bounding box center [104, 45] width 46 height 19
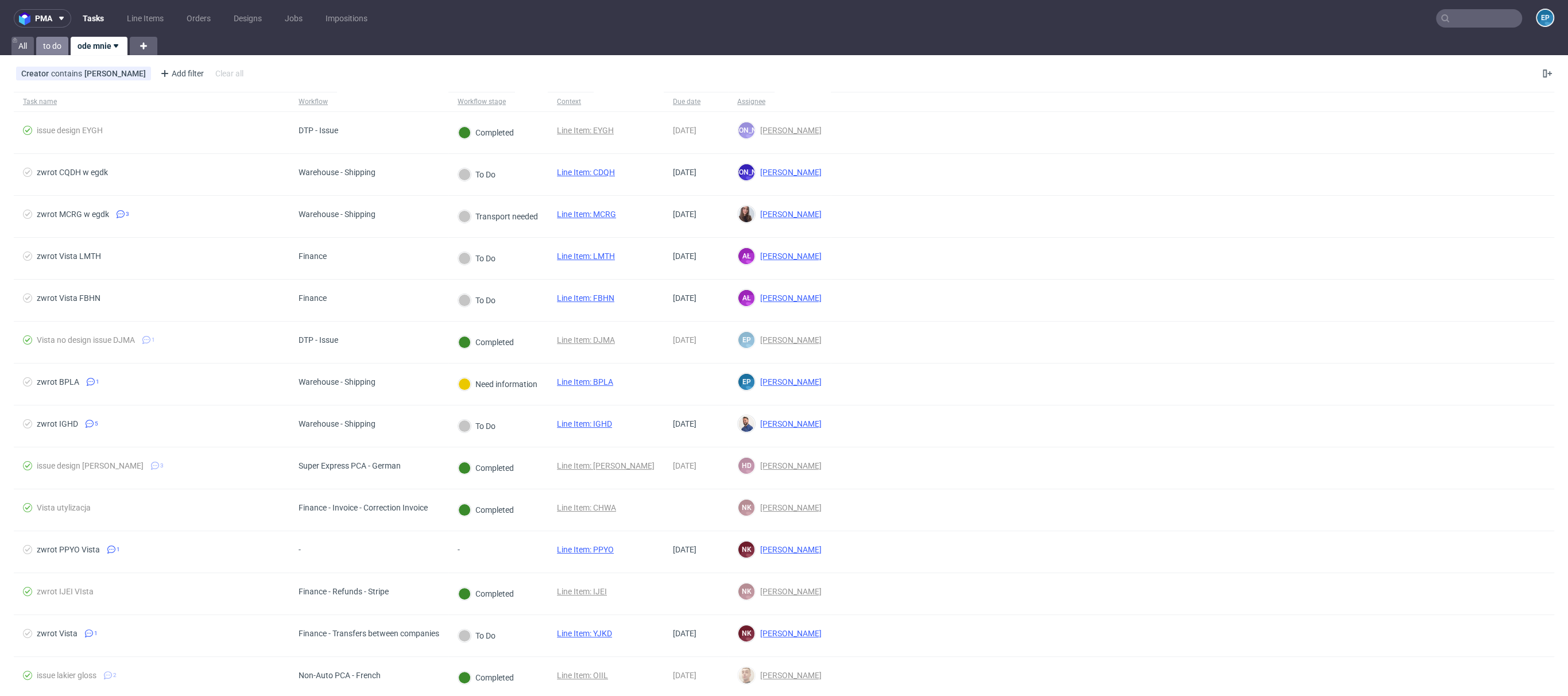
click at [58, 52] on link "to do" at bounding box center [53, 45] width 32 height 19
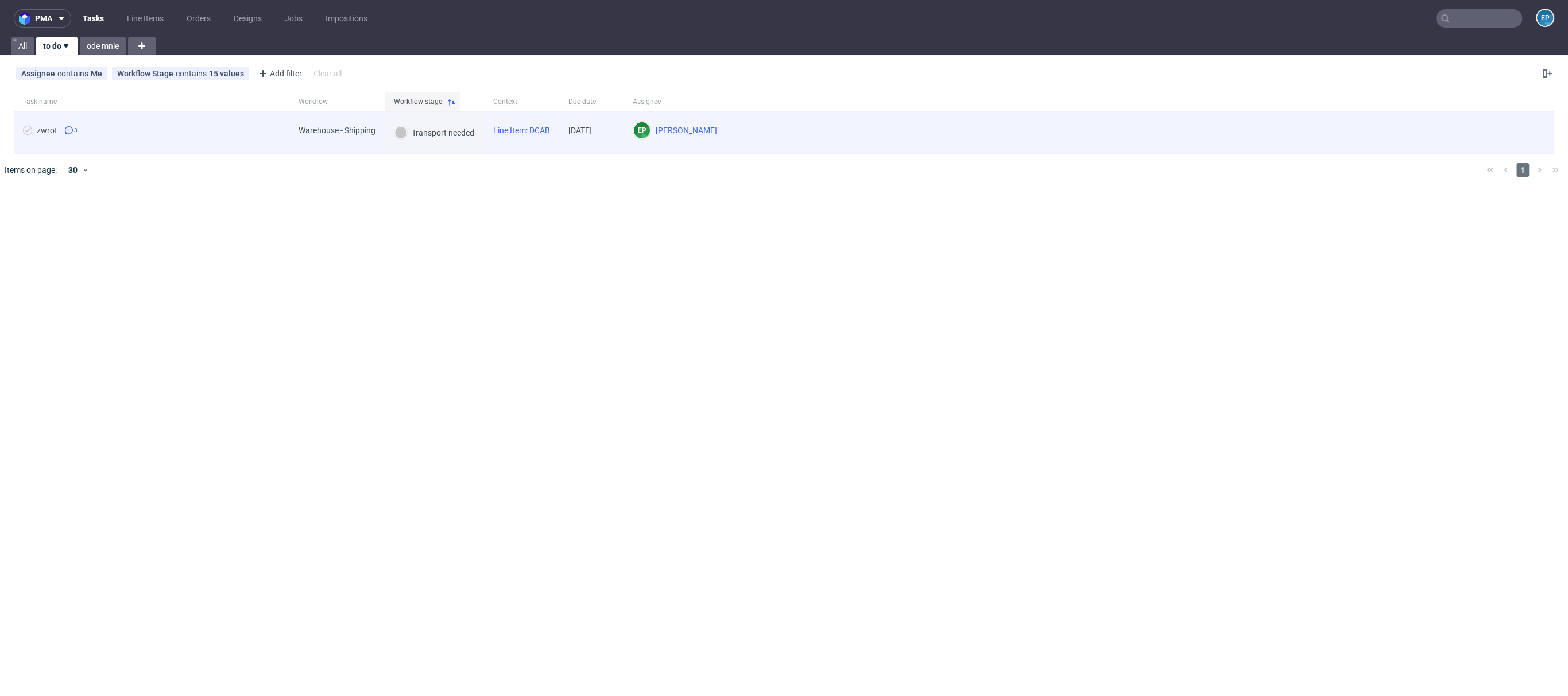
click at [540, 127] on link "Line Item: DCAB" at bounding box center [521, 129] width 57 height 9
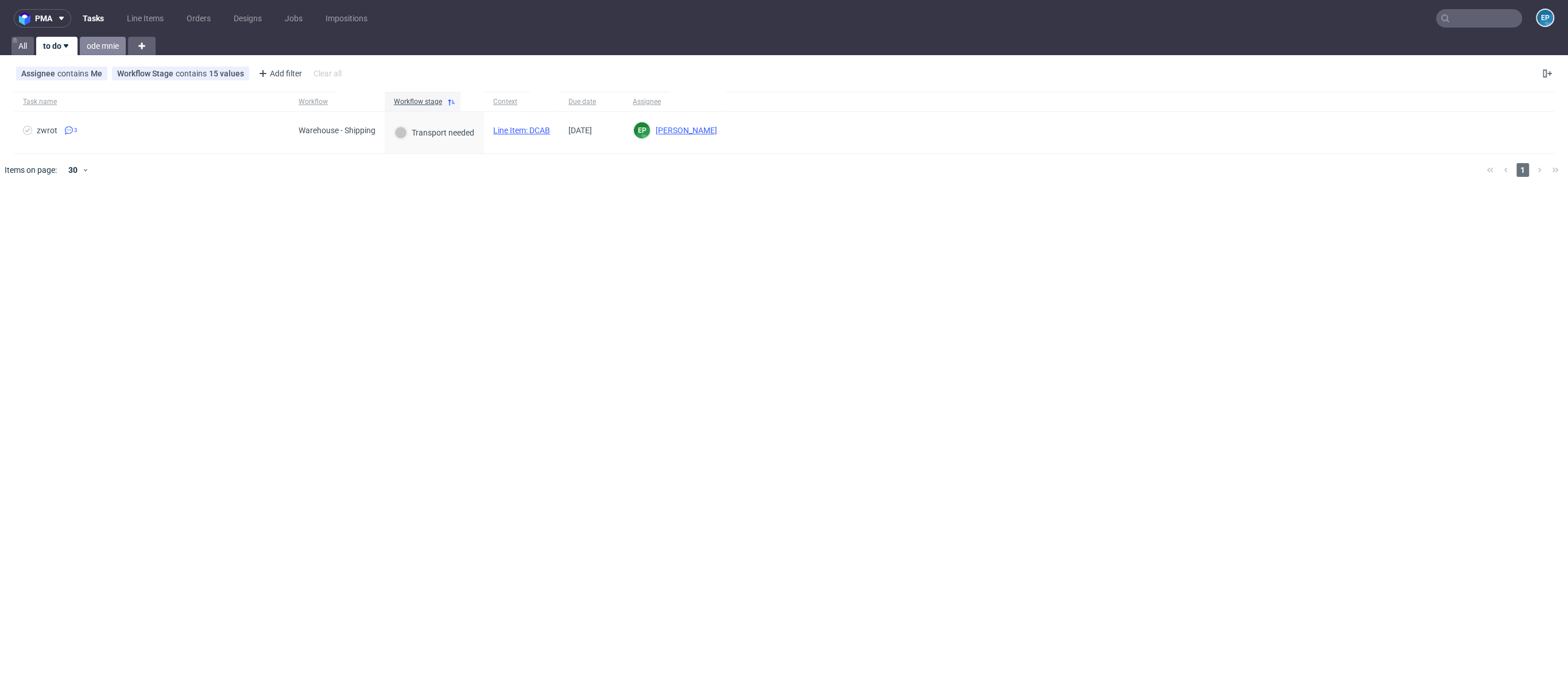
click at [102, 53] on link "ode mnie" at bounding box center [103, 45] width 46 height 19
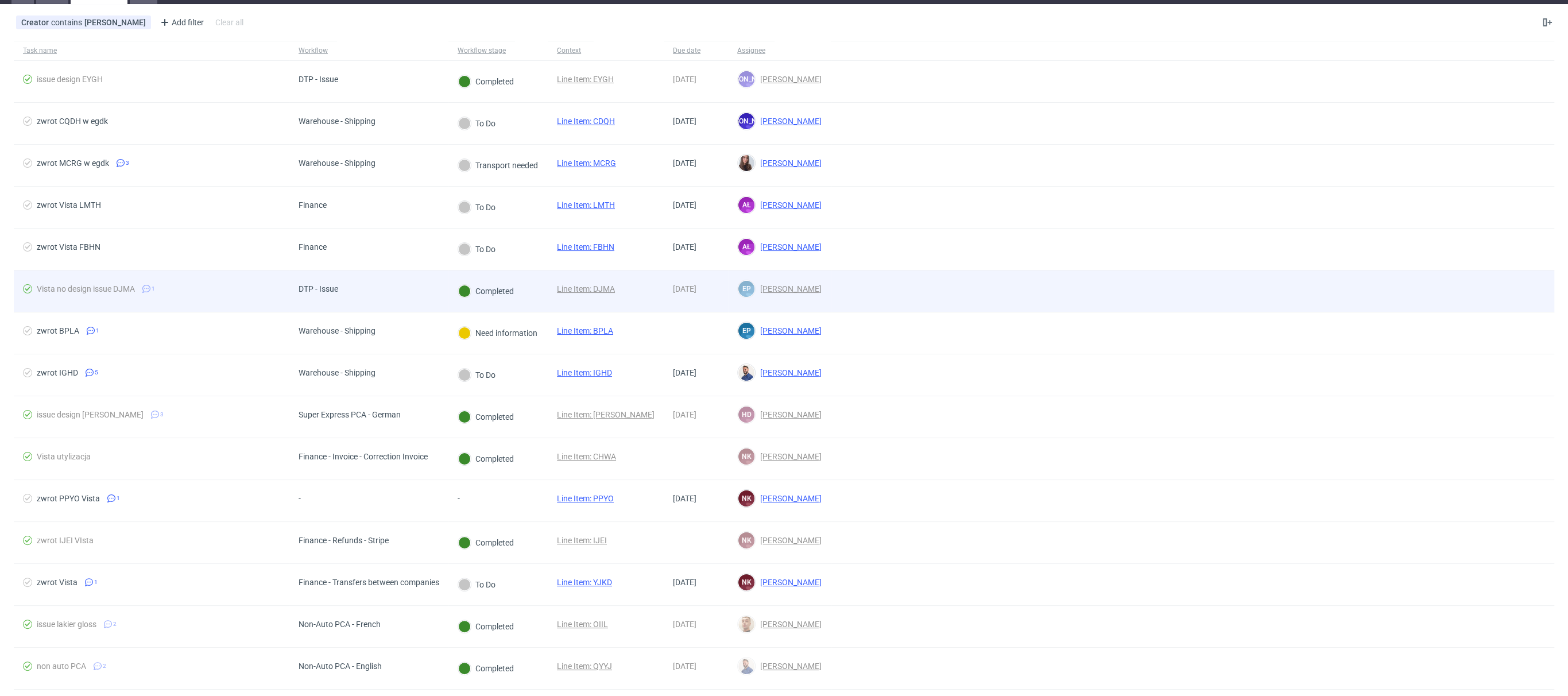
scroll to position [30, 0]
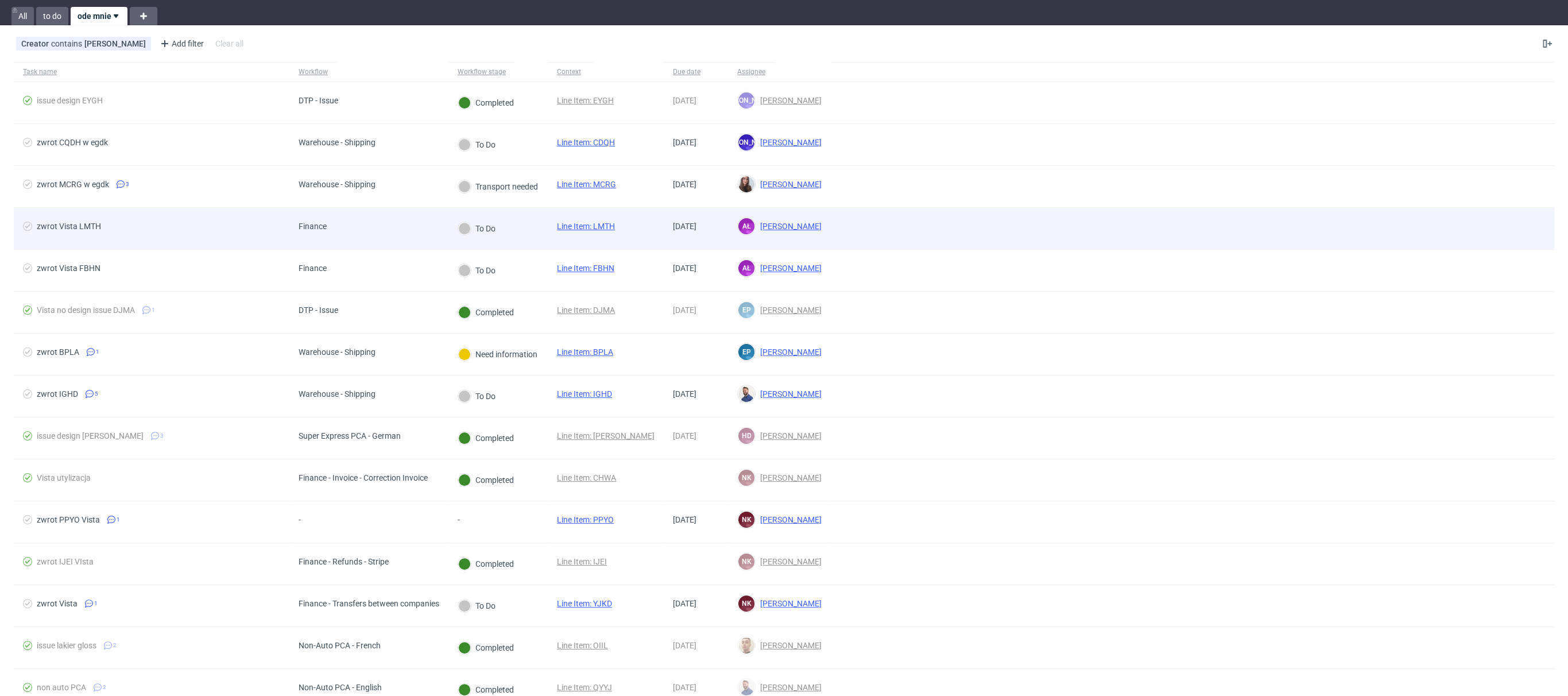
click at [392, 227] on div "Finance" at bounding box center [369, 229] width 159 height 42
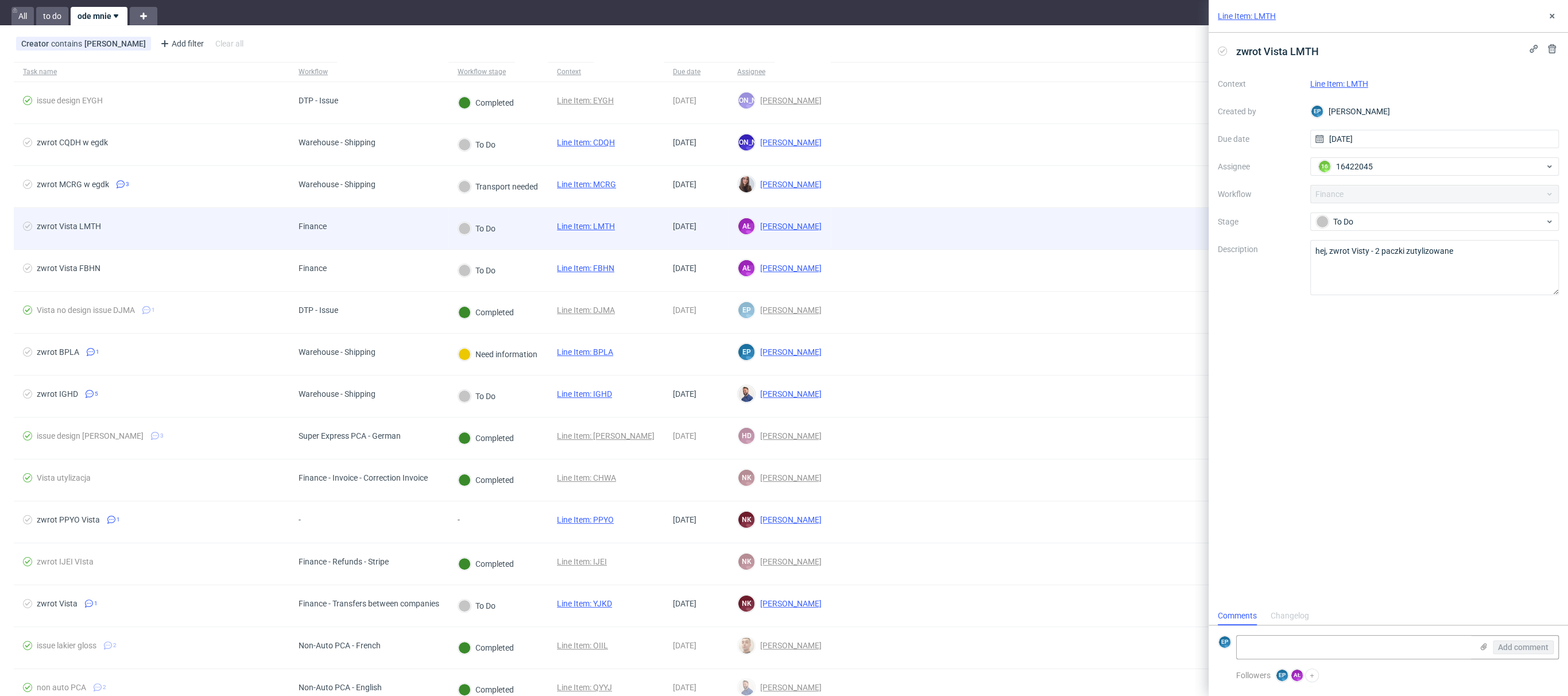
scroll to position [9, 0]
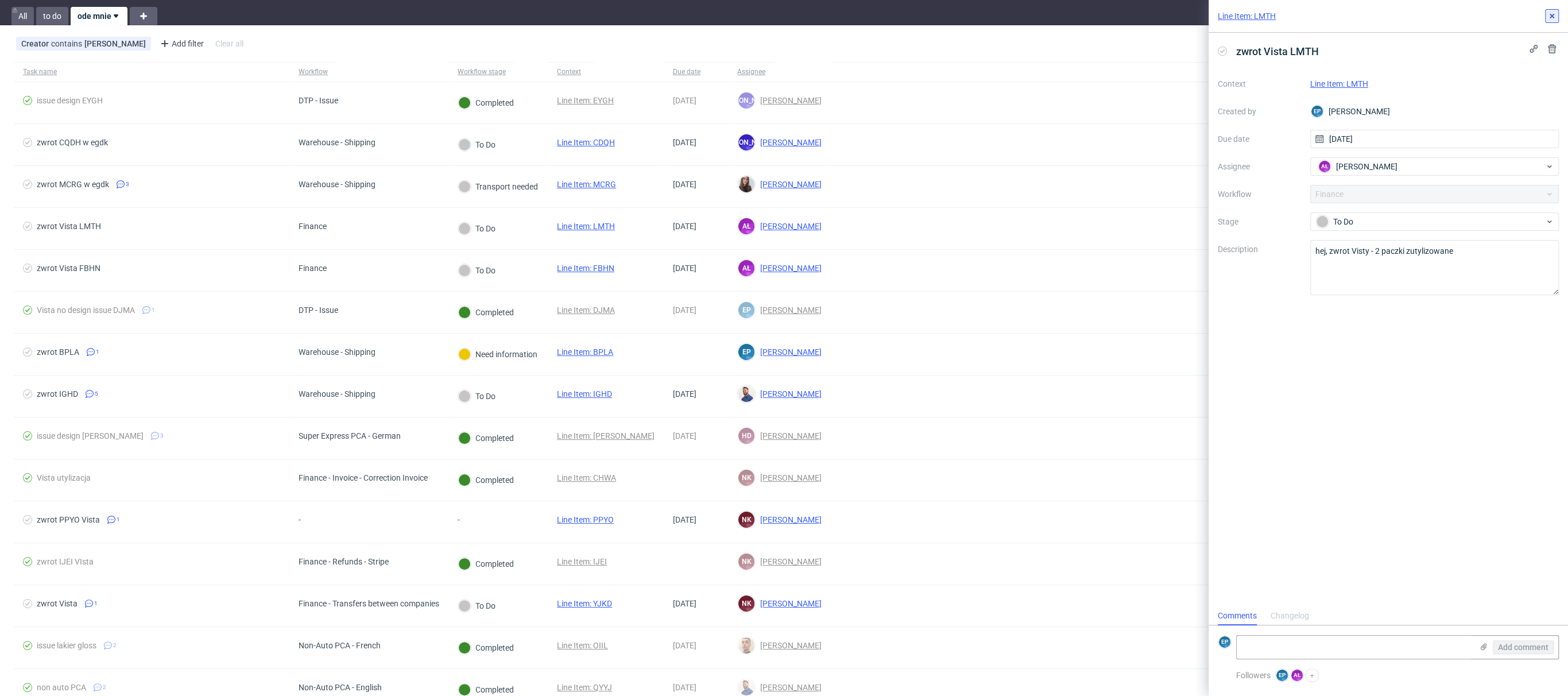
click at [1102, 19] on icon at bounding box center [1551, 15] width 9 height 9
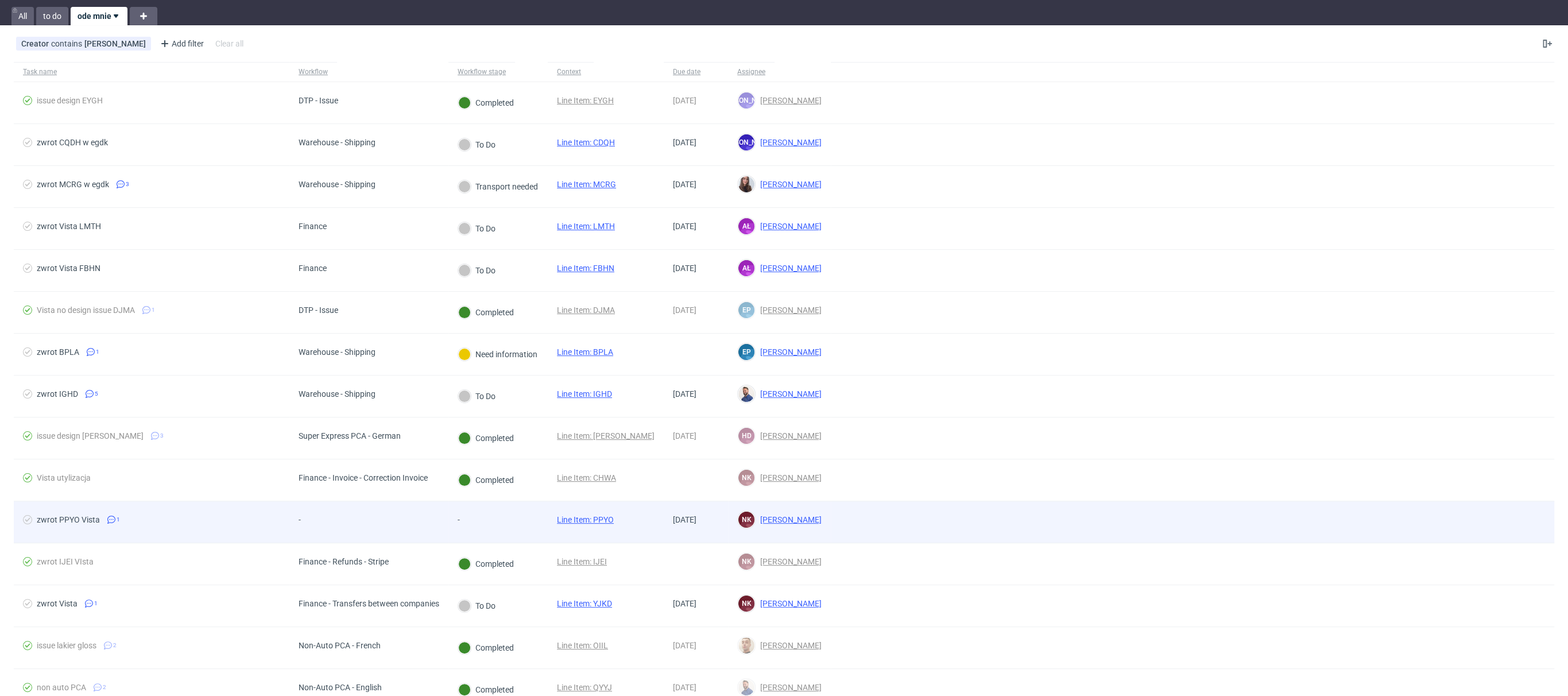
click at [290, 503] on div "-" at bounding box center [312, 521] width 46 height 41
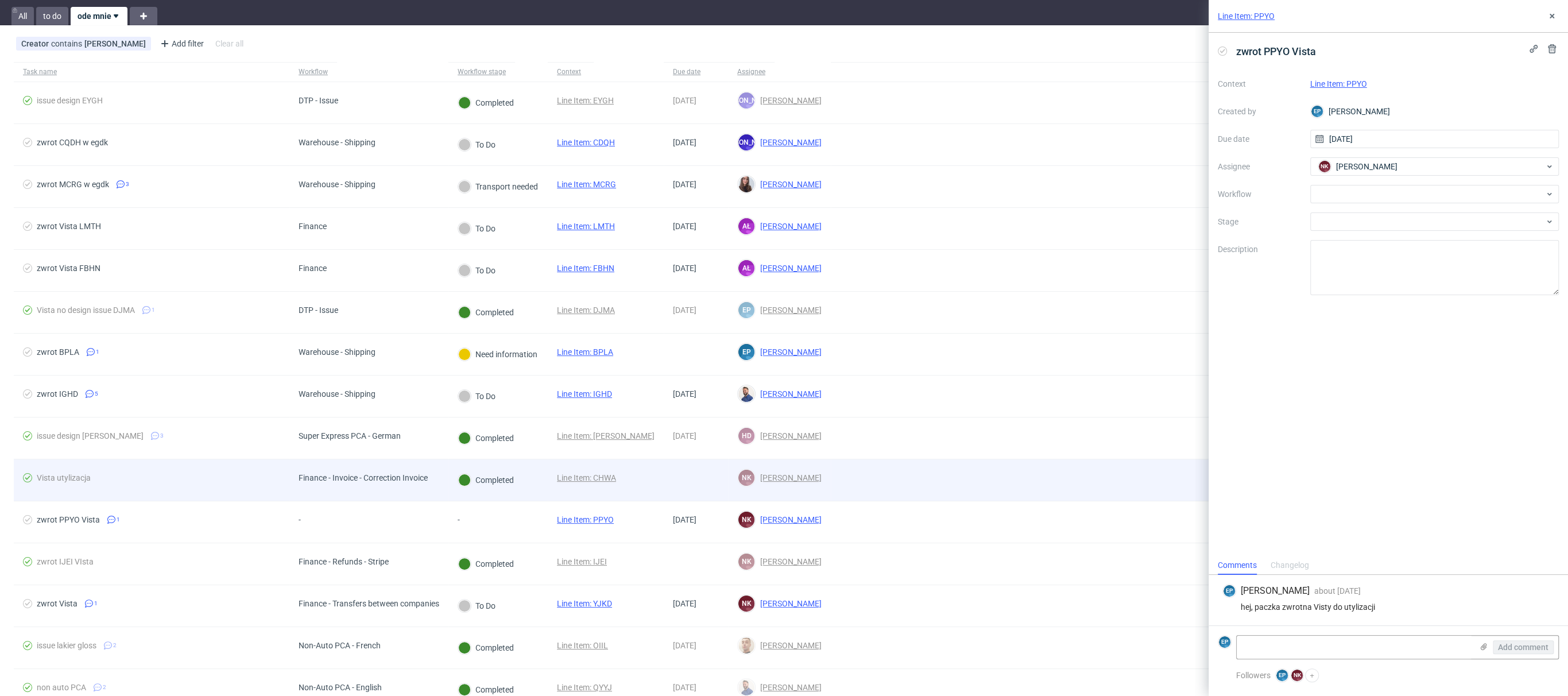
click at [241, 483] on span "Vista utylizacja" at bounding box center [151, 480] width 257 height 14
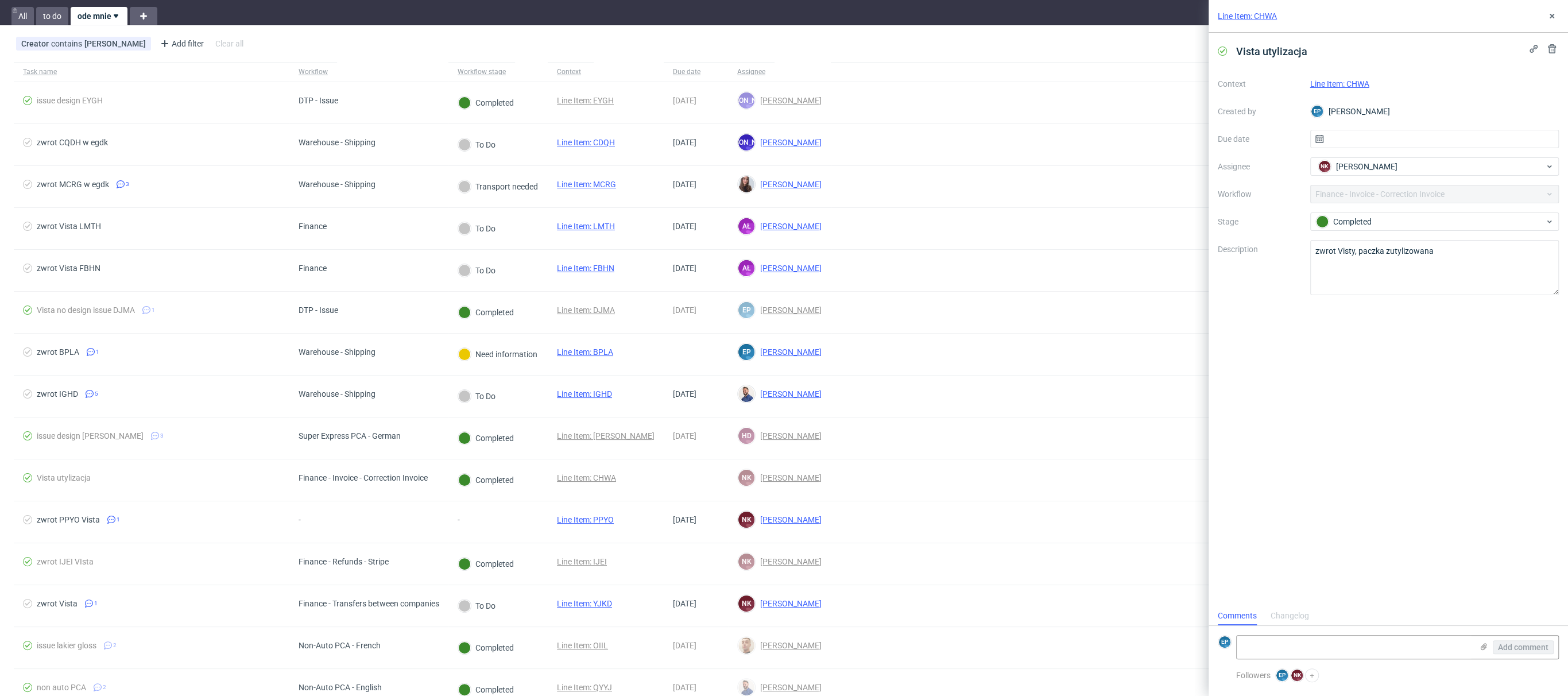
click at [1102, 503] on div "Changelog" at bounding box center [1290, 616] width 39 height 19
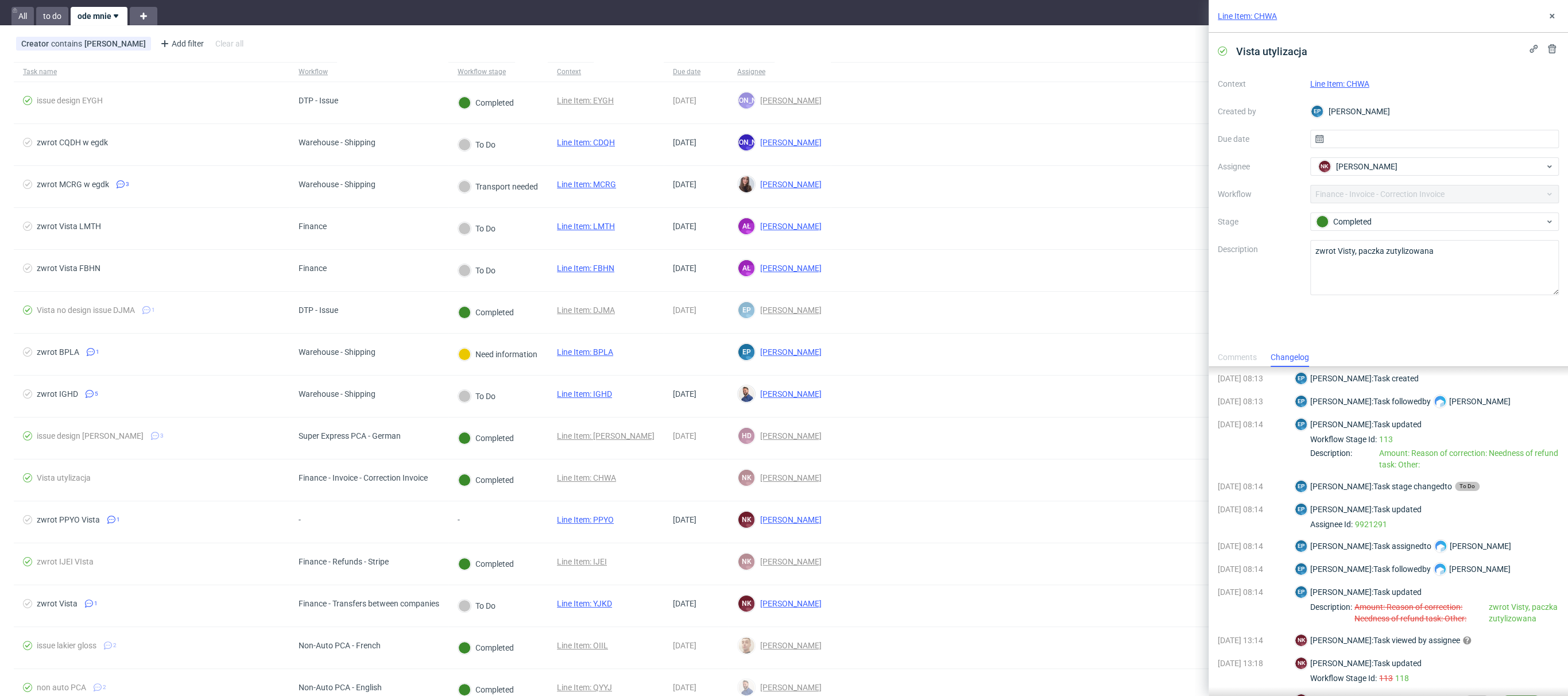
scroll to position [0, 0]
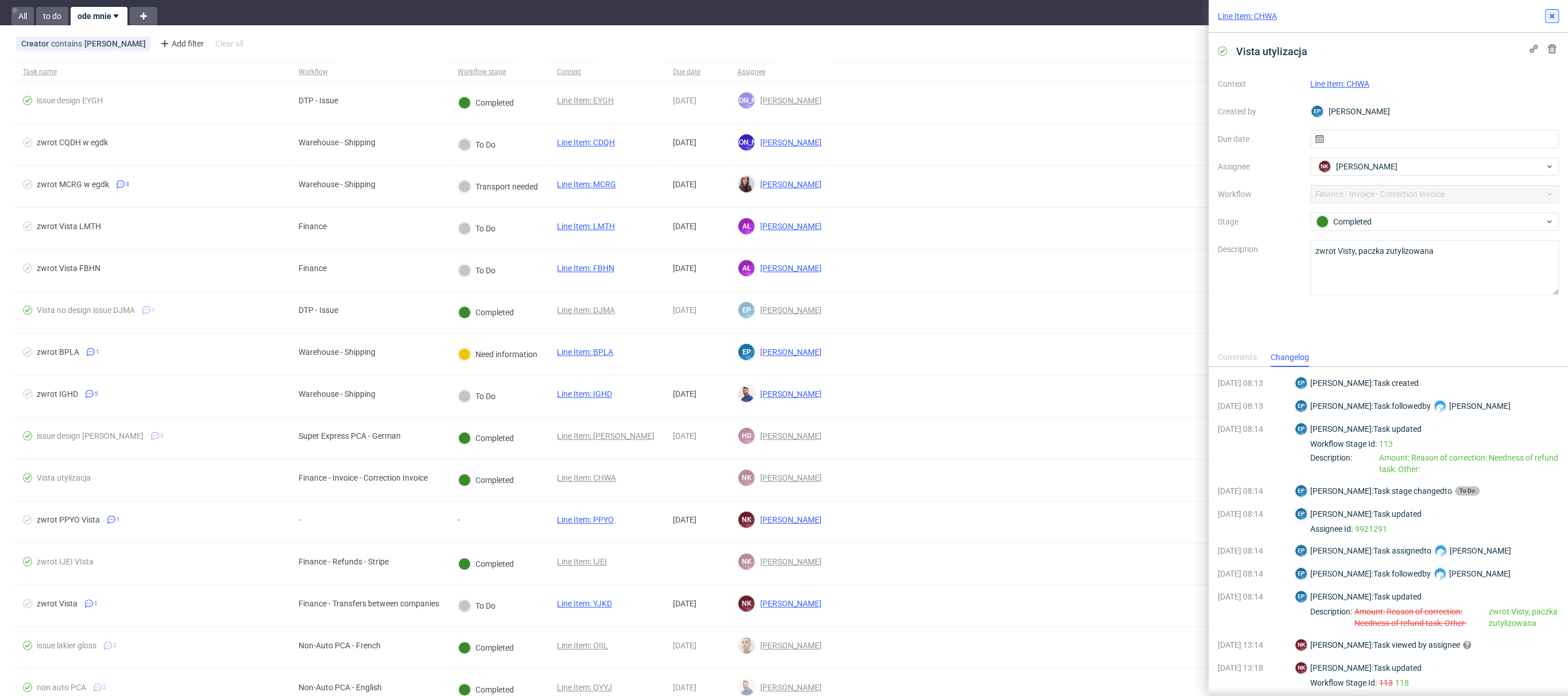
click at [1102, 16] on icon at bounding box center [1551, 15] width 9 height 9
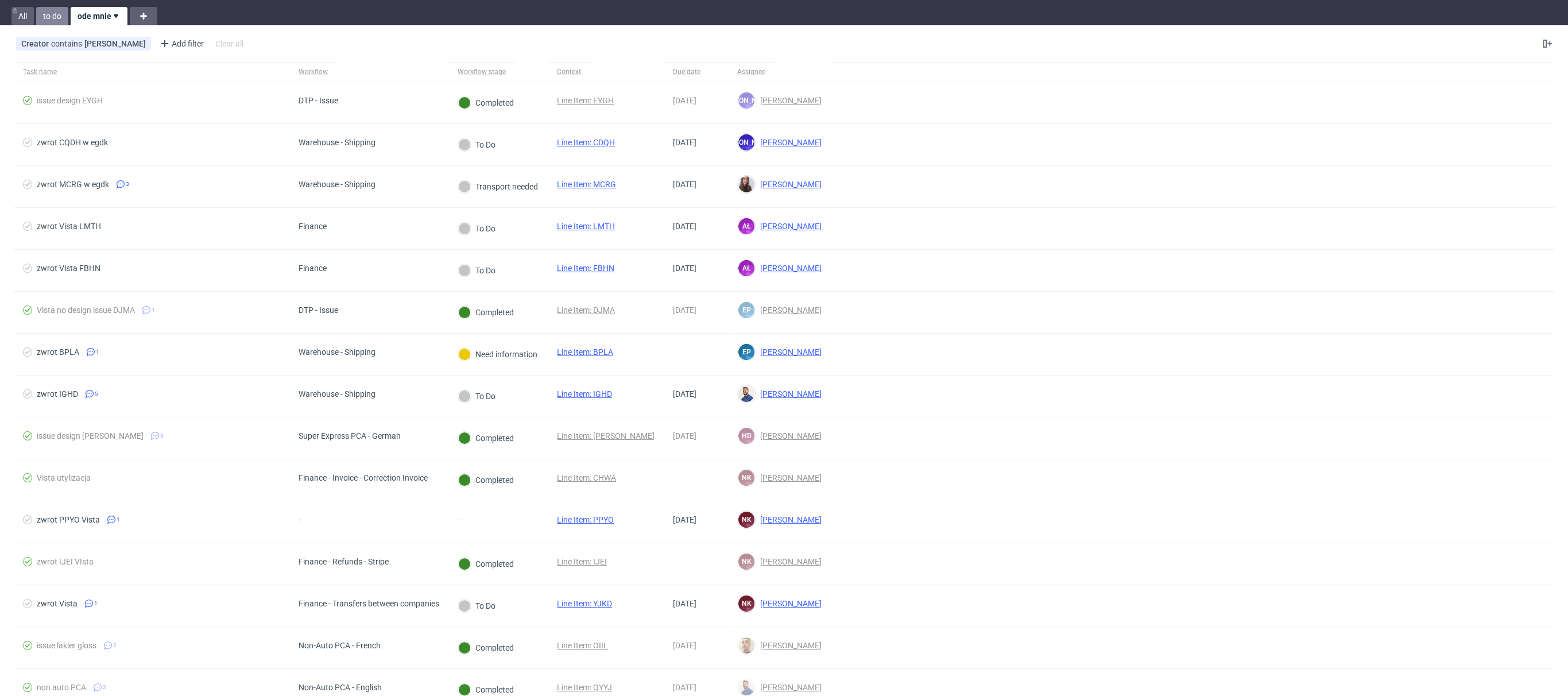
click at [54, 11] on link "to do" at bounding box center [53, 16] width 32 height 19
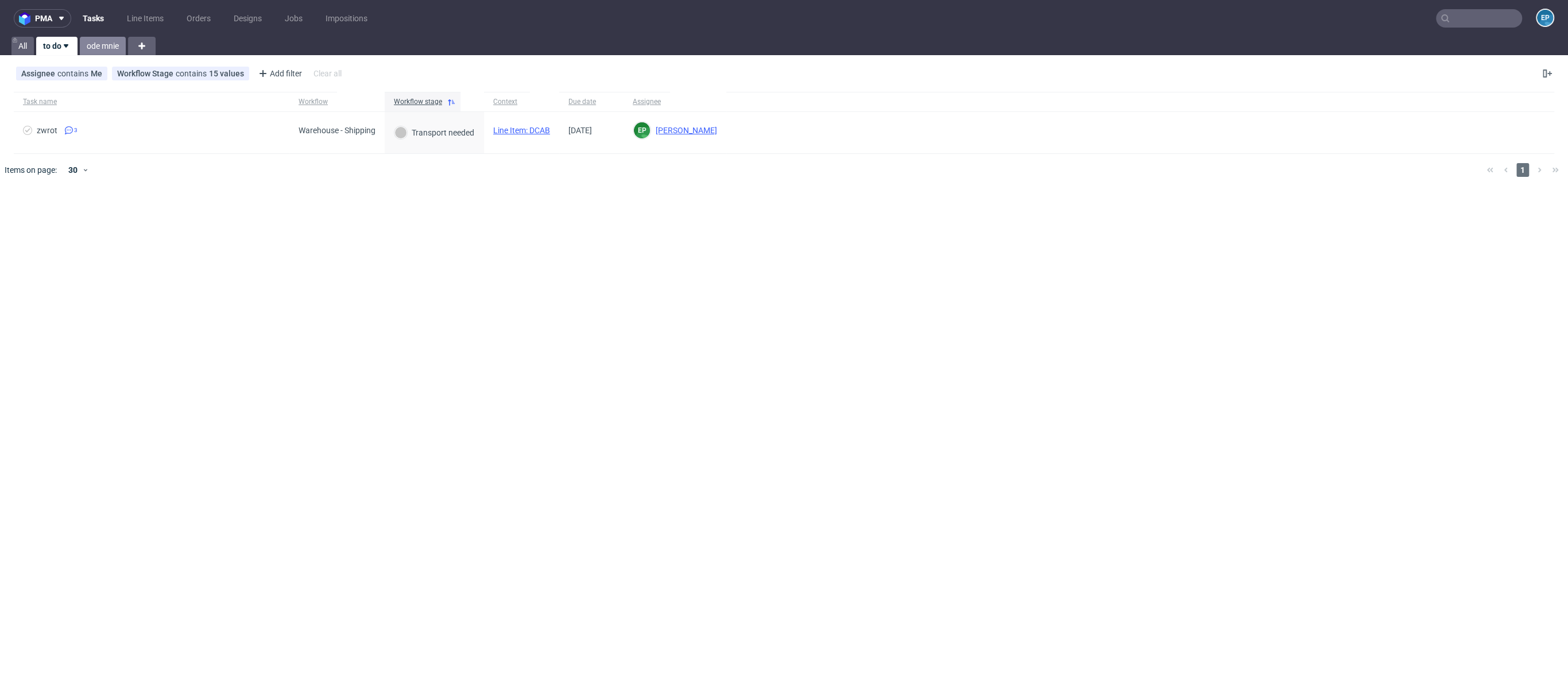
click at [95, 47] on link "ode mnie" at bounding box center [103, 45] width 46 height 19
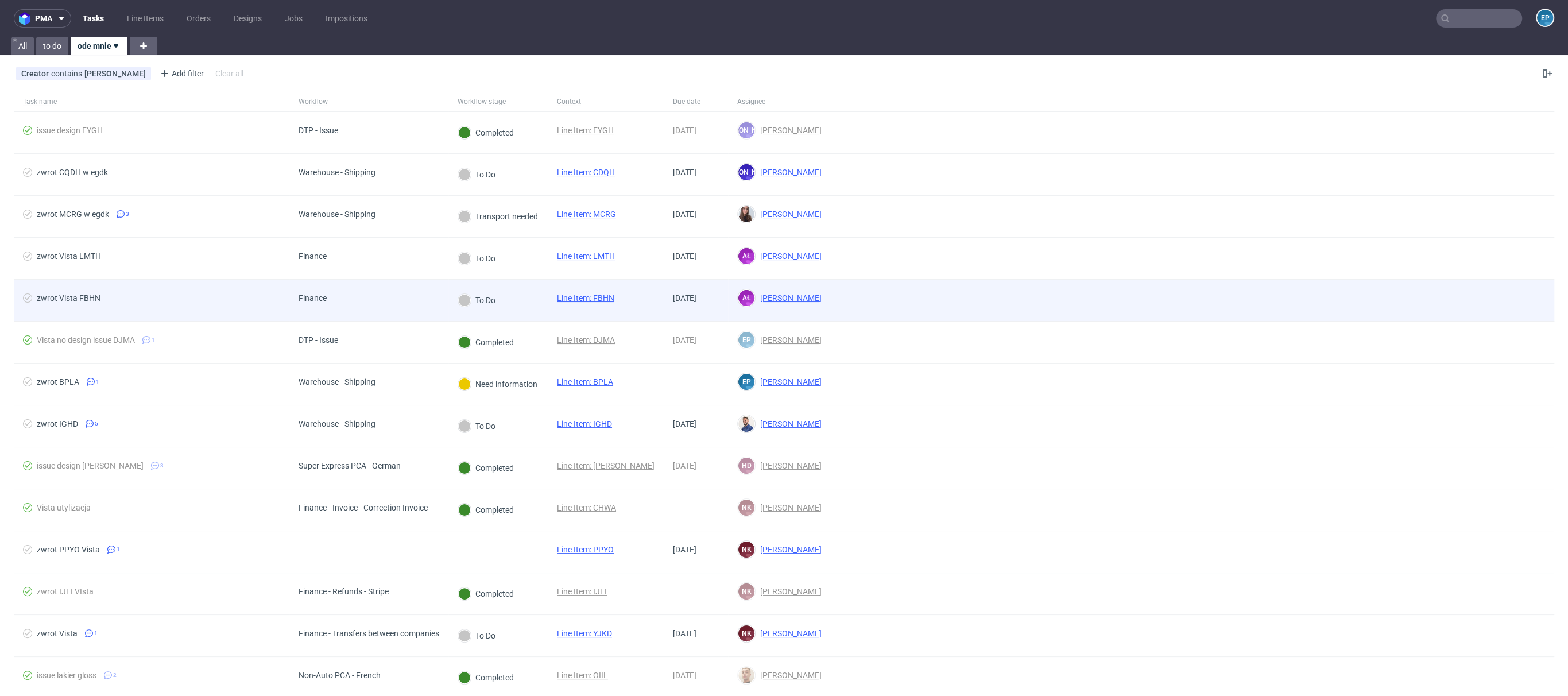
click at [287, 298] on div "zwrot Vista FBHN" at bounding box center [151, 300] width 276 height 41
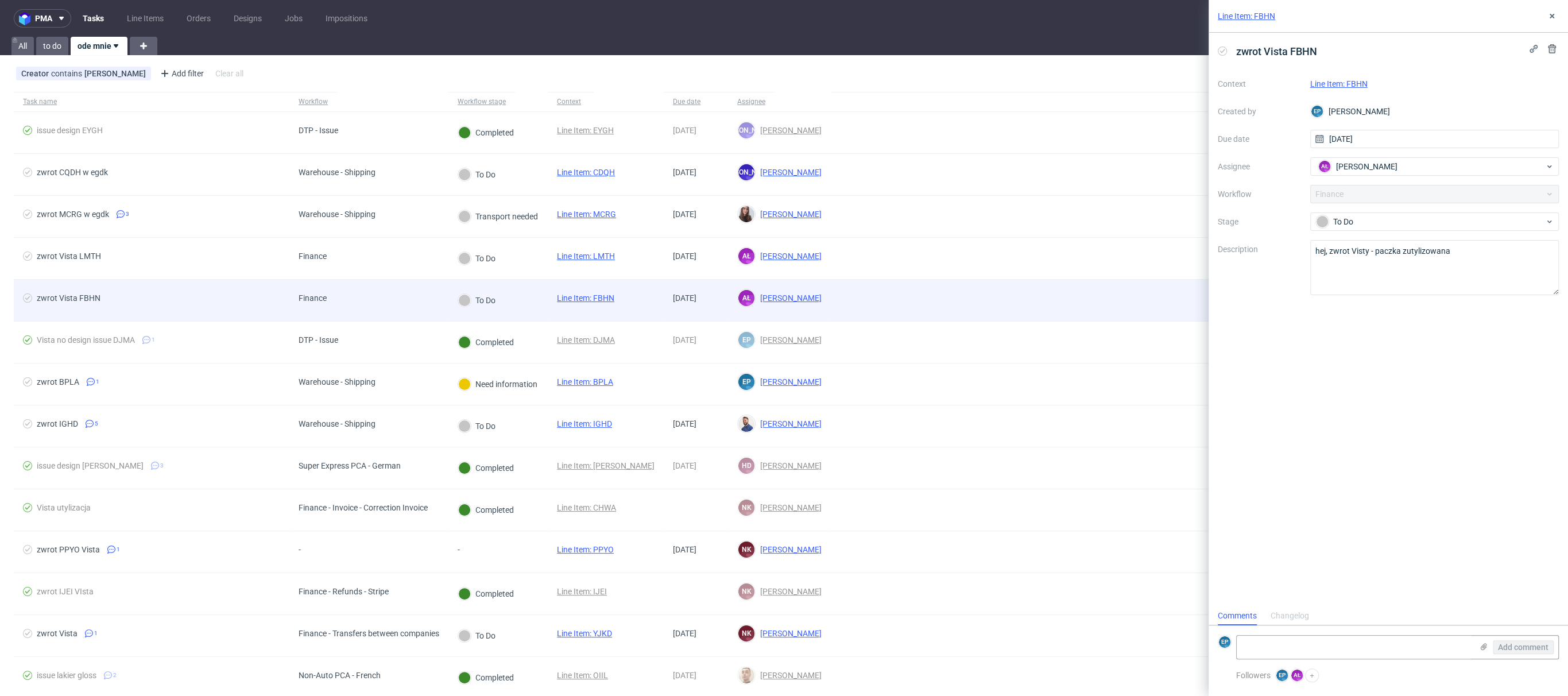
scroll to position [9, 0]
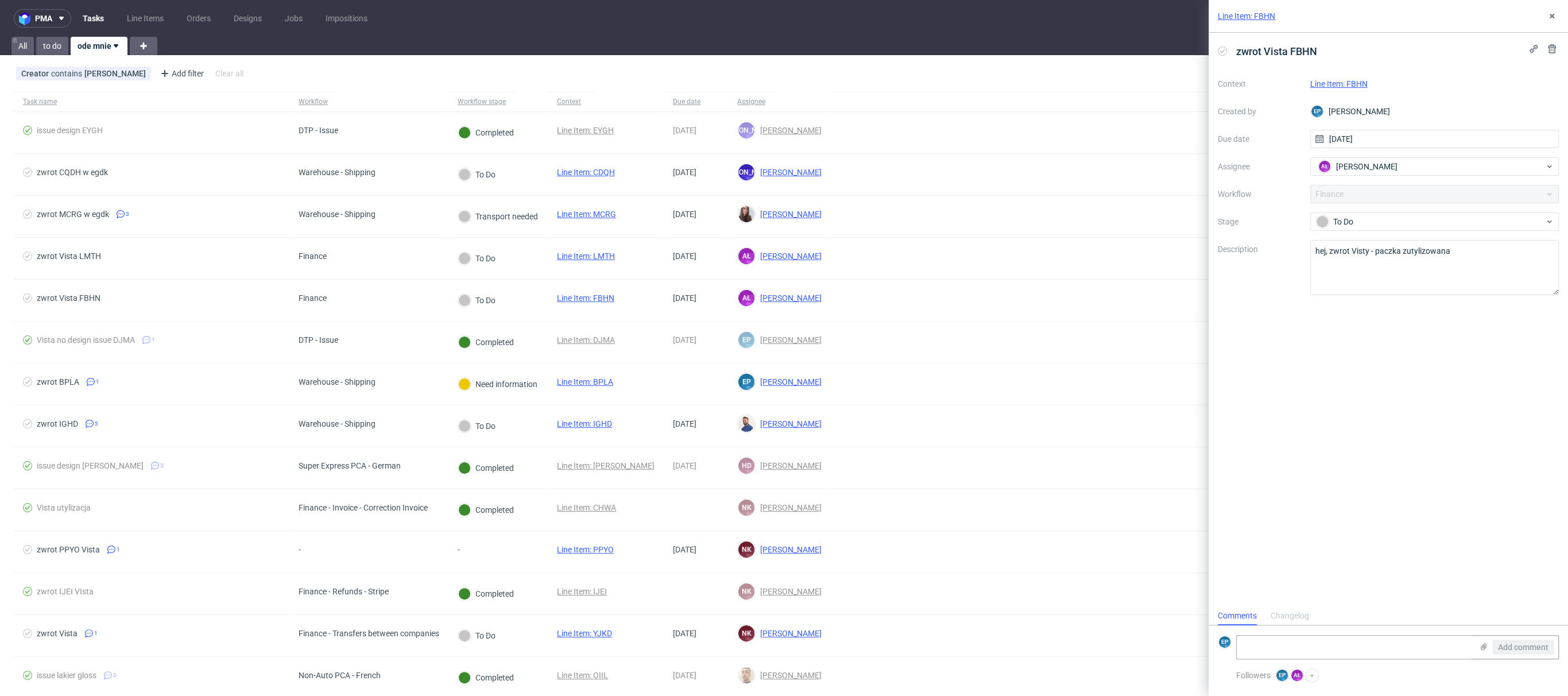
click at [1102, 195] on div "Context Line Item: FBHN Created by EP Ewa Prus Due date 04/09/2025 Assignee AŁ …" at bounding box center [1388, 185] width 341 height 220
click at [1102, 196] on div "Context Line Item: FBHN Created by EP Ewa Prus Due date 04/09/2025 Assignee AŁ …" at bounding box center [1388, 185] width 341 height 220
click at [1102, 15] on icon at bounding box center [1551, 15] width 9 height 9
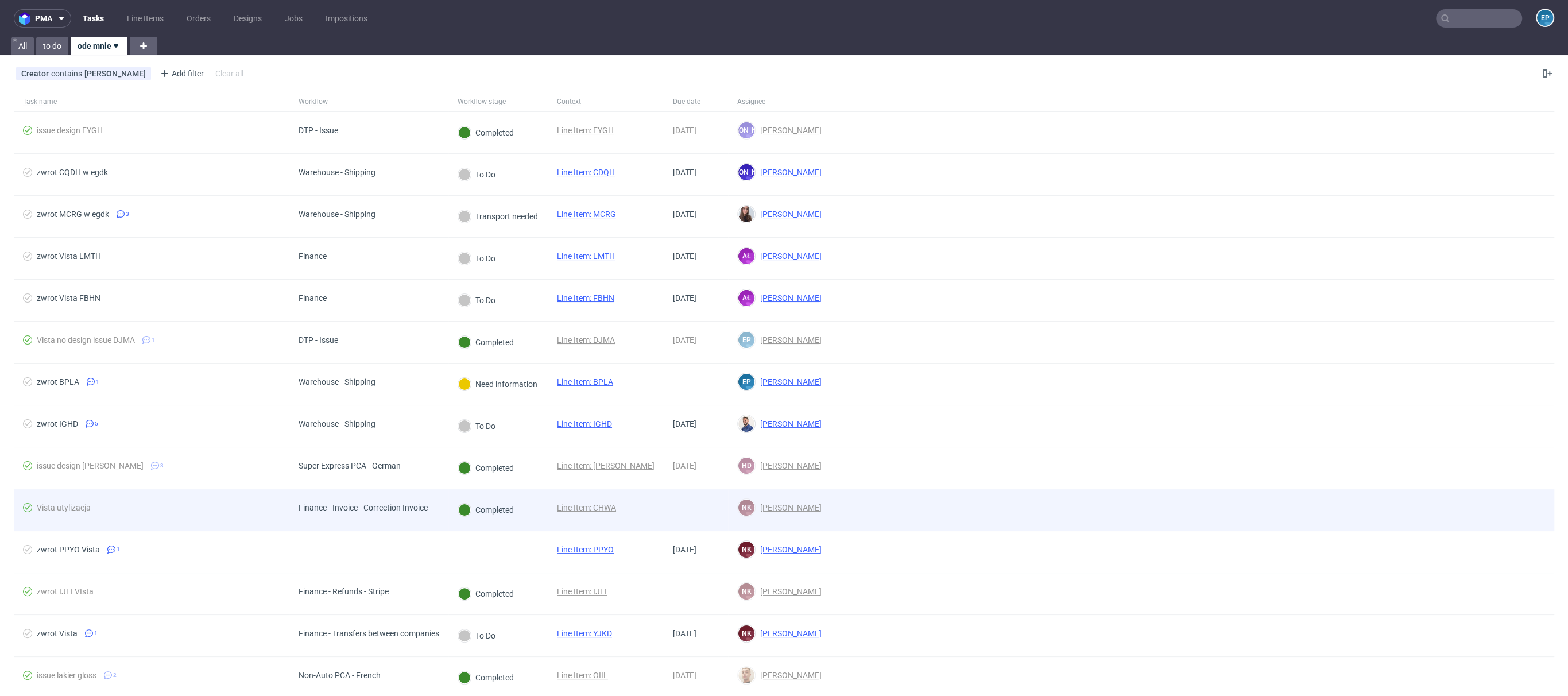
click at [193, 499] on div "Vista utylizacja" at bounding box center [151, 510] width 276 height 41
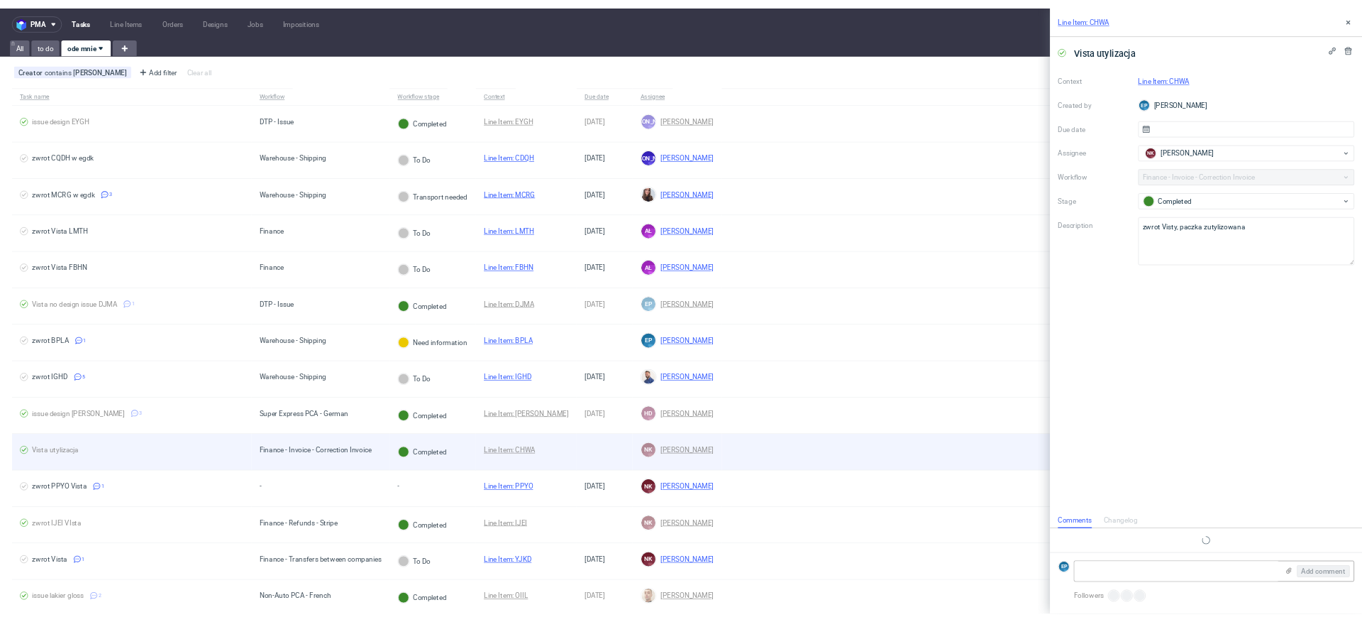
scroll to position [11, 0]
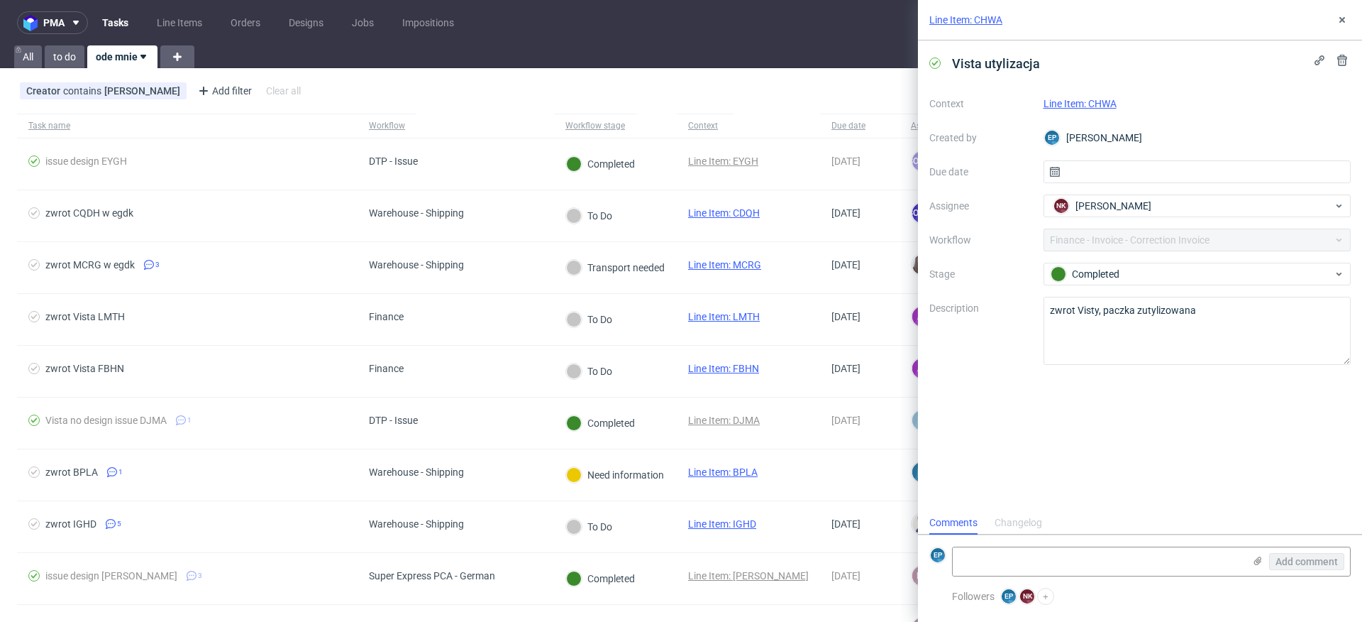
click at [992, 17] on link "Line Item: CHWA" at bounding box center [966, 20] width 73 height 14
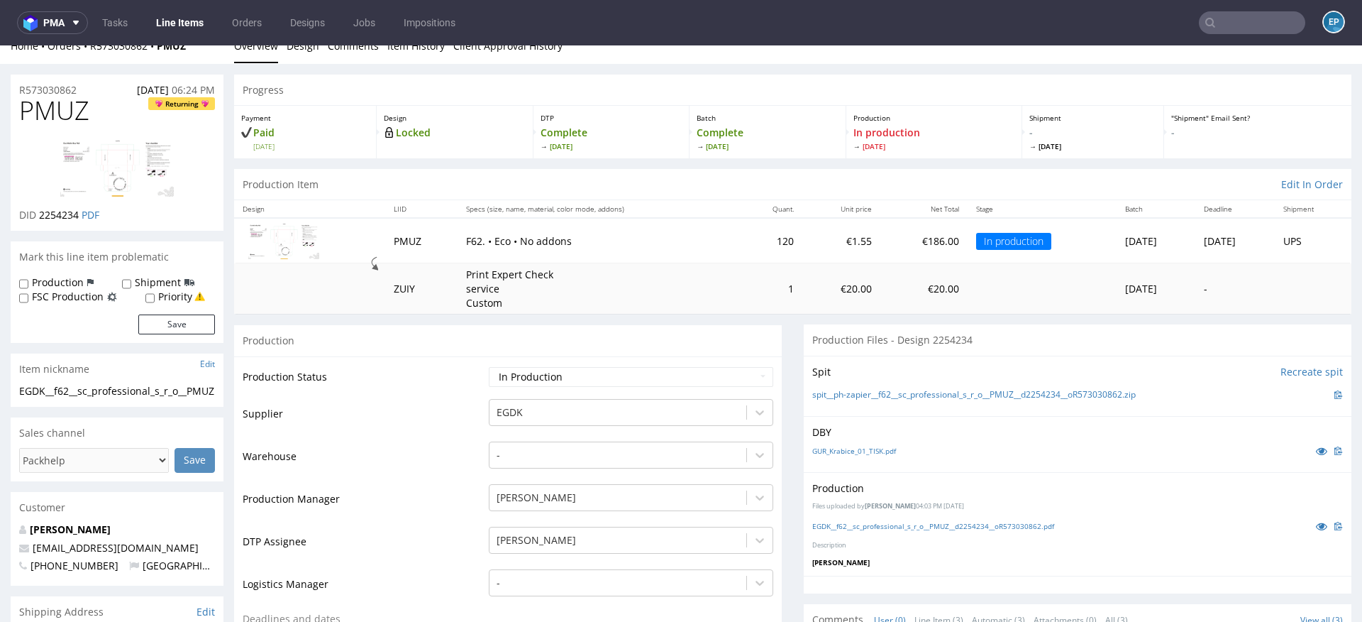
scroll to position [15, 0]
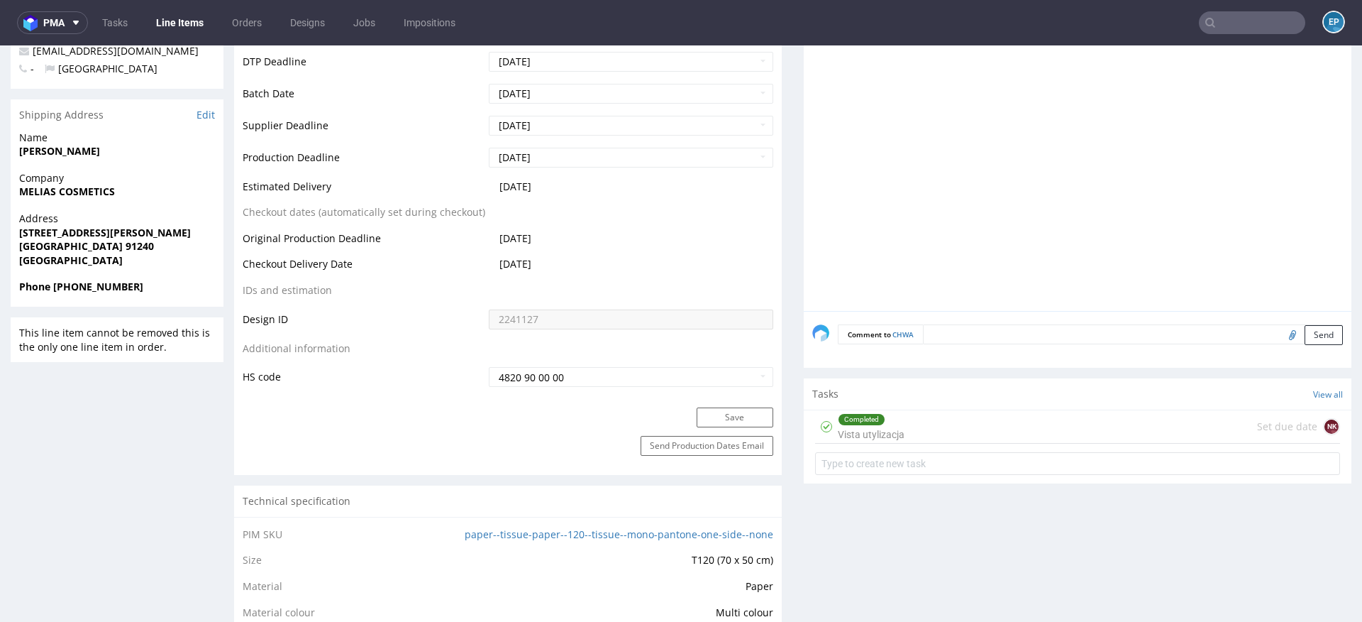
scroll to position [593, 0]
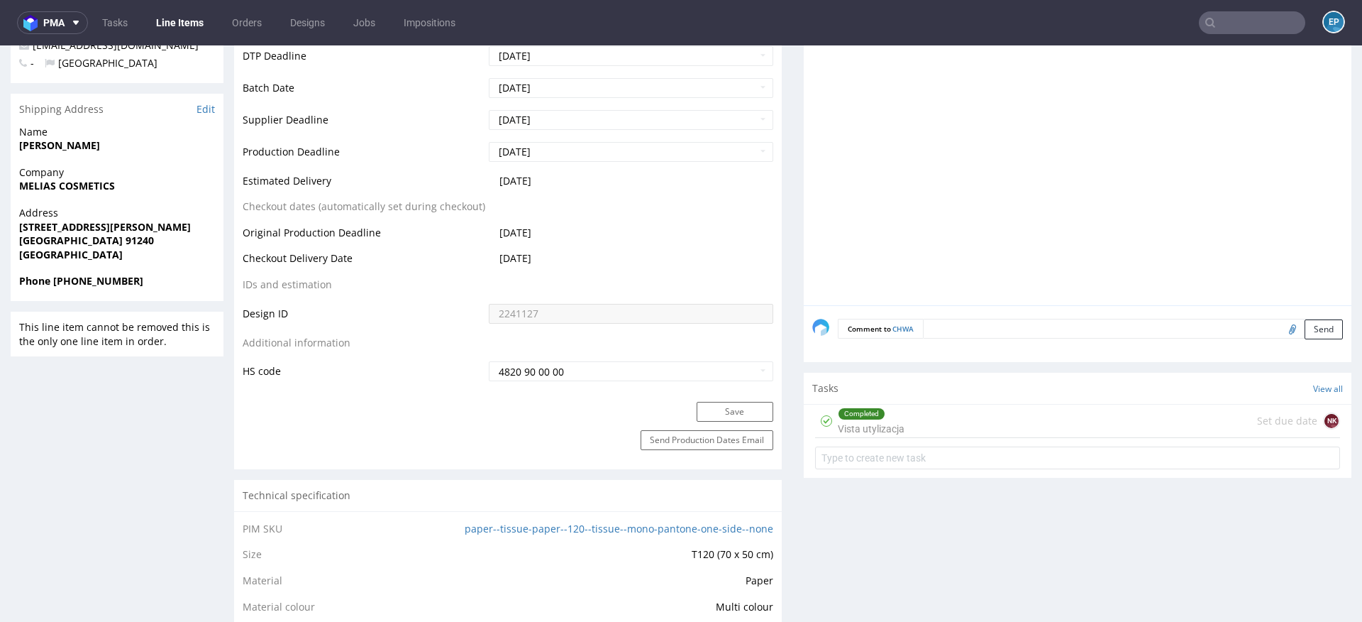
click at [912, 421] on div "Completed Vista utylizacja Set due date NK" at bounding box center [1077, 420] width 525 height 33
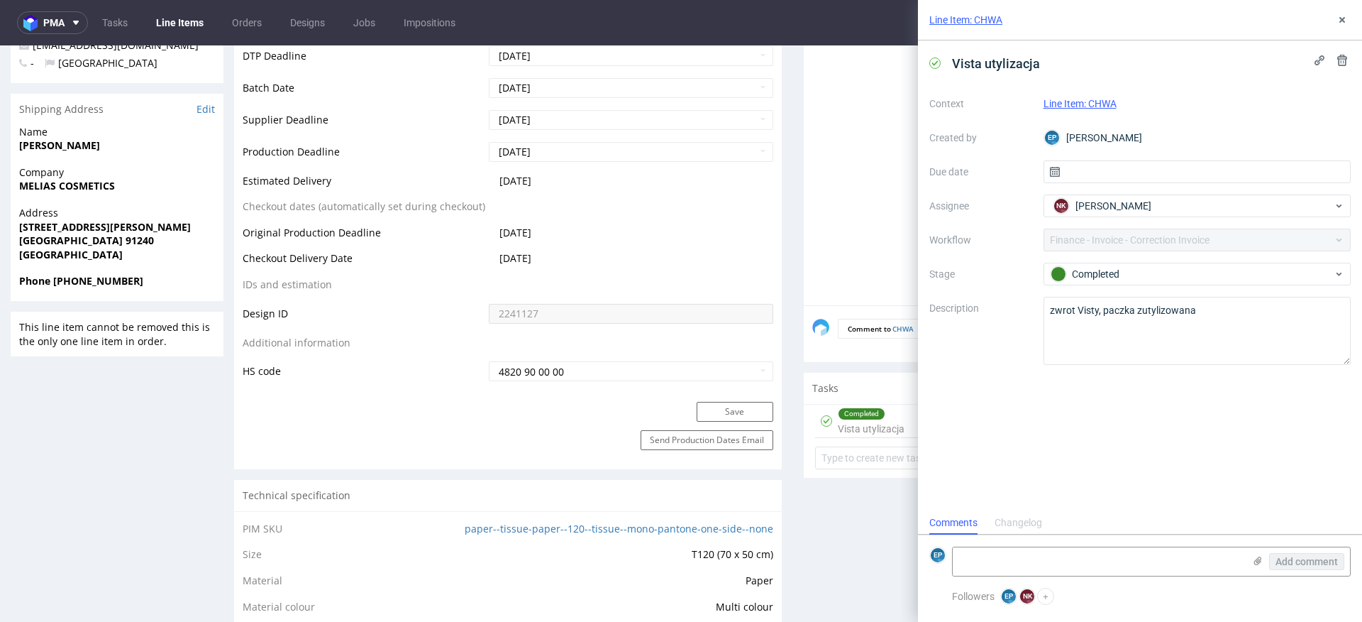
scroll to position [11, 0]
click at [912, 421] on div "Line Item: CHWA Vista utylizacja Context Line Item: CHWA Created by EP [PERSON_…" at bounding box center [1131, 311] width 461 height 622
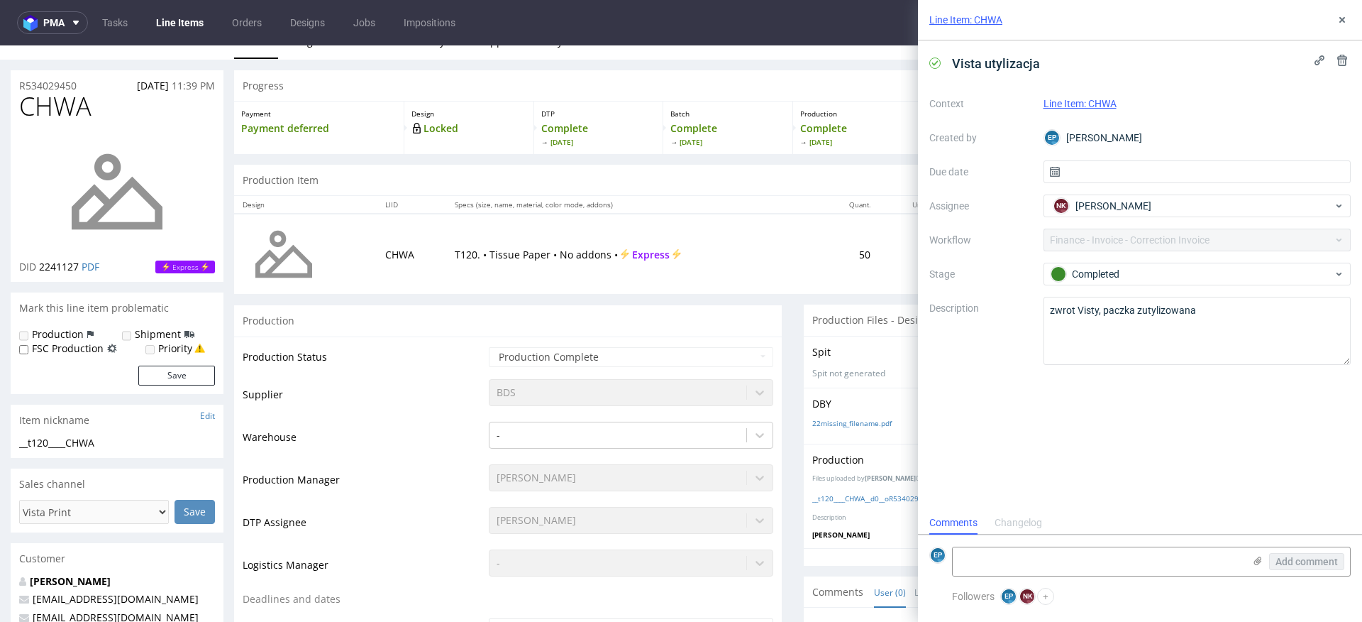
scroll to position [0, 0]
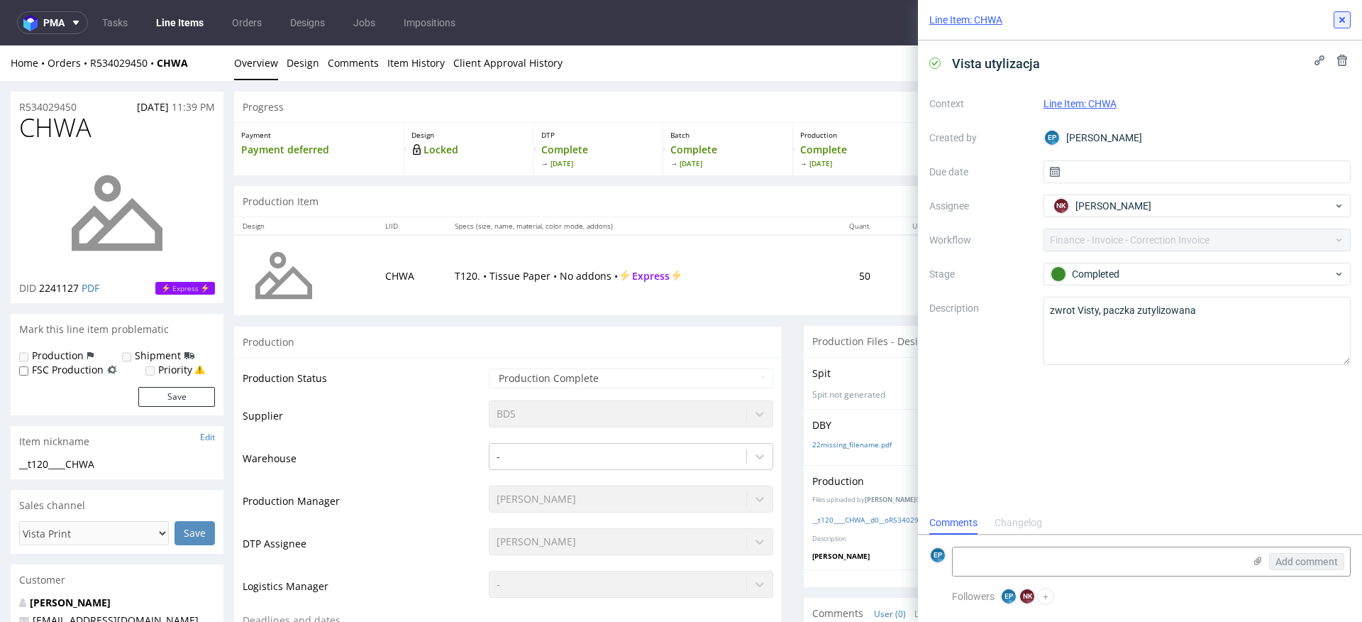
click at [1341, 21] on use at bounding box center [1343, 20] width 6 height 6
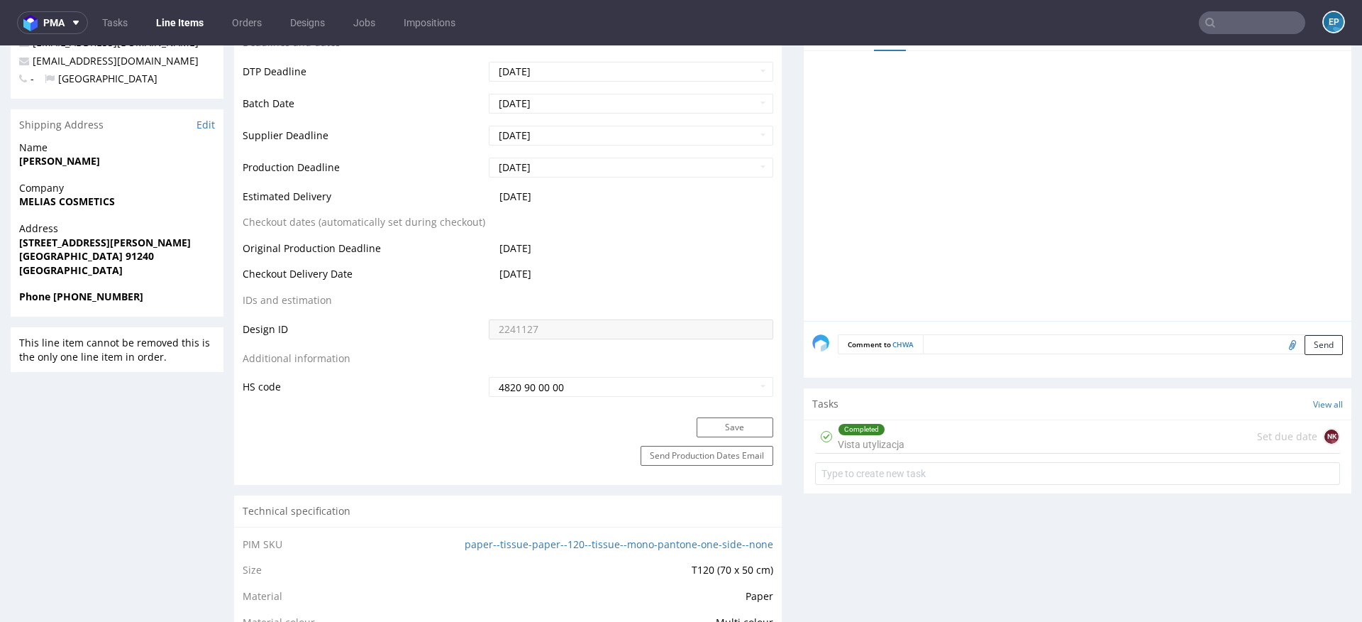
scroll to position [600, 0]
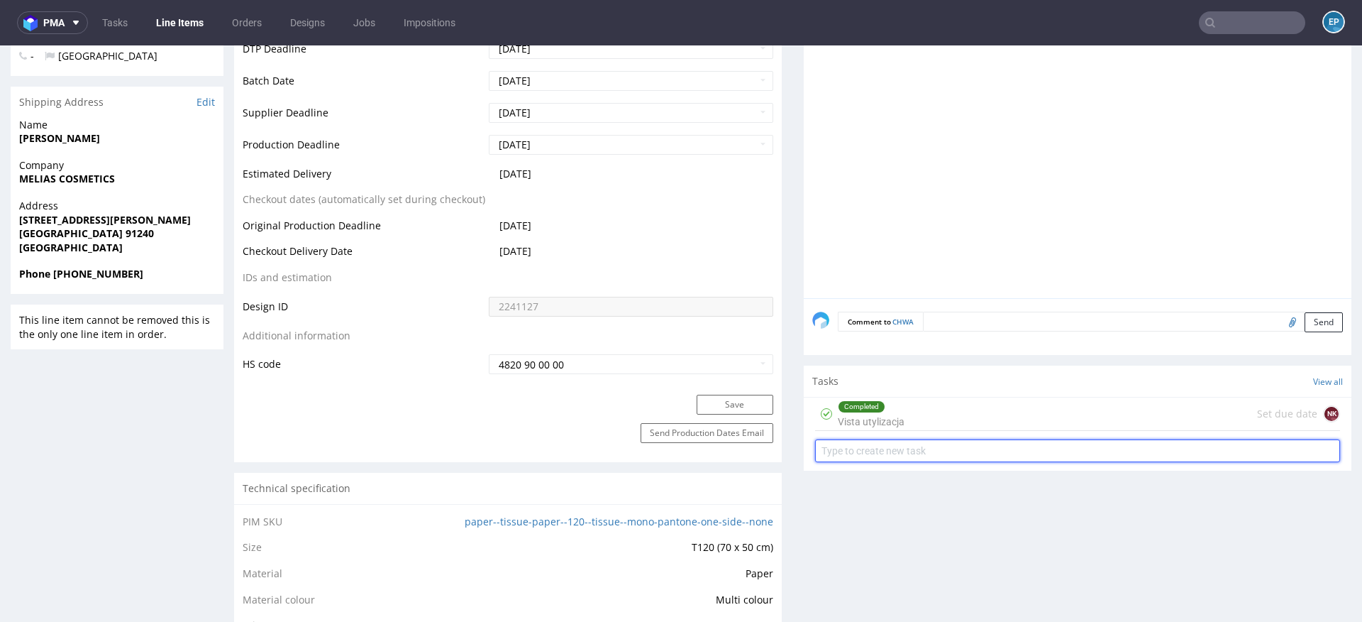
click at [946, 453] on input "text" at bounding box center [1077, 450] width 525 height 23
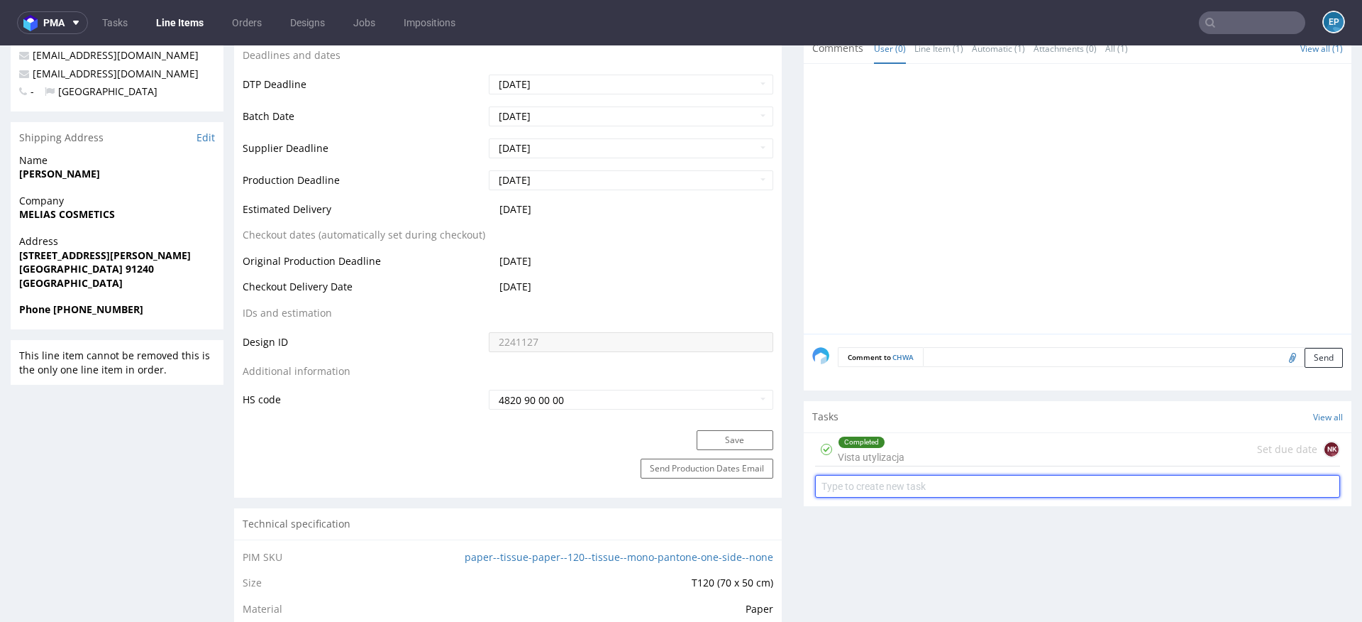
scroll to position [566, 0]
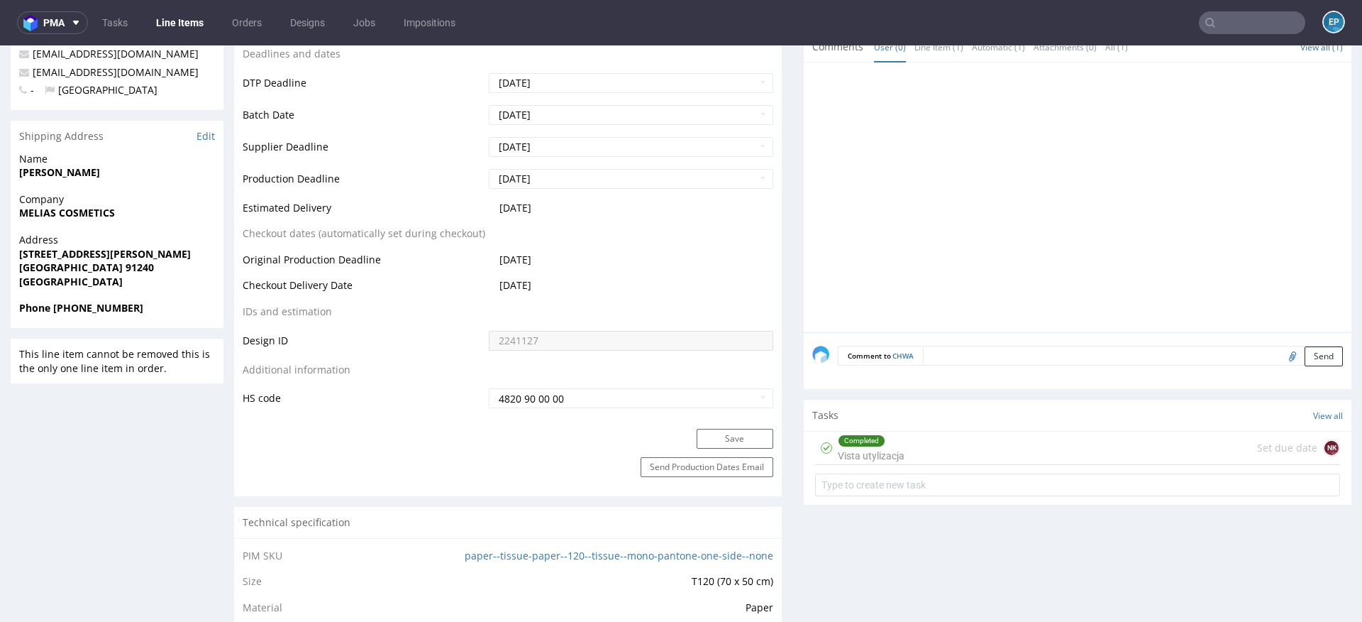
click at [955, 463] on div "Completed Vista utylizacja Set due date NK" at bounding box center [1078, 466] width 548 height 70
click at [945, 448] on div "Completed Vista utylizacja Set due date NK" at bounding box center [1077, 447] width 525 height 33
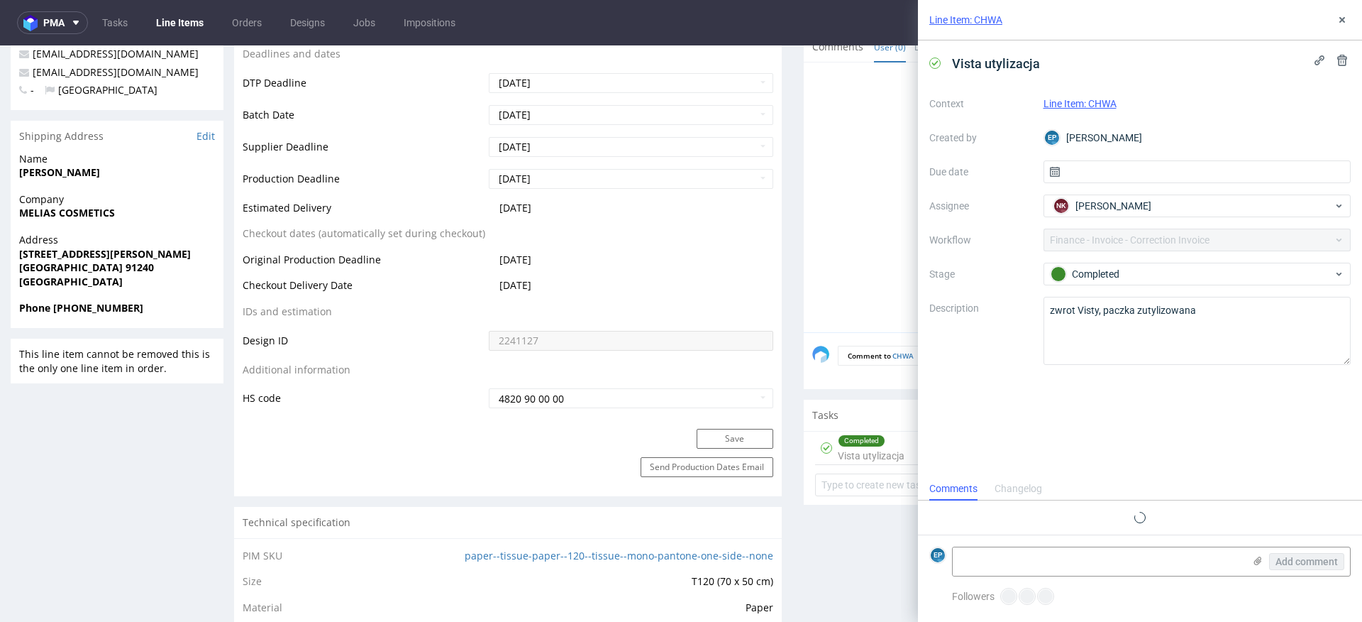
scroll to position [11, 0]
click at [988, 238] on label "Workflow" at bounding box center [981, 239] width 103 height 17
click at [1118, 240] on div "Context Line Item: CHWA Created by EP [PERSON_NAME] Due date Assignee NK [PERSO…" at bounding box center [1140, 228] width 421 height 272
click at [1068, 239] on div "Context Line Item: CHWA Created by EP [PERSON_NAME] Due date Assignee NK [PERSO…" at bounding box center [1140, 228] width 421 height 272
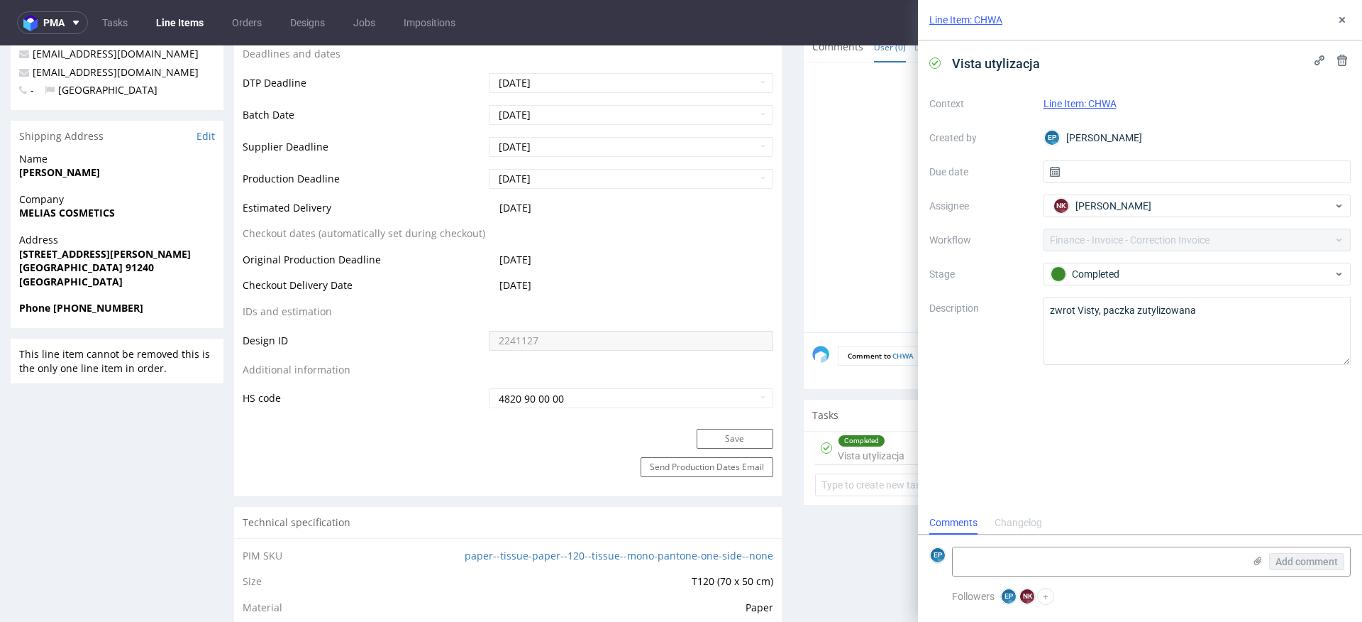
click at [1144, 238] on div "Context Line Item: CHWA Created by EP [PERSON_NAME] Due date Assignee NK [PERSO…" at bounding box center [1140, 228] width 421 height 272
click at [1214, 243] on div "Context Line Item: CHWA Created by EP [PERSON_NAME] Due date Assignee NK [PERSO…" at bounding box center [1140, 228] width 421 height 272
drag, startPoint x: 1219, startPoint y: 239, endPoint x: 1122, endPoint y: 238, distance: 97.2
click at [1122, 238] on div "Context Line Item: CHWA Created by EP [PERSON_NAME] Due date Assignee NK [PERSO…" at bounding box center [1140, 228] width 421 height 272
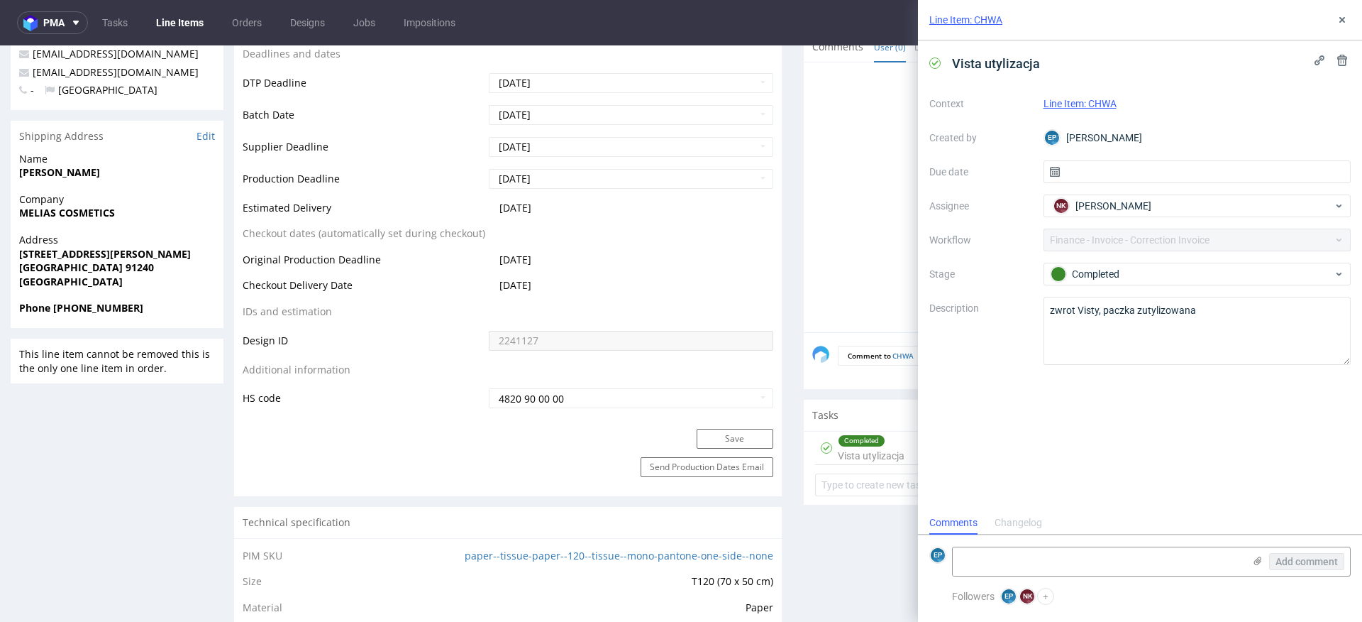
click at [1238, 246] on div "Context Line Item: CHWA Created by EP [PERSON_NAME] Due date Assignee NK [PERSO…" at bounding box center [1140, 228] width 421 height 272
click at [1179, 237] on div "Context Line Item: CHWA Created by EP Ewa Prus Due date Assignee NK Natalia Kac…" at bounding box center [1140, 228] width 421 height 272
click at [1235, 237] on div "Context Line Item: CHWA Created by EP Ewa Prus Due date Assignee NK Natalia Kac…" at bounding box center [1140, 228] width 421 height 272
click at [1084, 207] on span "Natalia Kaczorowska" at bounding box center [1114, 206] width 76 height 14
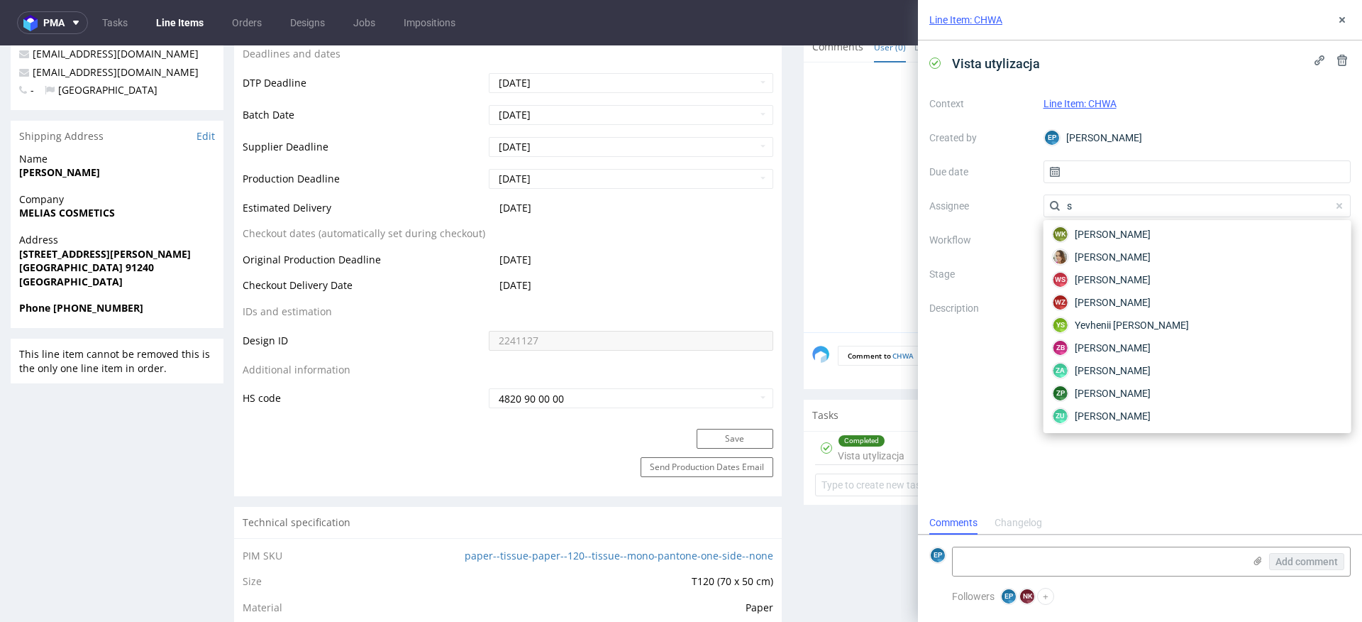
scroll to position [2251, 0]
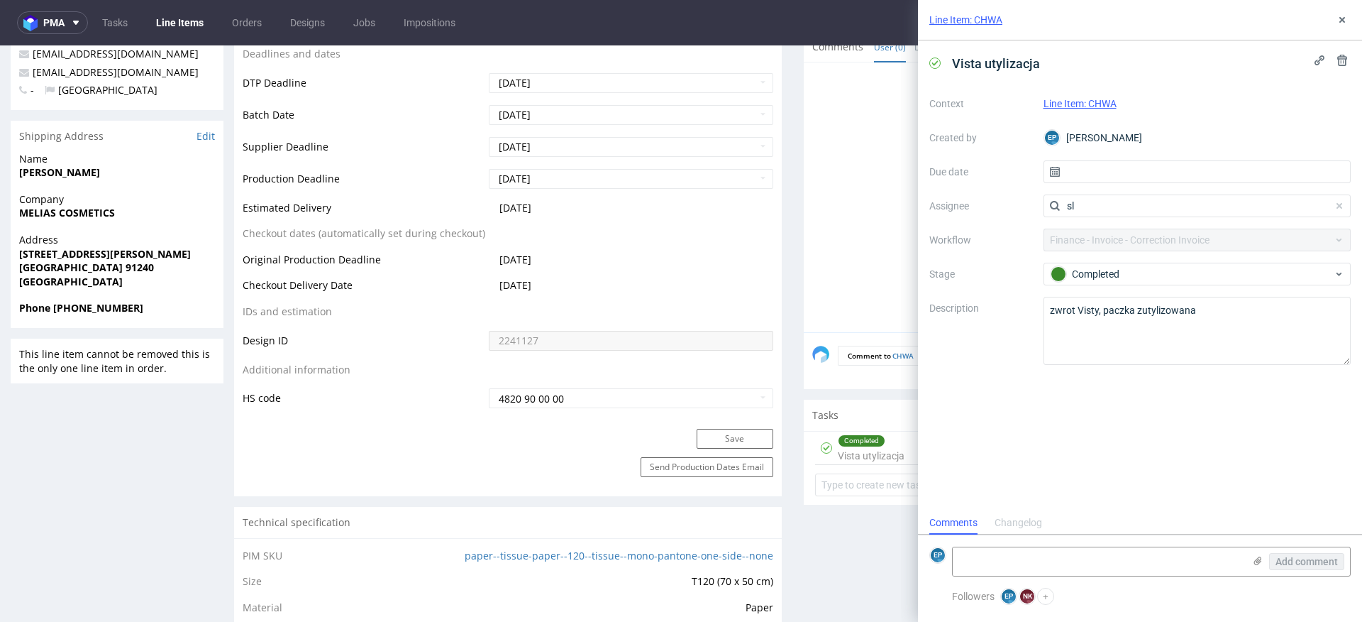
type input "s"
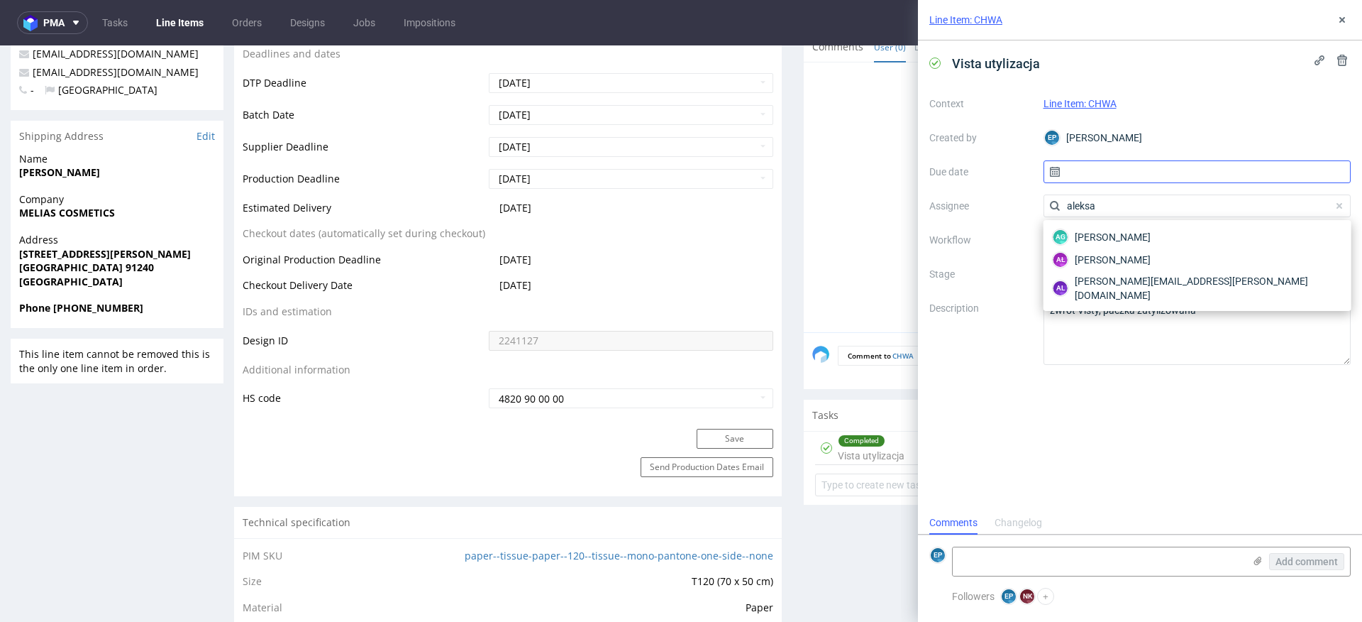
type input "aleksa"
click at [1110, 181] on input "text" at bounding box center [1198, 171] width 308 height 23
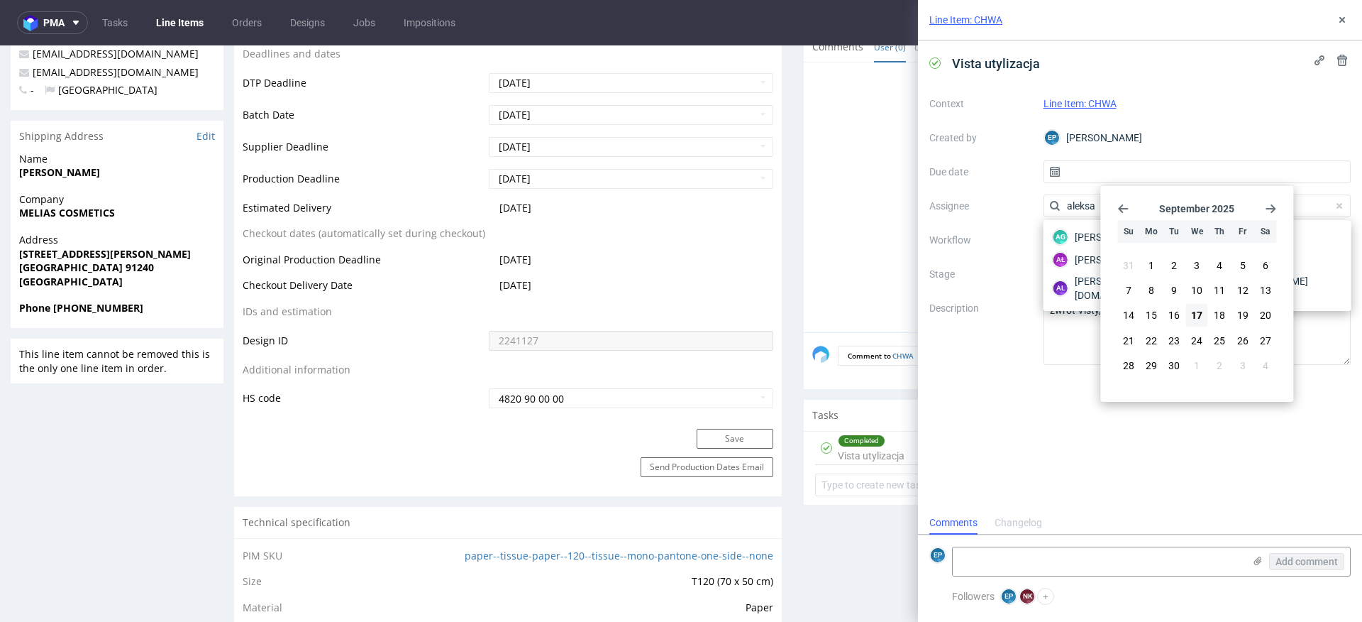
click at [1125, 144] on div "EP Ewa Prus" at bounding box center [1198, 137] width 308 height 23
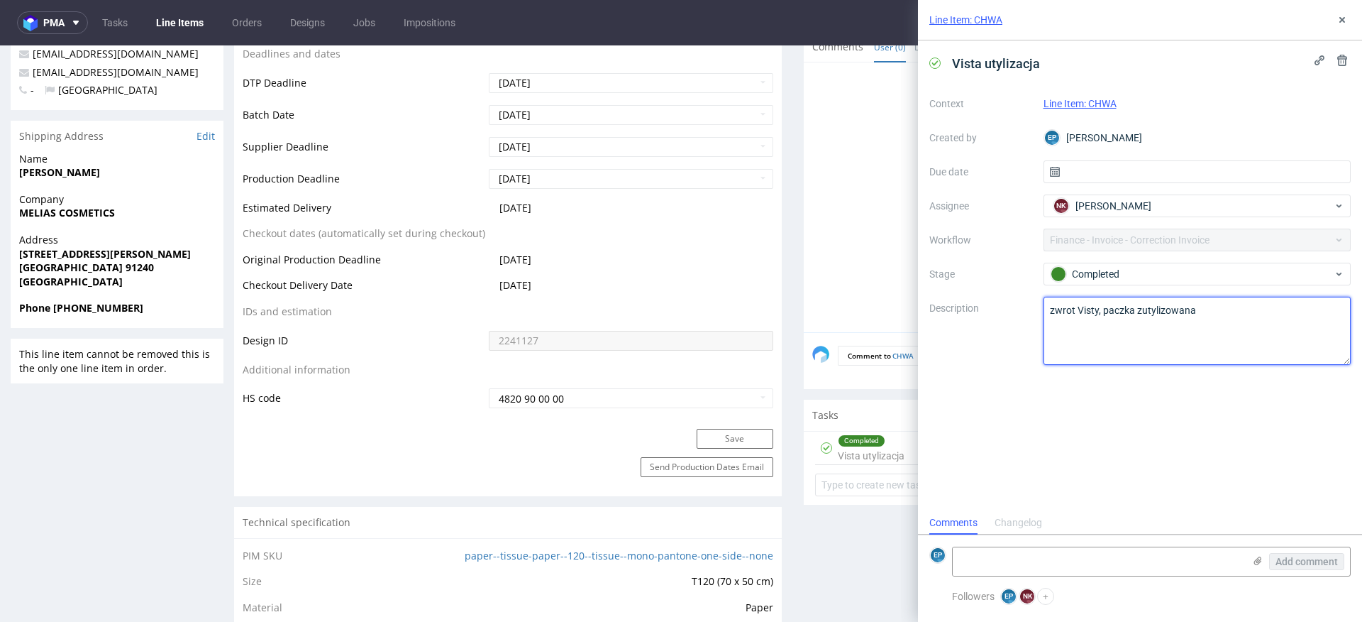
drag, startPoint x: 1048, startPoint y: 315, endPoint x: 1249, endPoint y: 314, distance: 200.8
click at [1250, 314] on textarea "zwrot Visty, paczka zutylizowana" at bounding box center [1198, 331] width 308 height 68
click at [1232, 314] on textarea "zwrot Visty, paczka zutylizowana" at bounding box center [1198, 331] width 308 height 68
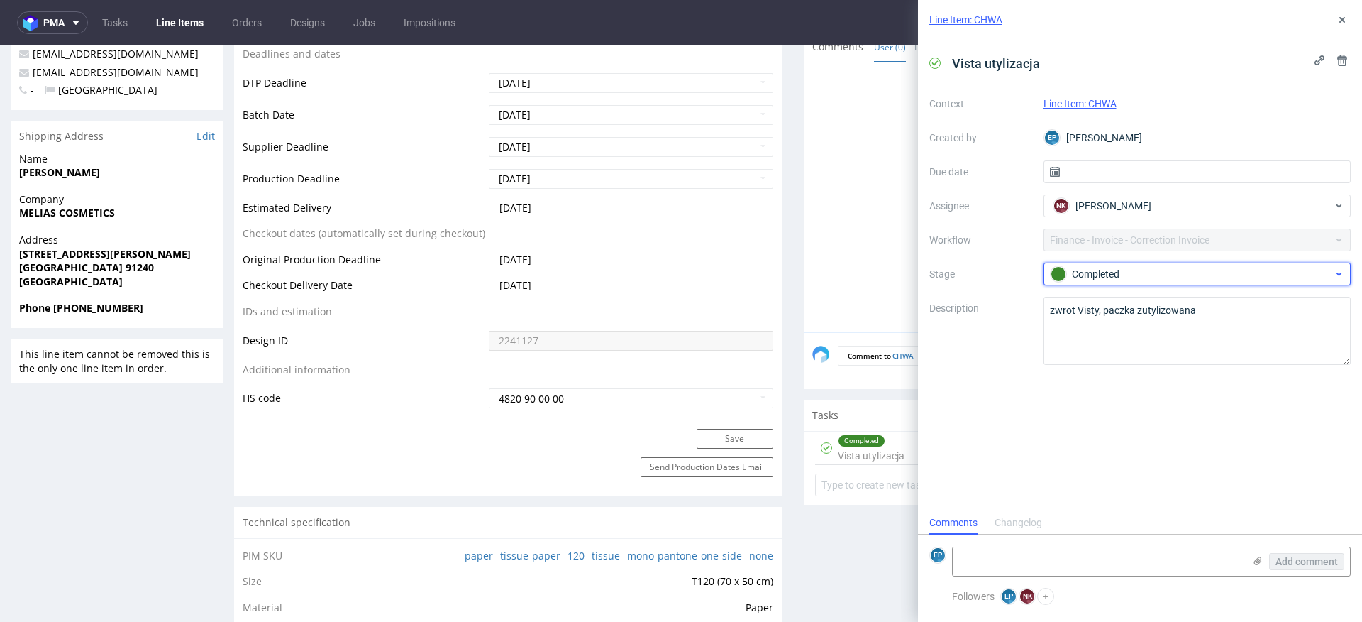
click at [1184, 278] on div "Completed" at bounding box center [1192, 274] width 282 height 16
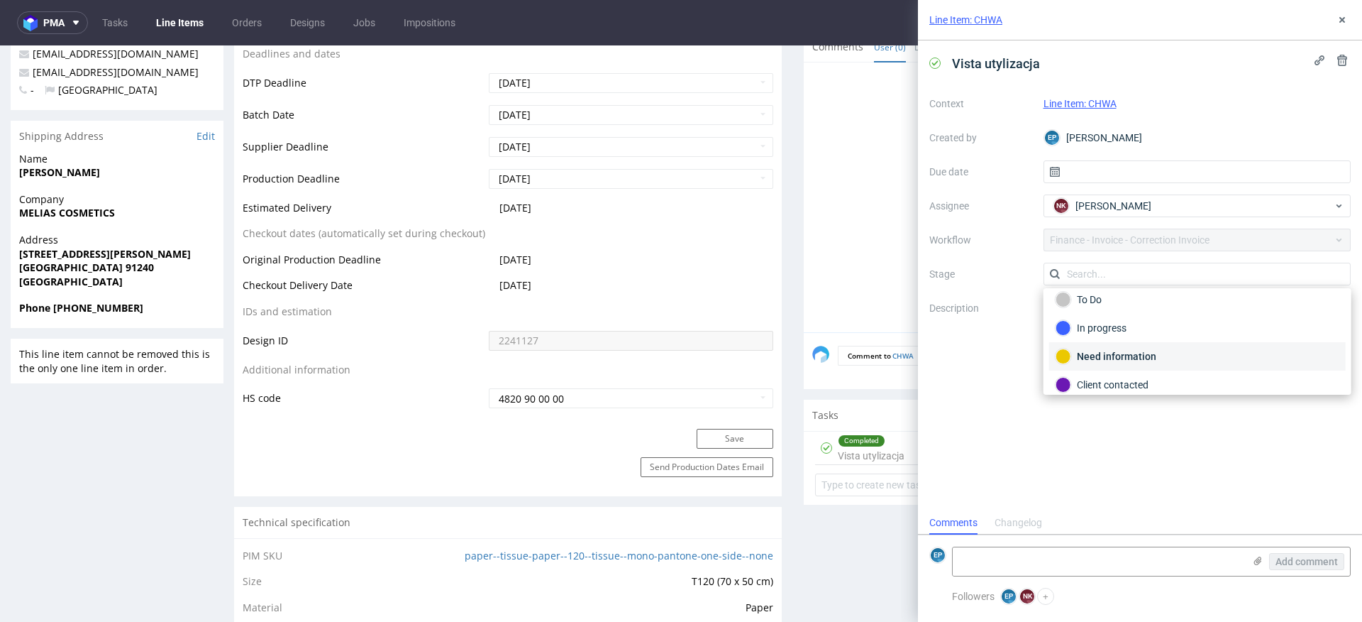
scroll to position [0, 0]
click at [1013, 273] on label "Stage" at bounding box center [981, 273] width 103 height 17
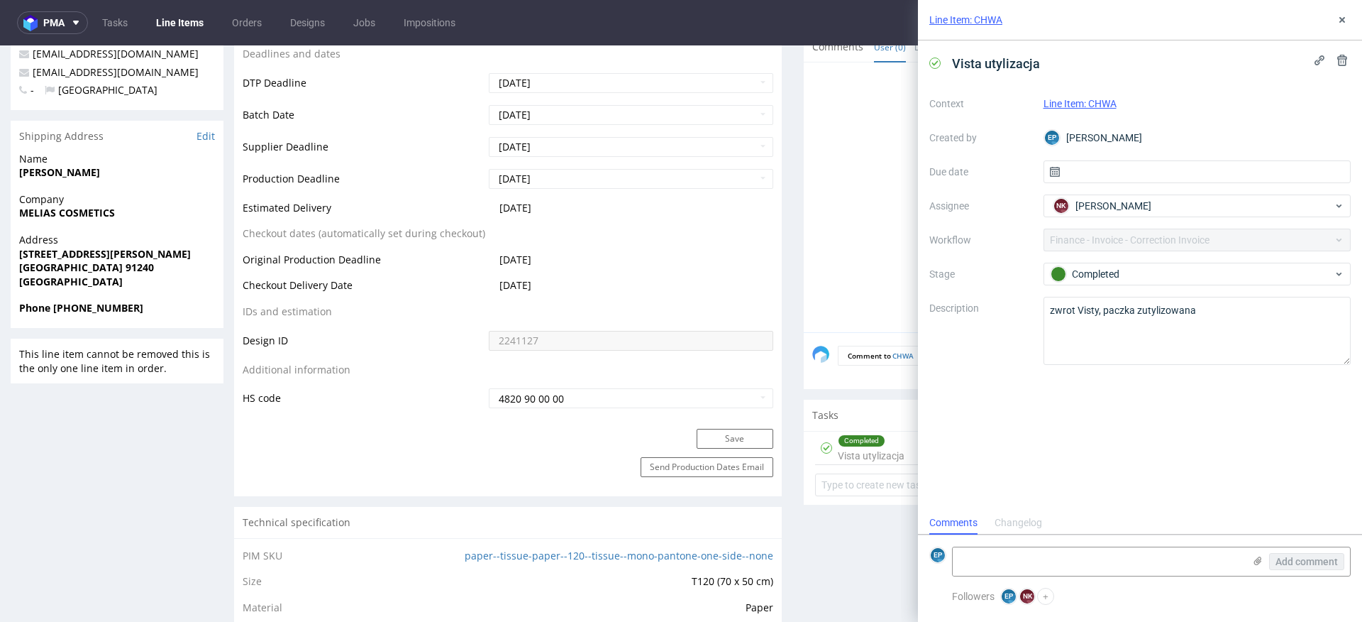
click at [1079, 285] on div "Context Line Item: CHWA Created by EP Ewa Prus Due date Assignee NK Natalia Kac…" at bounding box center [1140, 228] width 421 height 272
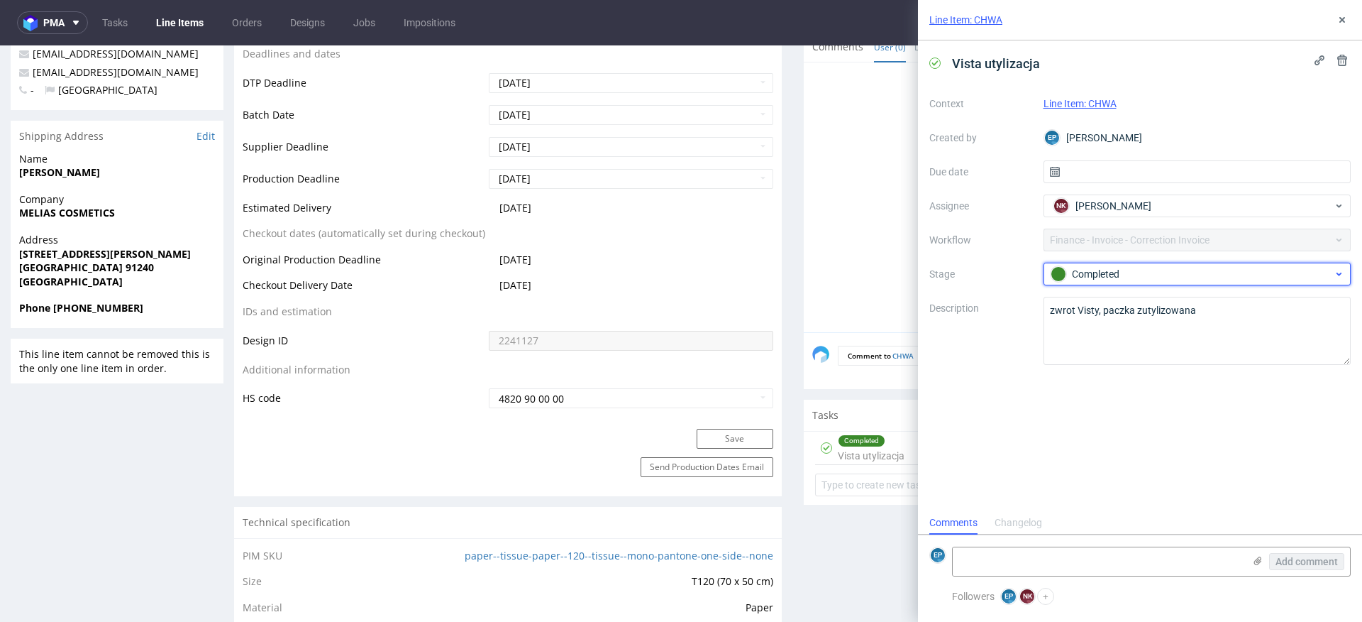
click at [1078, 273] on div "Completed" at bounding box center [1192, 274] width 282 height 16
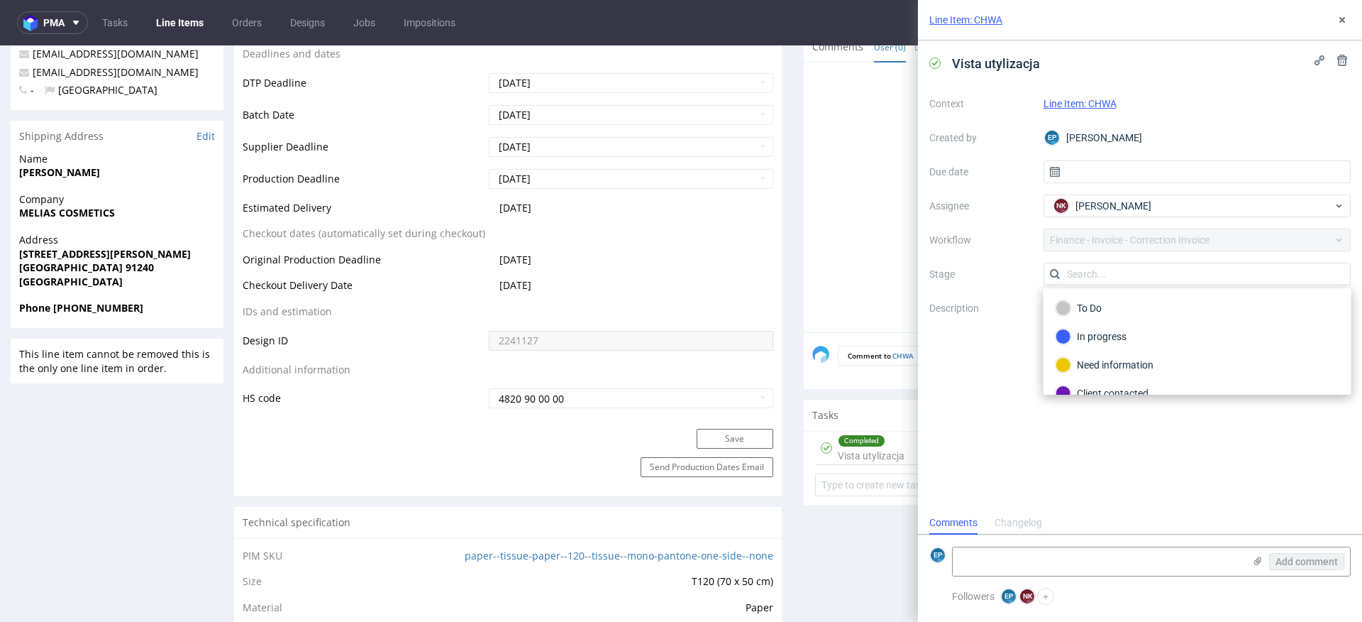
click at [980, 266] on label "Stage" at bounding box center [981, 273] width 103 height 17
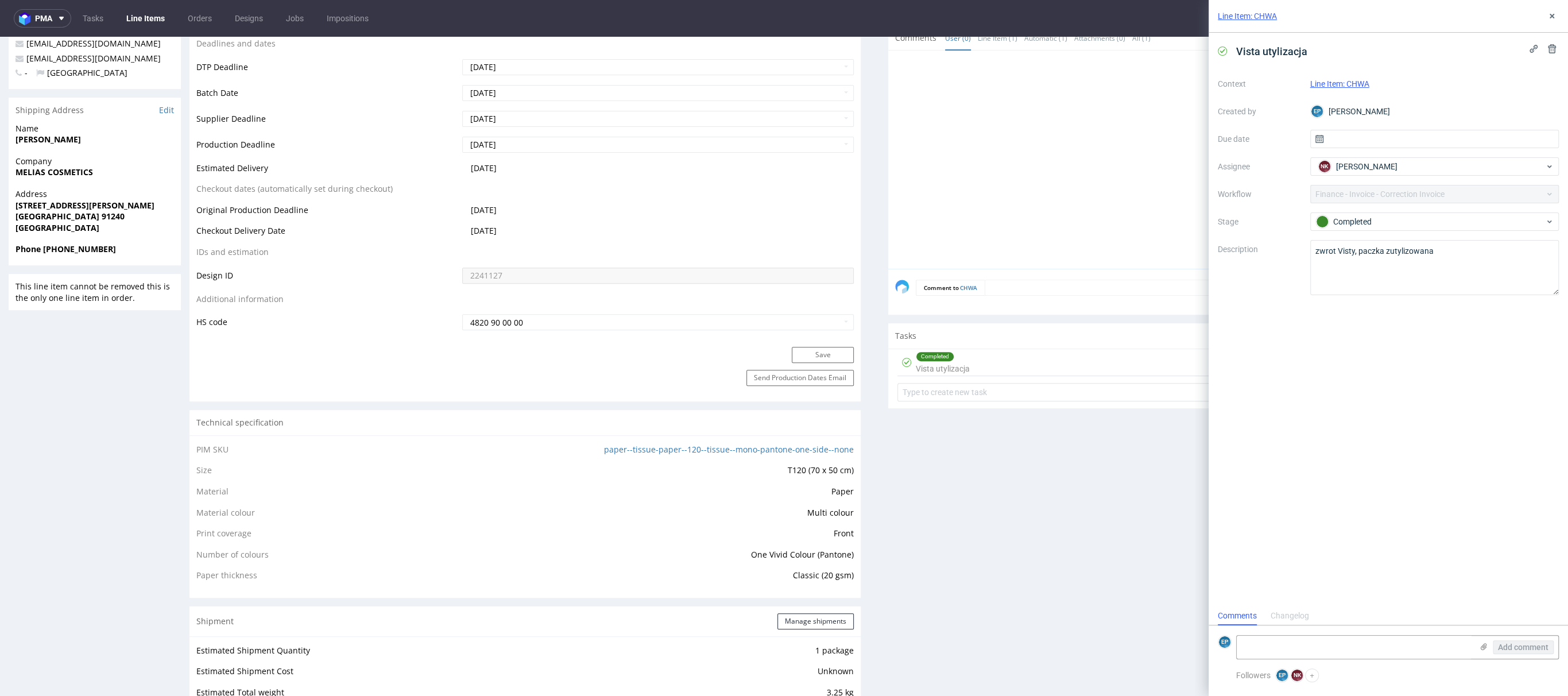
click at [155, 19] on link "Line Items" at bounding box center [146, 18] width 53 height 19
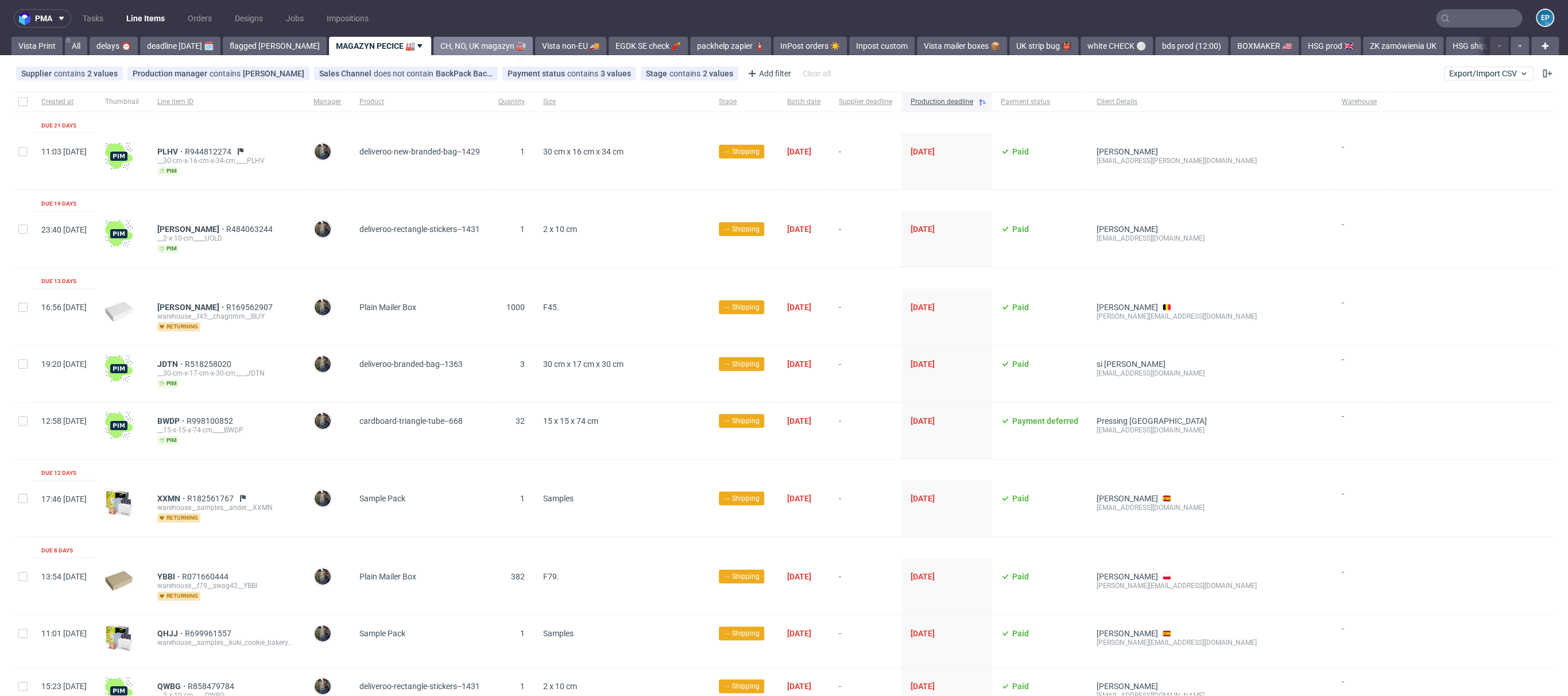
click at [439, 51] on link "CH, NO, UK magazyn 🏭" at bounding box center [483, 45] width 100 height 19
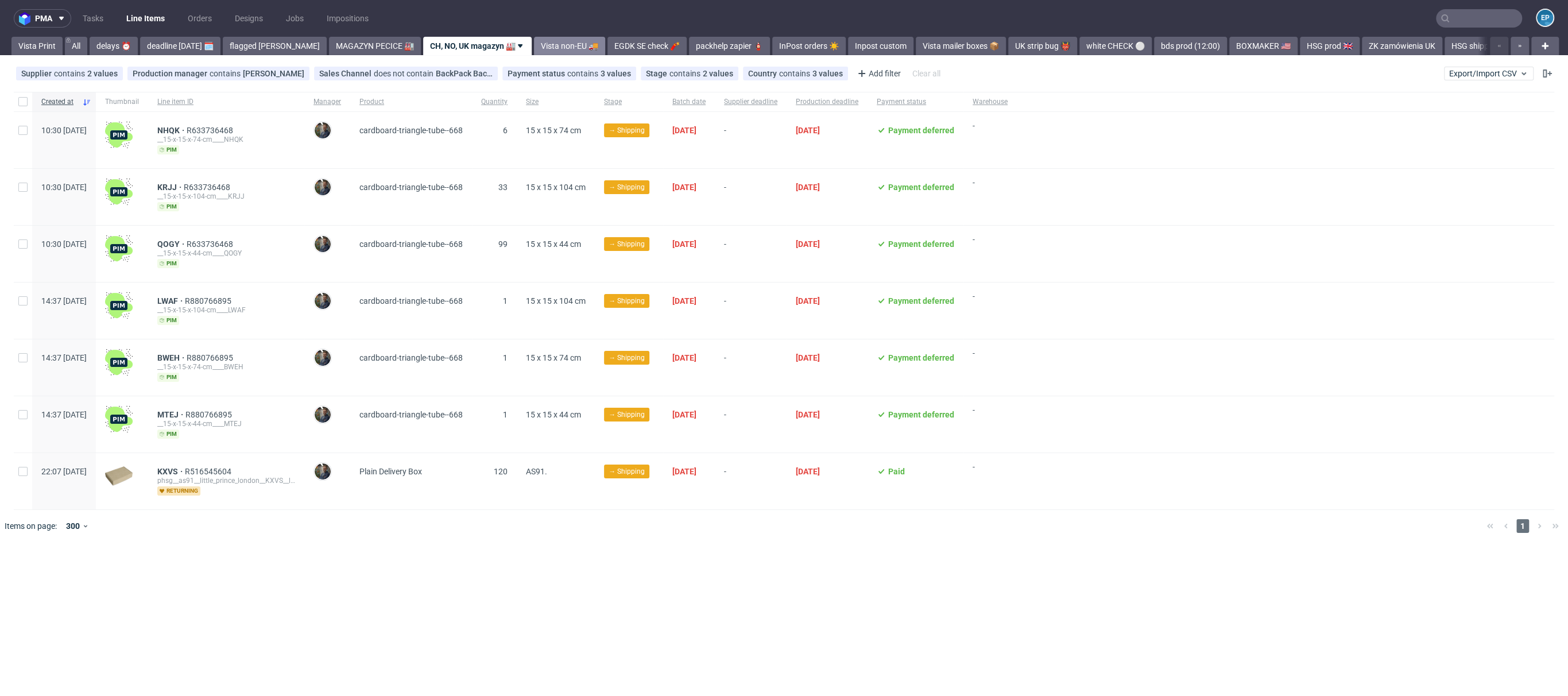
click at [534, 49] on link "Vista non-EU 🚚" at bounding box center [570, 45] width 71 height 19
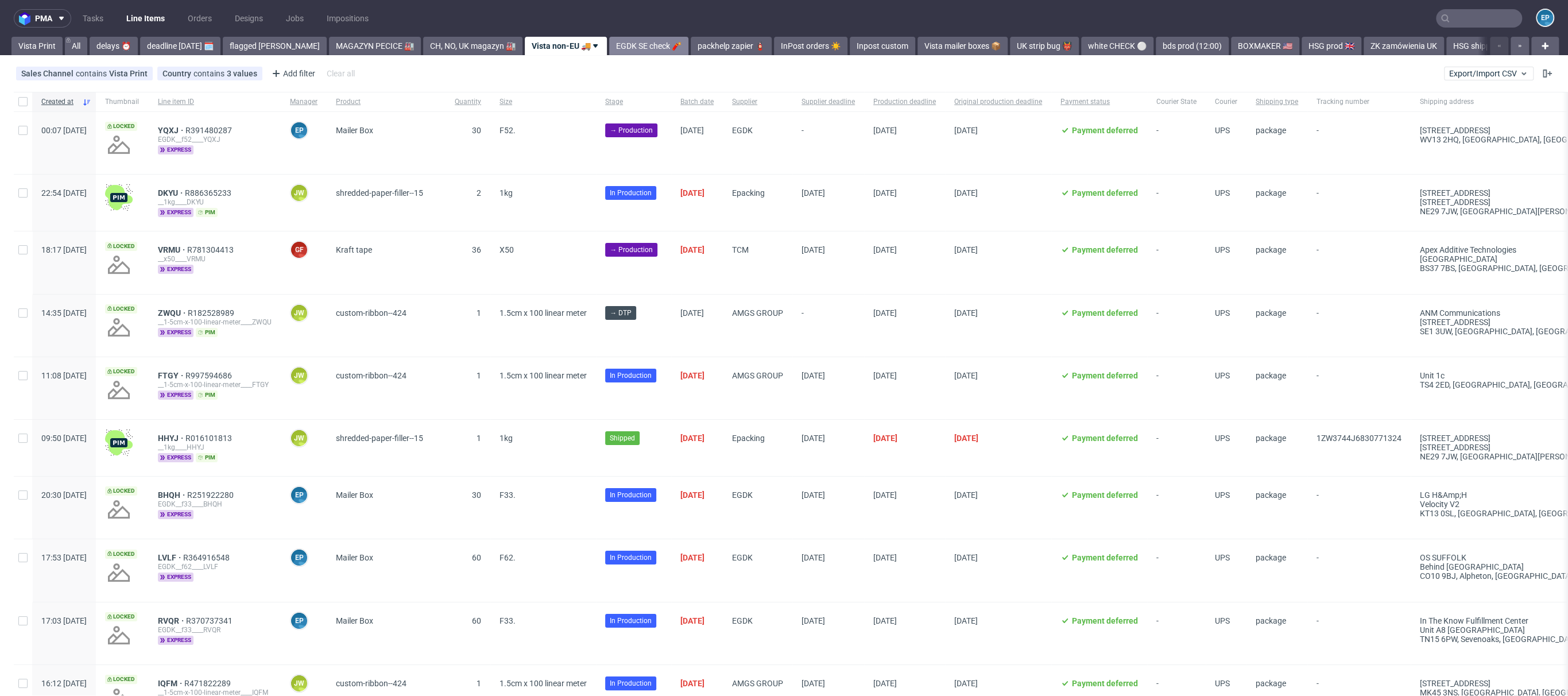
click at [609, 45] on link "EGDK SE check 🧨" at bounding box center [649, 45] width 79 height 19
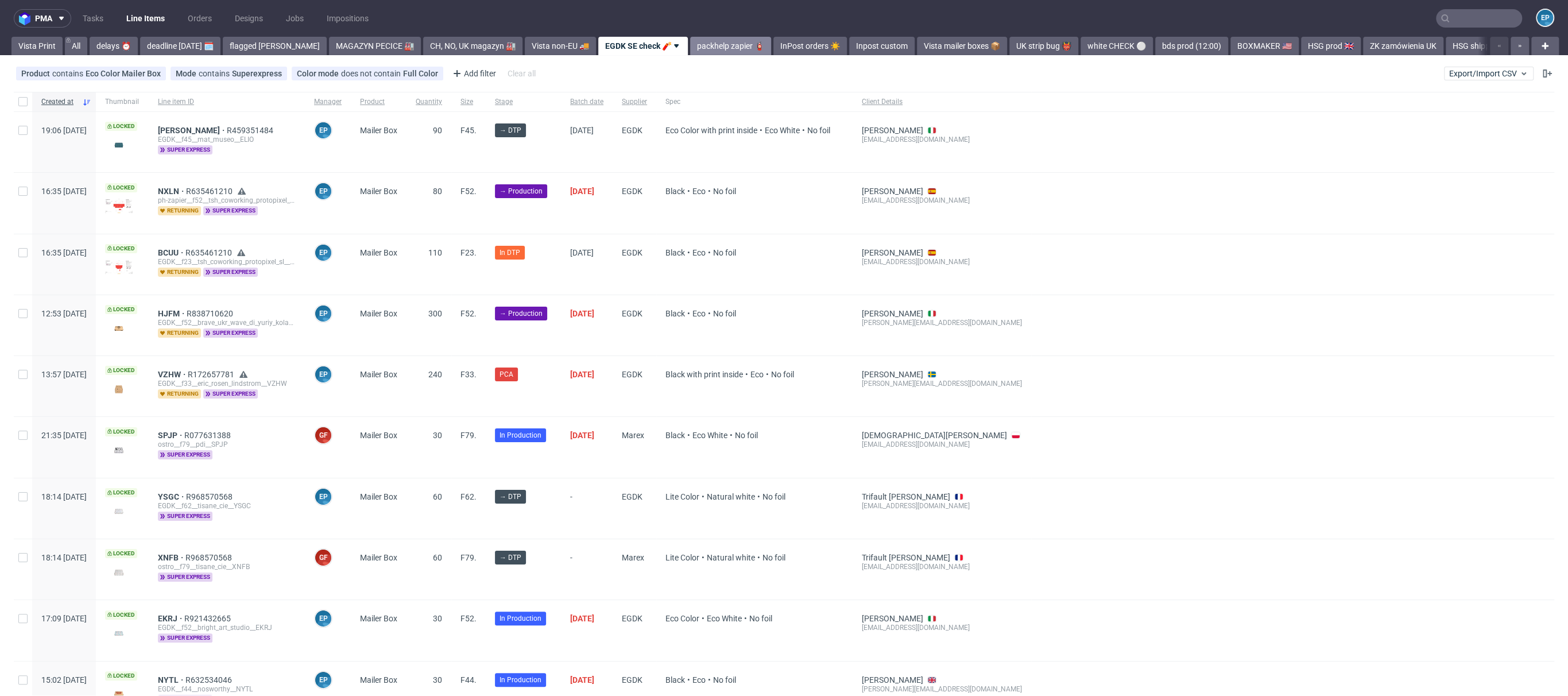
click at [690, 49] on link "packhelp zapier 🧯" at bounding box center [731, 45] width 81 height 19
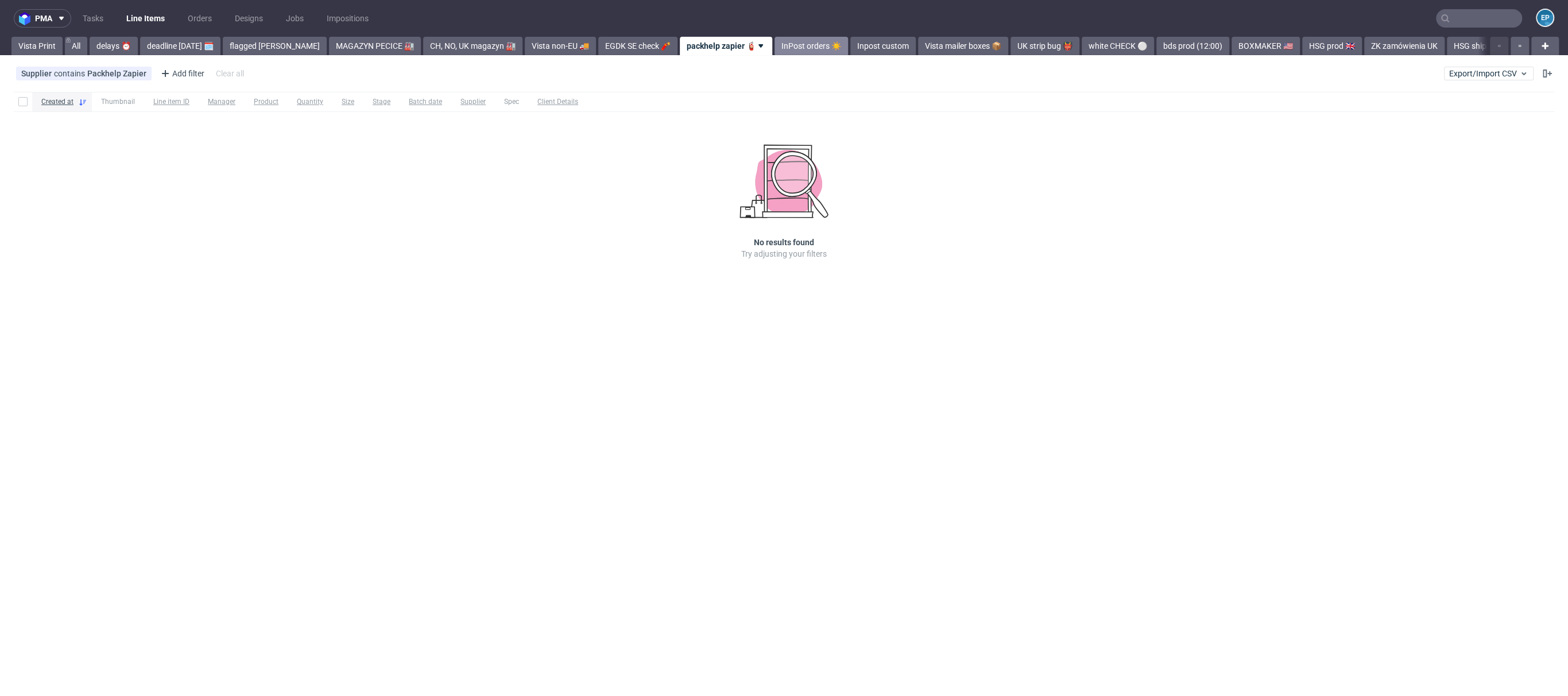
click at [774, 43] on link "InPost orders ☀️" at bounding box center [811, 45] width 74 height 19
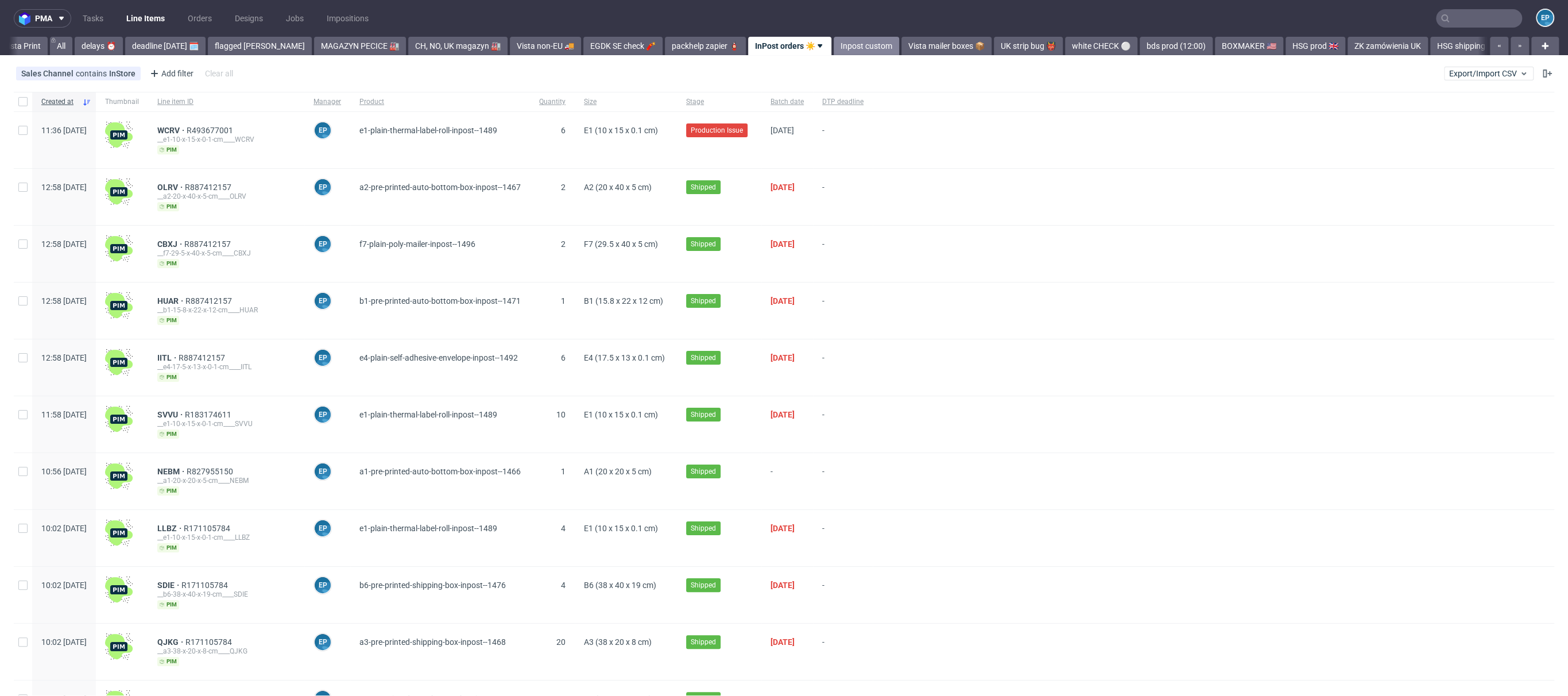
click at [833, 43] on link "Inpost custom" at bounding box center [866, 45] width 66 height 19
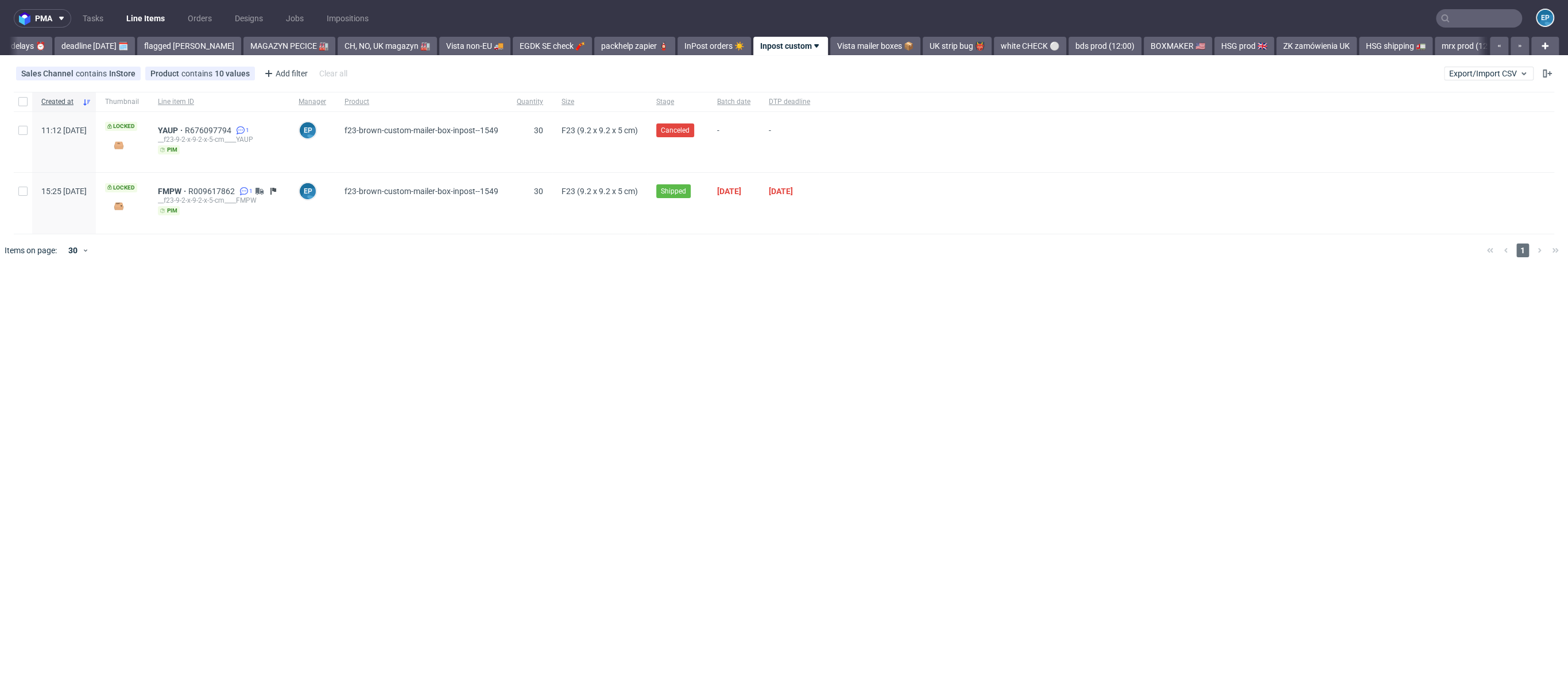
click at [830, 43] on link "Vista mailer boxes 📦" at bounding box center [875, 45] width 90 height 19
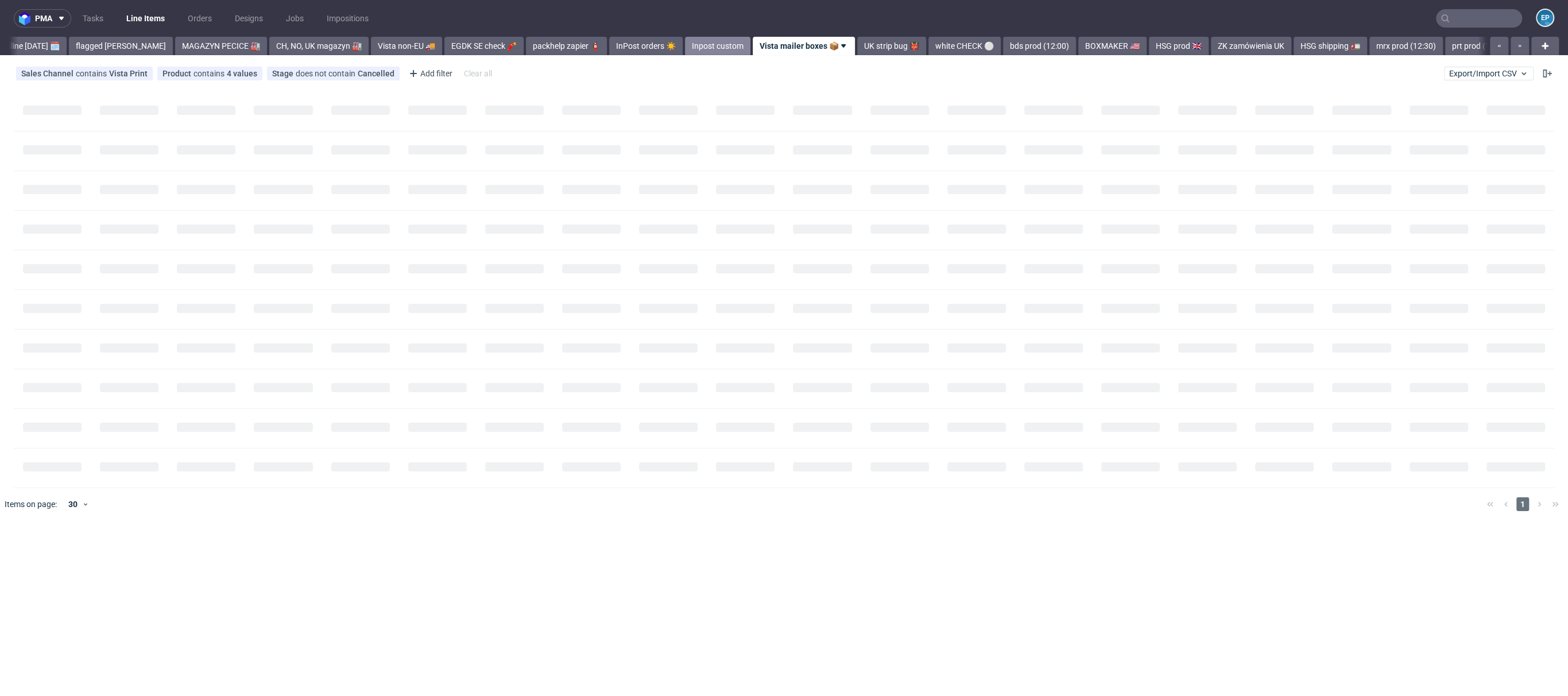
scroll to position [0, 166]
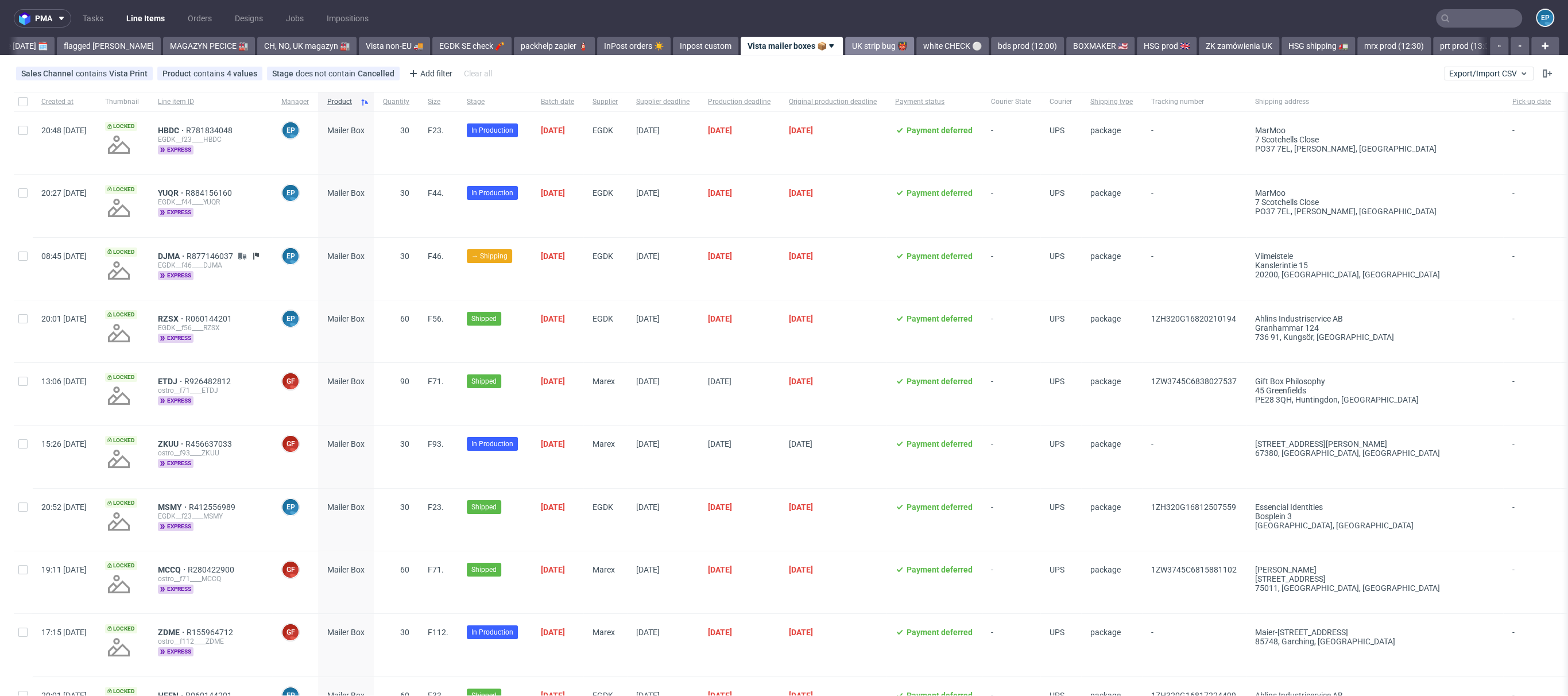
click at [849, 50] on link "UK strip bug 👹" at bounding box center [879, 45] width 69 height 19
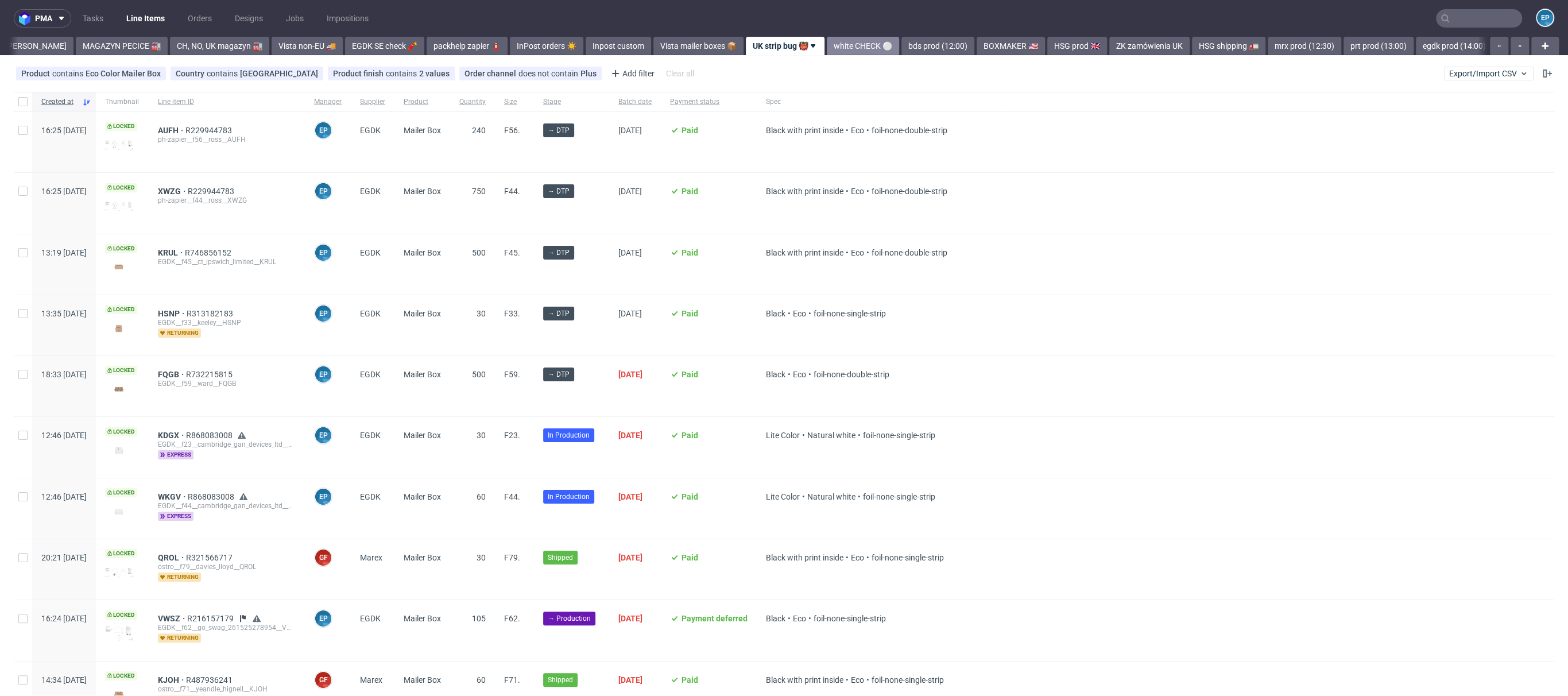
click at [844, 50] on link "white CHECK ⚪️" at bounding box center [862, 45] width 72 height 19
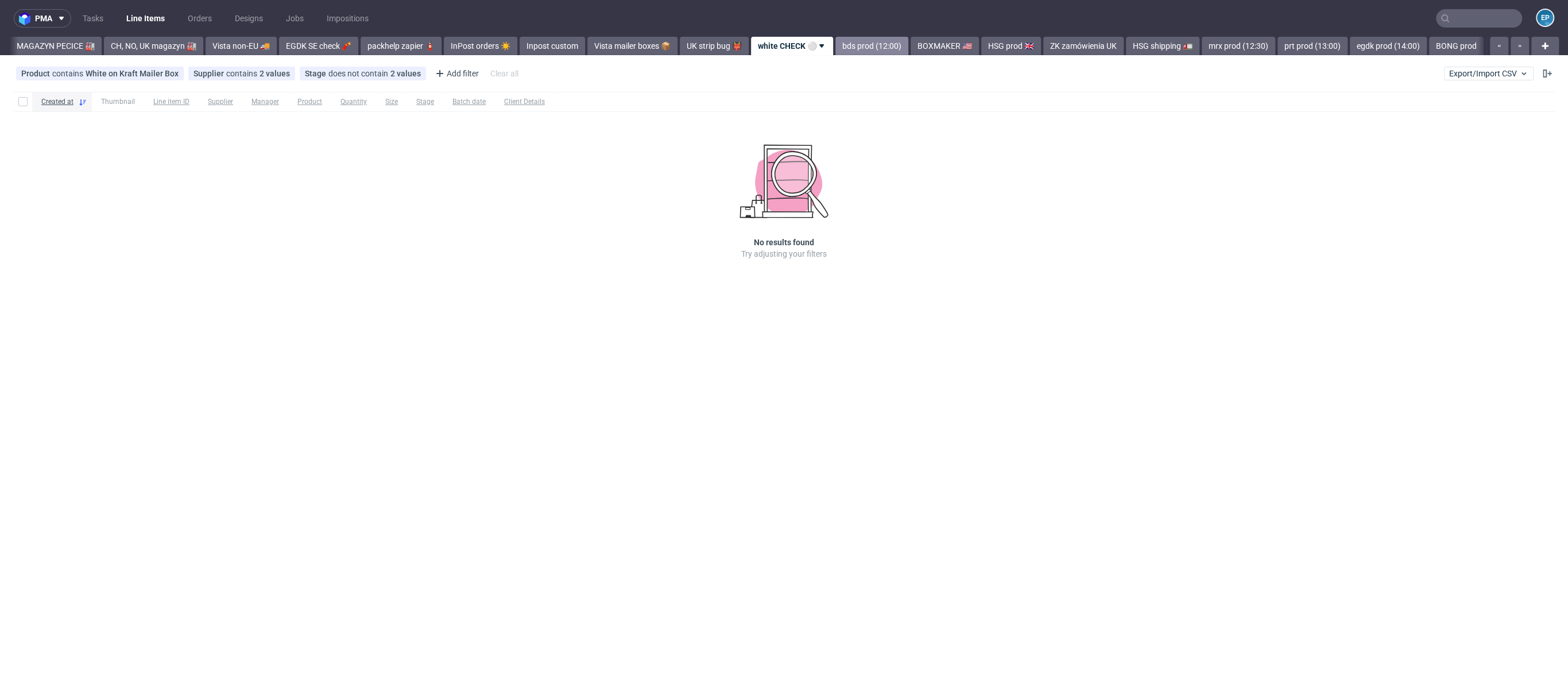
click at [835, 50] on link "bds prod (12:00)" at bounding box center [871, 45] width 73 height 19
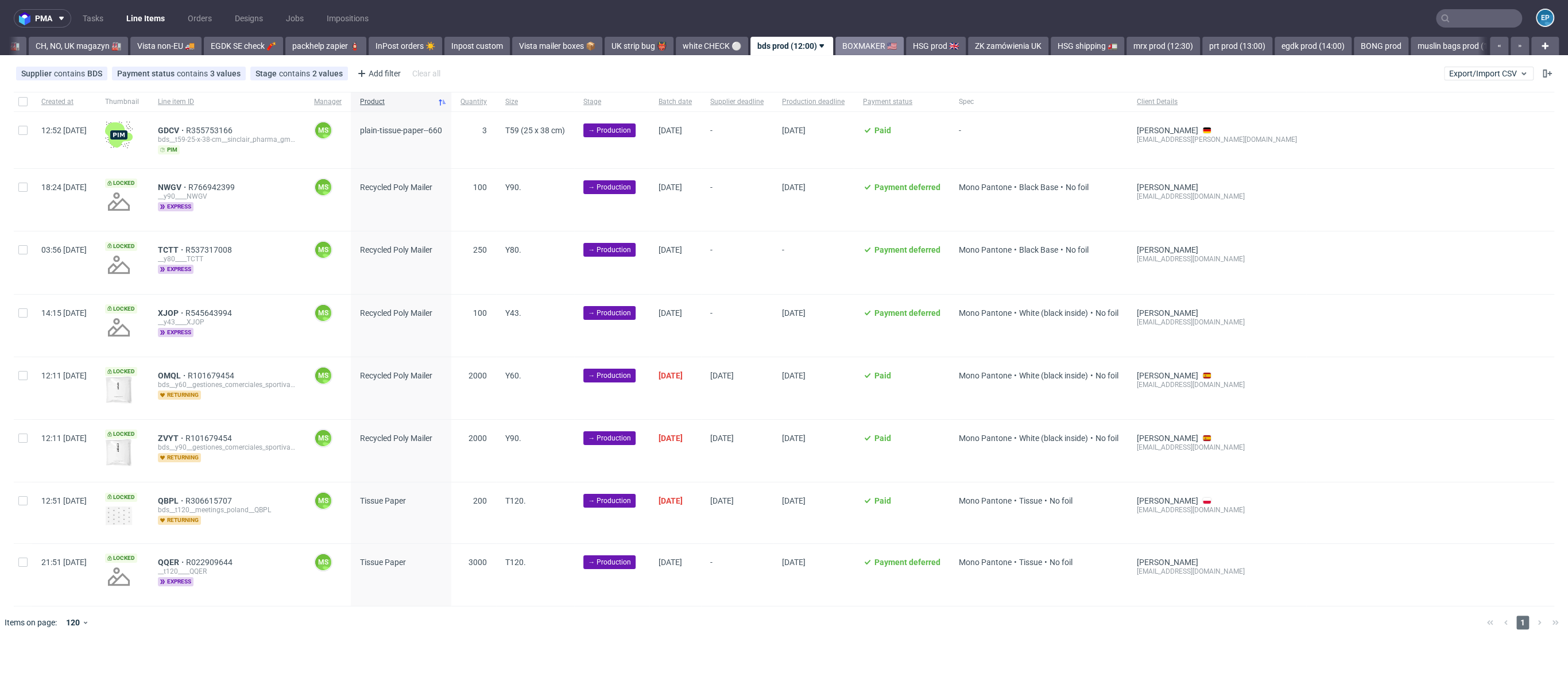
click at [835, 48] on link "BOXMAKER 🇺🇸" at bounding box center [869, 45] width 68 height 19
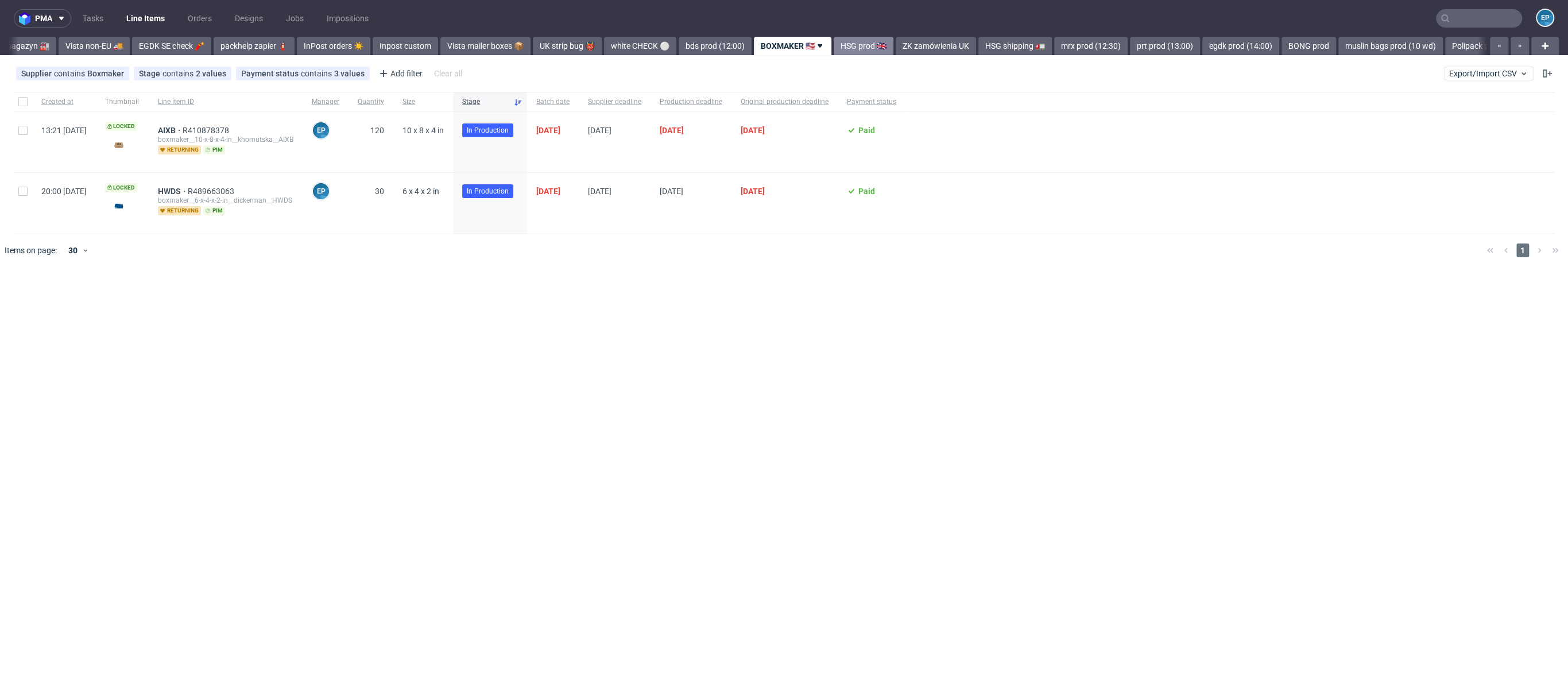
click at [833, 47] on link "HSG prod 🇬🇧" at bounding box center [863, 45] width 60 height 19
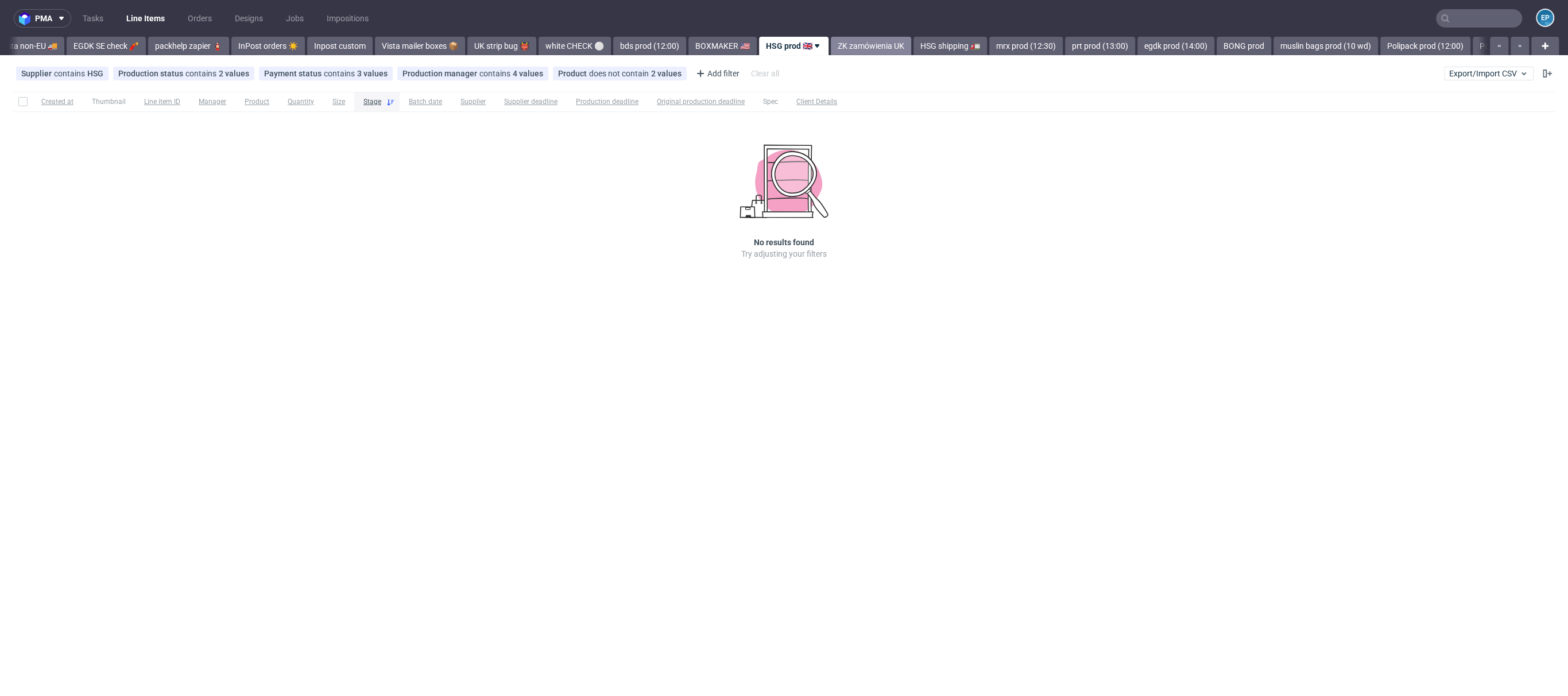
click at [831, 48] on link "ZK zamówienia UK" at bounding box center [871, 45] width 80 height 19
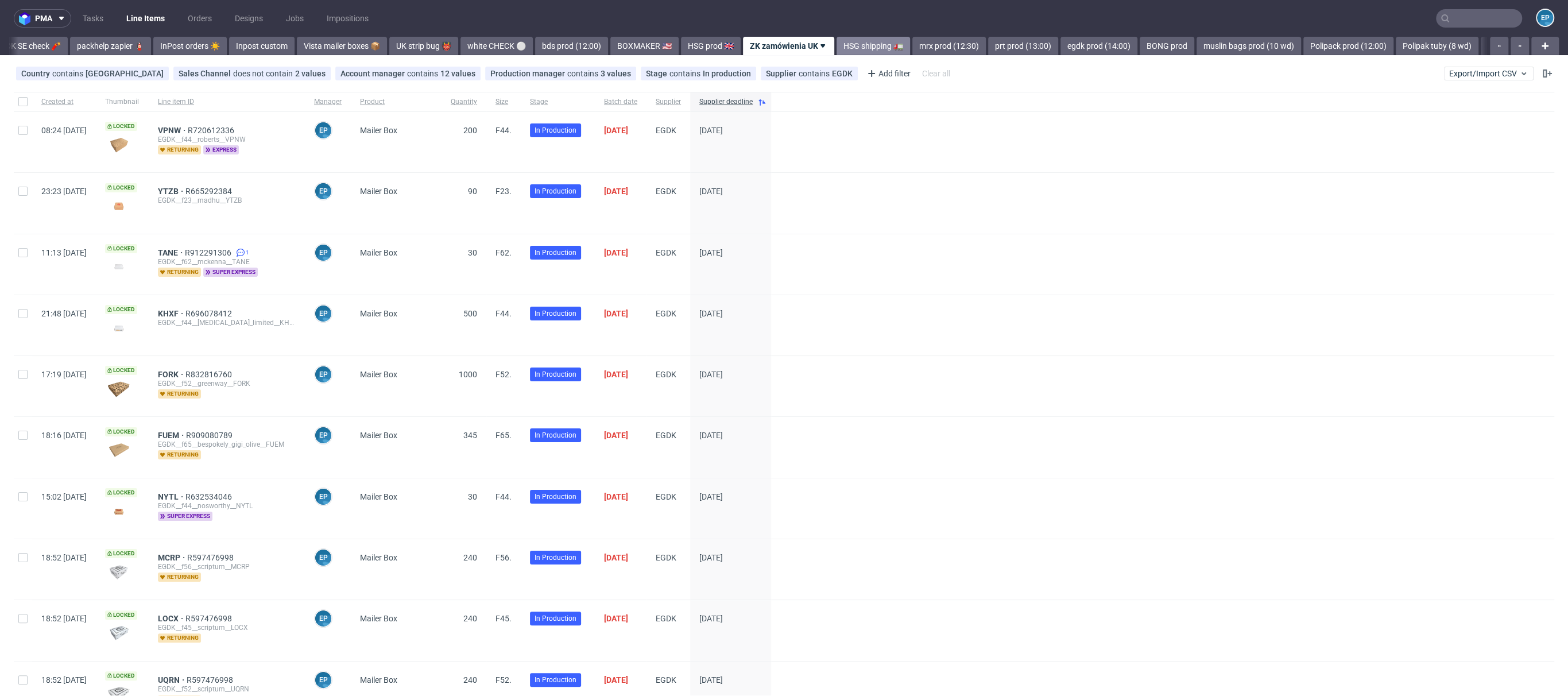
click at [837, 50] on link "HSG shipping 🚛" at bounding box center [873, 45] width 74 height 19
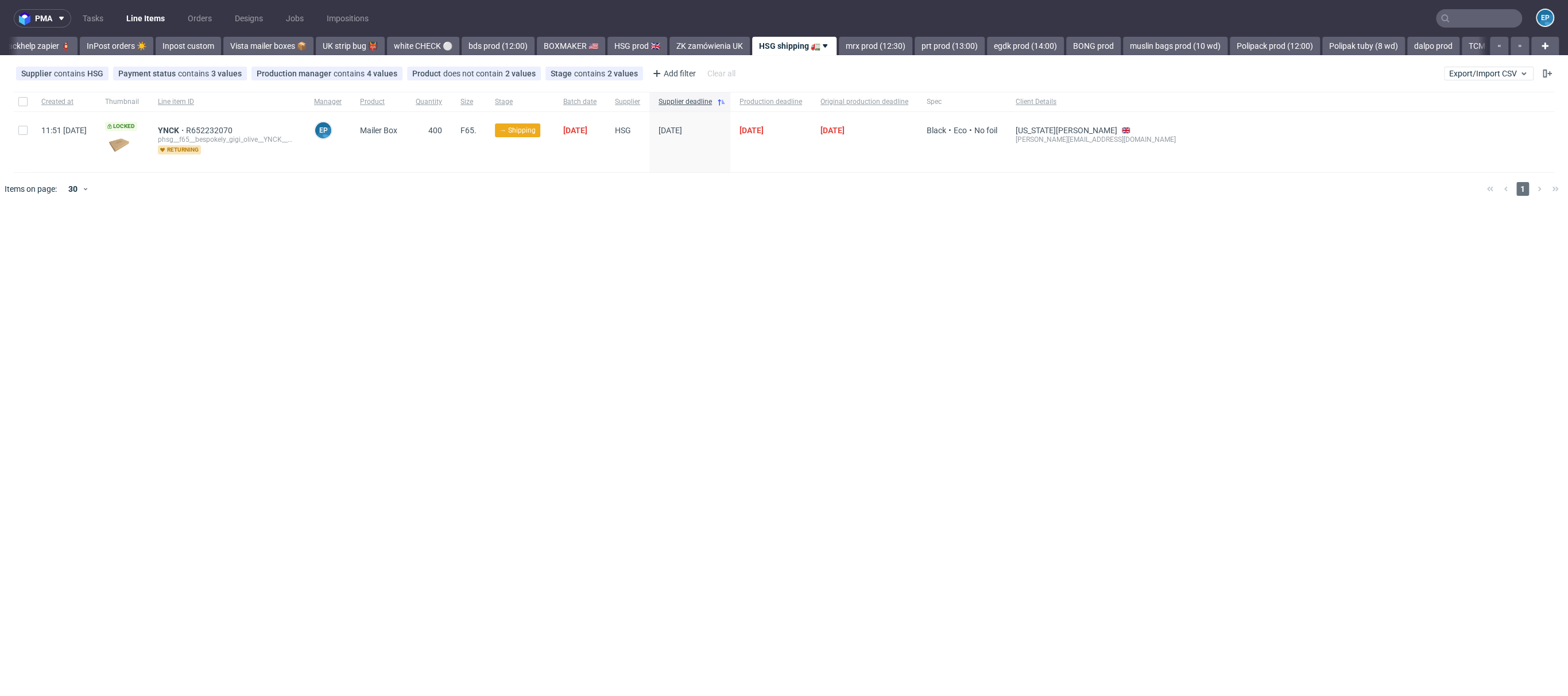
click at [839, 50] on link "mrx prod (12:30)" at bounding box center [875, 45] width 74 height 19
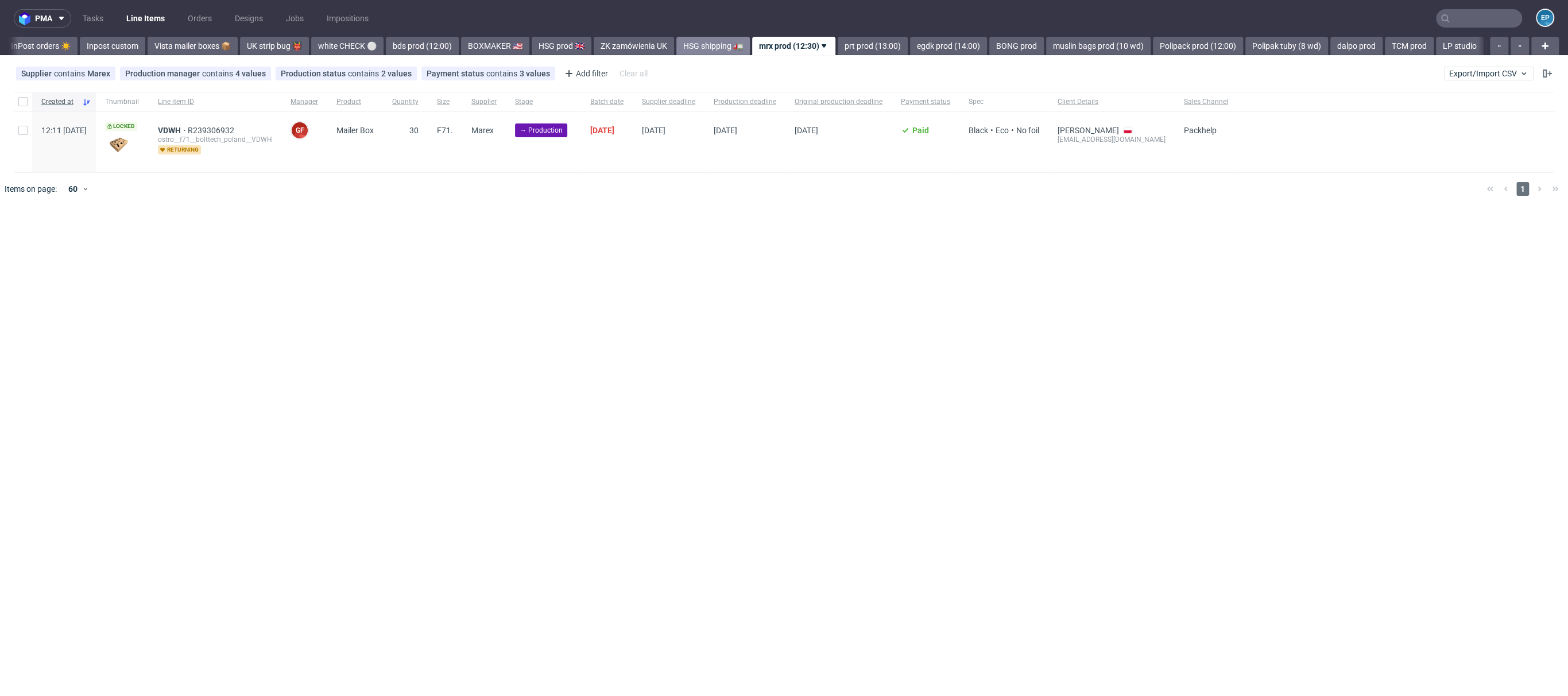
click at [837, 50] on link "prt prod (13:00)" at bounding box center [872, 45] width 70 height 19
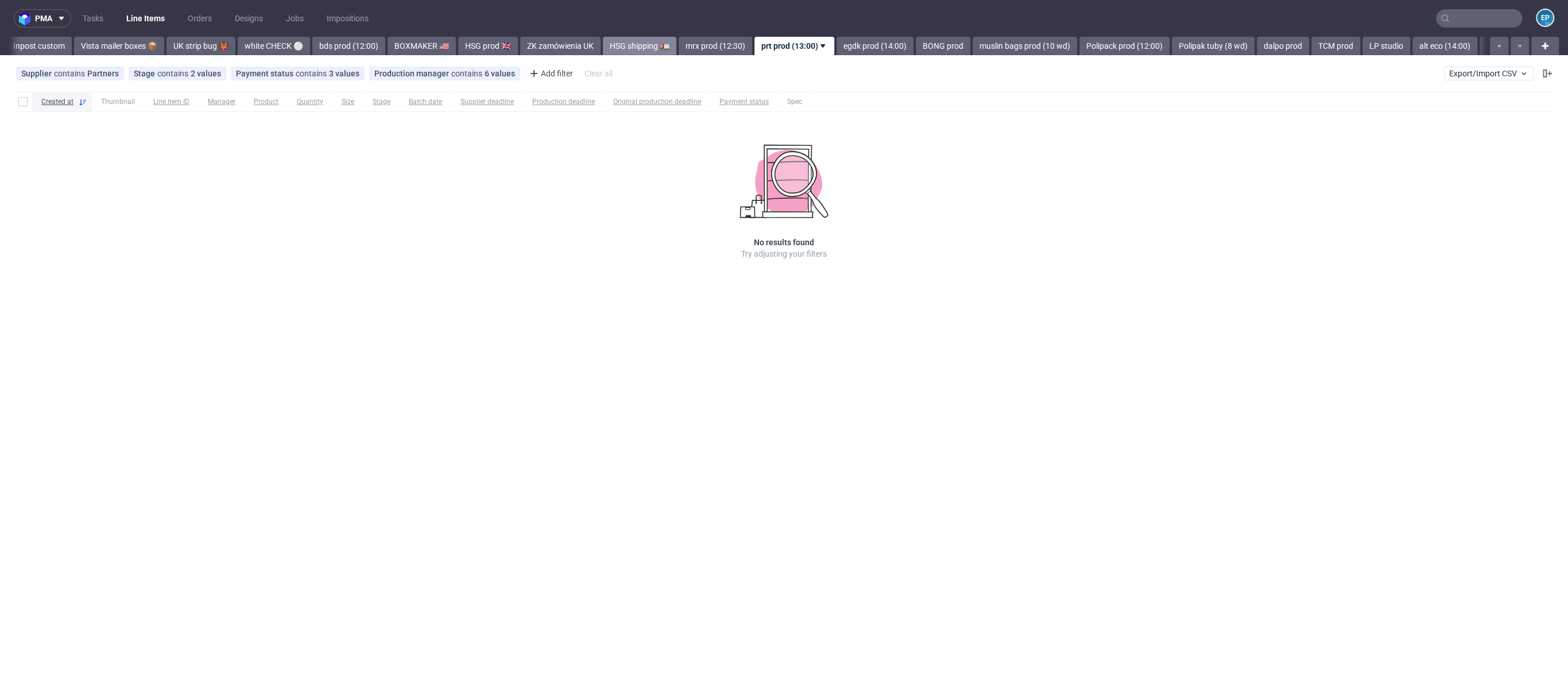
click at [837, 50] on link "egdk prod (14:00)" at bounding box center [875, 45] width 77 height 19
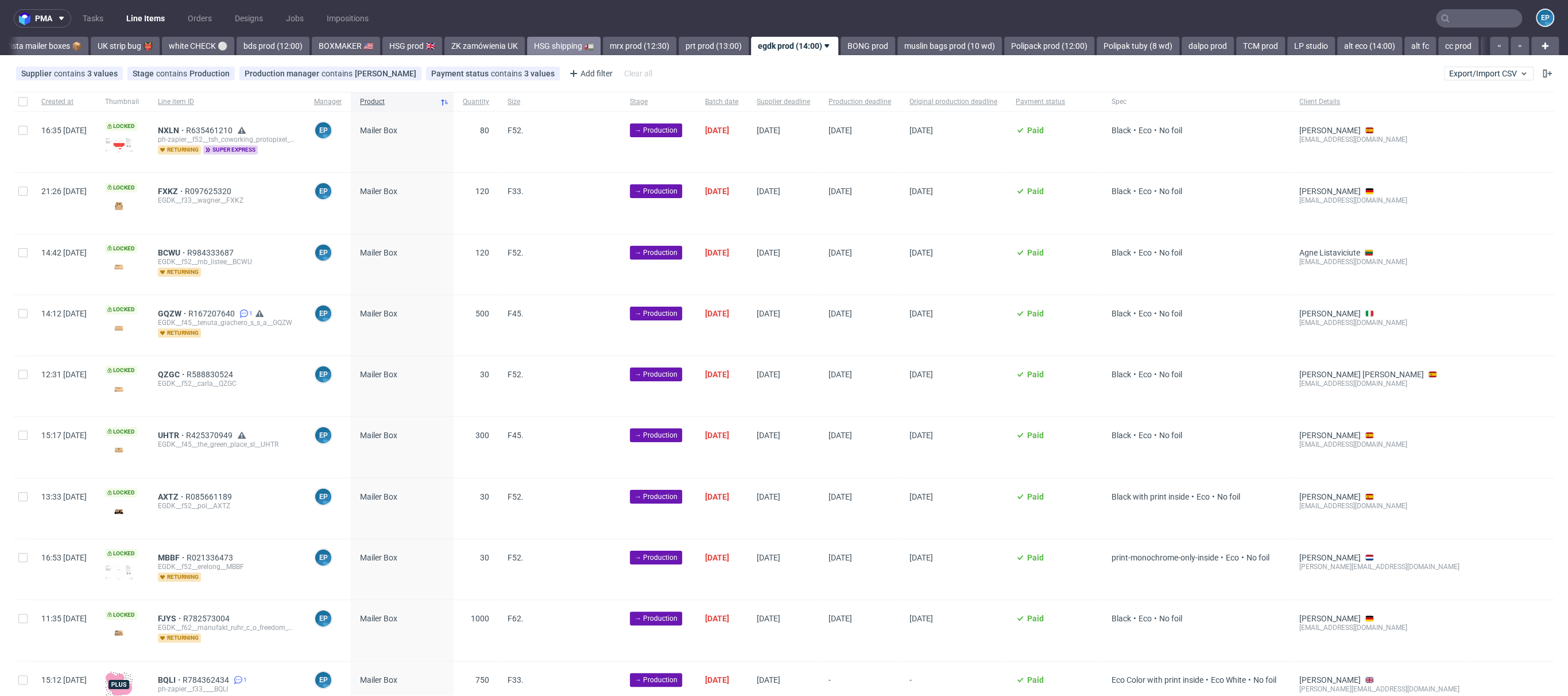
click at [841, 50] on link "BONG prod" at bounding box center [867, 45] width 54 height 19
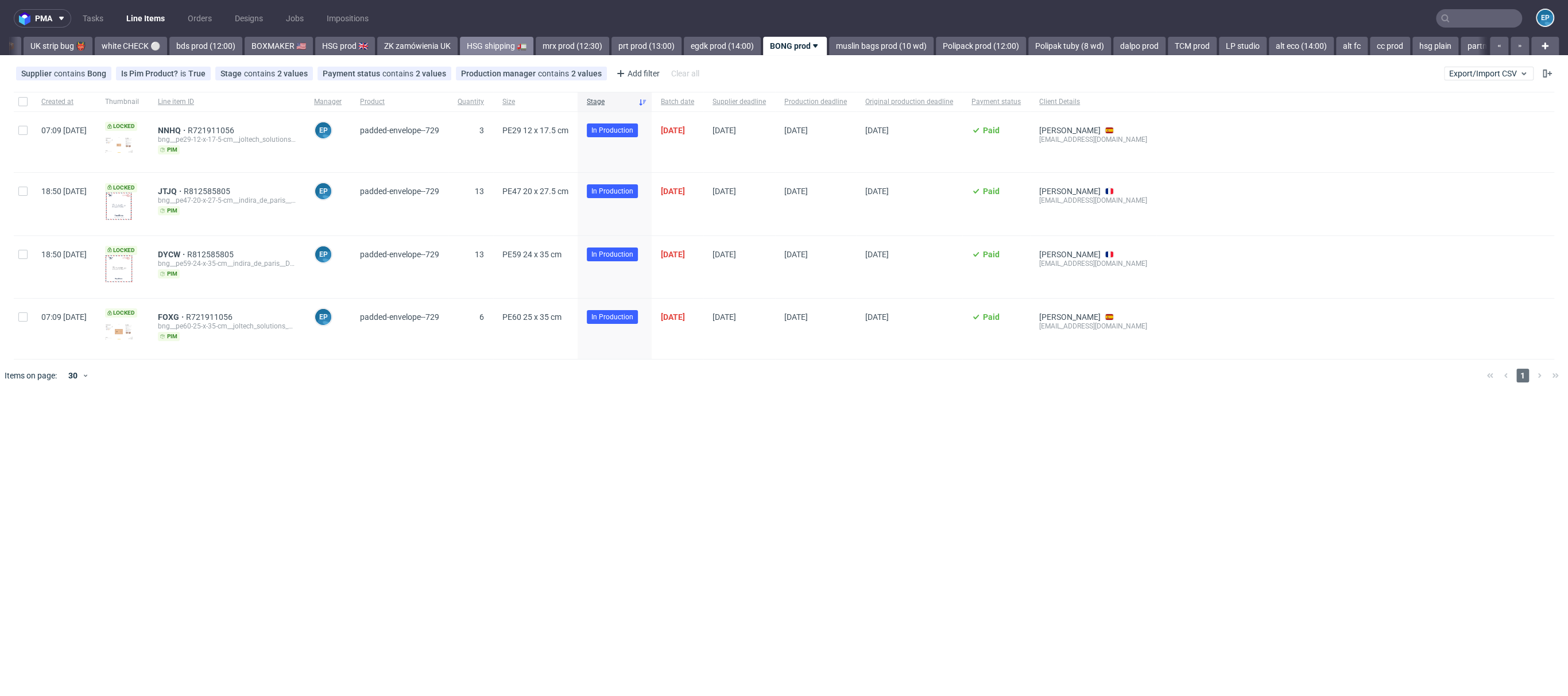
click at [829, 50] on link "muslin bags prod (10 wd)" at bounding box center [881, 45] width 104 height 19
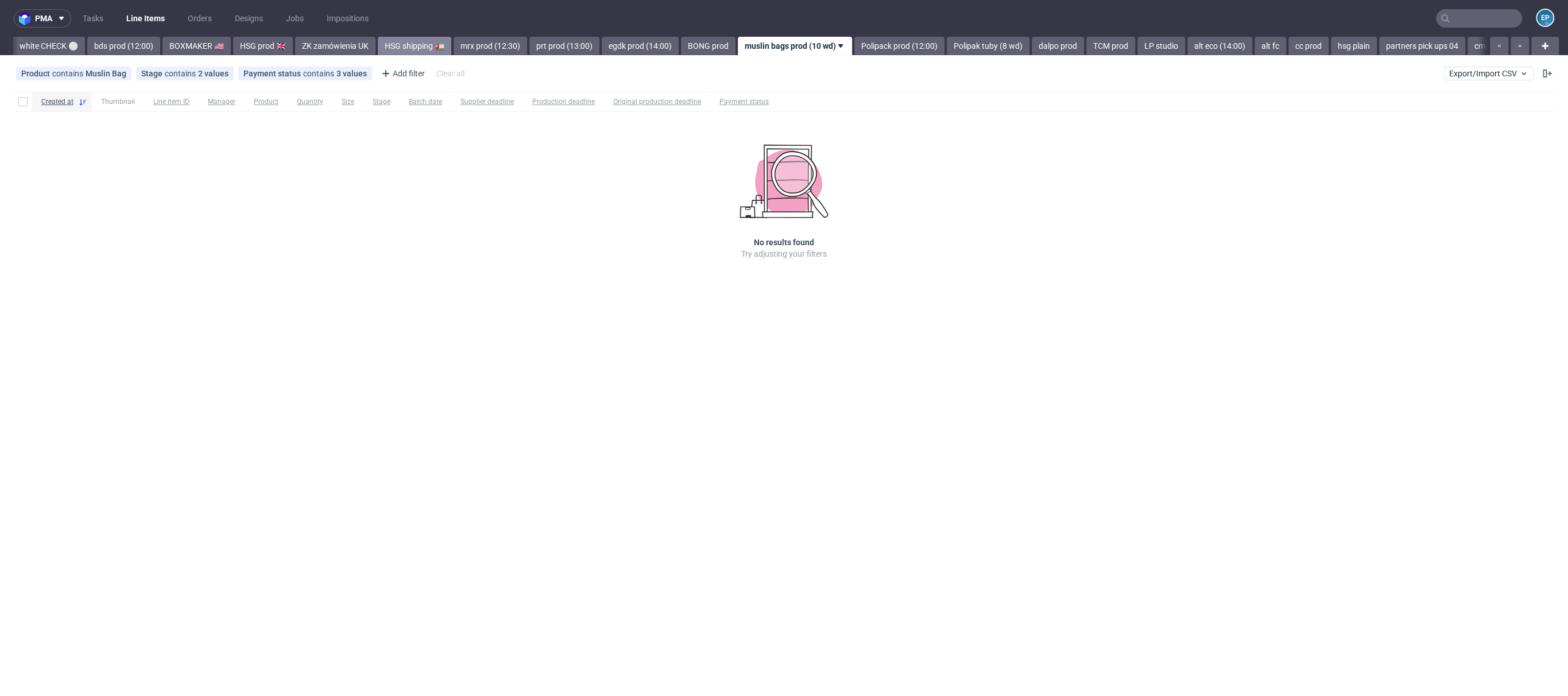
click at [854, 50] on link "Polipack prod (12:00)" at bounding box center [899, 45] width 90 height 19
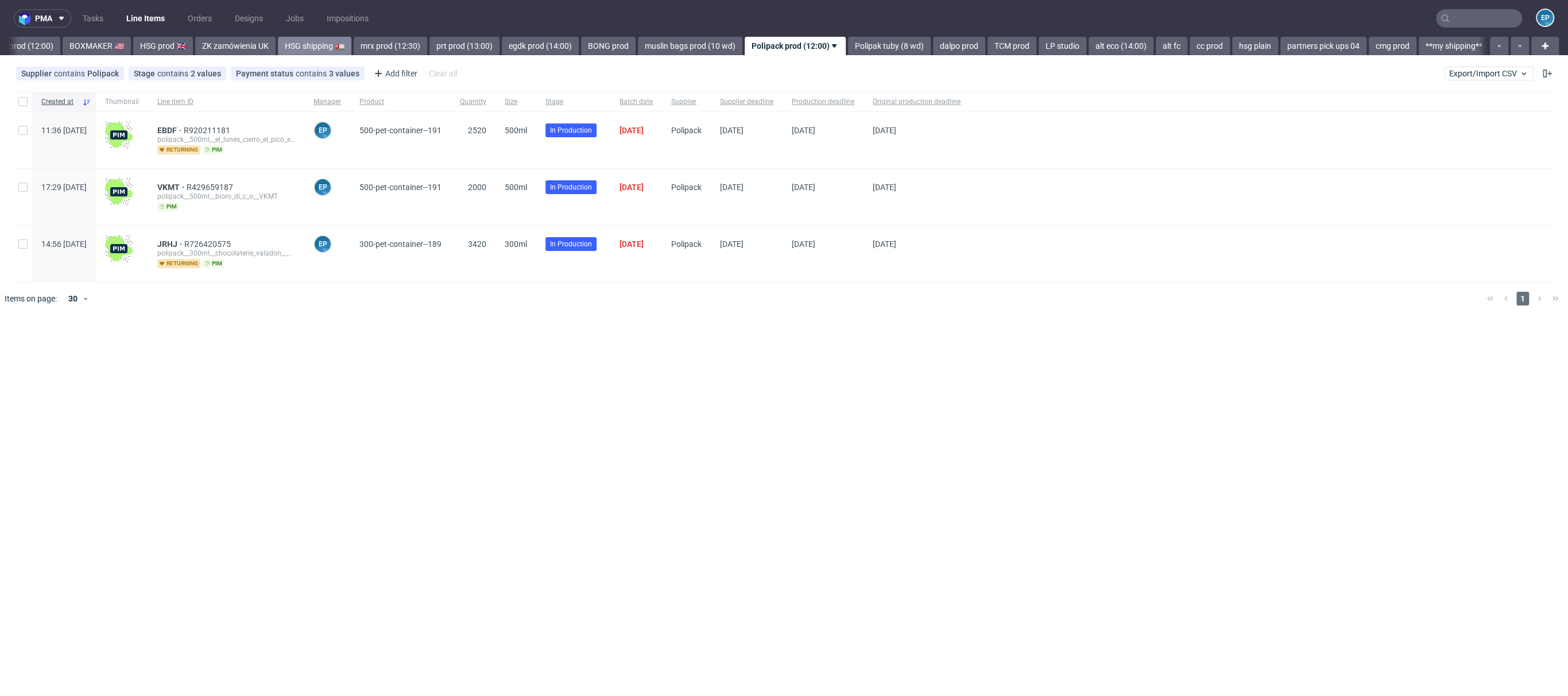
click at [848, 50] on link "Polipak tuby (8 wd)" at bounding box center [889, 45] width 83 height 19
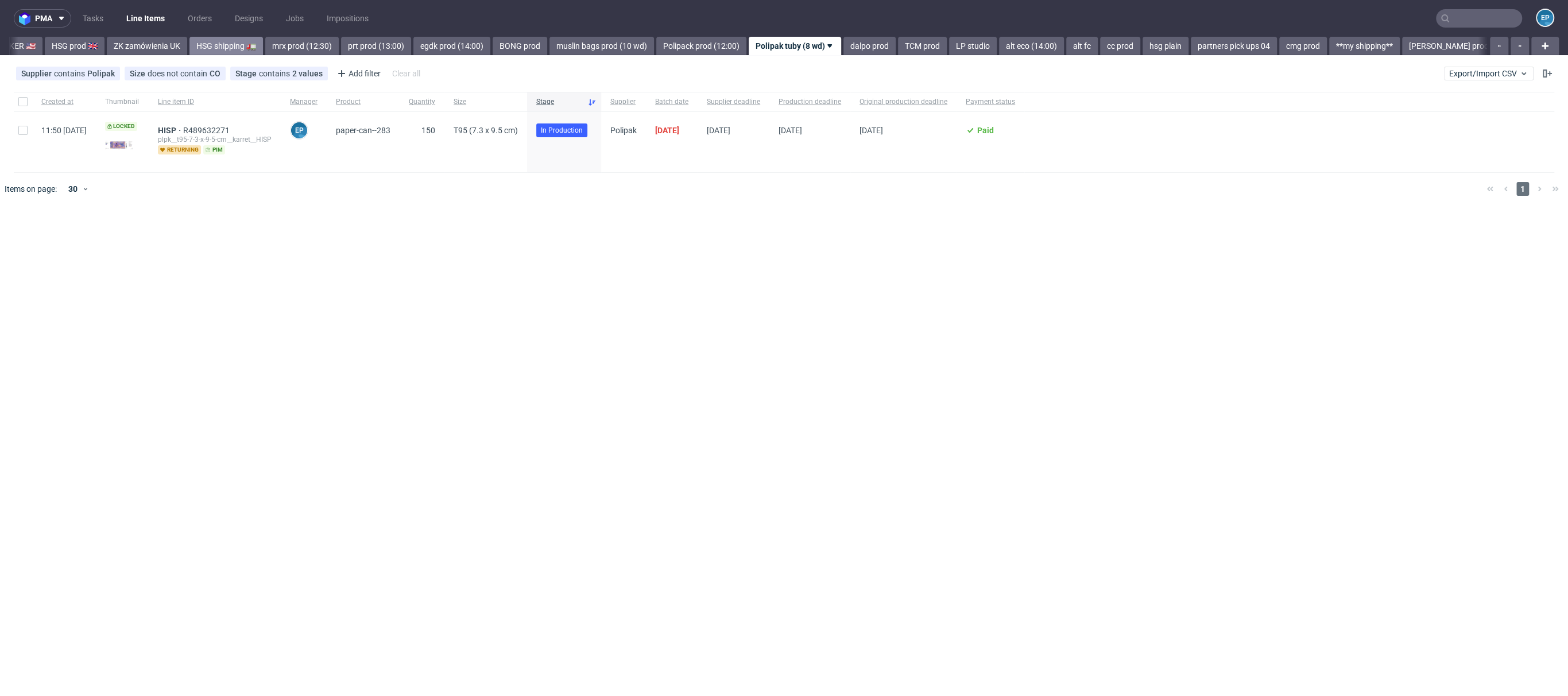
click at [843, 50] on link "dalpo prod" at bounding box center [869, 45] width 53 height 19
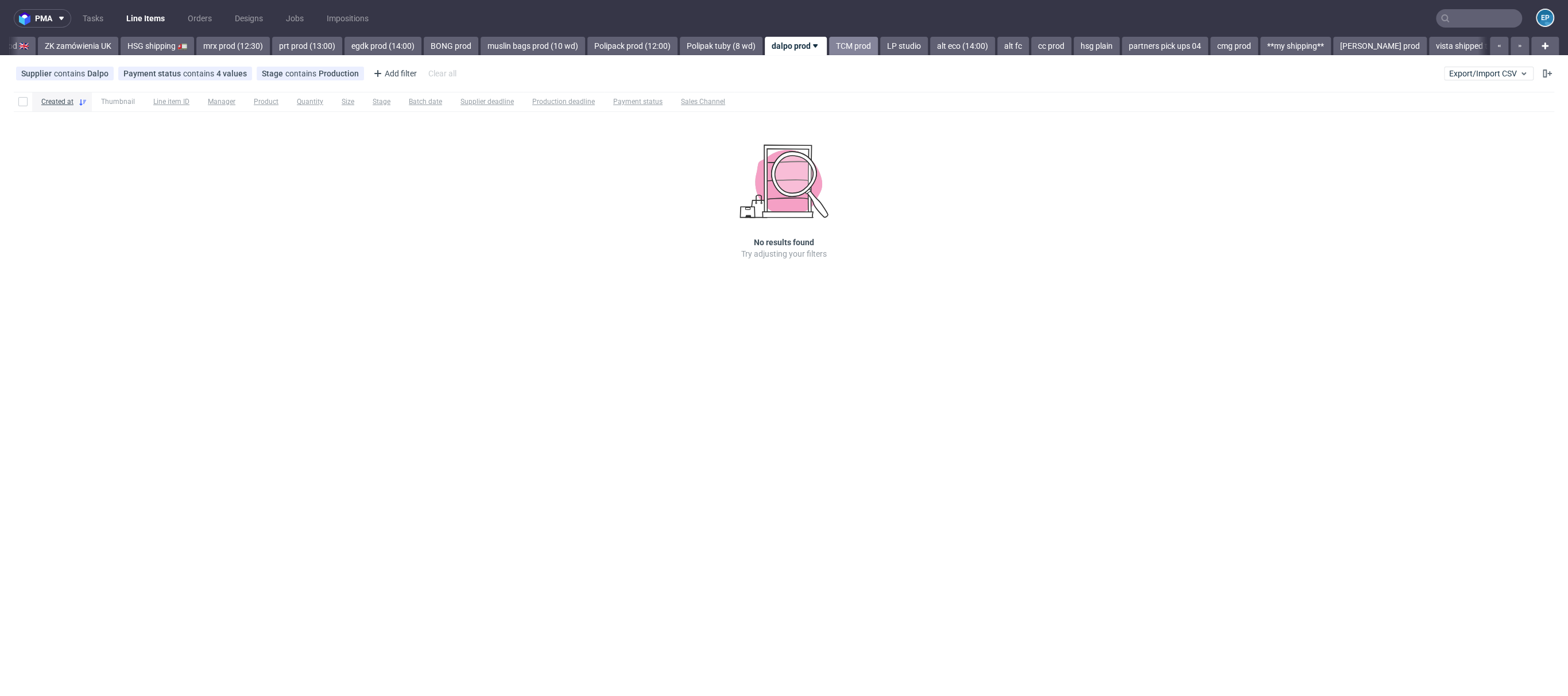
click at [829, 53] on link "TCM prod" at bounding box center [854, 45] width 49 height 19
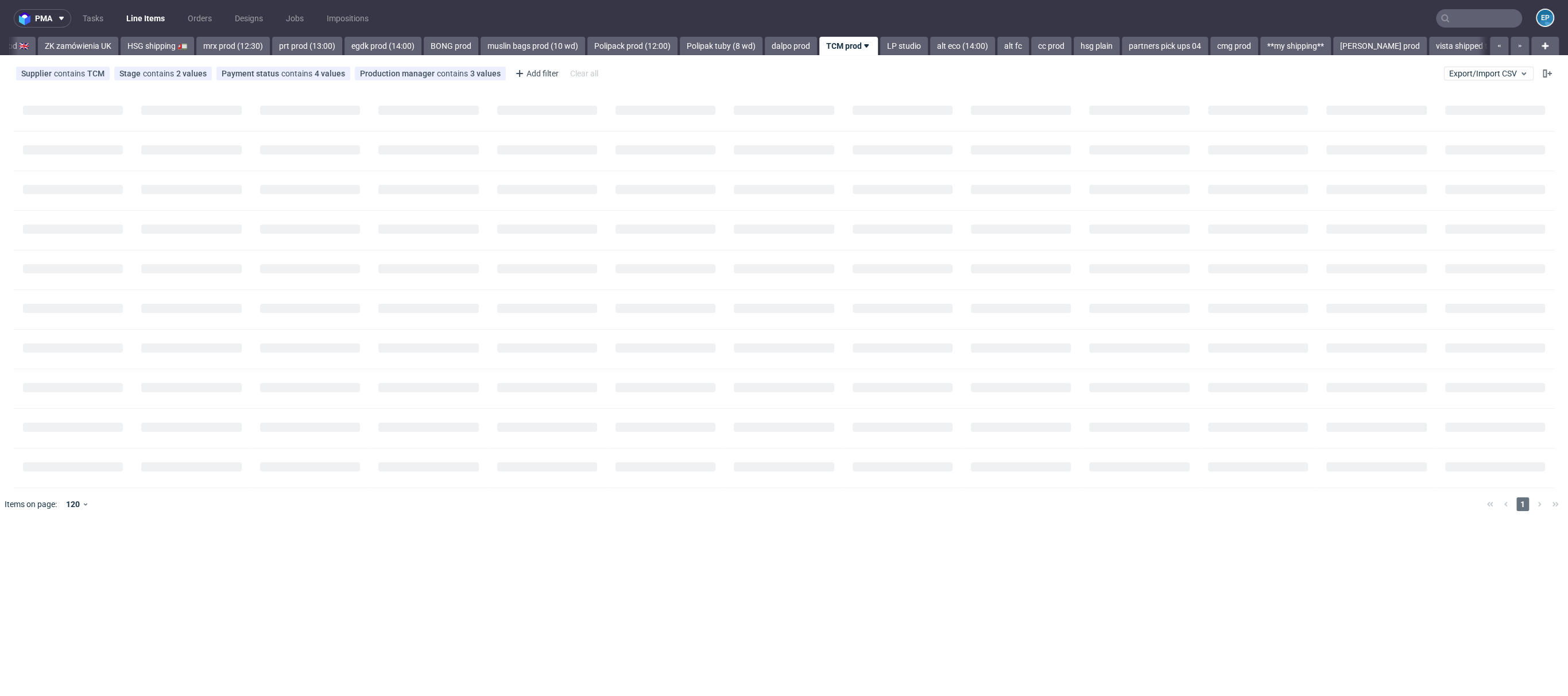
scroll to position [0, 1367]
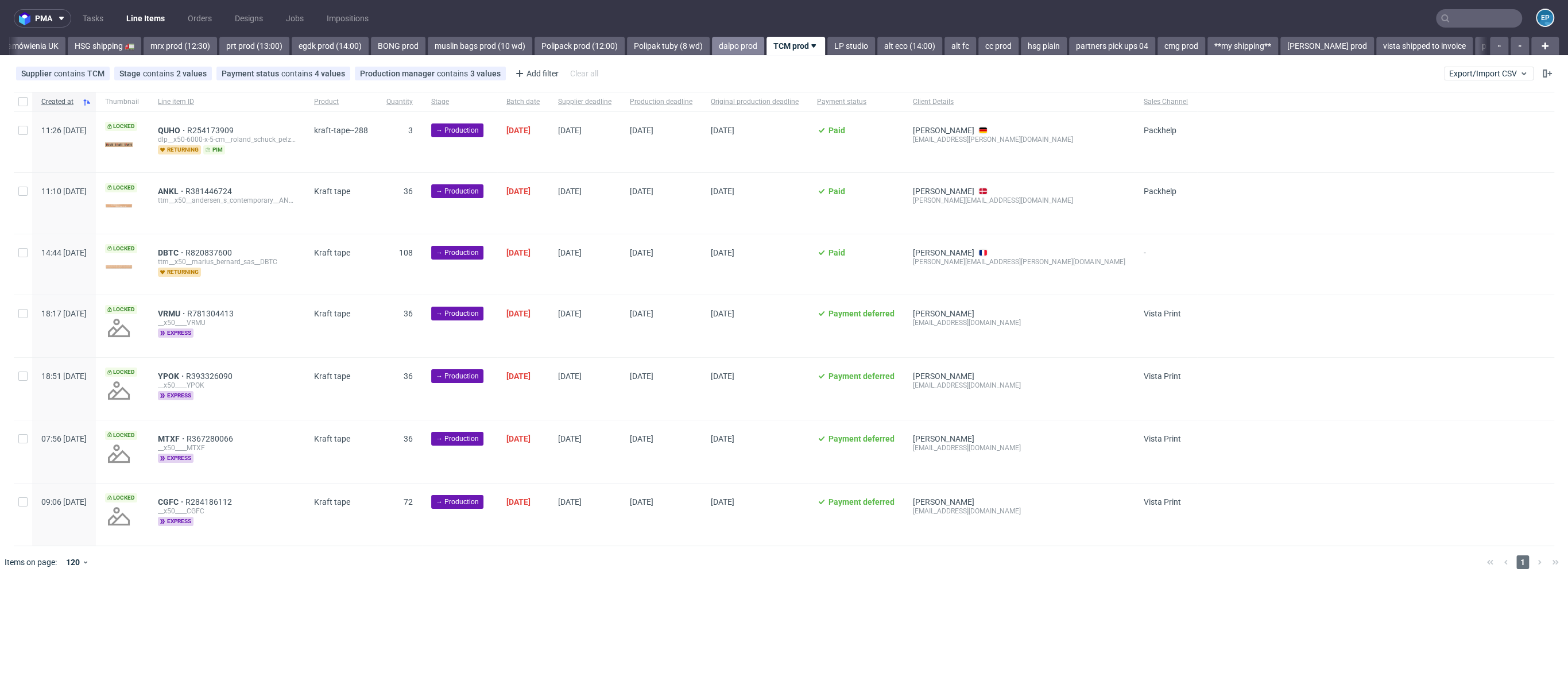
click at [712, 42] on link "dalpo prod" at bounding box center [738, 45] width 53 height 19
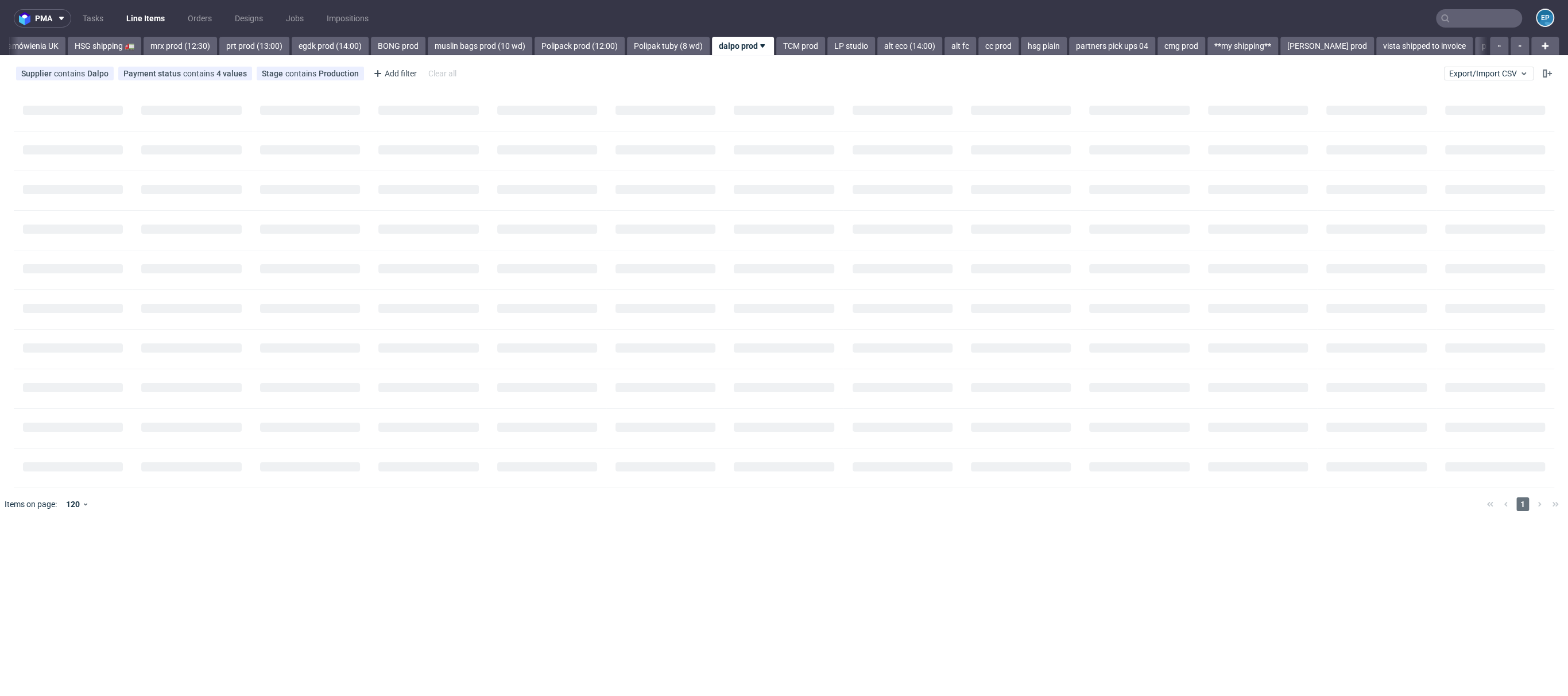
scroll to position [0, 1315]
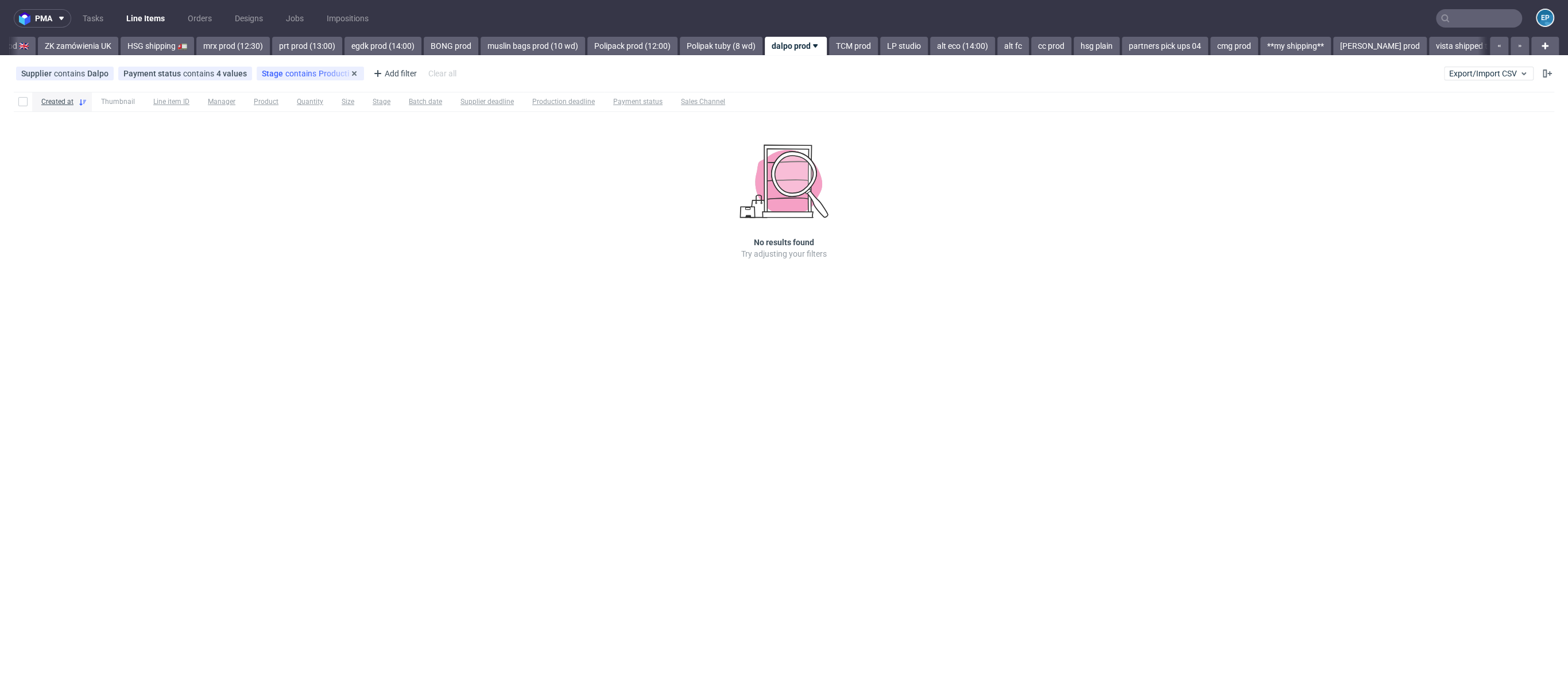
click at [311, 70] on div "Stage contains Production" at bounding box center [311, 73] width 97 height 9
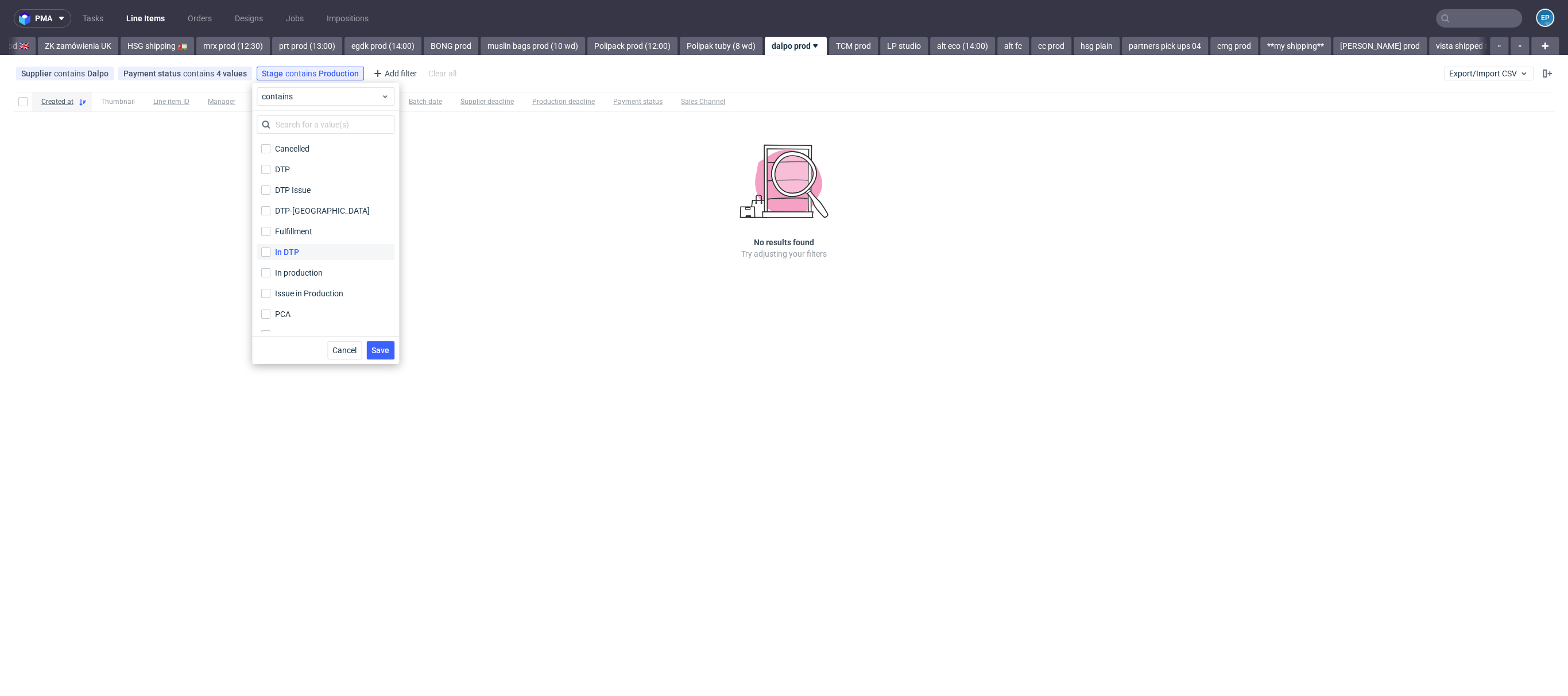
click at [284, 244] on label "In DTP" at bounding box center [325, 253] width 138 height 16
click at [270, 248] on input "In DTP" at bounding box center [265, 252] width 9 height 9
checkbox input "true"
click at [298, 212] on div "DTP-DC" at bounding box center [323, 210] width 96 height 11
click at [270, 212] on input "DTP-DC" at bounding box center [265, 210] width 9 height 9
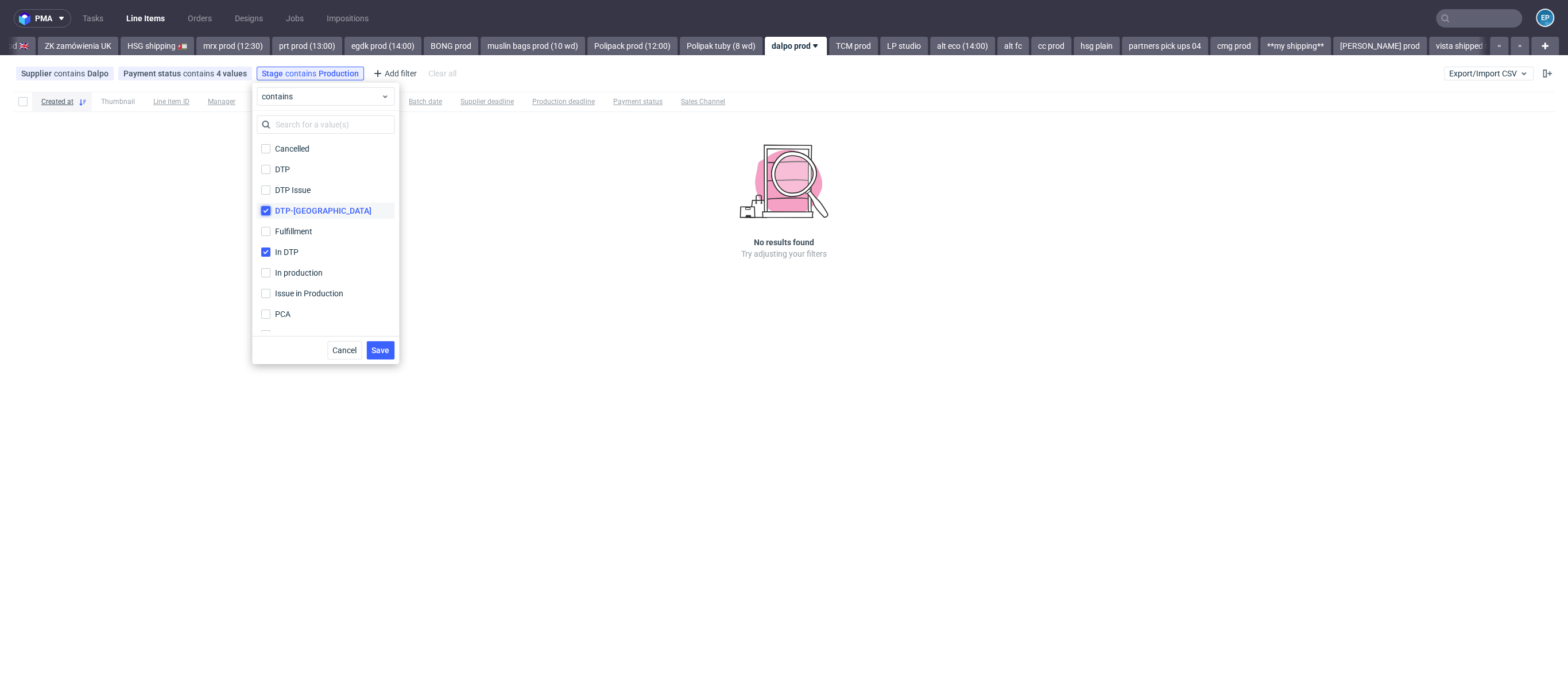
checkbox input "true"
click at [299, 189] on div "DTP Issue" at bounding box center [293, 190] width 36 height 11
click at [270, 189] on input "DTP Issue" at bounding box center [265, 189] width 9 height 9
checkbox input "true"
click at [288, 175] on label "DTP" at bounding box center [325, 169] width 138 height 16
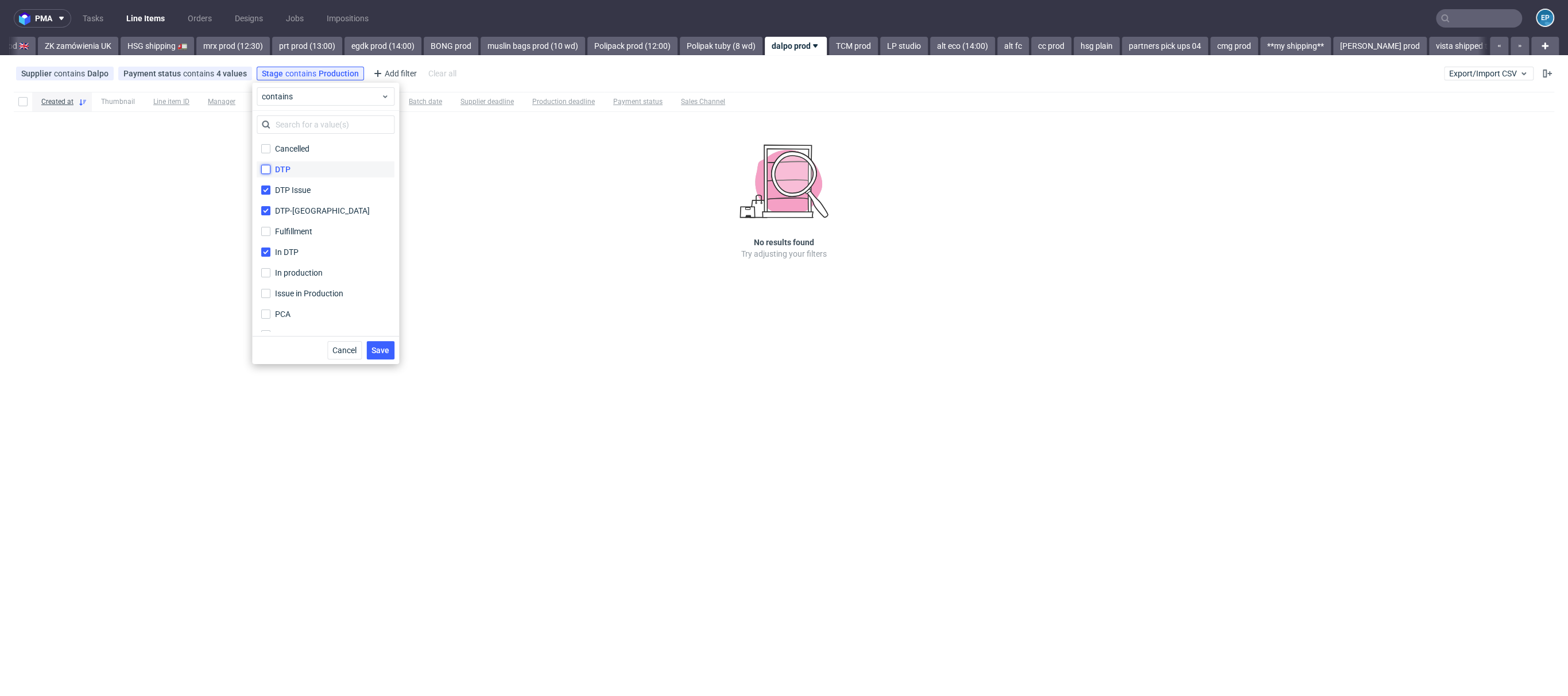
click at [270, 174] on input "DTP" at bounding box center [265, 169] width 9 height 9
checkbox input "true"
click at [374, 341] on button "Save" at bounding box center [380, 350] width 28 height 19
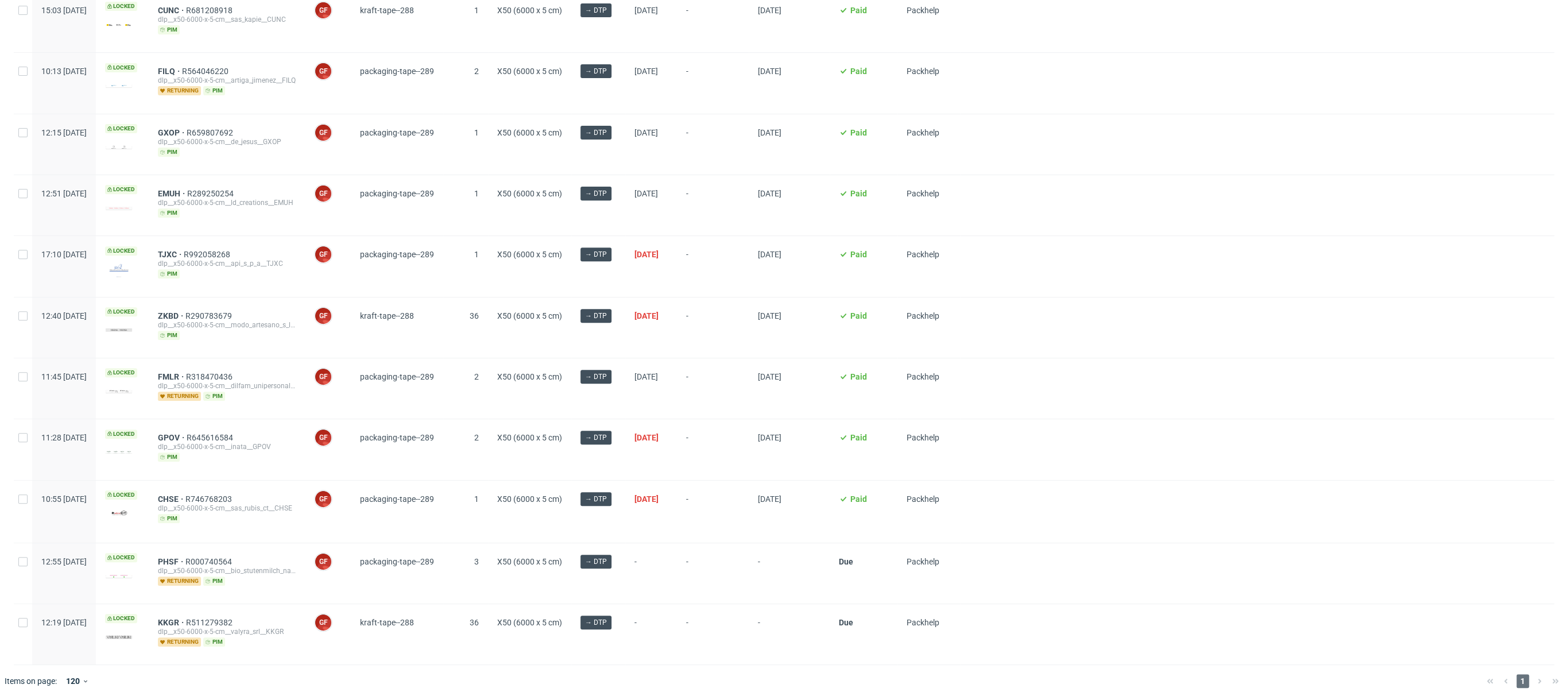
scroll to position [0, 0]
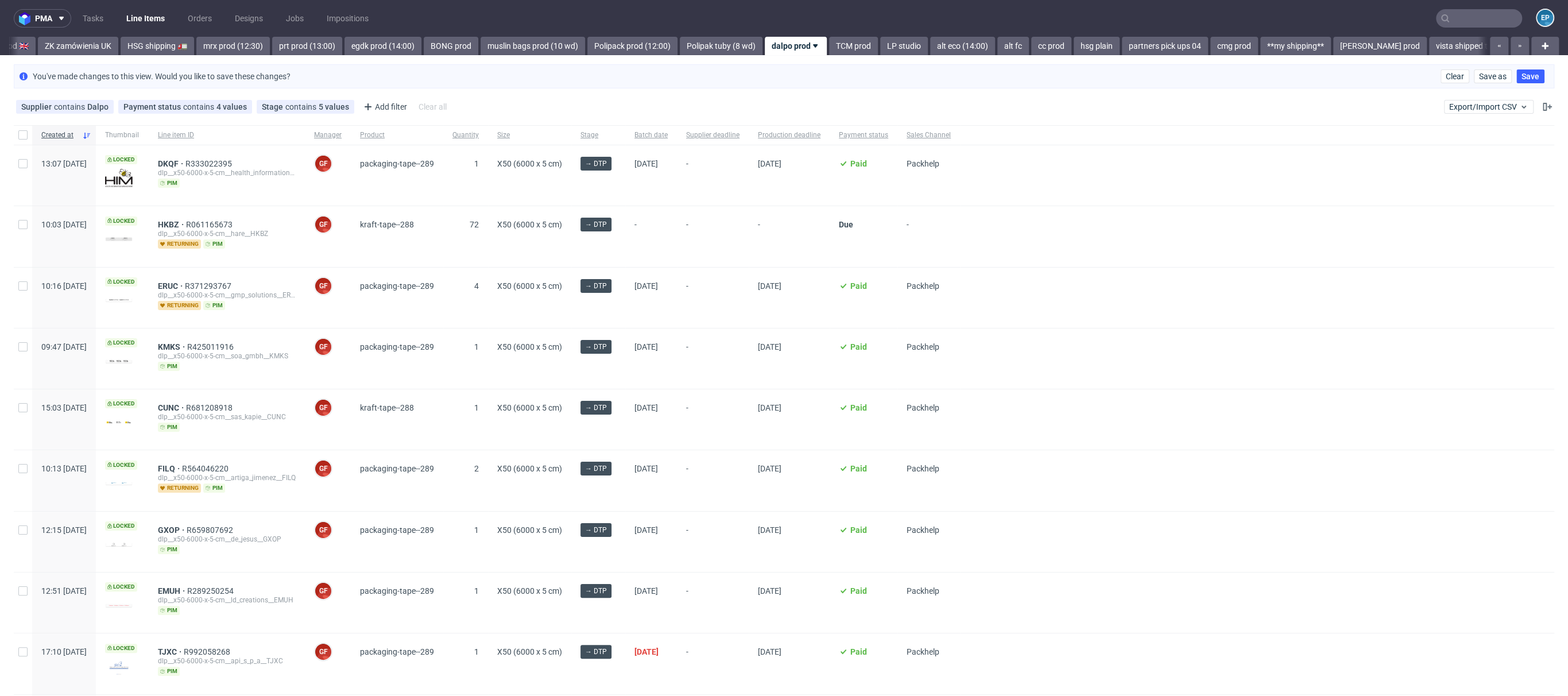
click at [394, 216] on div "kraft-tape--288" at bounding box center [397, 236] width 92 height 61
click at [405, 220] on span "kraft-tape--288" at bounding box center [387, 224] width 54 height 9
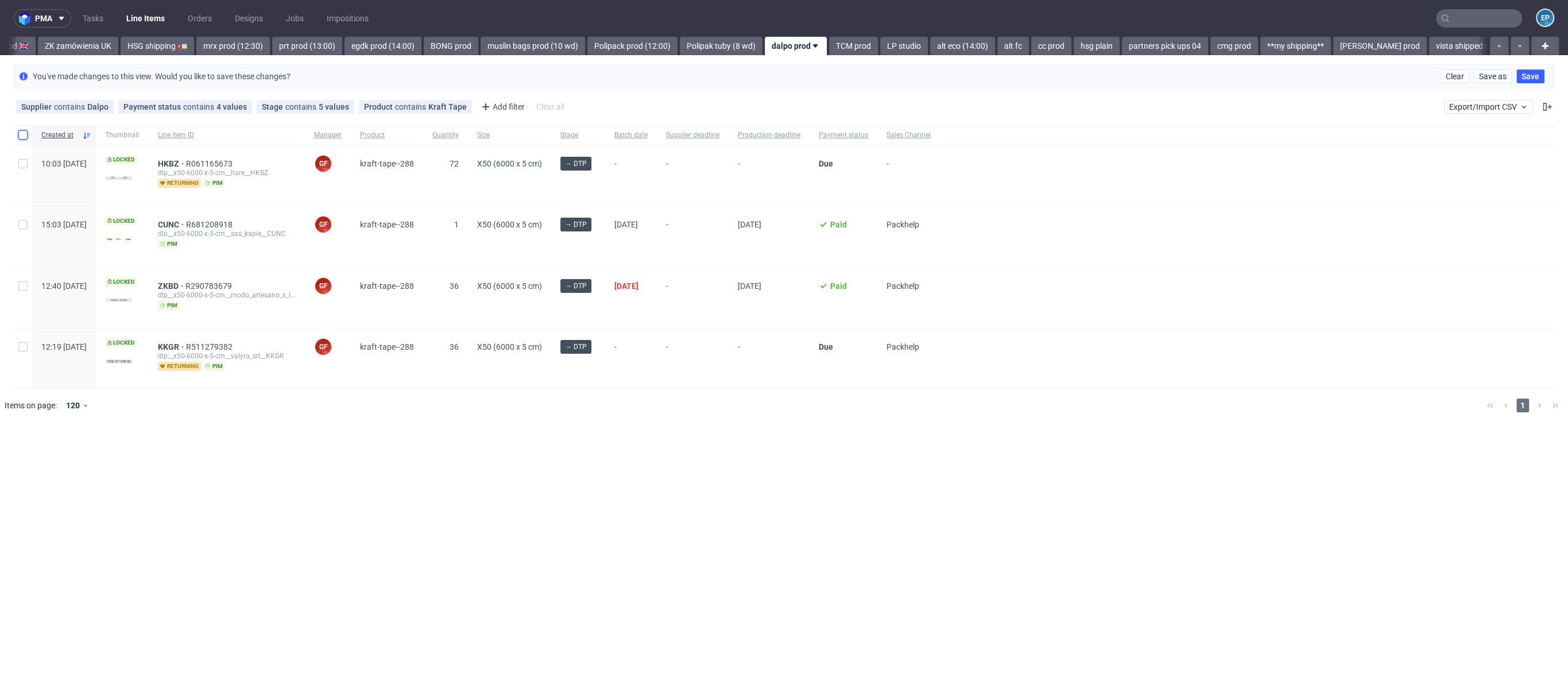
click at [22, 134] on input "checkbox" at bounding box center [23, 134] width 9 height 9
checkbox input "true"
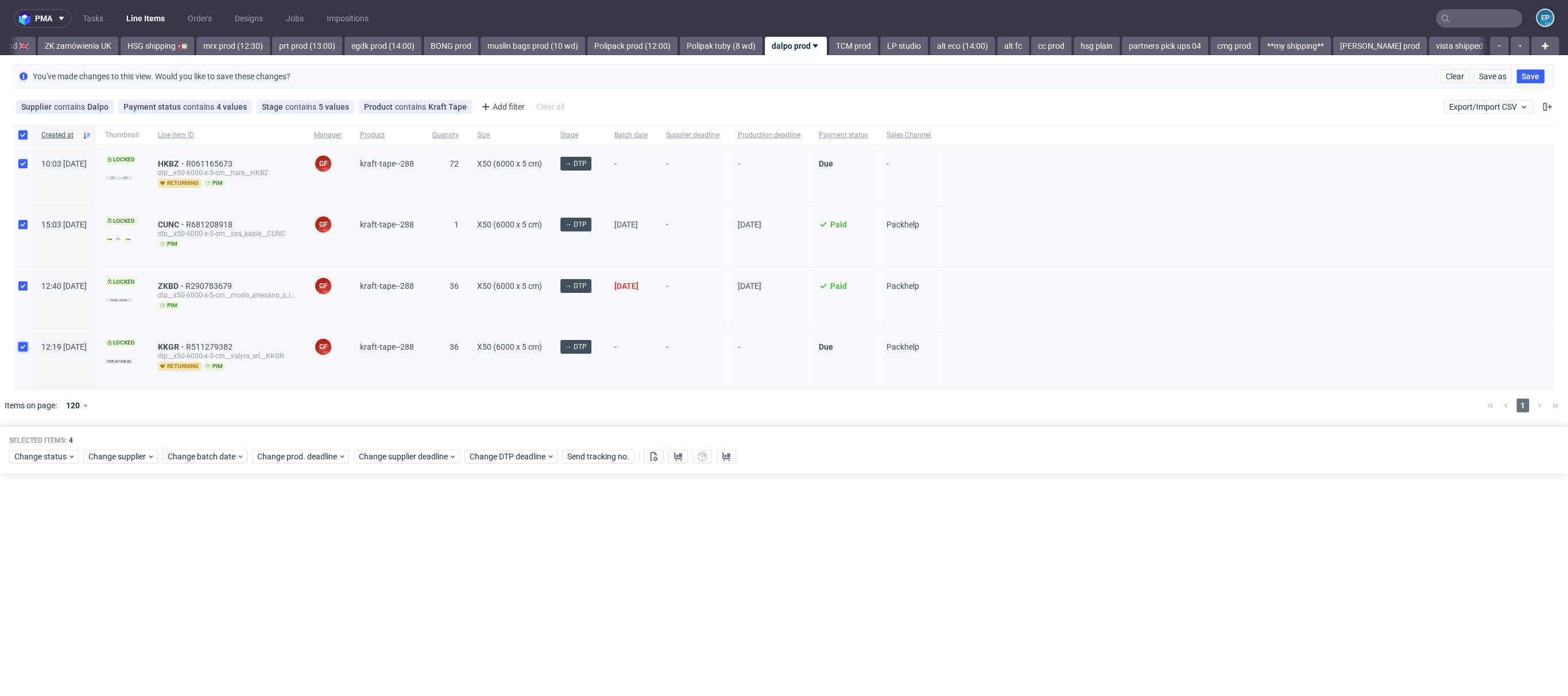
click at [25, 342] on input "checkbox" at bounding box center [23, 346] width 9 height 9
checkbox input "false"
click at [185, 282] on span "ZKBD" at bounding box center [172, 286] width 28 height 9
click at [25, 276] on div at bounding box center [23, 298] width 19 height 61
checkbox input "false"
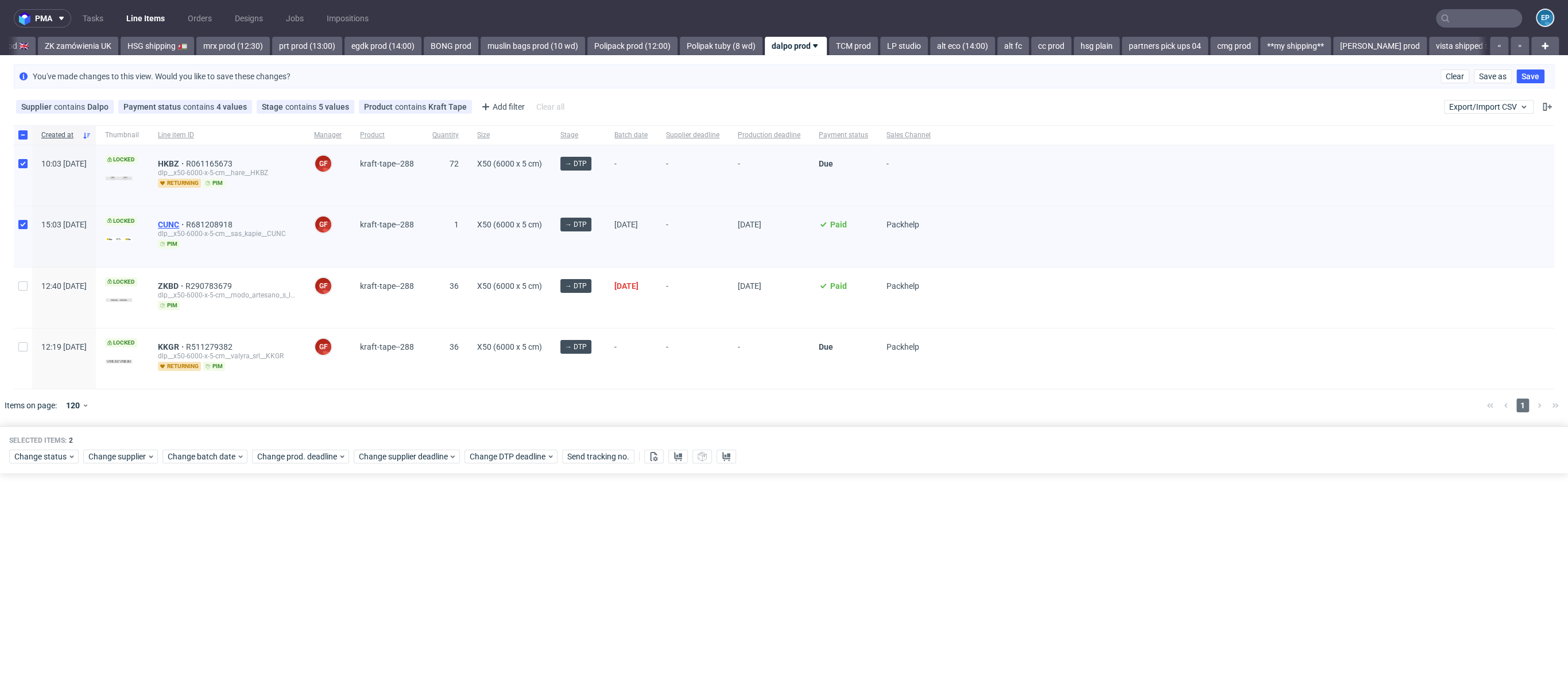
click at [186, 221] on span "CUNC" at bounding box center [172, 224] width 28 height 9
click at [186, 163] on span "HKBZ" at bounding box center [172, 163] width 28 height 9
click at [30, 164] on div at bounding box center [23, 176] width 19 height 61
checkbox input "false"
click at [129, 456] on span "Change supplier" at bounding box center [117, 456] width 58 height 11
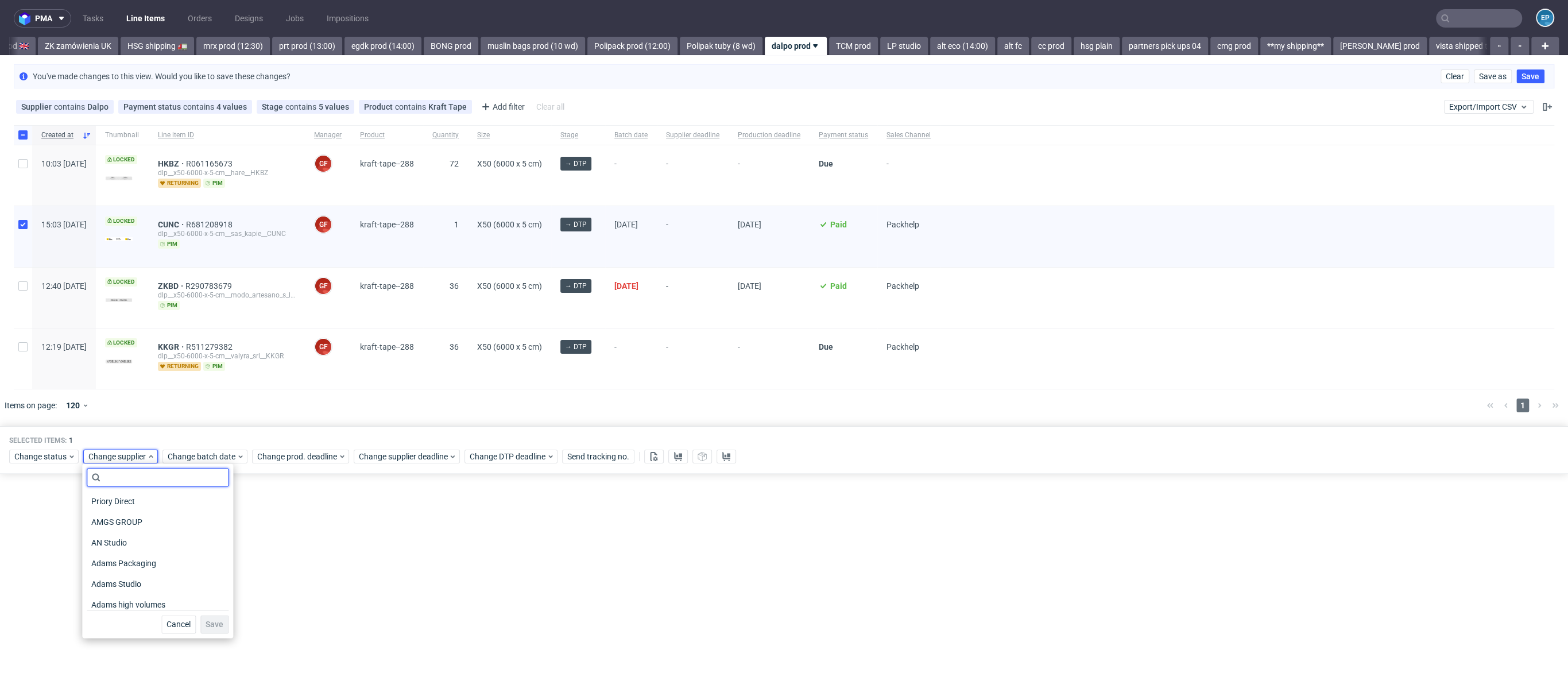
click at [138, 486] on input "text" at bounding box center [157, 477] width 142 height 19
type input "tc"
click at [133, 503] on div "TCM" at bounding box center [152, 522] width 131 height 16
click at [195, 503] on button "Save" at bounding box center [204, 546] width 28 height 19
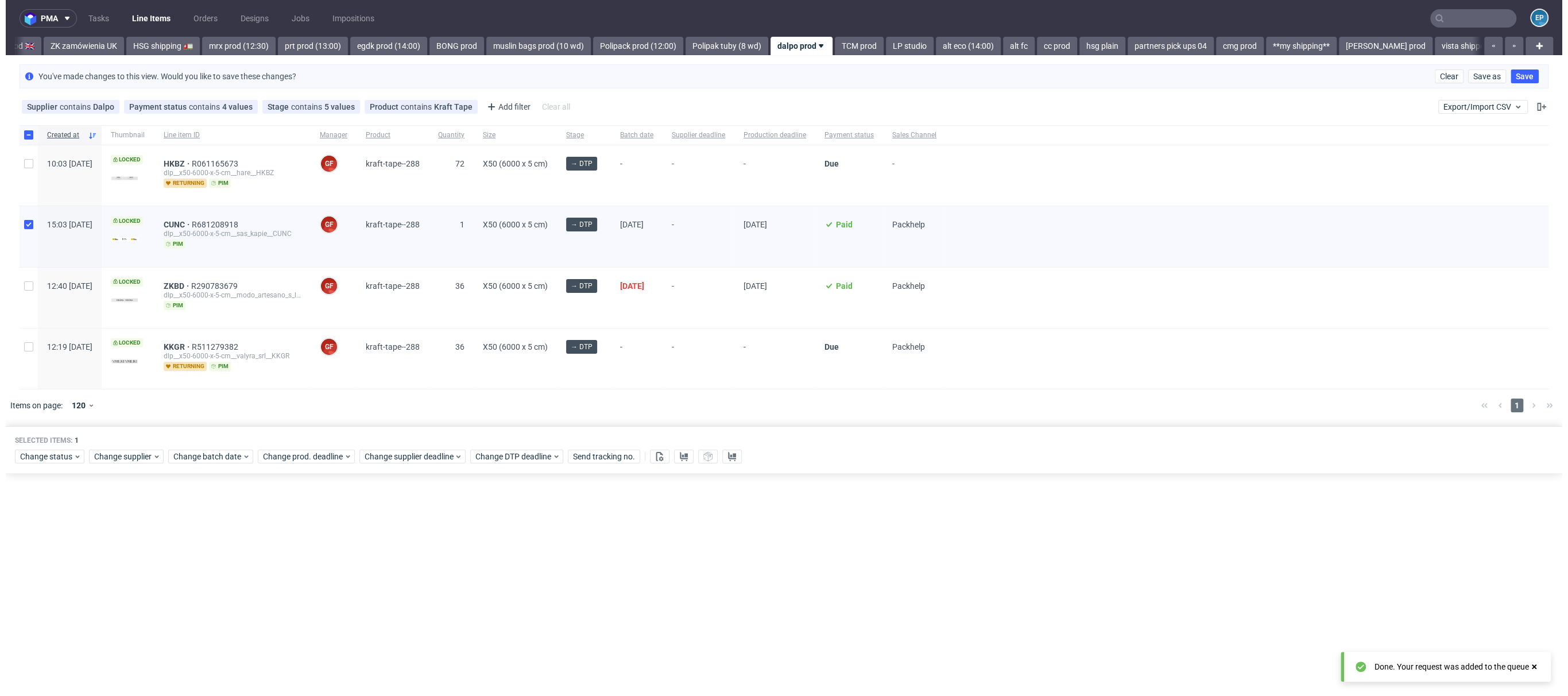
scroll to position [0, 1315]
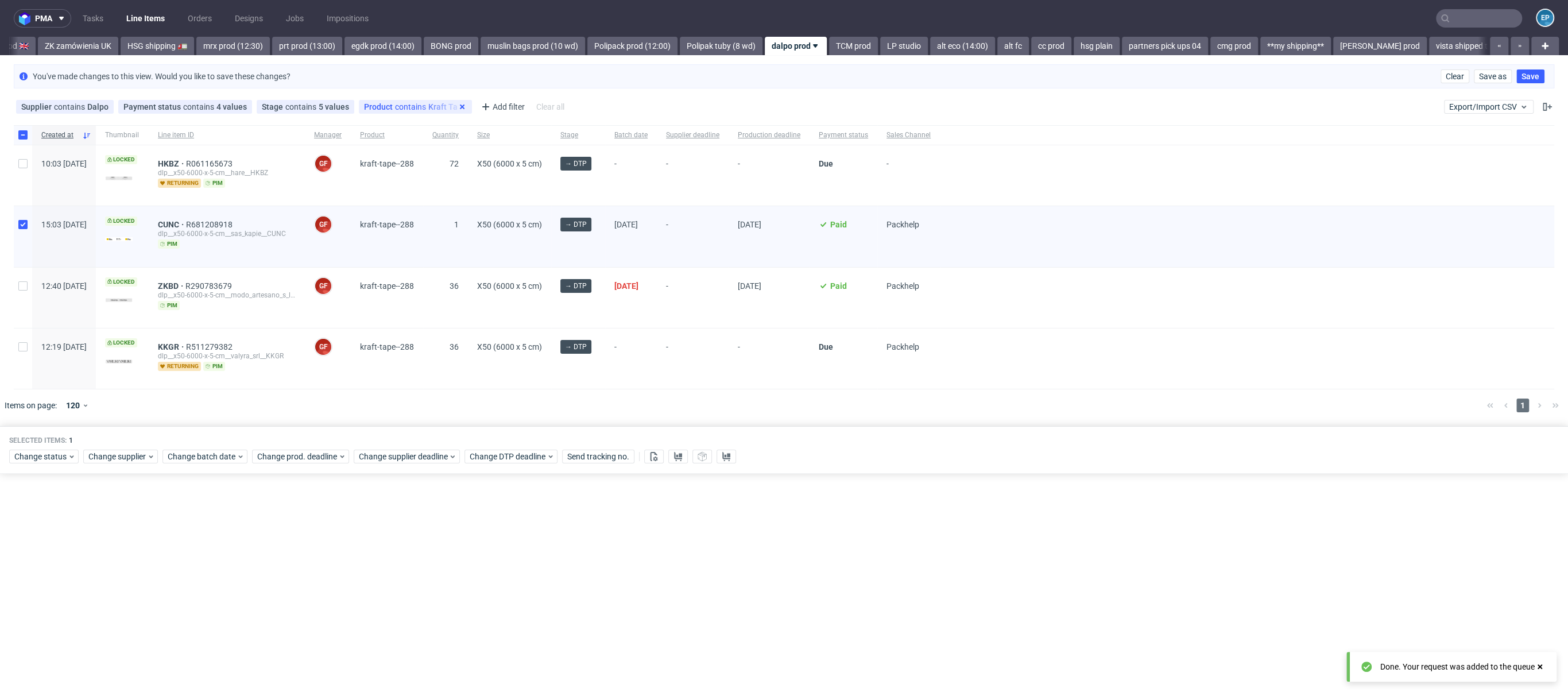
click at [458, 106] on icon at bounding box center [462, 106] width 9 height 9
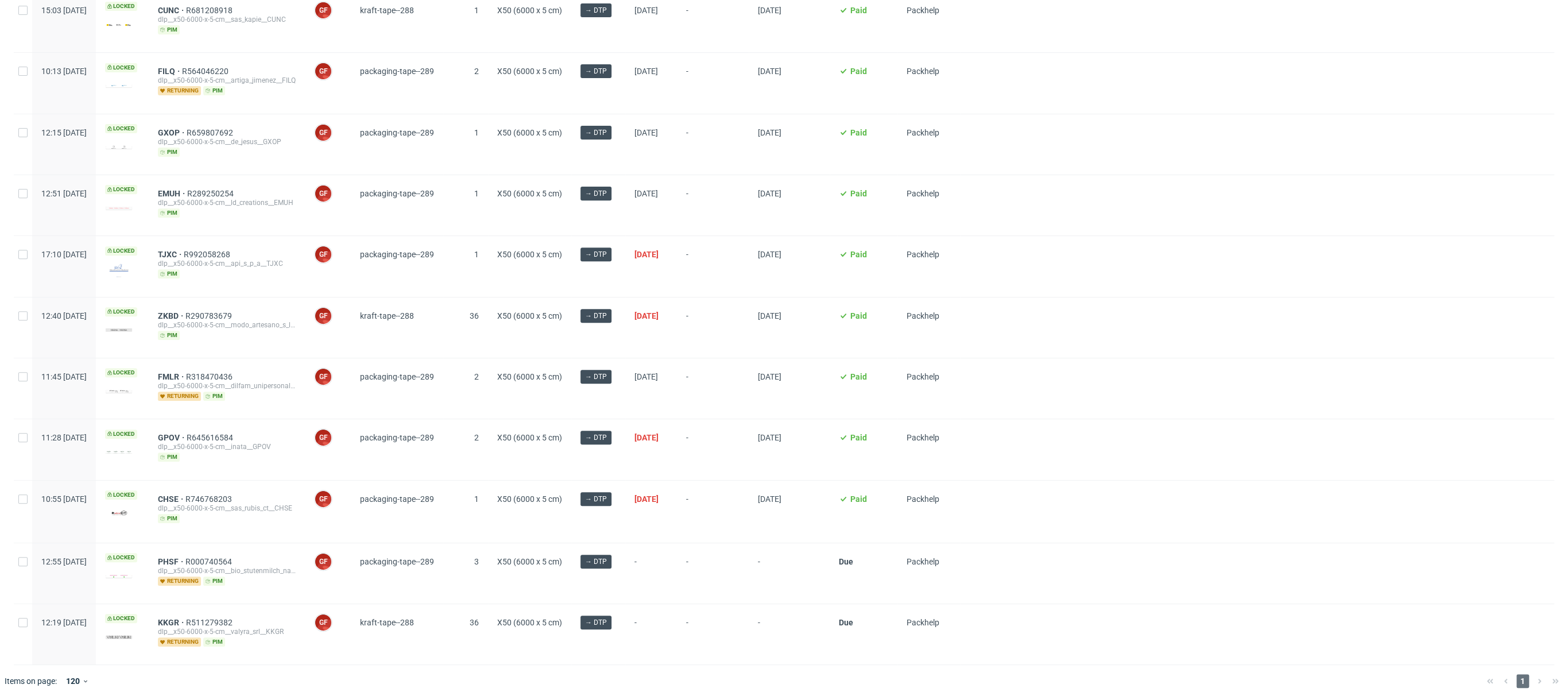
scroll to position [0, 0]
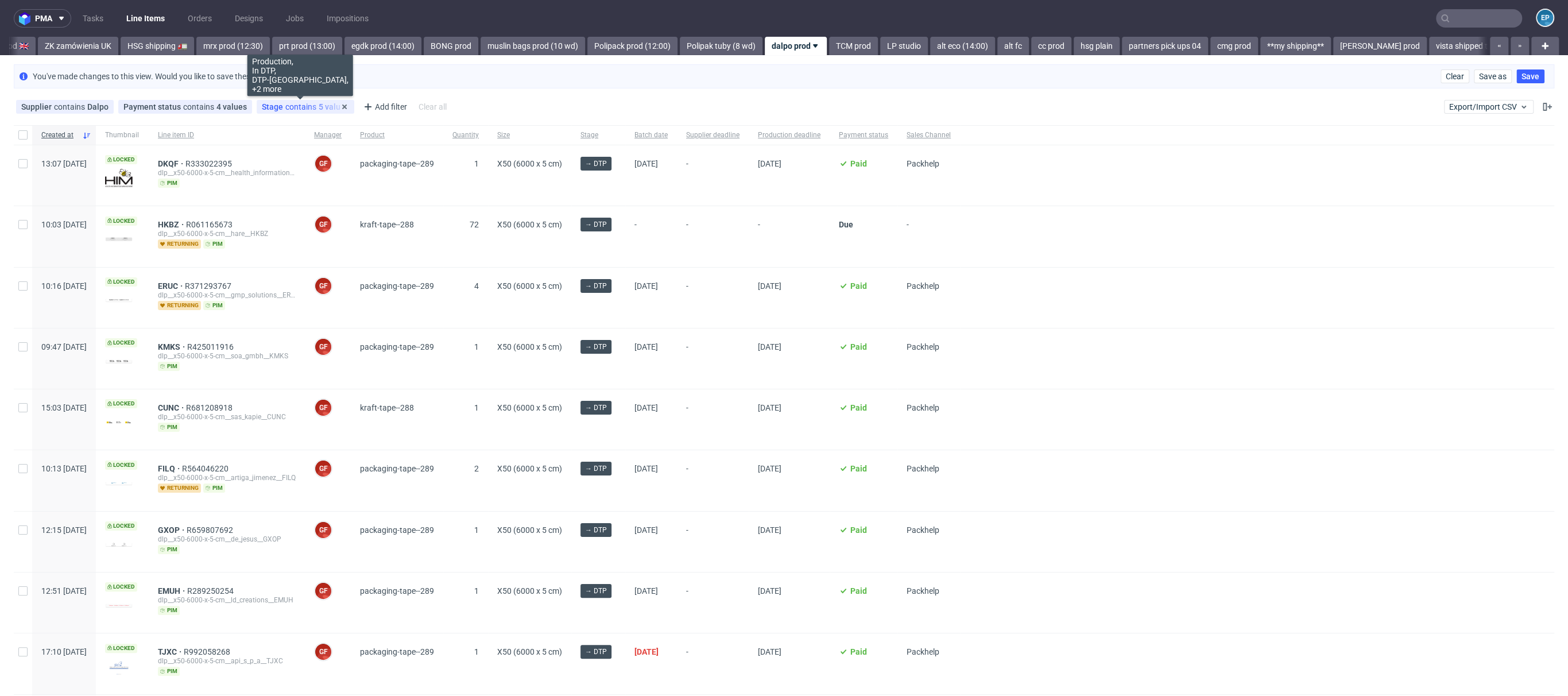
click at [286, 106] on span "contains" at bounding box center [302, 106] width 33 height 9
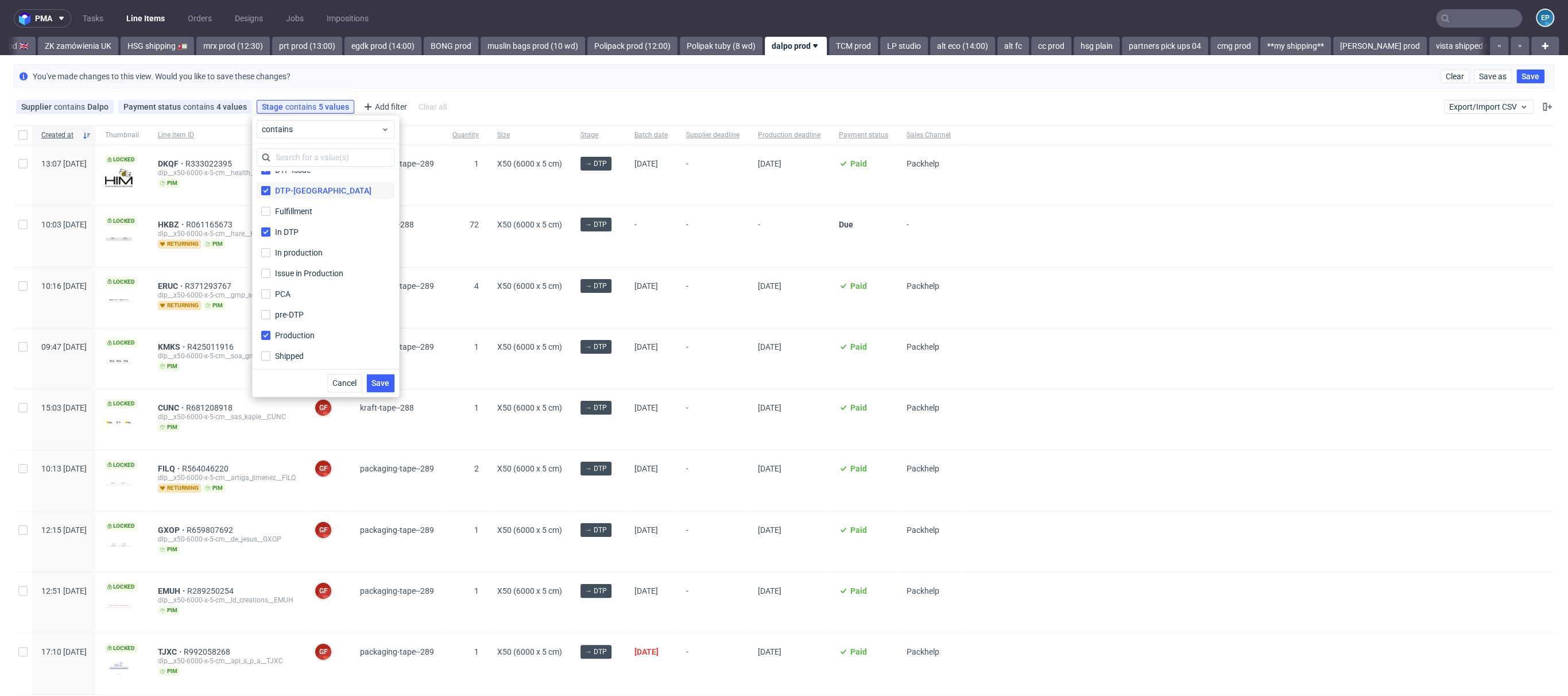
scroll to position [76, 0]
click at [314, 303] on div "Production" at bounding box center [325, 312] width 138 height 21
click at [312, 286] on label "pre-DTP" at bounding box center [325, 292] width 138 height 16
click at [270, 287] on input "pre-DTP" at bounding box center [265, 291] width 9 height 9
checkbox input "true"
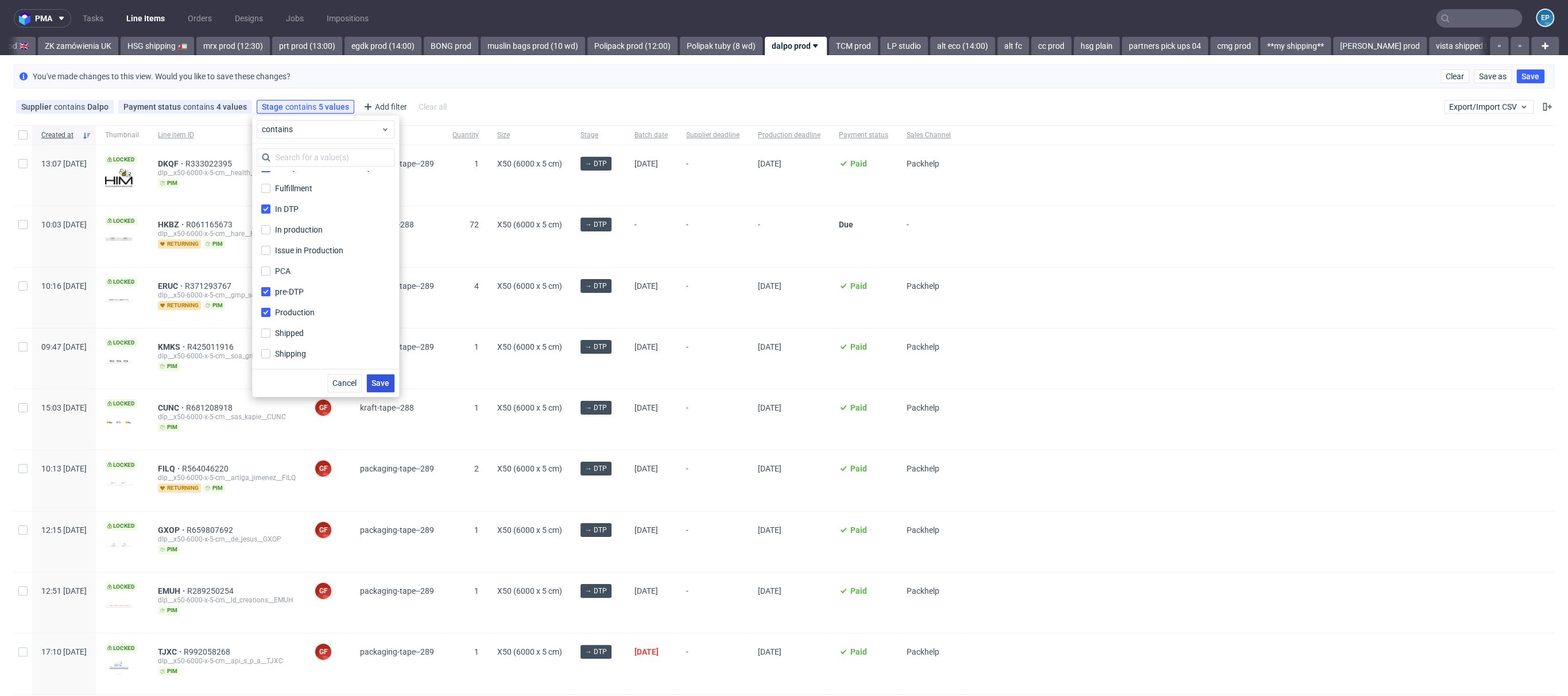
click at [384, 391] on button "Save" at bounding box center [380, 383] width 28 height 19
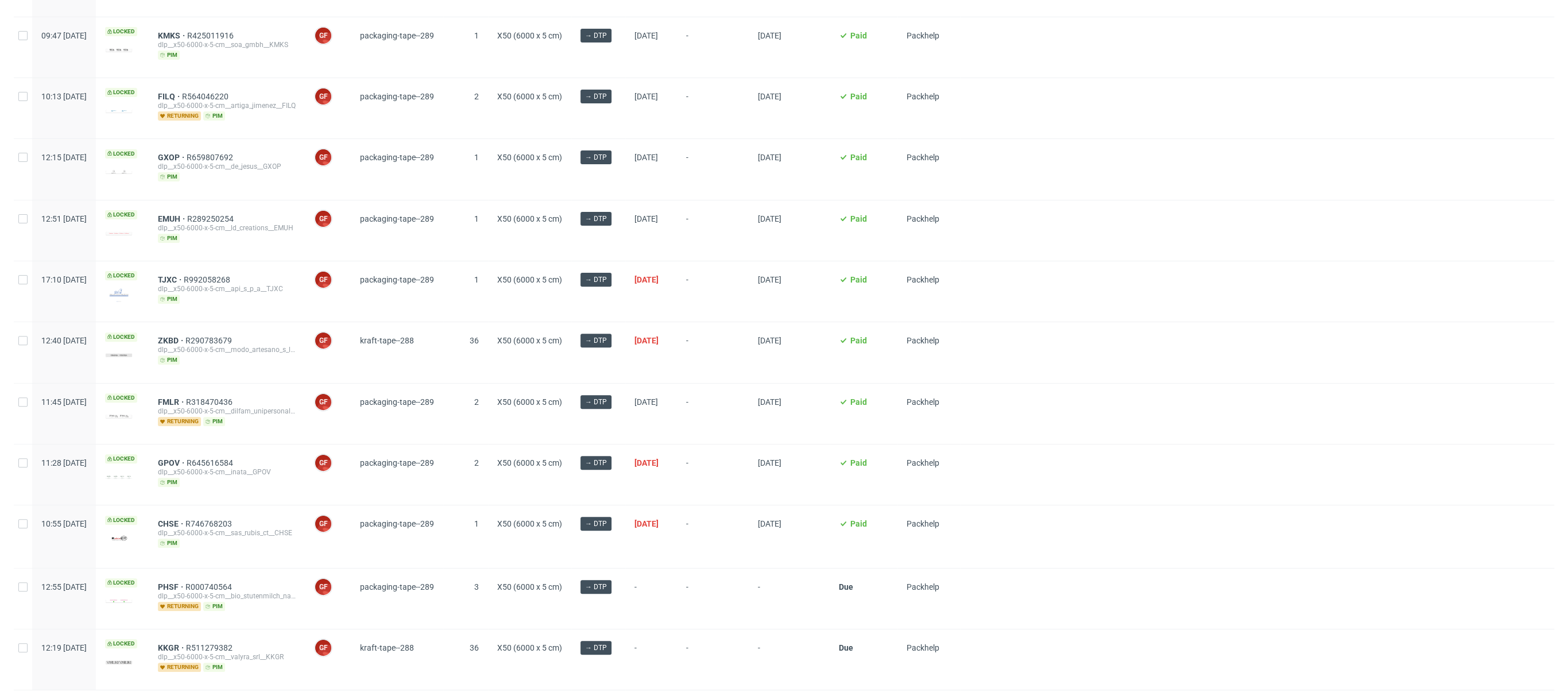
scroll to position [337, 0]
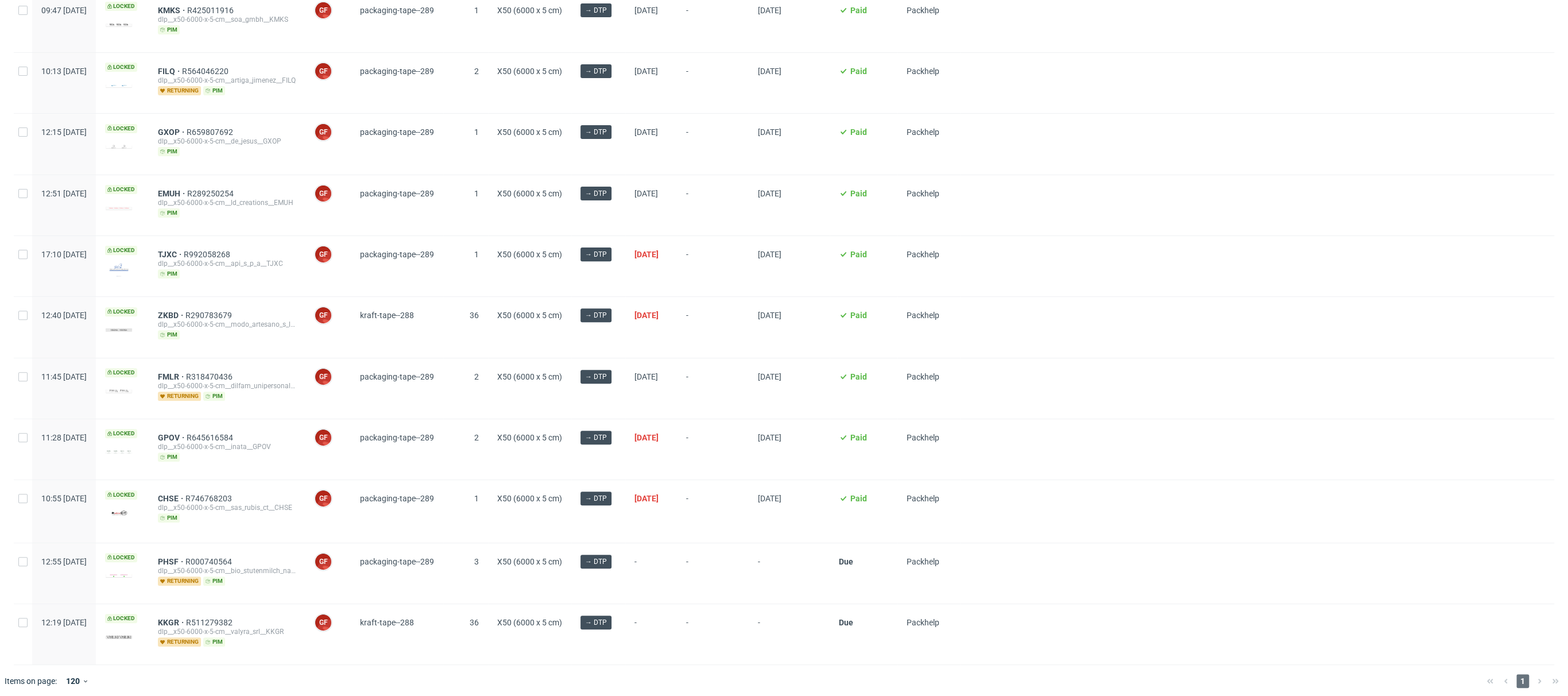
click at [424, 503] on div "kraft-tape--288" at bounding box center [397, 634] width 92 height 61
click at [414, 503] on span "kraft-tape--288" at bounding box center [387, 622] width 54 height 9
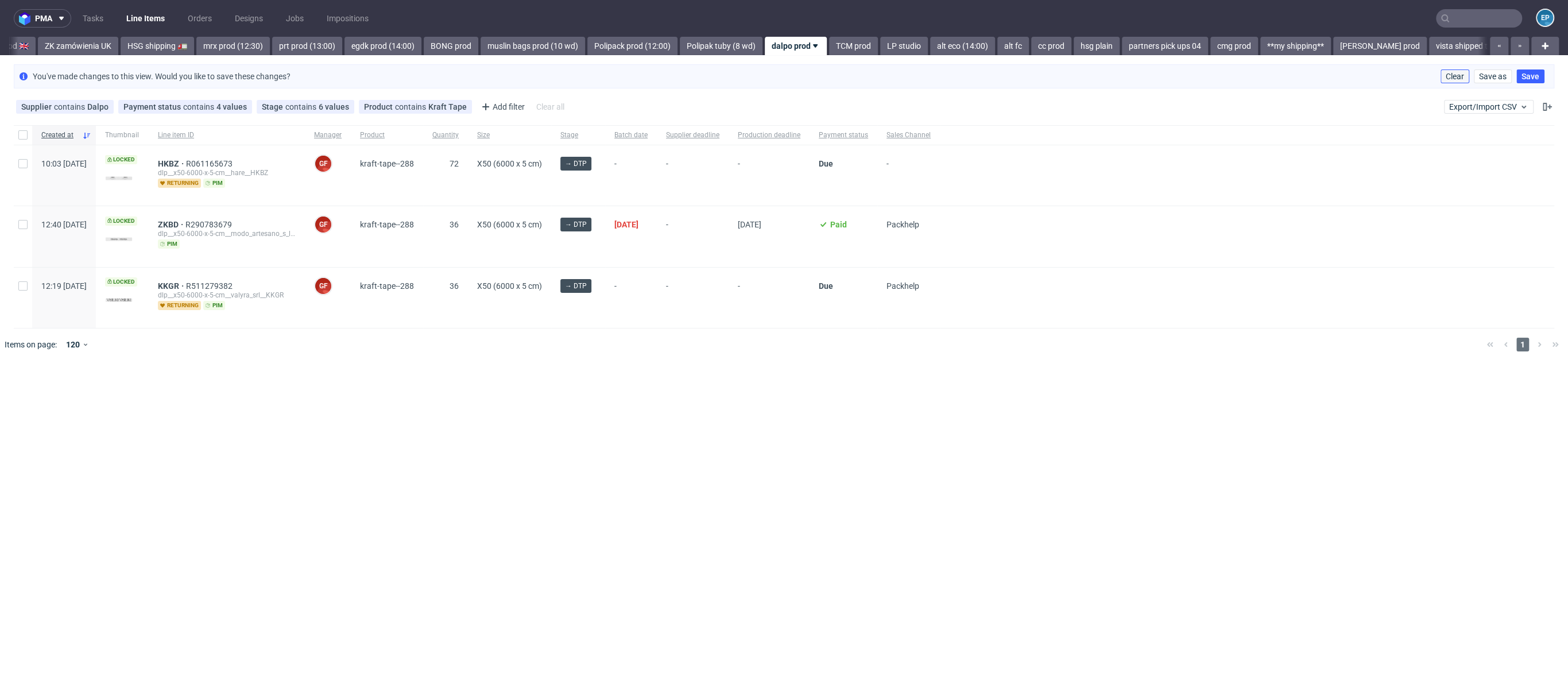
click at [1102, 75] on span "Clear" at bounding box center [1455, 76] width 19 height 8
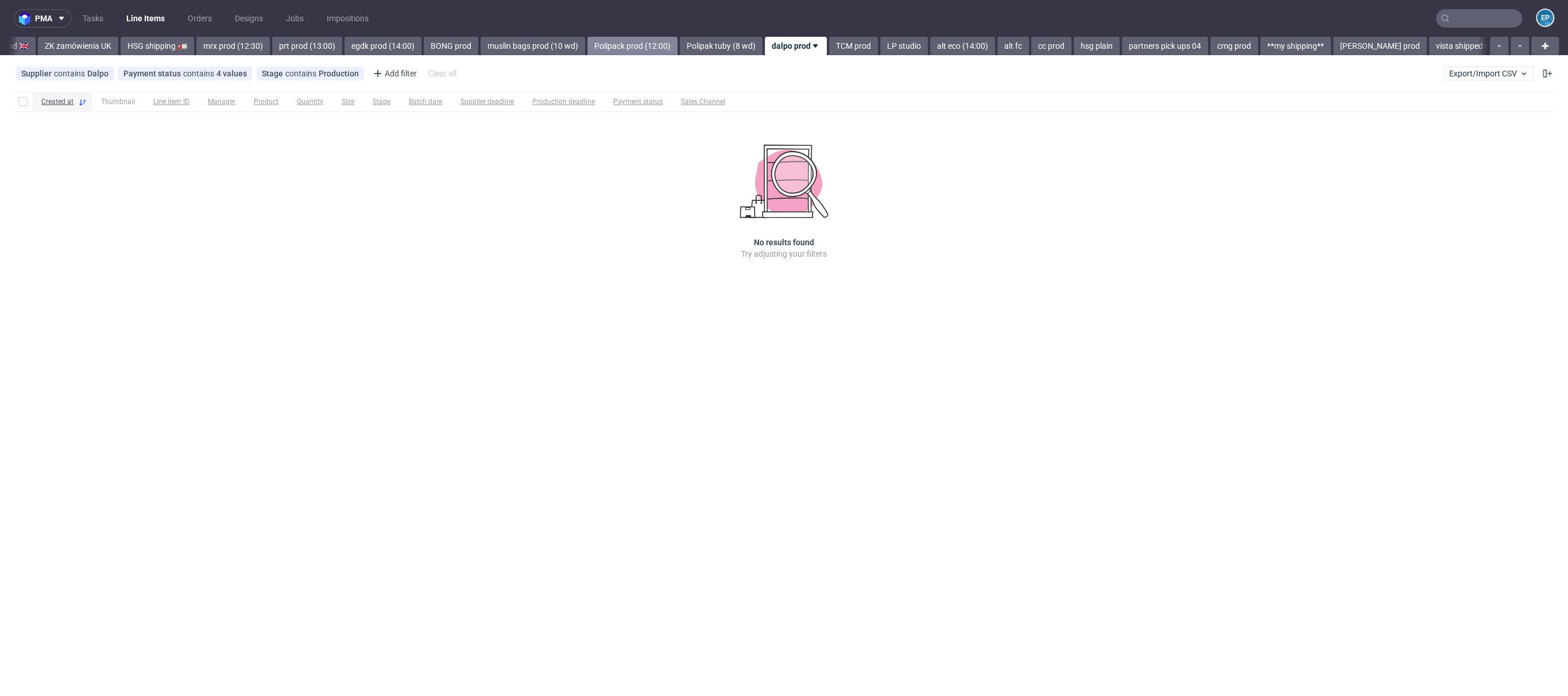
click at [599, 52] on link "Polipack prod (12:00)" at bounding box center [632, 45] width 90 height 19
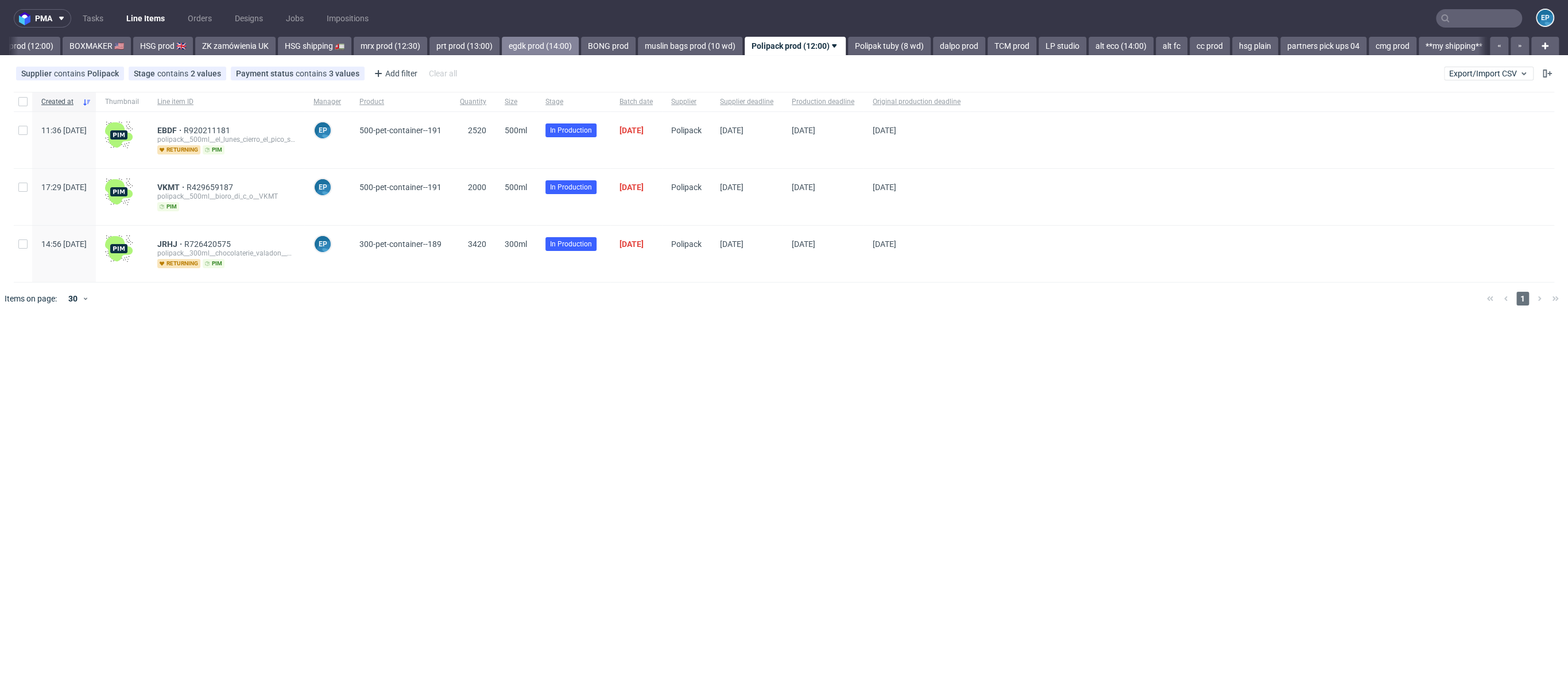
click at [502, 45] on link "egdk prod (14:00)" at bounding box center [540, 45] width 77 height 19
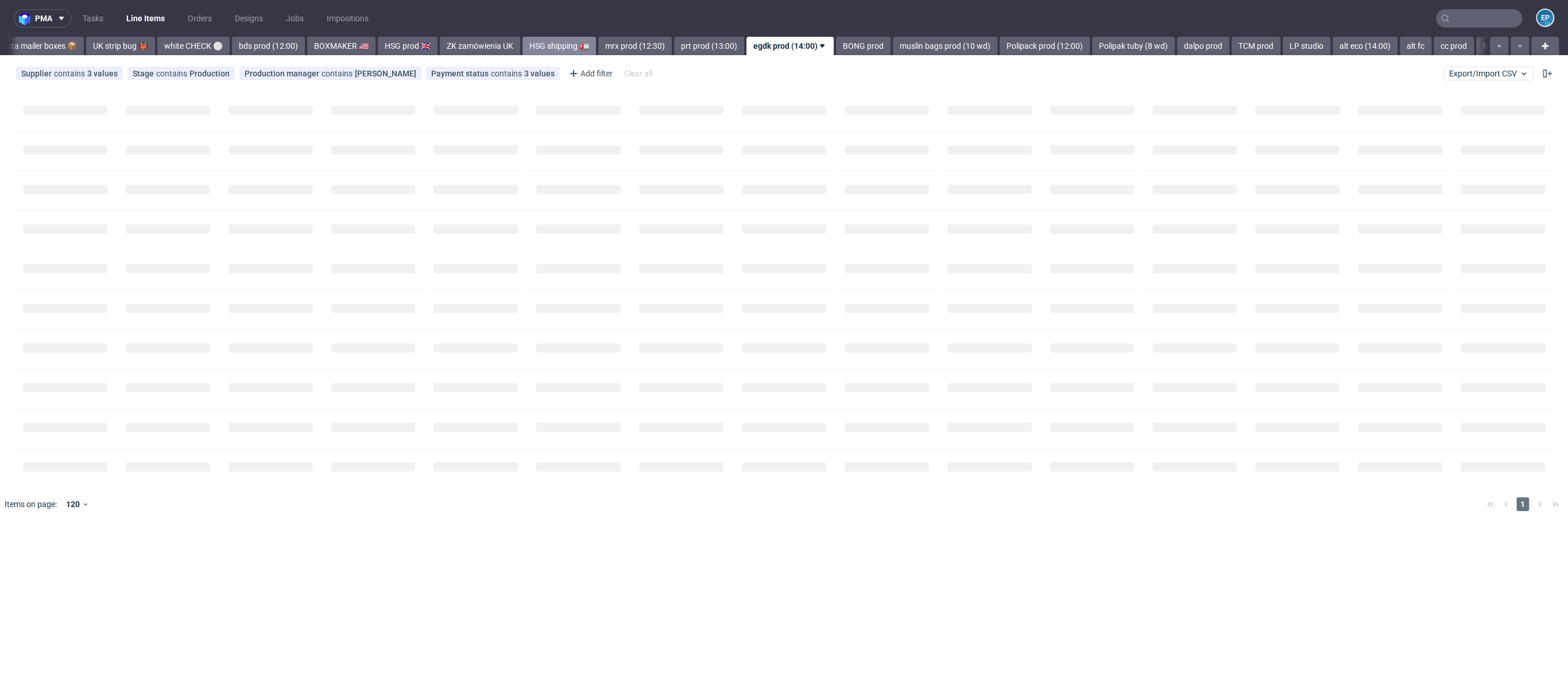
scroll to position [0, 908]
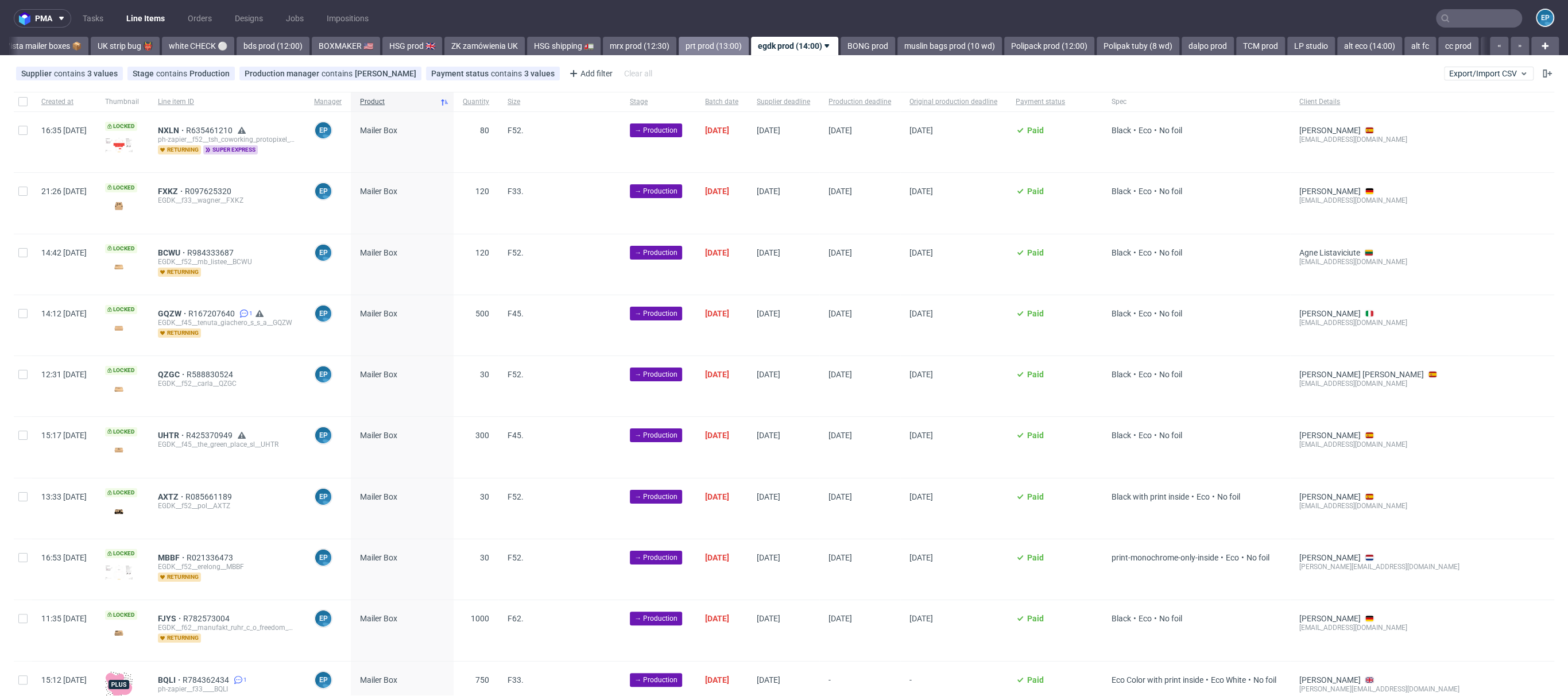
click at [683, 48] on link "prt prod (13:00)" at bounding box center [714, 45] width 70 height 19
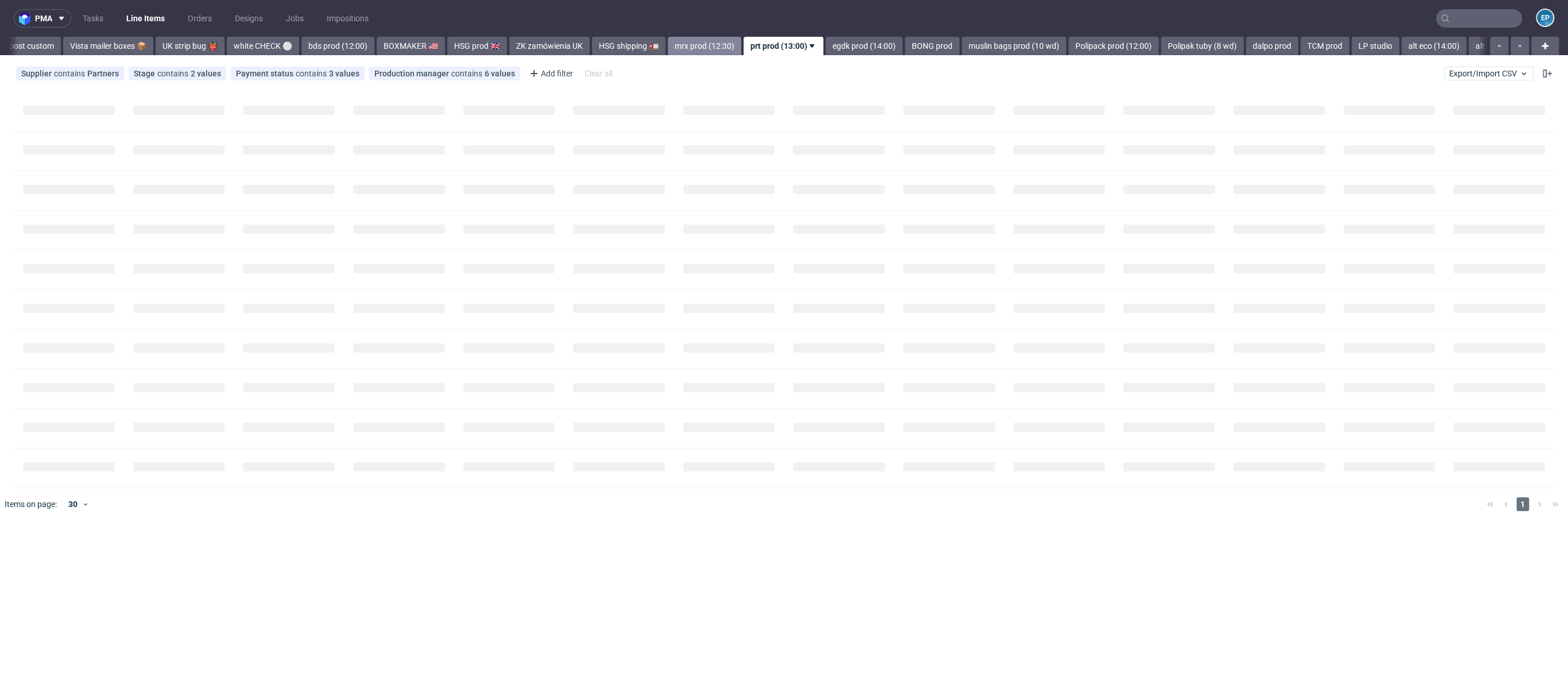
scroll to position [0, 833]
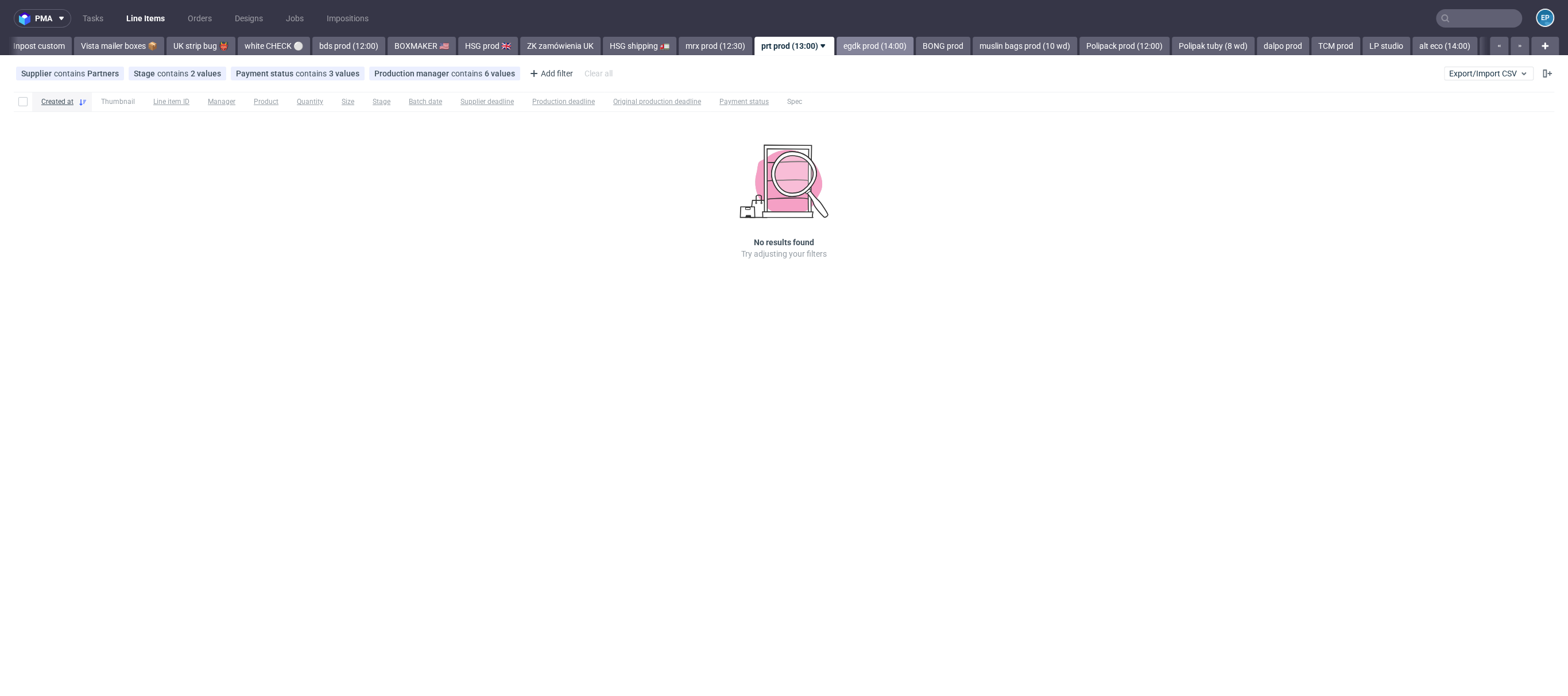
click at [837, 49] on link "egdk prod (14:00)" at bounding box center [875, 45] width 77 height 19
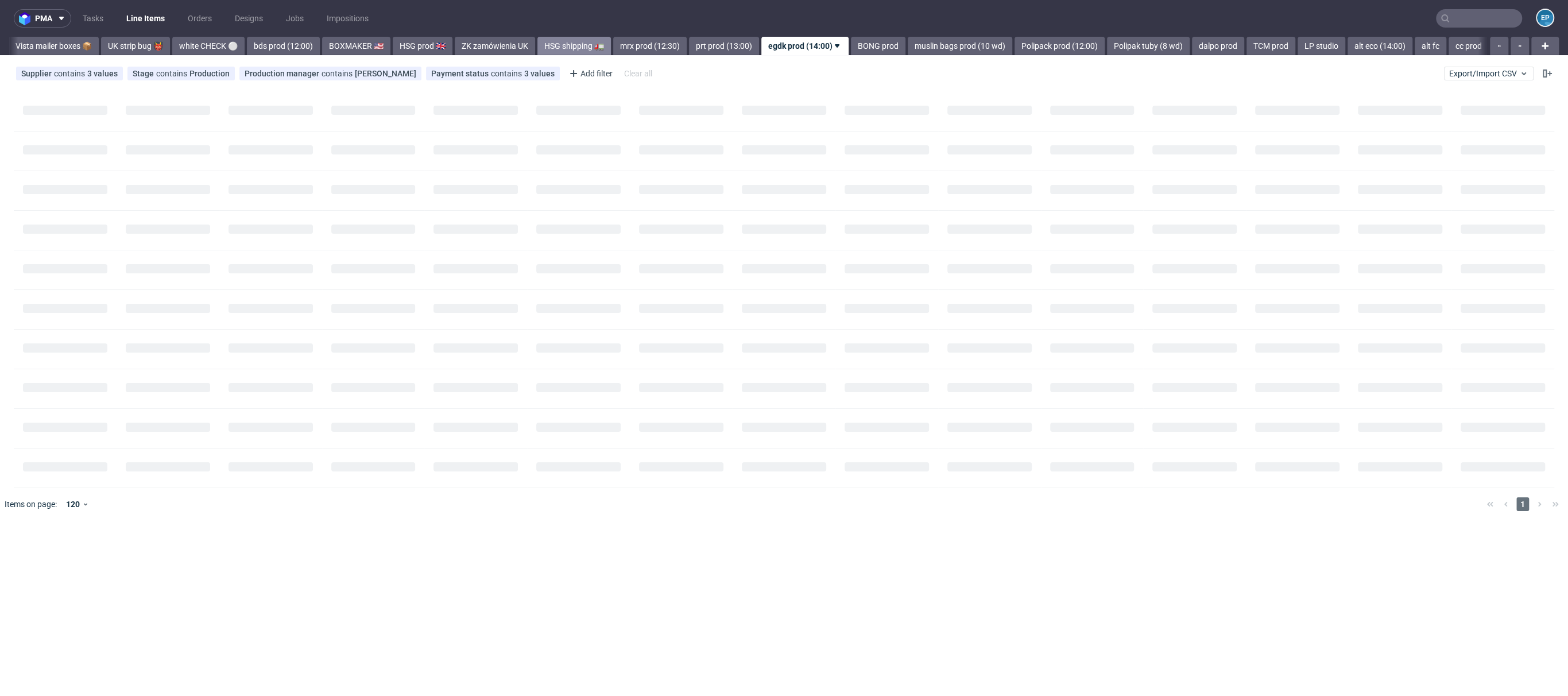
scroll to position [0, 908]
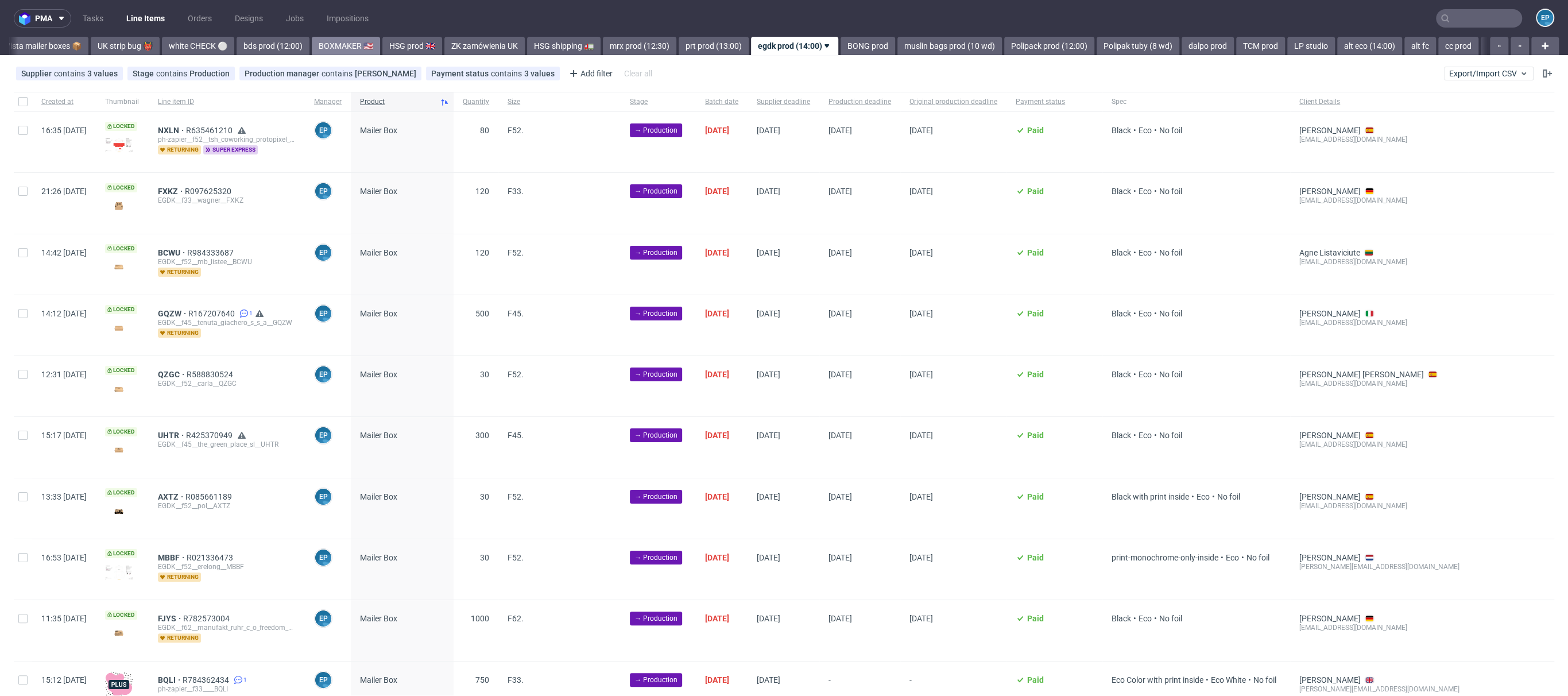
click at [321, 46] on link "BOXMAKER 🇺🇸" at bounding box center [345, 45] width 68 height 19
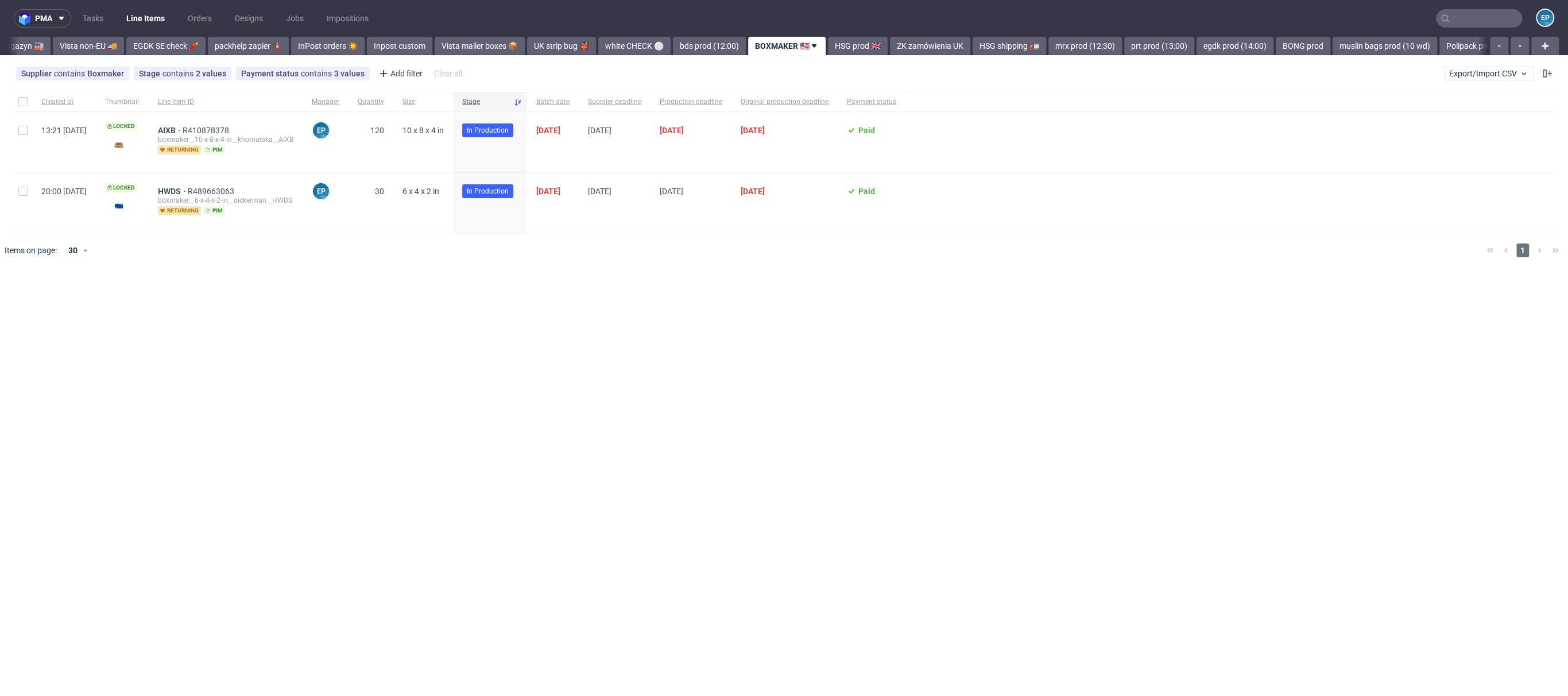
scroll to position [0, 466]
click at [183, 128] on span "AIXB" at bounding box center [170, 129] width 25 height 9
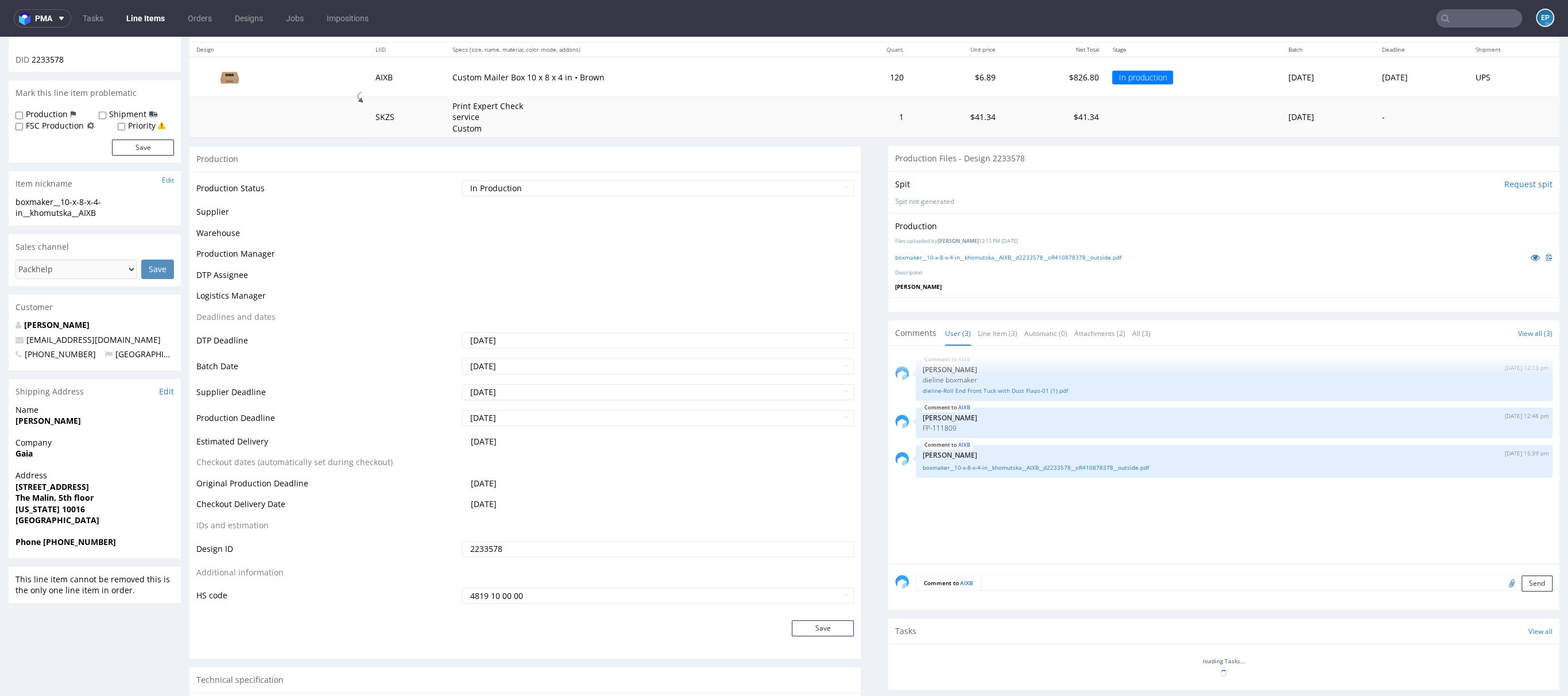
scroll to position [214, 0]
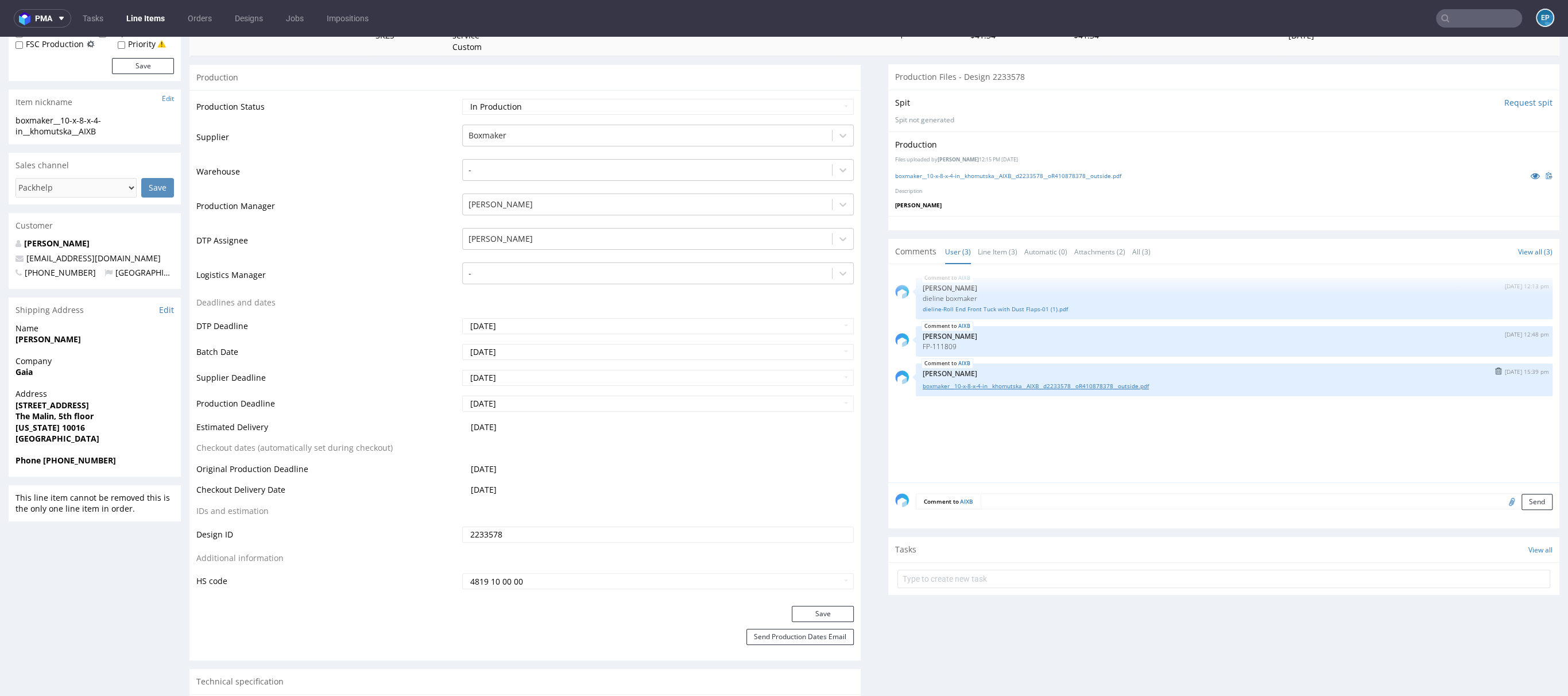
click at [998, 382] on link "boxmaker__10-x-8-x-4-in__khomutska__AIXB__d2233578__oR410878378__outside.pdf" at bounding box center [1234, 386] width 623 height 9
click at [1102, 180] on link at bounding box center [1536, 180] width 21 height 13
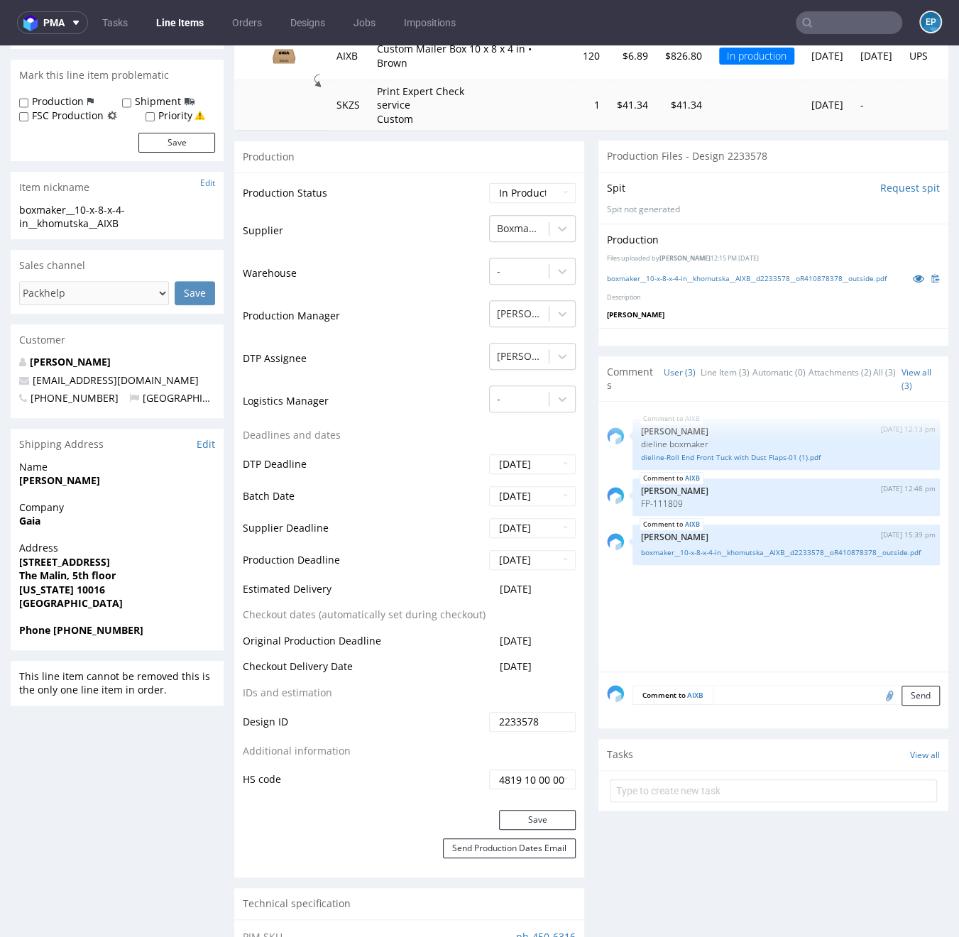
scroll to position [250, 0]
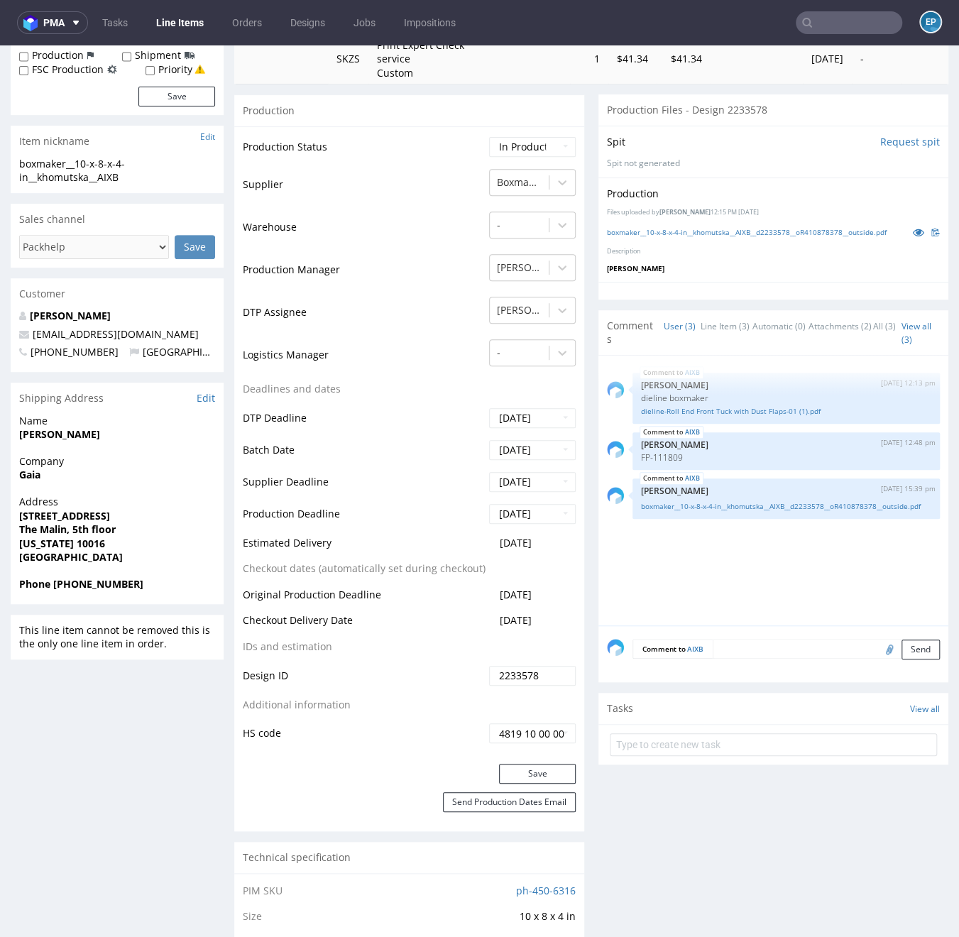
click at [16, 434] on div "Name Viktoriia Khomutska" at bounding box center [117, 434] width 213 height 40
drag, startPoint x: 21, startPoint y: 429, endPoint x: 186, endPoint y: 427, distance: 165.3
click at [194, 425] on p "Name Viktoriia Khomutska" at bounding box center [117, 428] width 196 height 28
drag, startPoint x: 155, startPoint y: 436, endPoint x: 21, endPoint y: 436, distance: 134.1
click at [21, 436] on span "Viktoriia Khomutska" at bounding box center [117, 434] width 196 height 14
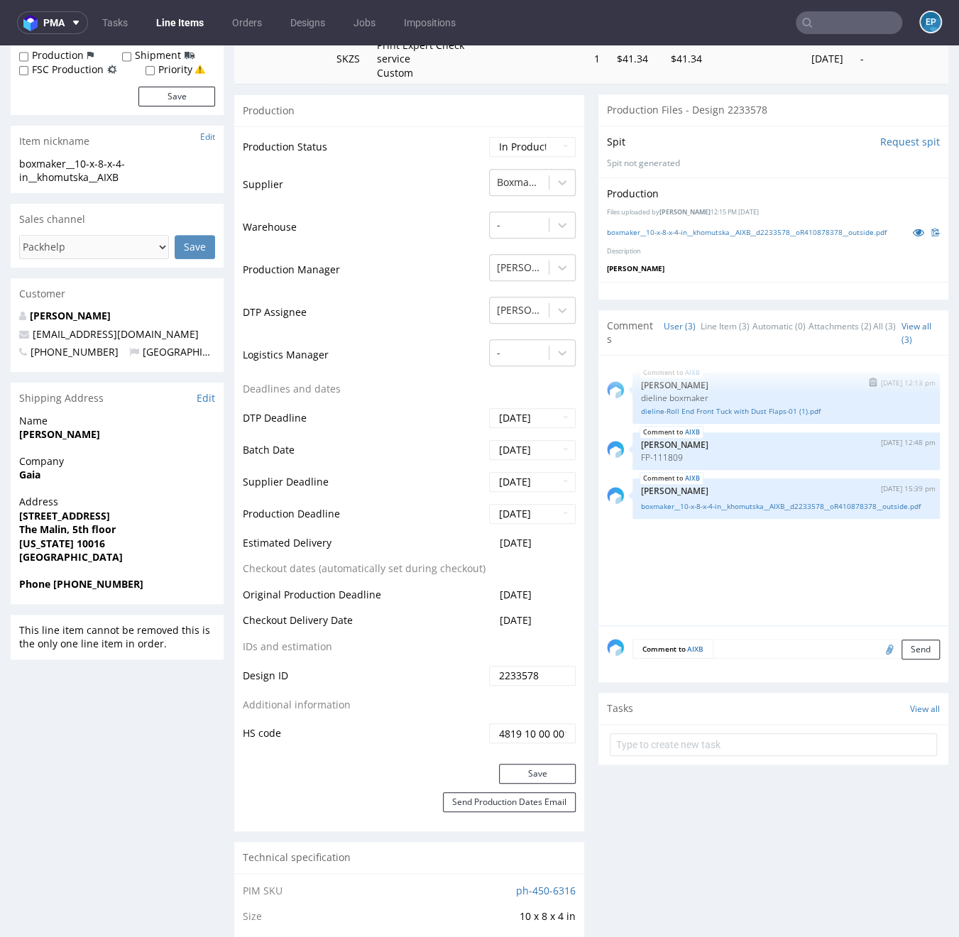
copy strong "Viktoriia Khomutska"
drag, startPoint x: 12, startPoint y: 515, endPoint x: 119, endPoint y: 508, distance: 107.4
click at [119, 508] on div "Address 387 Park Ave S The Malin, 5th floor New York 10016 United States" at bounding box center [117, 536] width 213 height 82
copy strong "387 Park Ave S"
drag, startPoint x: 16, startPoint y: 526, endPoint x: 137, endPoint y: 528, distance: 121.3
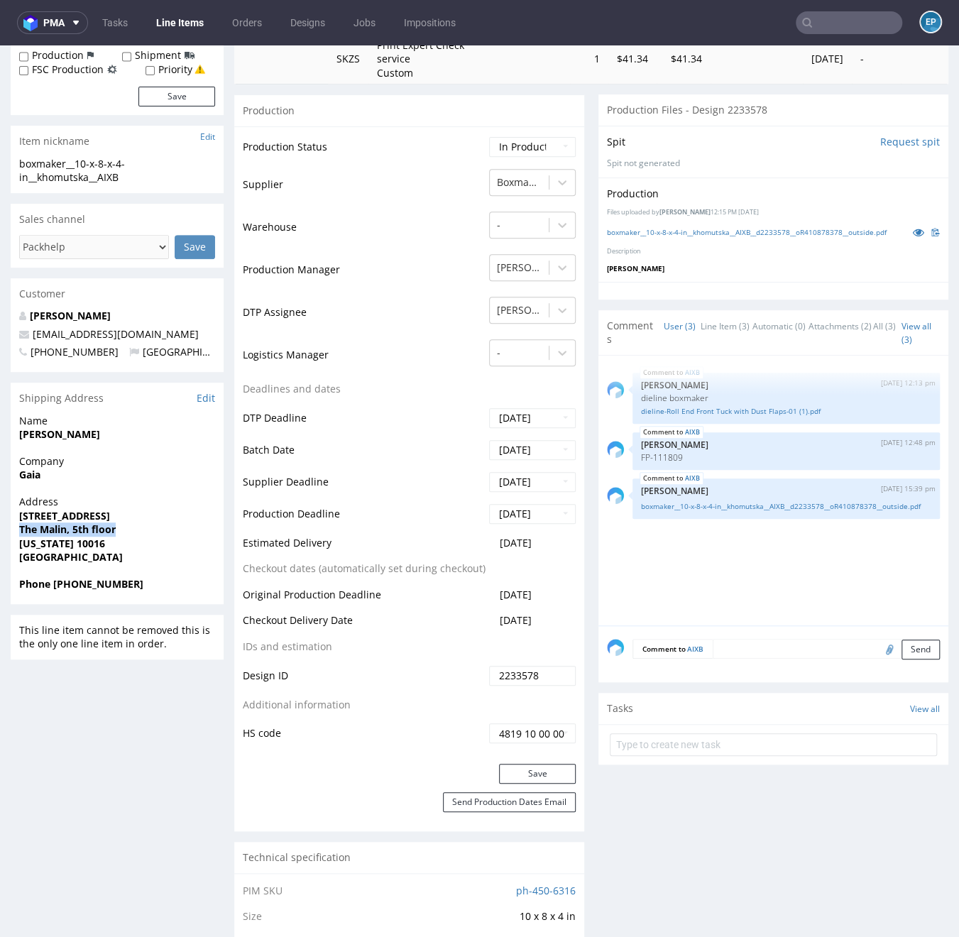
click at [137, 528] on div "Address 387 Park Ave S The Malin, 5th floor New York 10016 United States" at bounding box center [117, 536] width 213 height 82
copy strong "The Malin, 5th floor"
click at [87, 540] on strong "New York 10016" at bounding box center [62, 542] width 86 height 13
copy strong "10016"
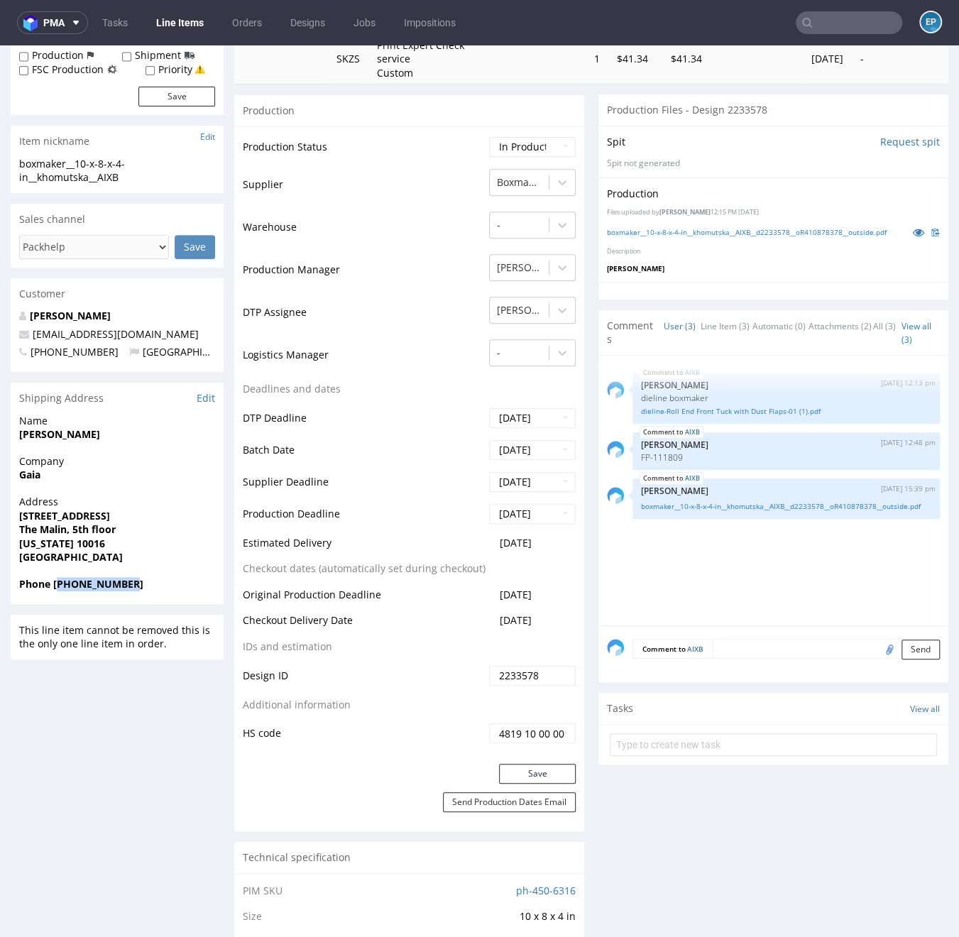
drag, startPoint x: 59, startPoint y: 582, endPoint x: 165, endPoint y: 585, distance: 106.5
click at [165, 585] on span "Phone +447471772540" at bounding box center [117, 584] width 196 height 14
copy strong "447471772540"
click at [99, 584] on strong "Phone +447471772540" at bounding box center [81, 583] width 124 height 13
click at [79, 587] on strong "Phone +447471772540" at bounding box center [81, 583] width 124 height 13
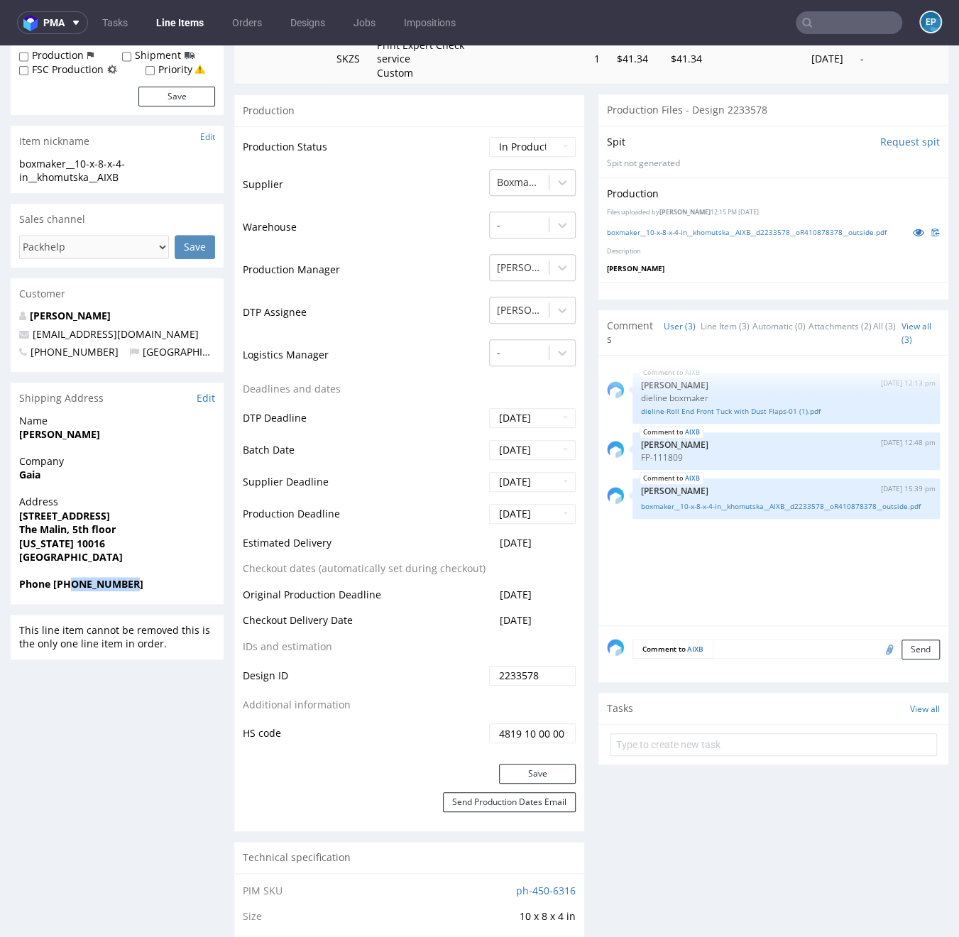
drag, startPoint x: 75, startPoint y: 586, endPoint x: 170, endPoint y: 580, distance: 95.3
click at [170, 580] on span "Phone +447471772540" at bounding box center [117, 584] width 196 height 14
copy strong "7471772540"
click at [732, 621] on textarea at bounding box center [825, 649] width 227 height 20
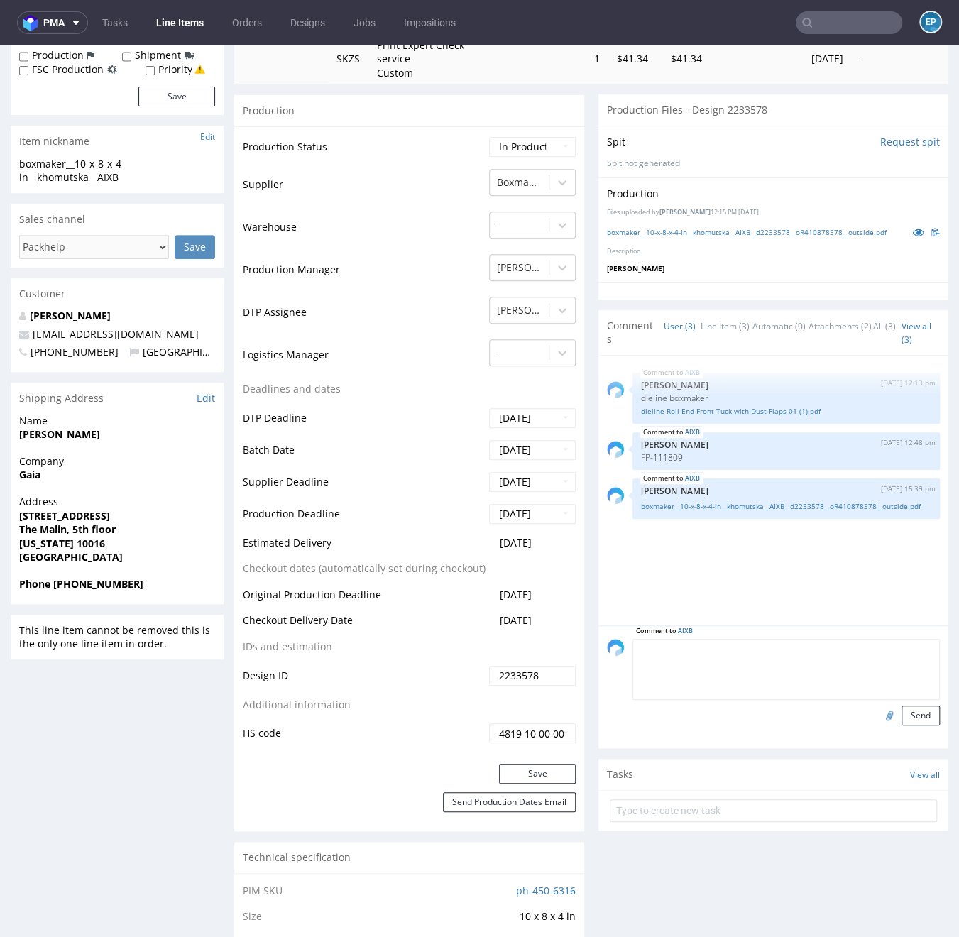
paste textarea "FP-112574"
type textarea "FP-112574"
click at [901, 621] on button "Send" at bounding box center [920, 715] width 38 height 20
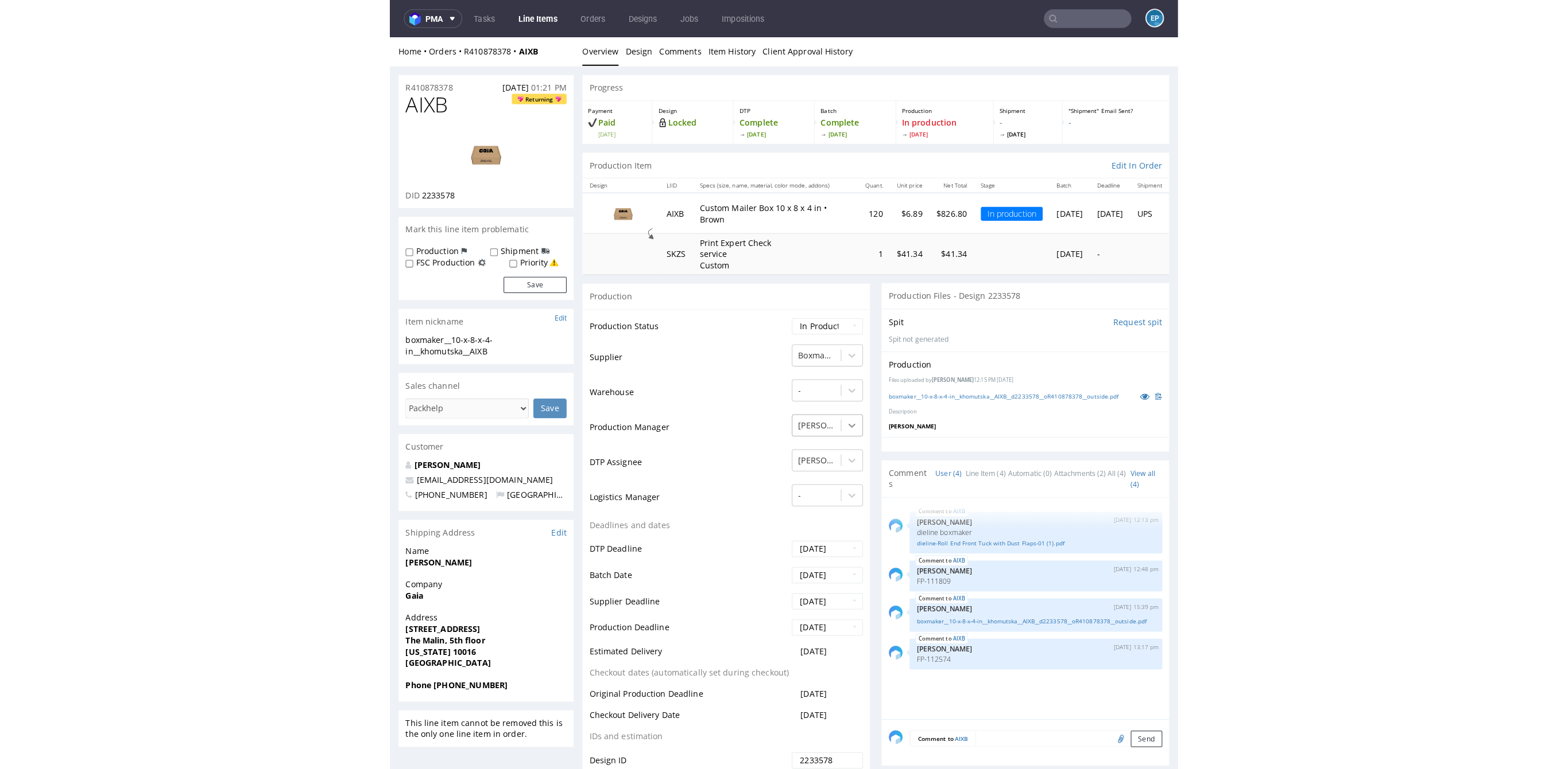
scroll to position [162, 0]
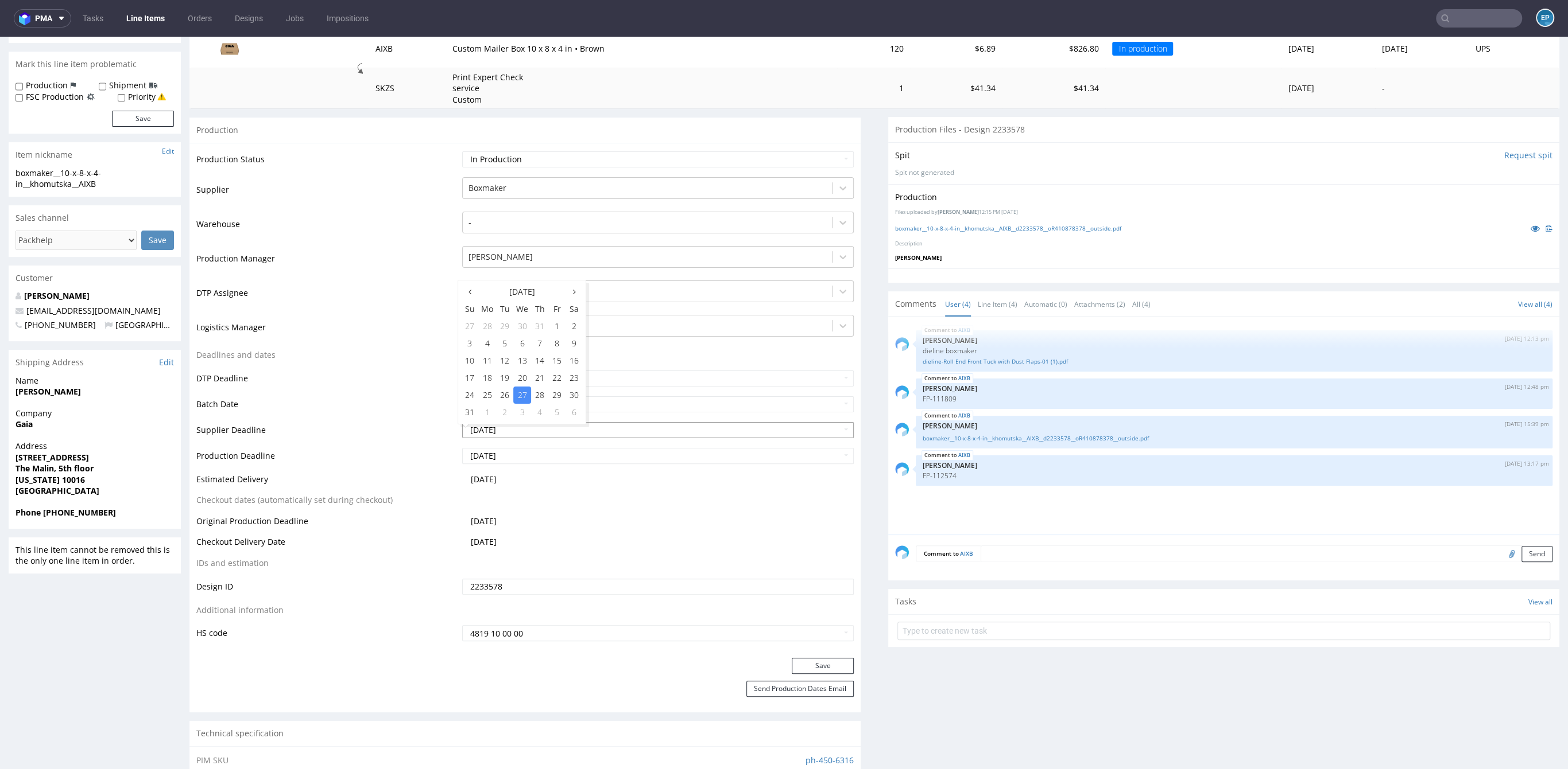
click at [641, 424] on input "2025-08-27" at bounding box center [658, 430] width 392 height 16
click at [574, 289] on icon at bounding box center [574, 292] width 3 height 8
click at [550, 377] on td "26" at bounding box center [557, 378] width 17 height 17
type input "2025-09-26"
click at [553, 453] on input "2025-08-27" at bounding box center [658, 456] width 392 height 16
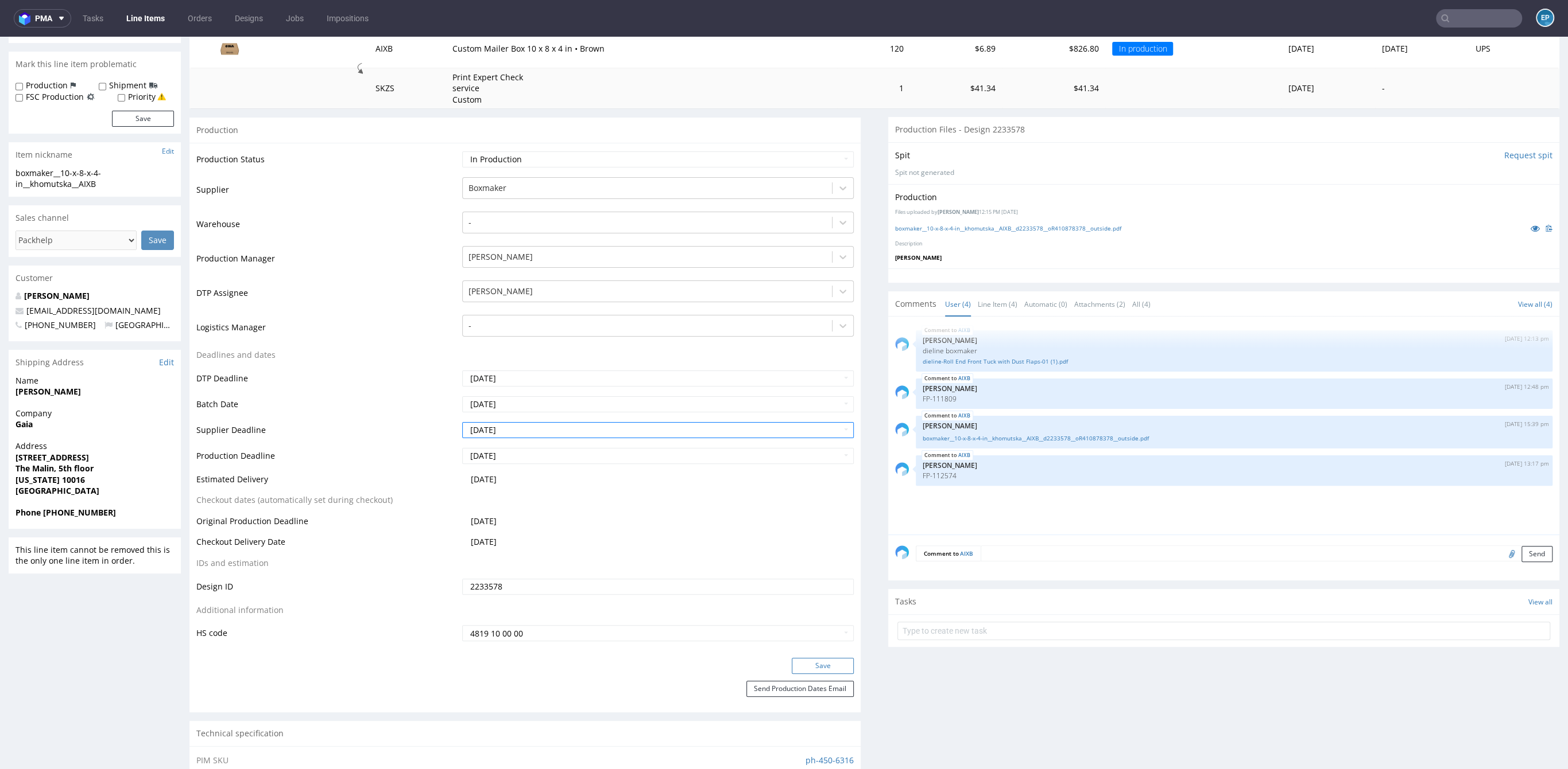
click at [807, 502] on button "Save" at bounding box center [822, 666] width 62 height 16
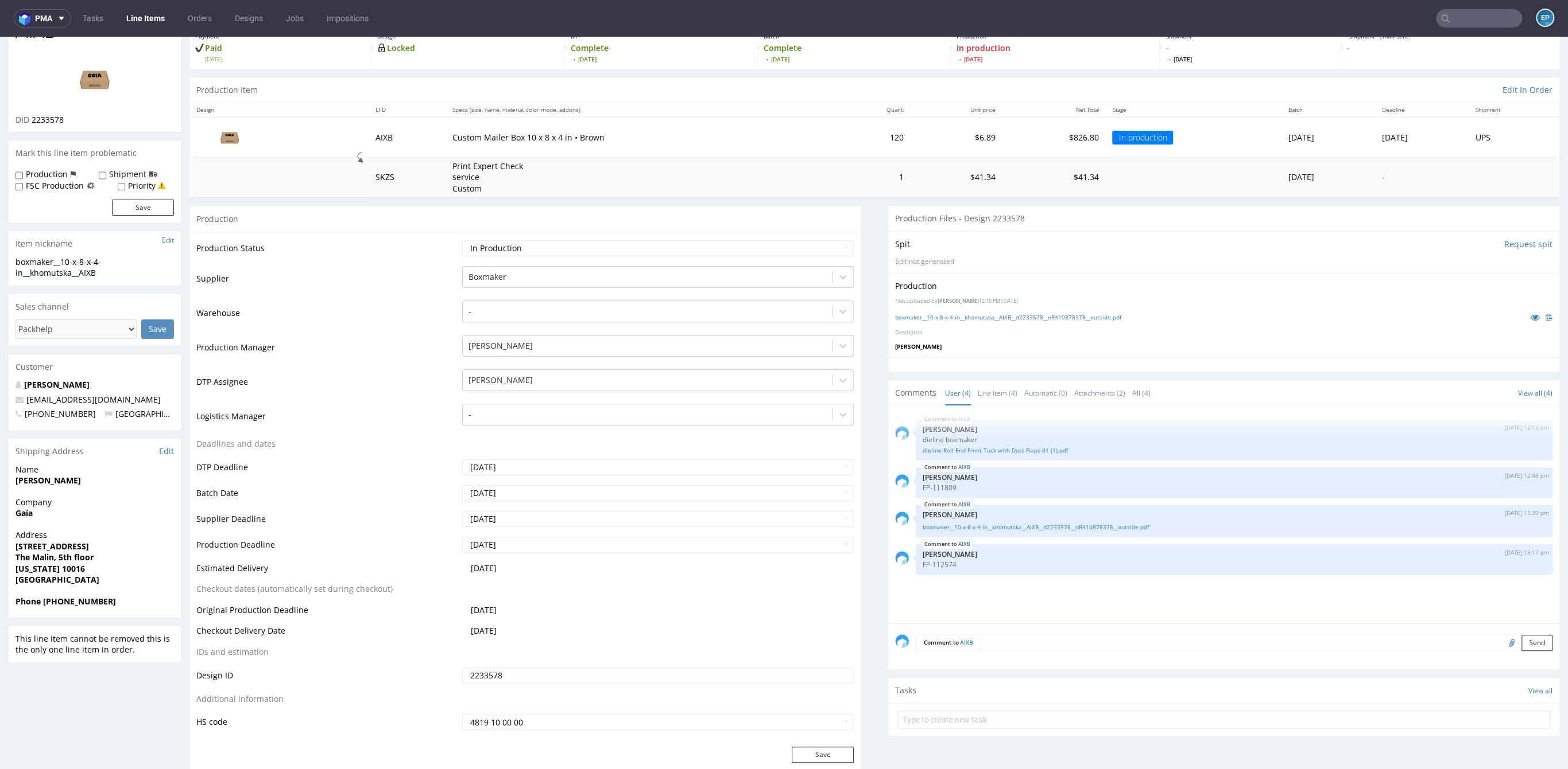
scroll to position [0, 0]
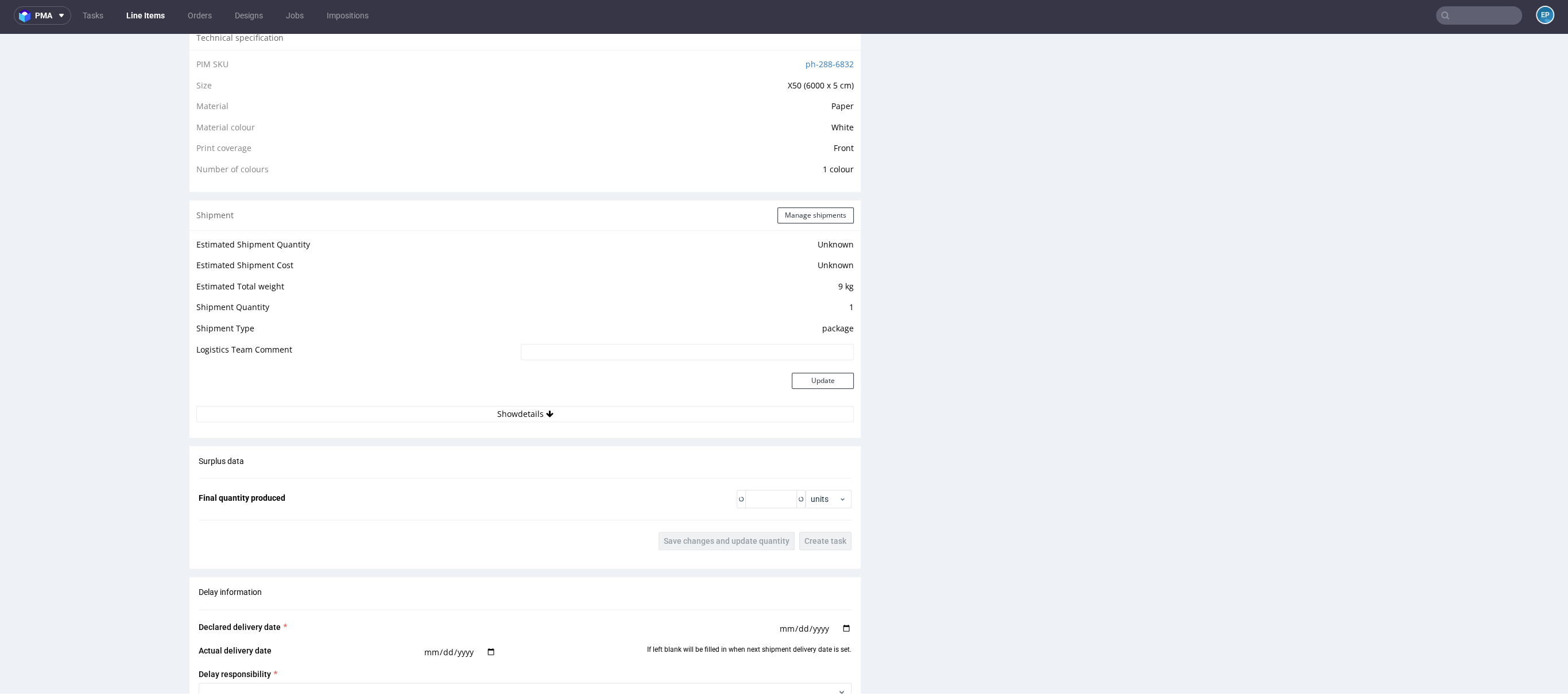
scroll to position [853, 0]
click at [1053, 262] on div "Production Files - Design 2258910 Spit Request spit Spit not generated Producti…" at bounding box center [1223, 213] width 671 height 1594
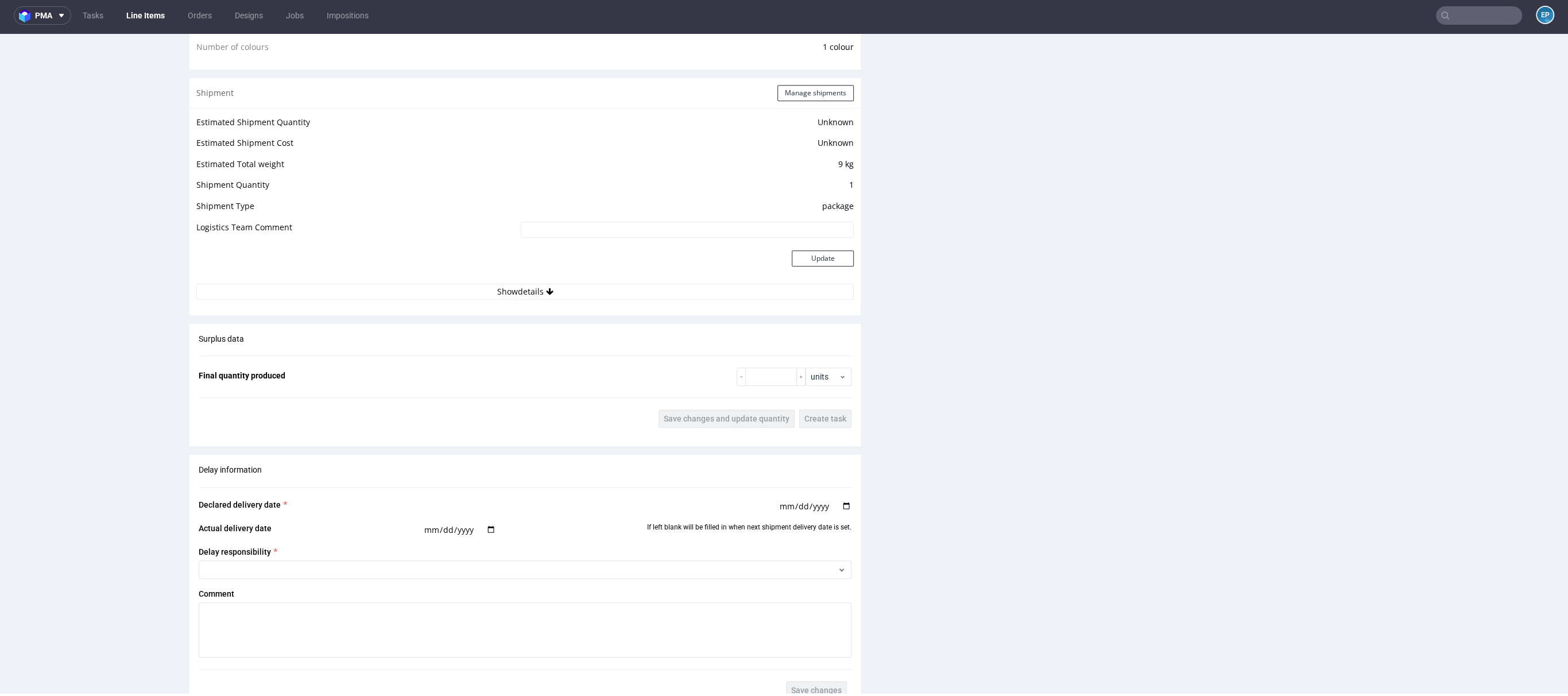
scroll to position [613, 0]
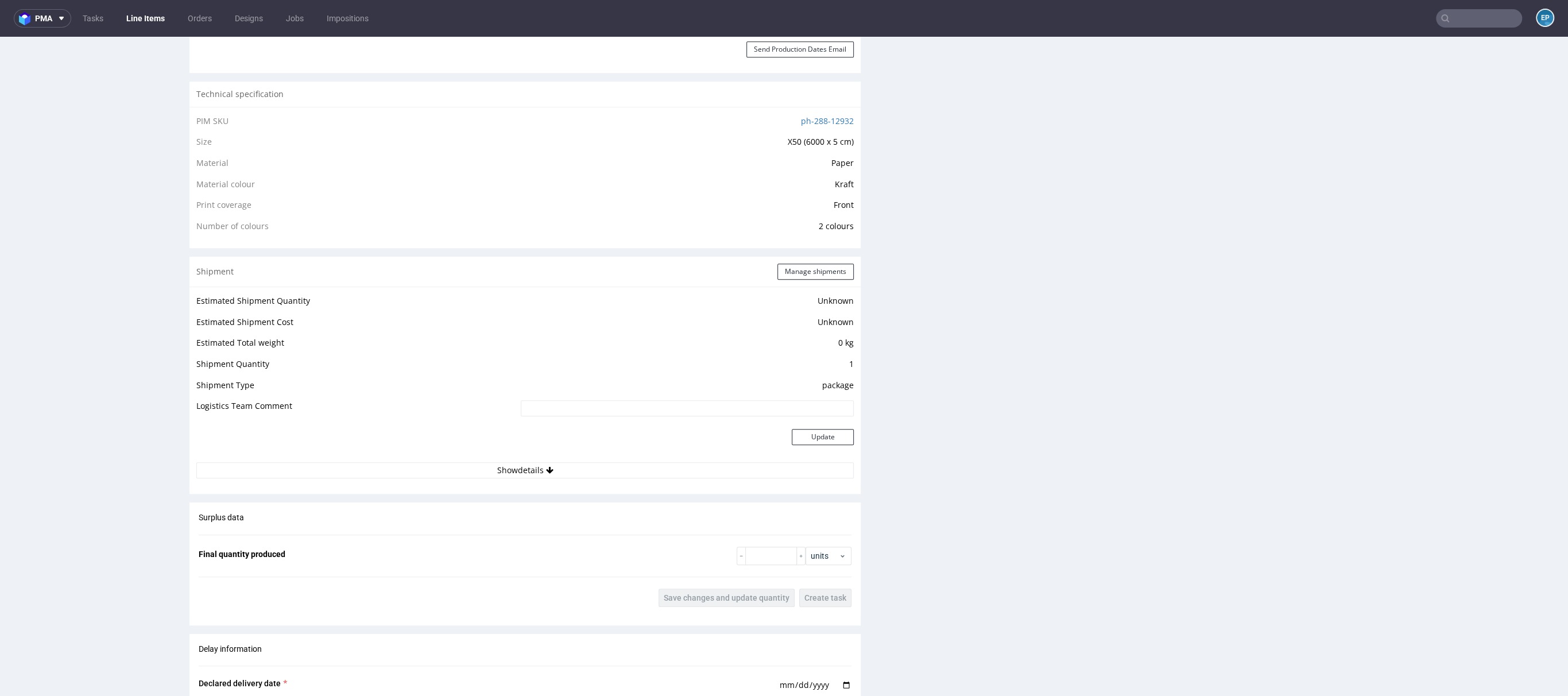
scroll to position [741, 0]
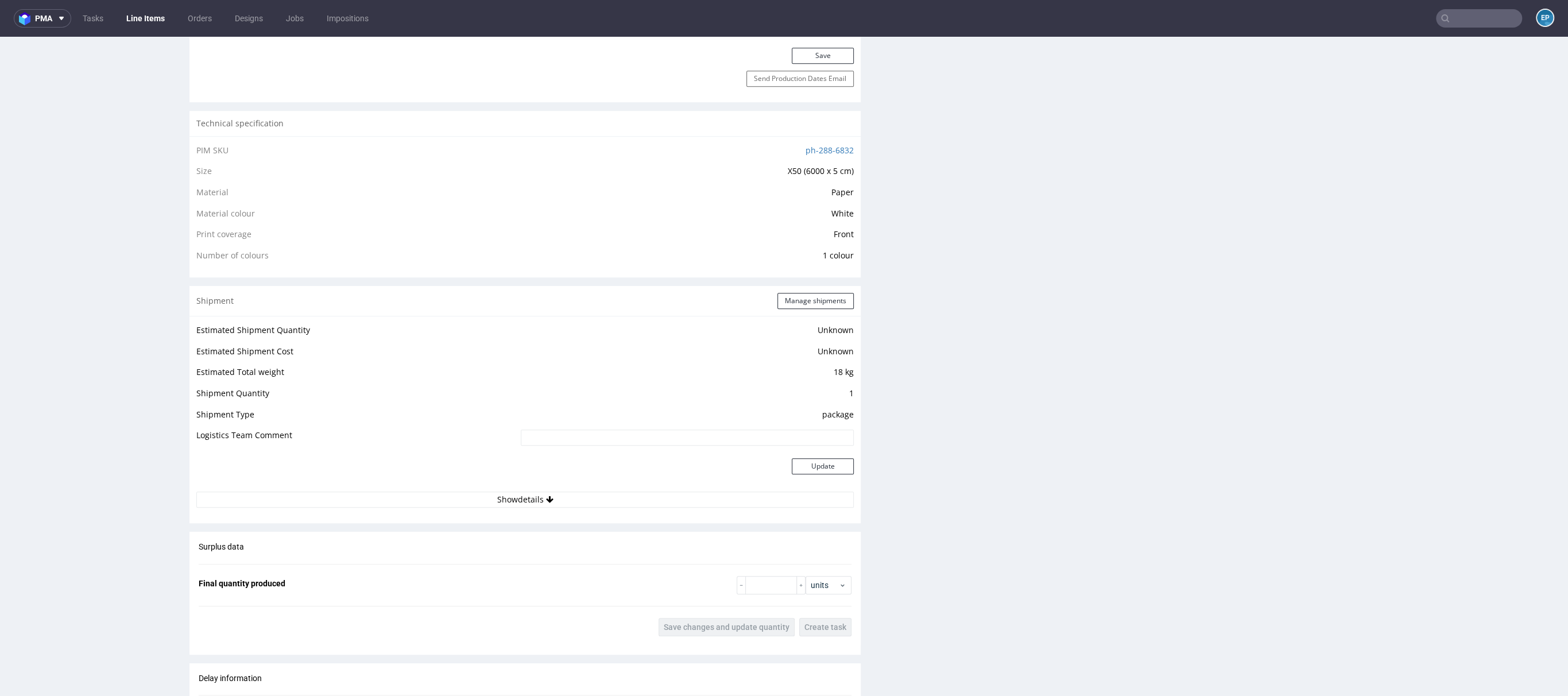
scroll to position [613, 0]
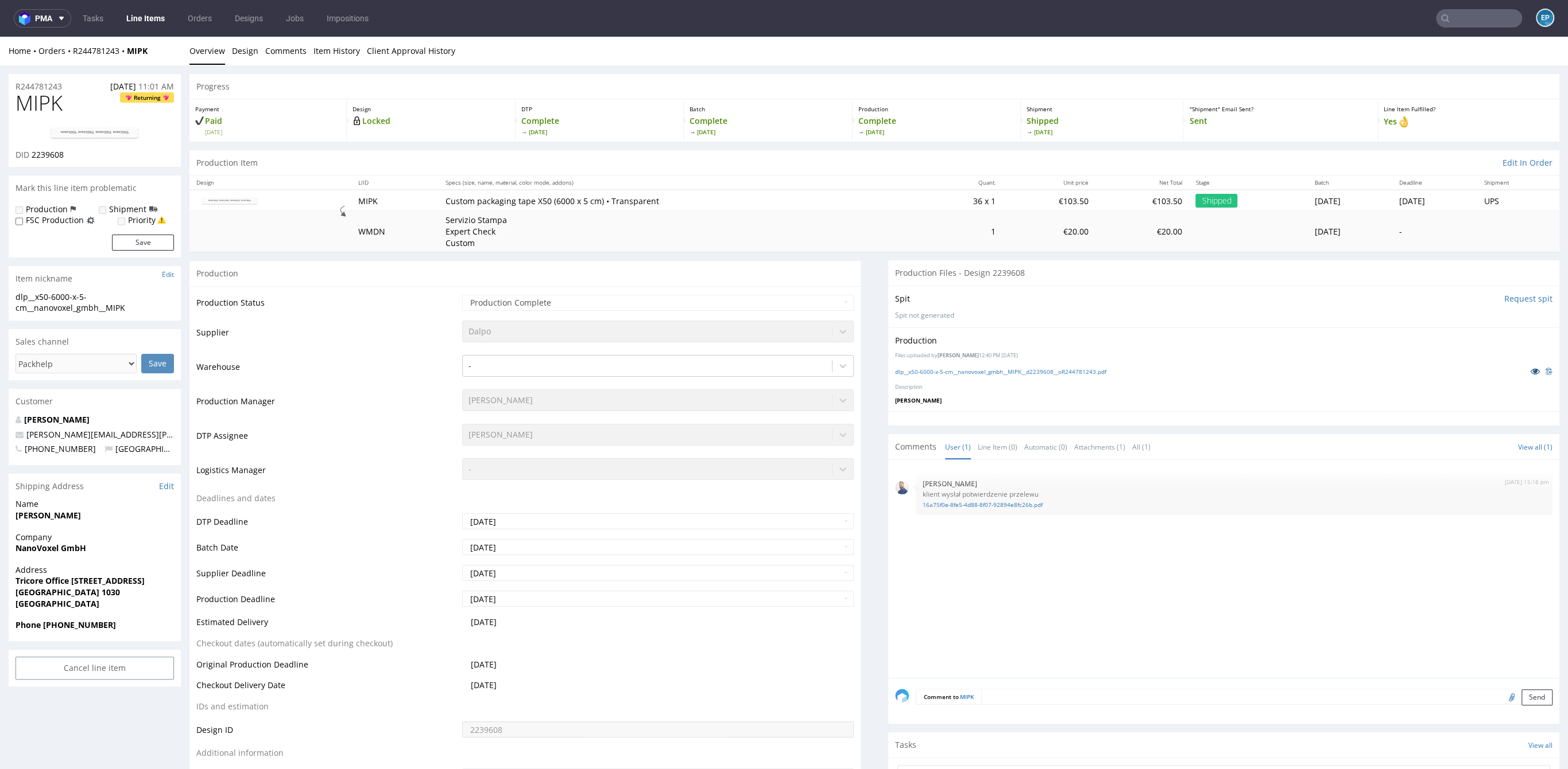
click at [1531, 369] on icon at bounding box center [1535, 371] width 9 height 8
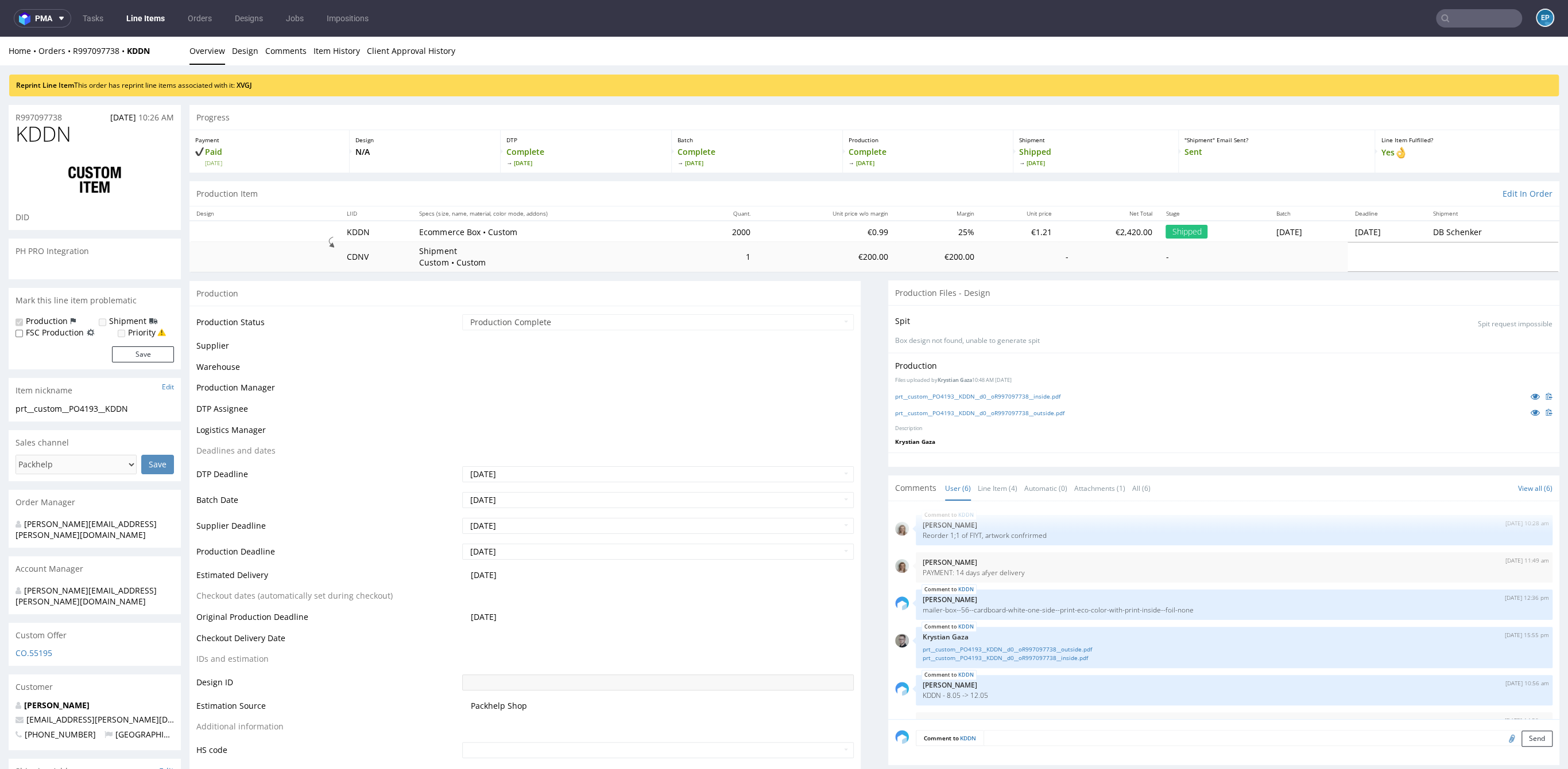
scroll to position [31, 0]
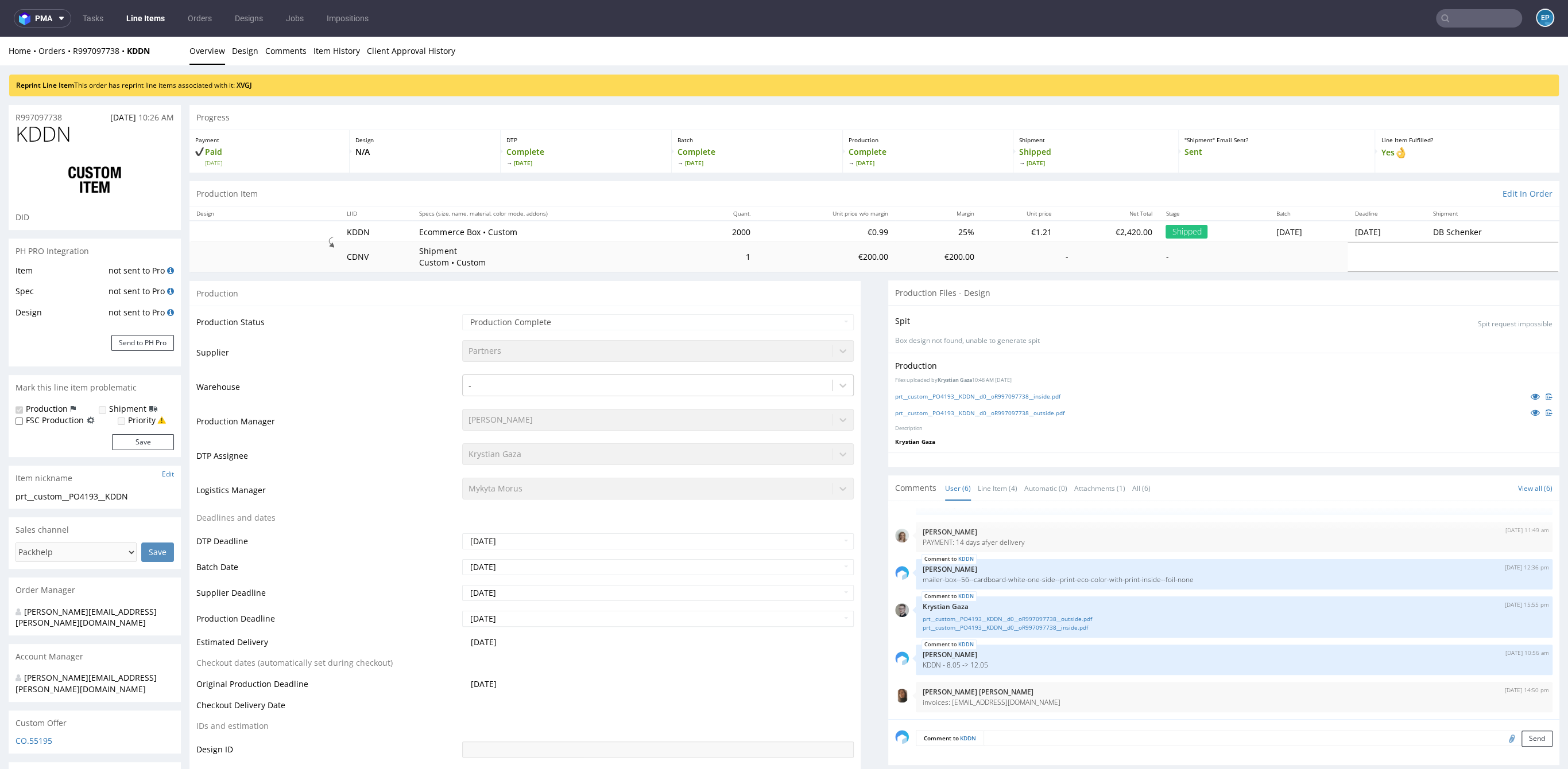
click at [296, 105] on div "Progress" at bounding box center [874, 117] width 1370 height 25
click at [252, 84] on link "XVGJ" at bounding box center [244, 85] width 15 height 10
